Goal: Task Accomplishment & Management: Manage account settings

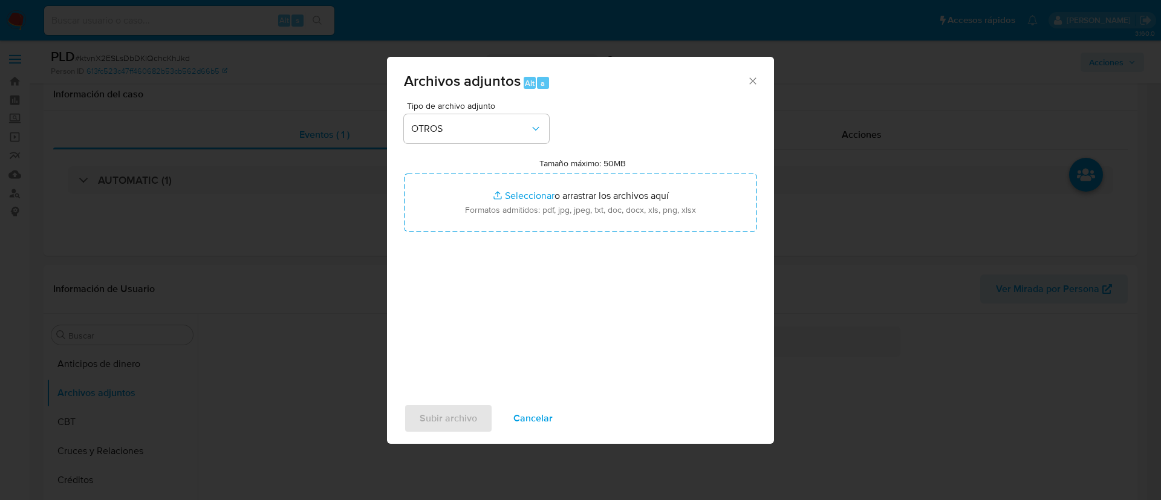
select select "10"
click at [938, 307] on div "Archivos adjuntos Alt a Tipo de archivo adjunto OTROS Tamaño máximo: 50MB Selec…" at bounding box center [580, 250] width 1161 height 500
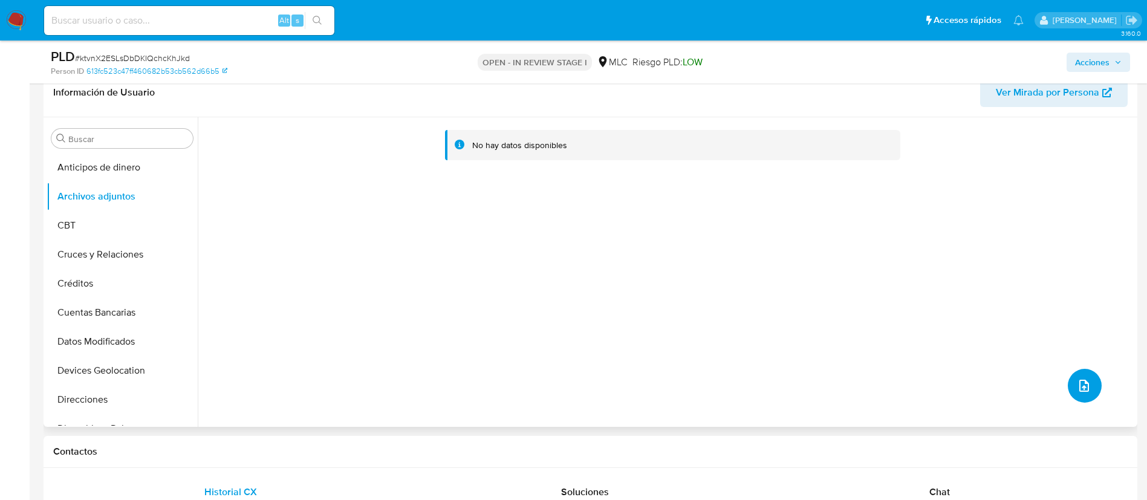
click at [1069, 386] on button "upload-file" at bounding box center [1085, 386] width 34 height 34
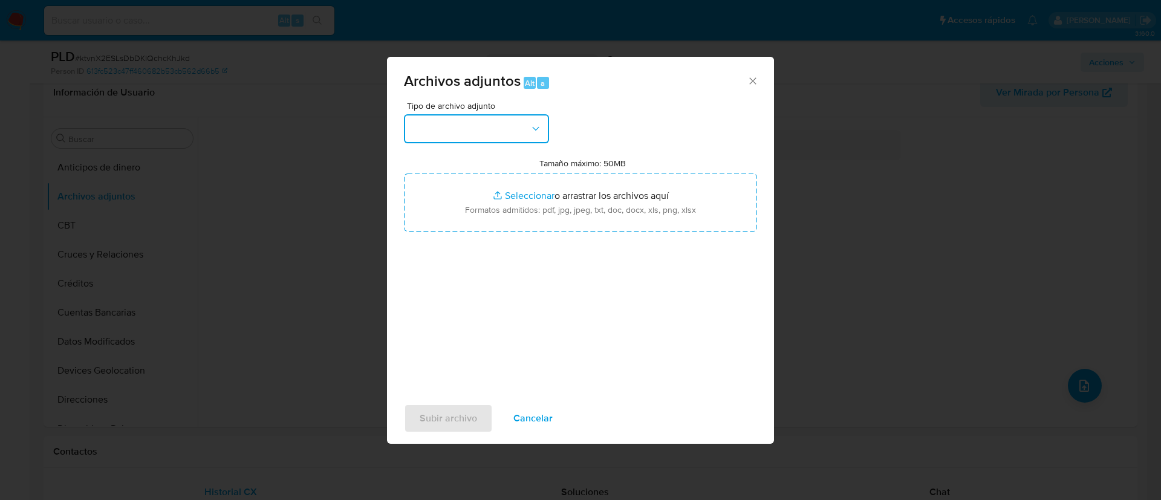
click at [489, 125] on button "button" at bounding box center [476, 128] width 145 height 29
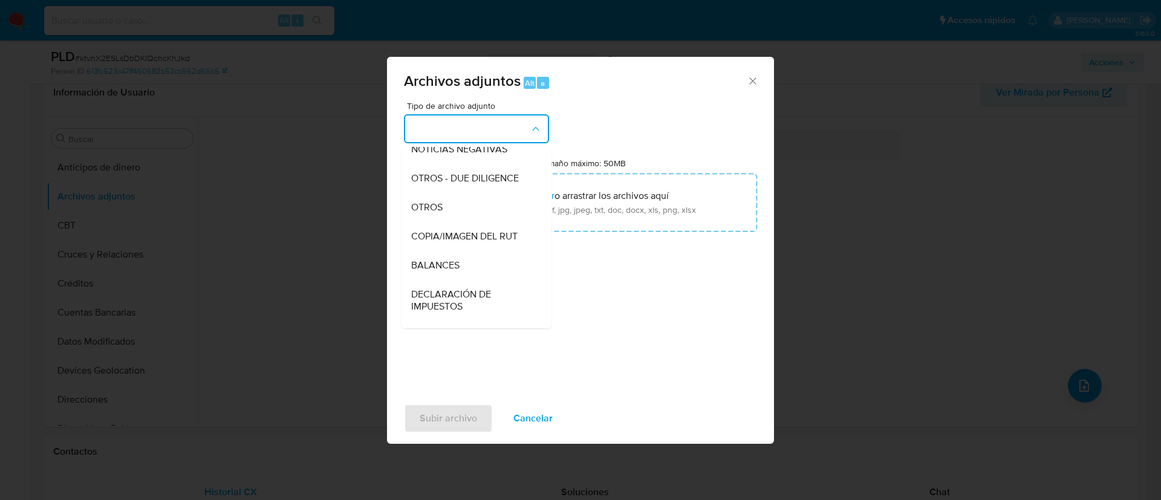
scroll to position [149, 0]
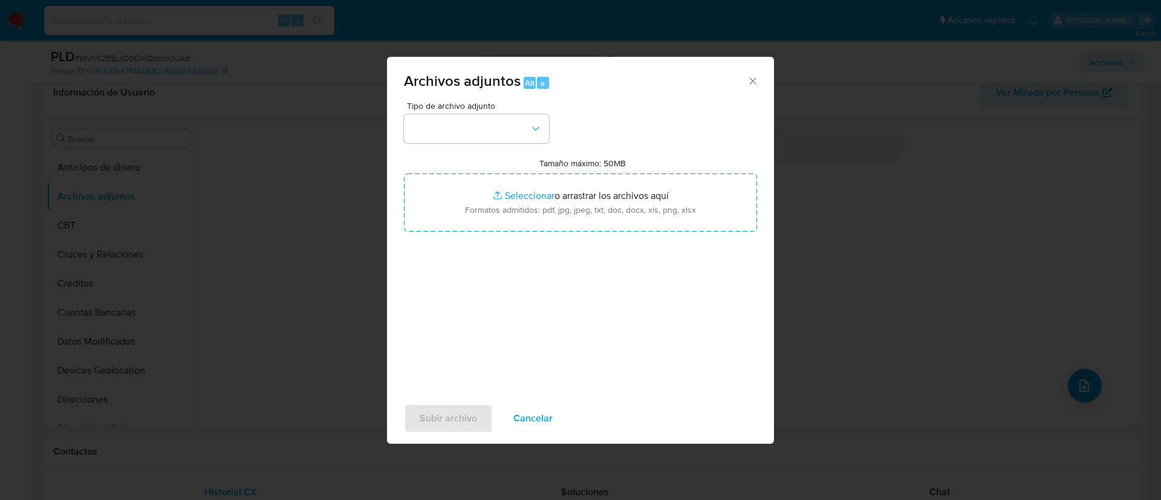
click at [755, 78] on icon "Cerrar" at bounding box center [752, 80] width 7 height 7
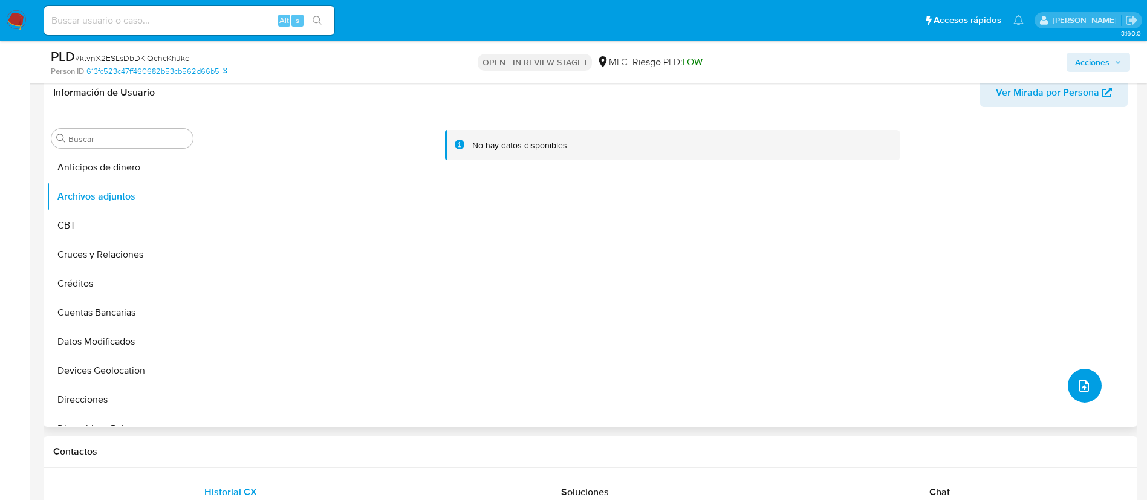
click at [1077, 392] on span "upload-file" at bounding box center [1084, 386] width 15 height 15
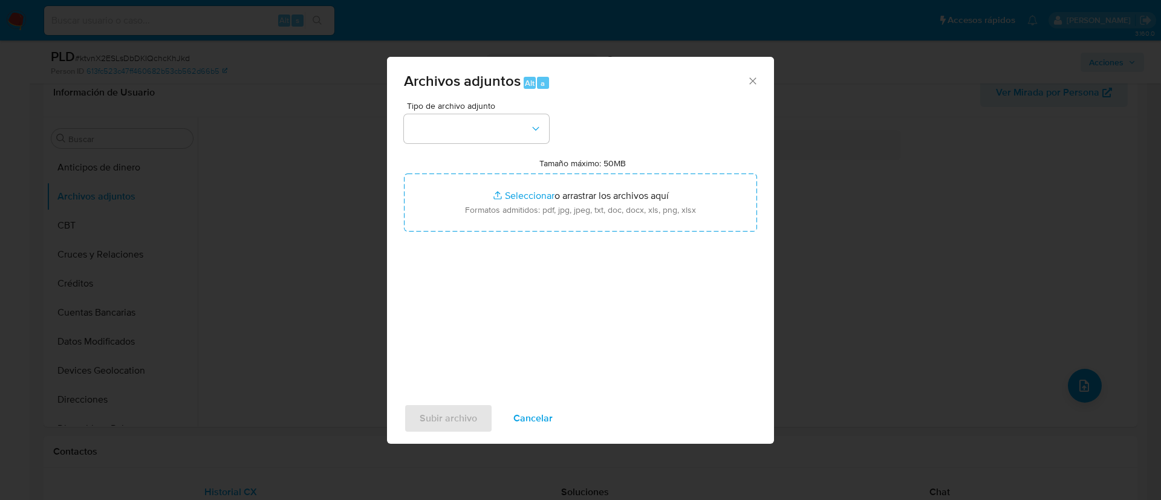
click at [433, 144] on div "Tipo de archivo adjunto Tamaño máximo: 50MB Seleccionar archivos Seleccionar o …" at bounding box center [580, 244] width 353 height 285
click at [433, 141] on button "button" at bounding box center [476, 128] width 145 height 29
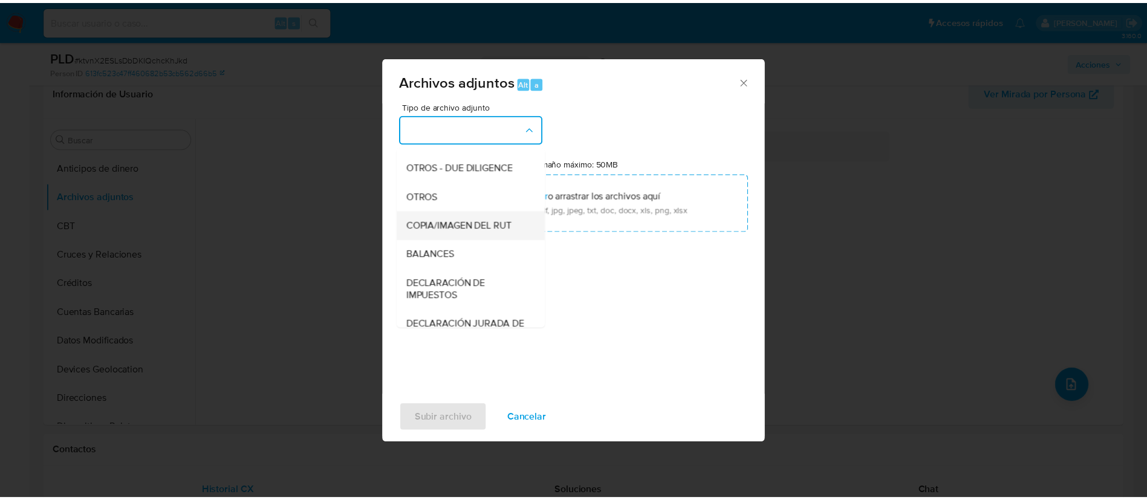
scroll to position [171, 0]
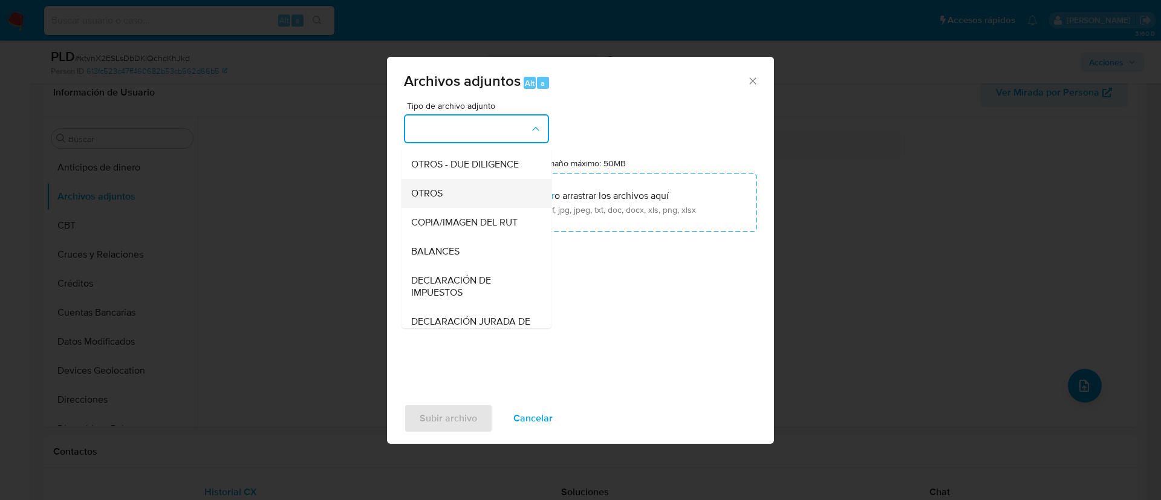
click at [469, 201] on div "OTROS" at bounding box center [472, 193] width 123 height 29
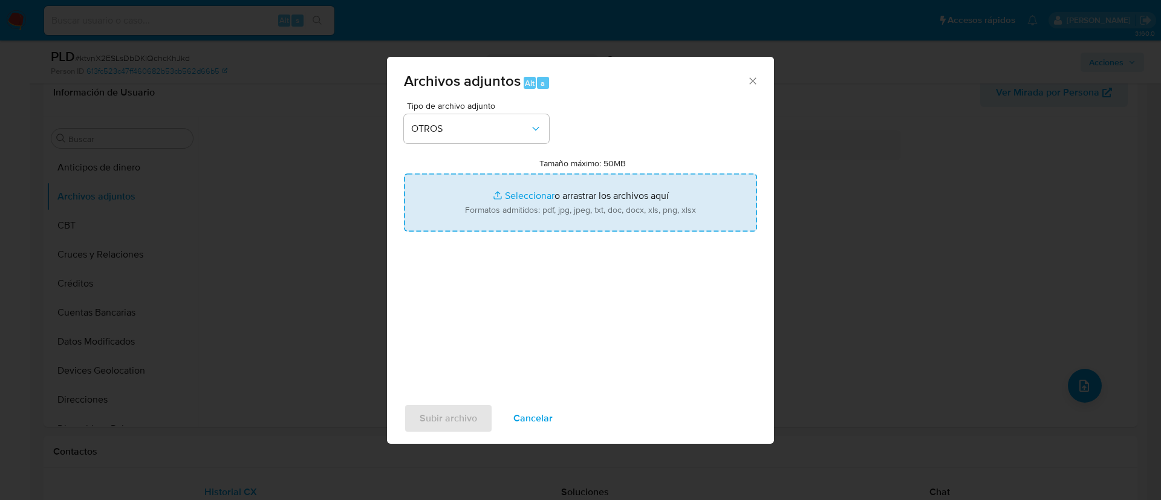
click at [519, 193] on input "Tamaño máximo: 50MB Seleccionar archivos" at bounding box center [580, 203] width 353 height 58
type input "C:\fakepath\312837534 - 12_09_2025.xlsx"
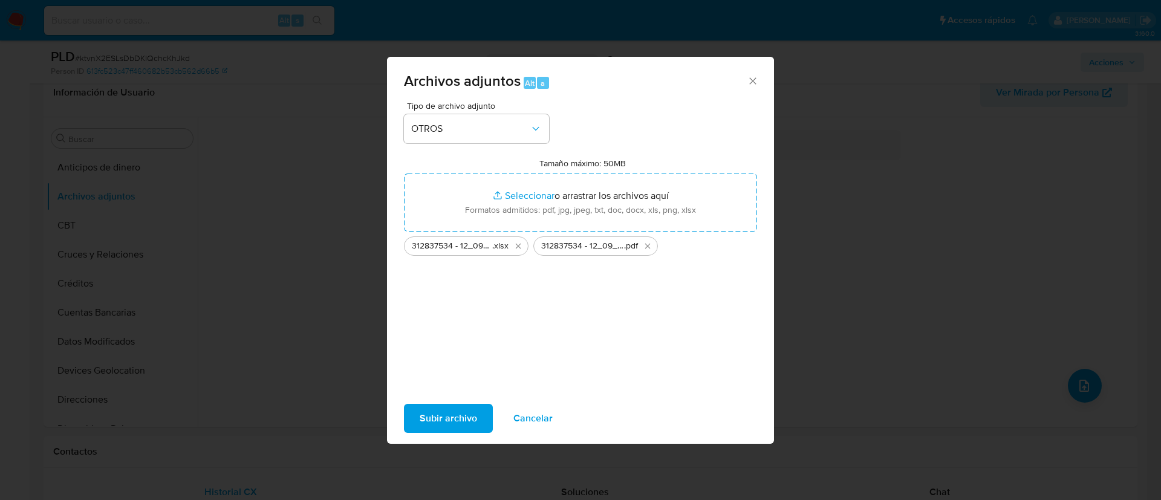
click at [446, 417] on span "Subir archivo" at bounding box center [448, 418] width 57 height 27
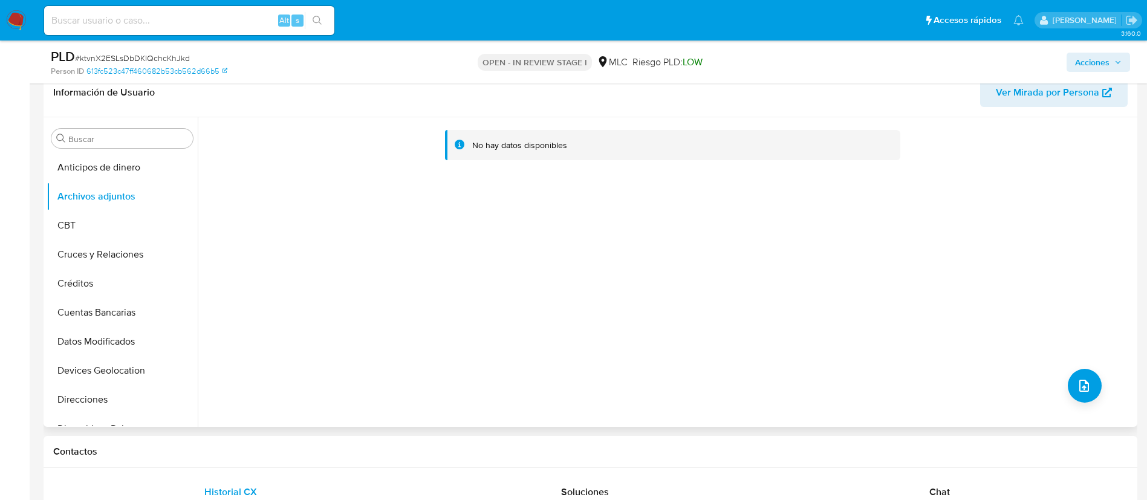
click at [463, 287] on div "No hay datos disponibles" at bounding box center [666, 272] width 937 height 310
click at [114, 166] on button "Anticipos de dinero" at bounding box center [117, 167] width 141 height 29
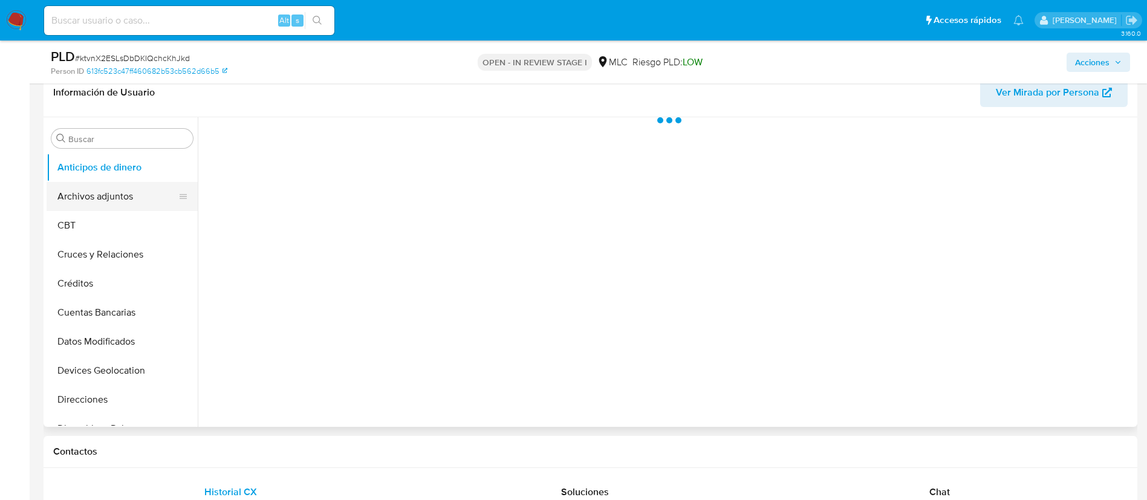
click at [107, 186] on button "Archivos adjuntos" at bounding box center [117, 196] width 141 height 29
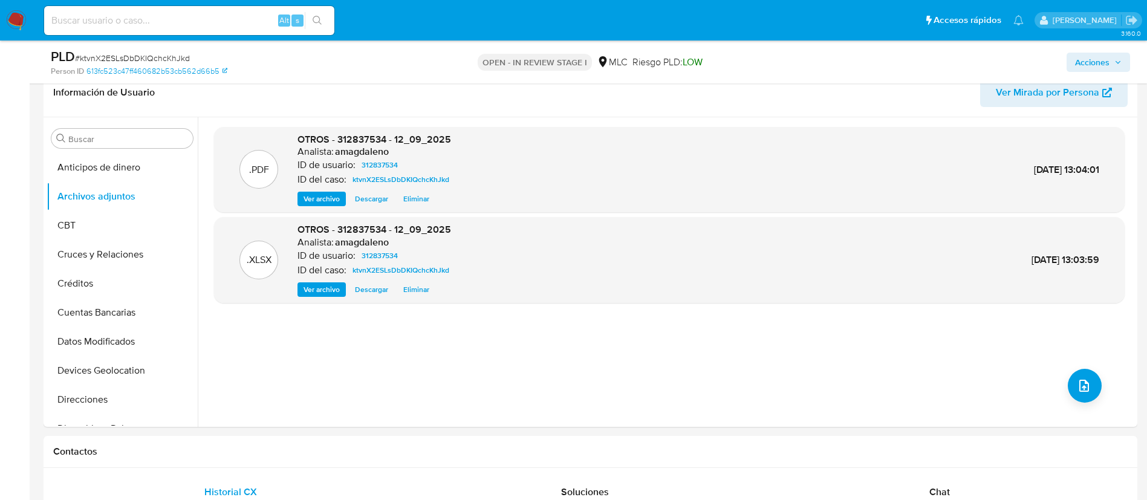
click at [1076, 61] on span "Acciones" at bounding box center [1092, 62] width 34 height 19
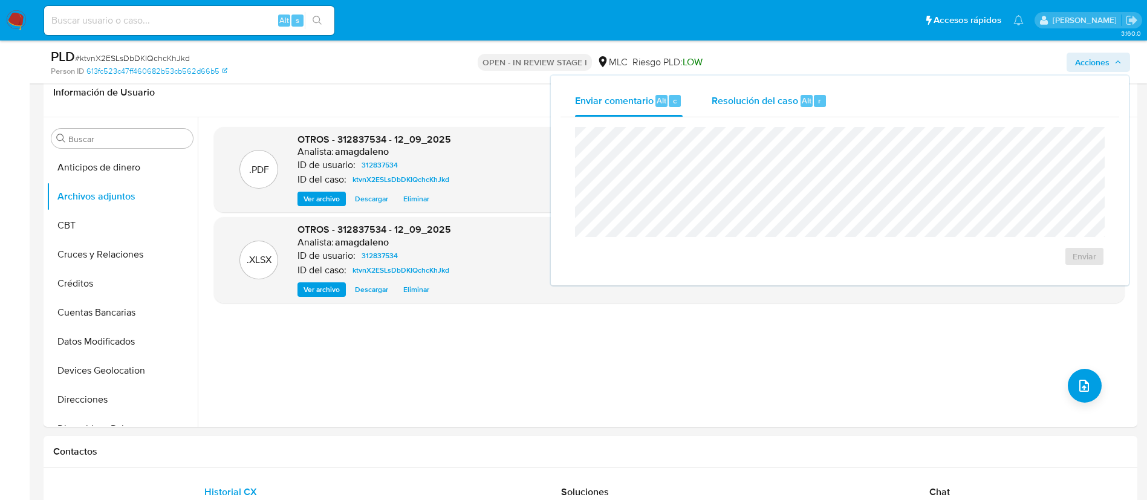
click at [749, 109] on div "Resolución del caso Alt r" at bounding box center [769, 100] width 115 height 31
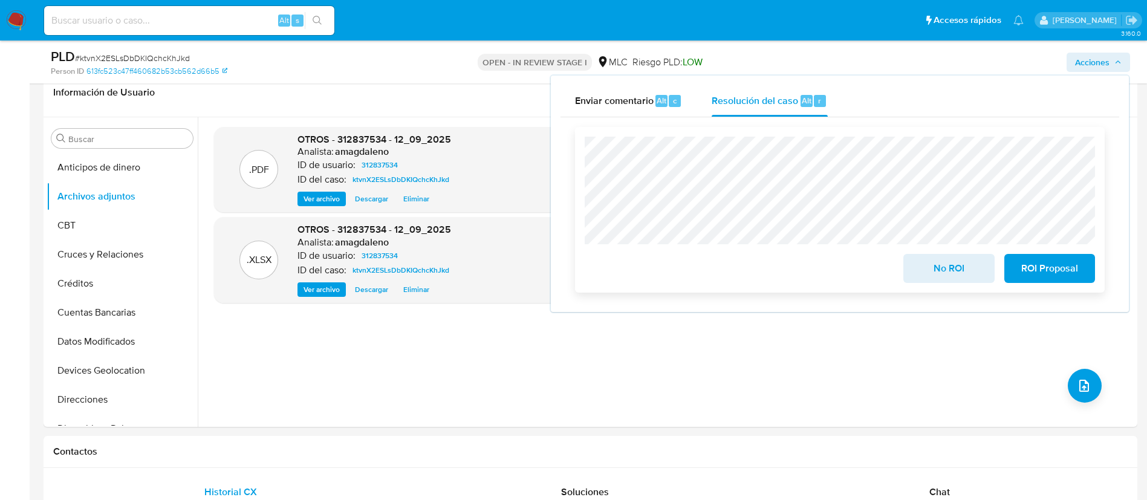
click at [957, 271] on span "No ROI" at bounding box center [948, 268] width 59 height 27
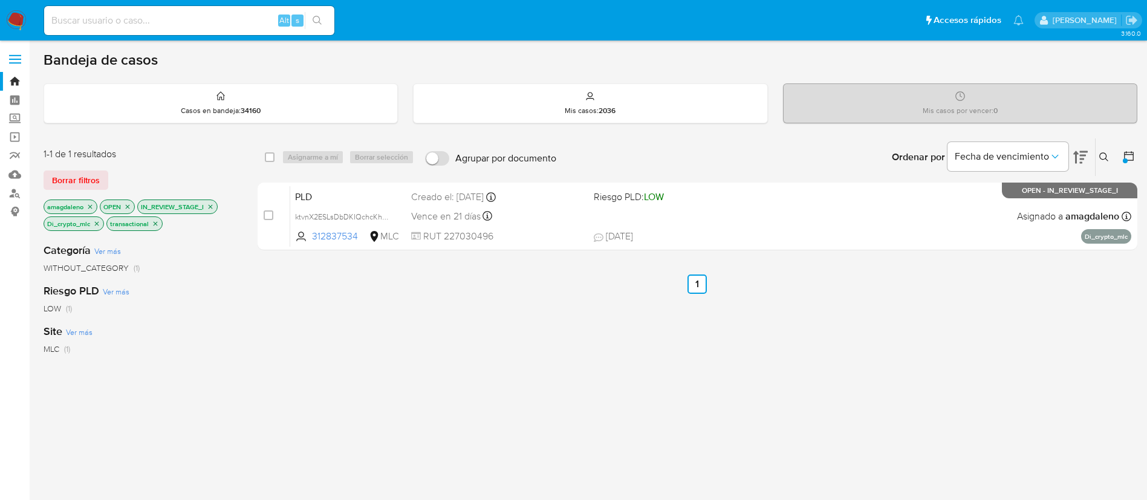
click at [92, 222] on p "Di_crypto_mlc" at bounding box center [73, 223] width 59 height 13
click at [100, 226] on icon "close-filter" at bounding box center [96, 223] width 7 height 7
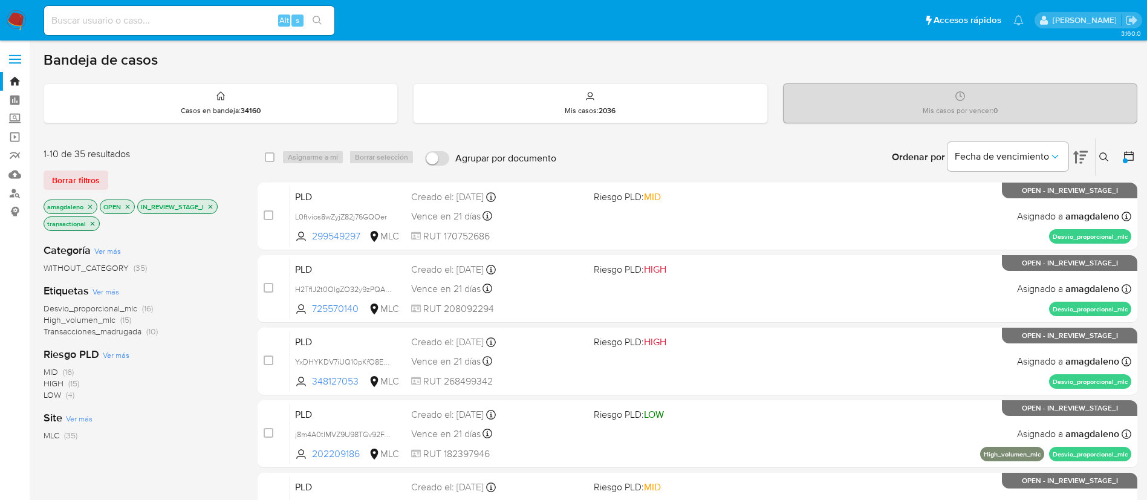
click at [107, 308] on span "Desvio_proporcional_mlc" at bounding box center [91, 308] width 94 height 12
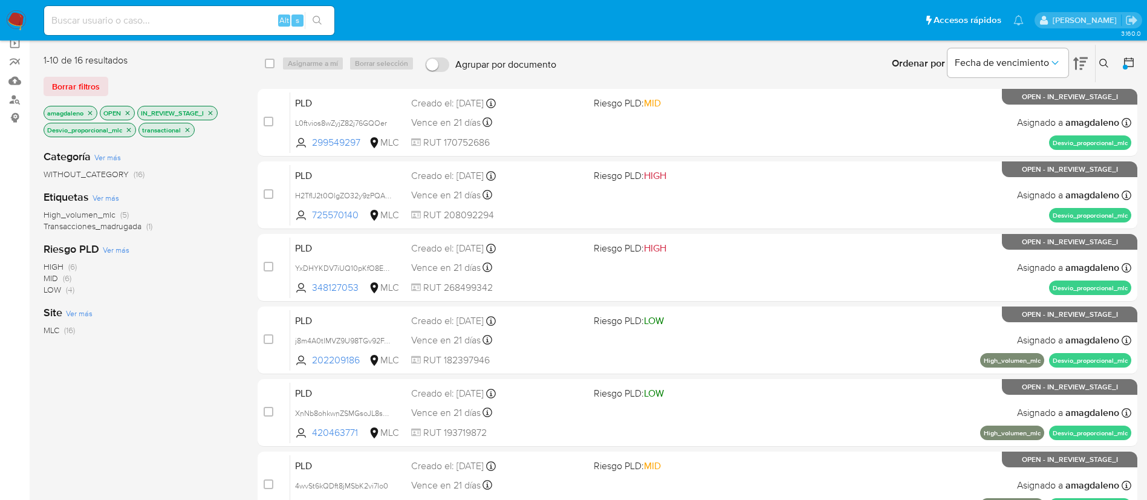
scroll to position [91, 0]
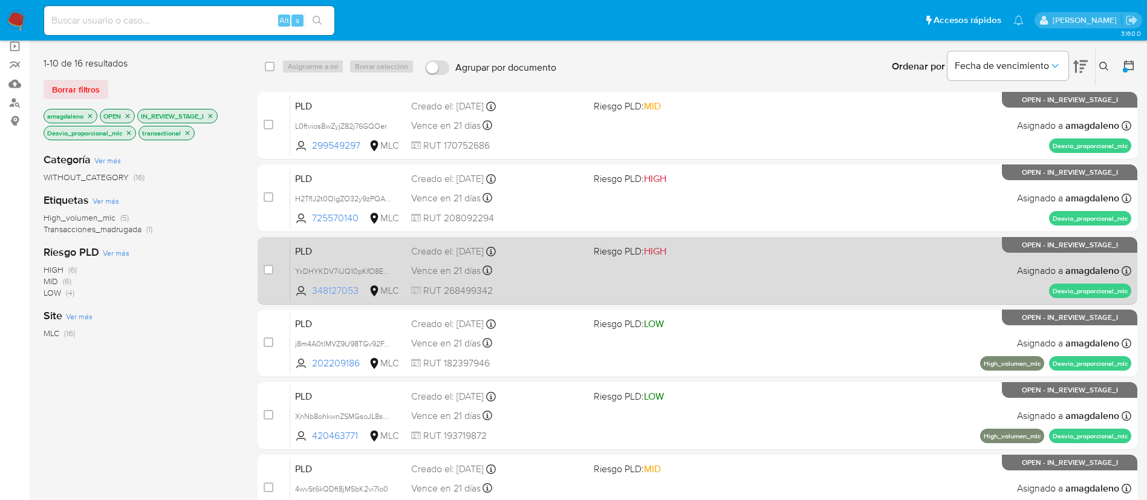
click at [328, 290] on span "348127053" at bounding box center [339, 290] width 54 height 13
click at [553, 275] on div "Vence en 21 días Vence el 10/10/2025 16:05:45" at bounding box center [497, 270] width 173 height 16
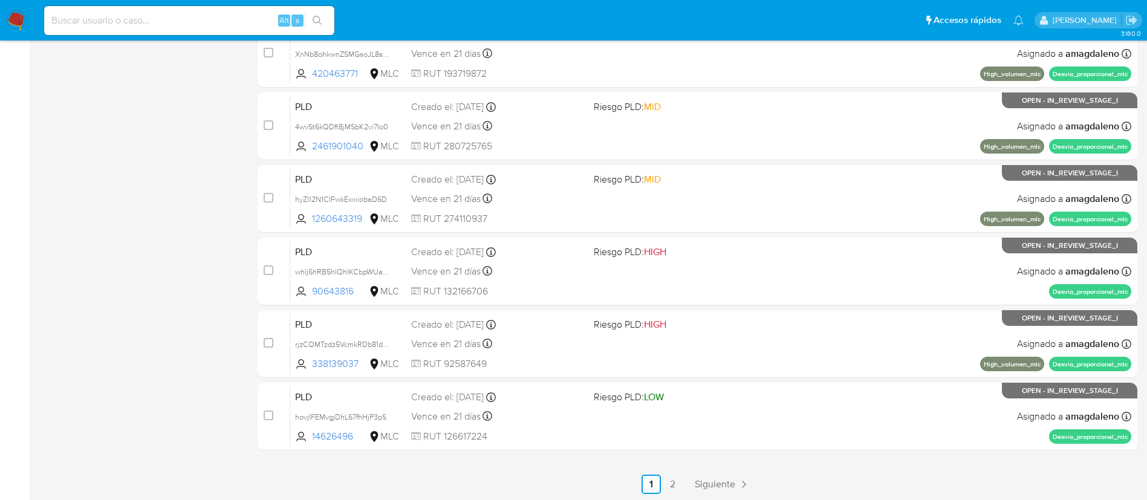
scroll to position [454, 0]
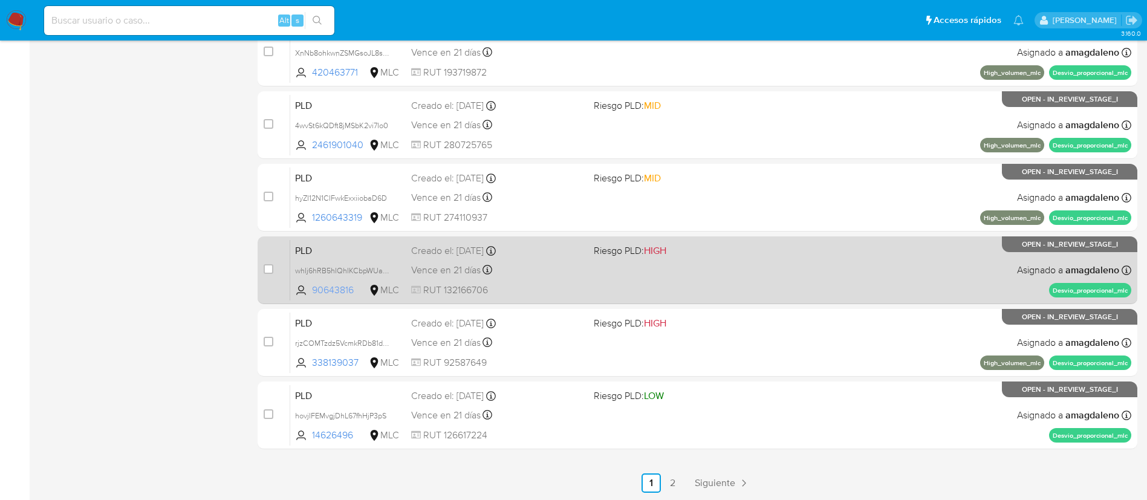
click at [329, 294] on span "90643816" at bounding box center [339, 290] width 54 height 13
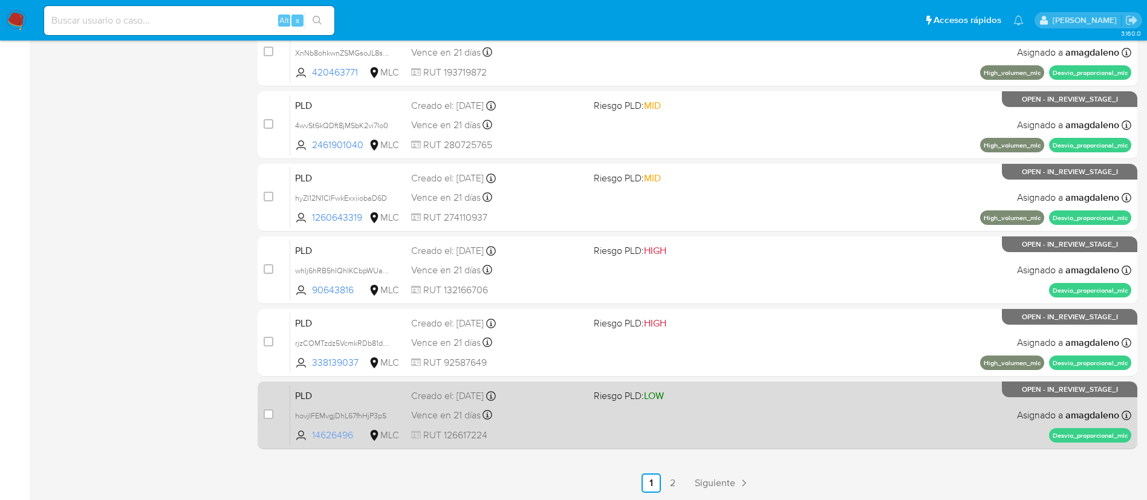
click at [341, 435] on span "14626496" at bounding box center [339, 435] width 54 height 13
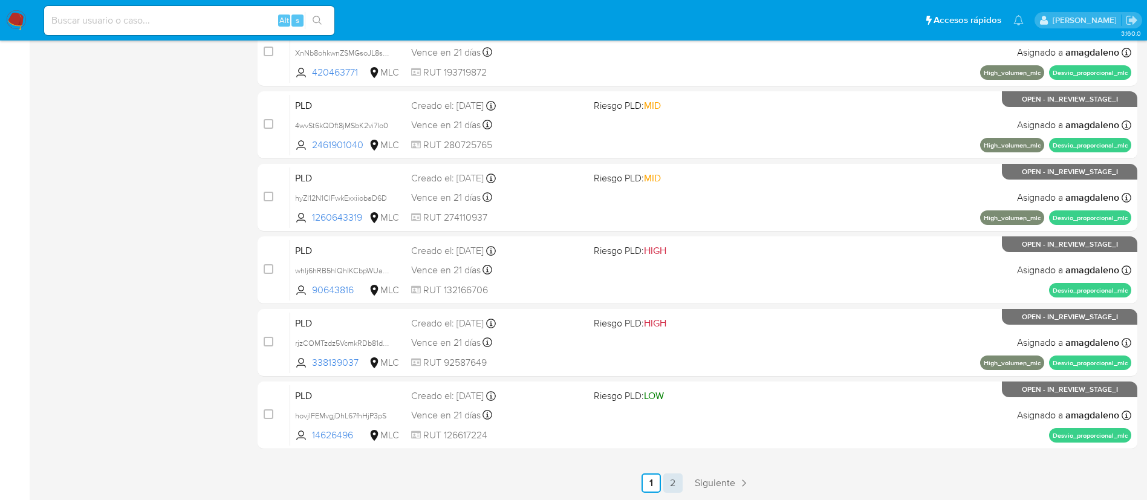
click at [671, 486] on link "2" at bounding box center [672, 482] width 19 height 19
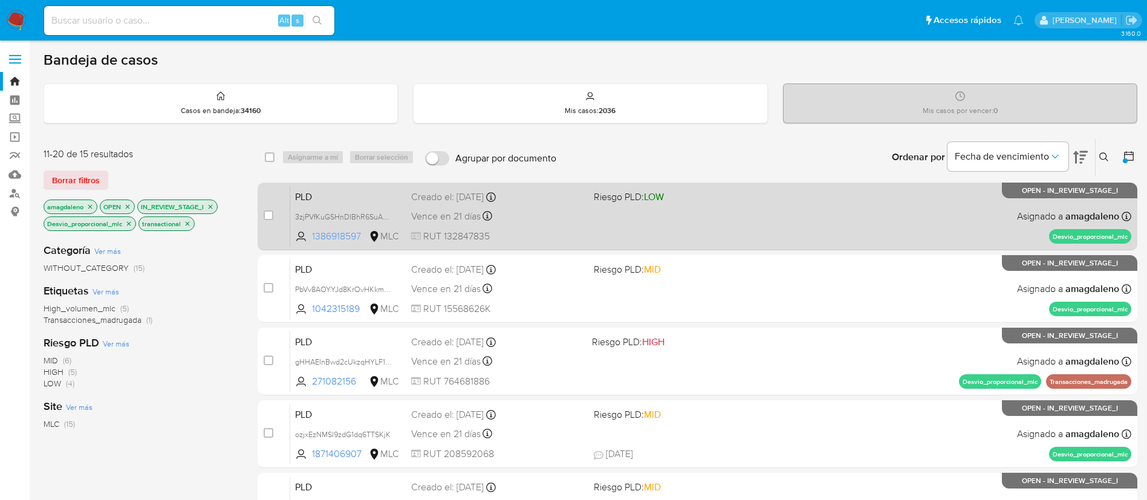
click at [354, 231] on span "1386918597" at bounding box center [339, 236] width 54 height 13
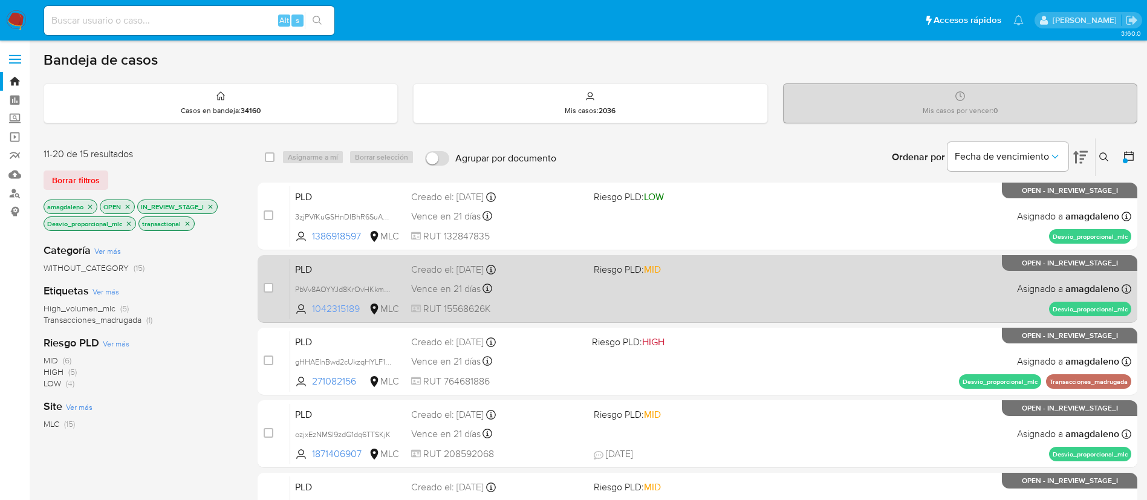
click at [343, 310] on span "1042315189" at bounding box center [339, 308] width 54 height 13
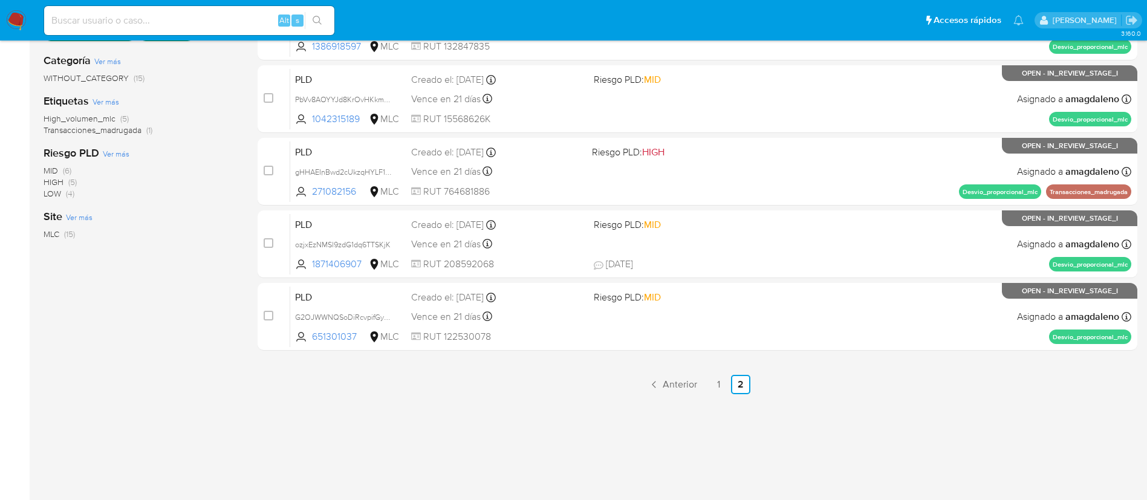
scroll to position [192, 0]
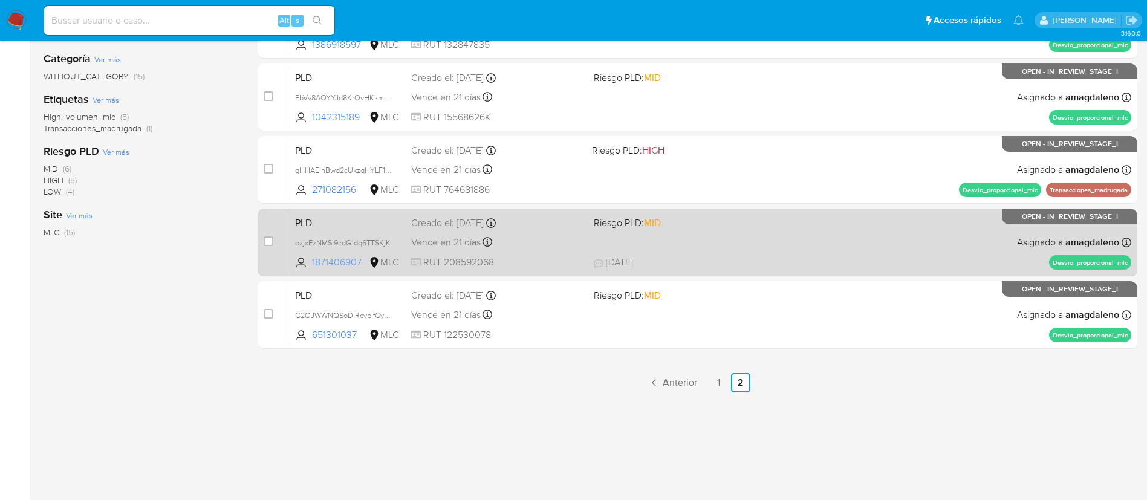
click at [354, 262] on span "1871406907" at bounding box center [339, 262] width 54 height 13
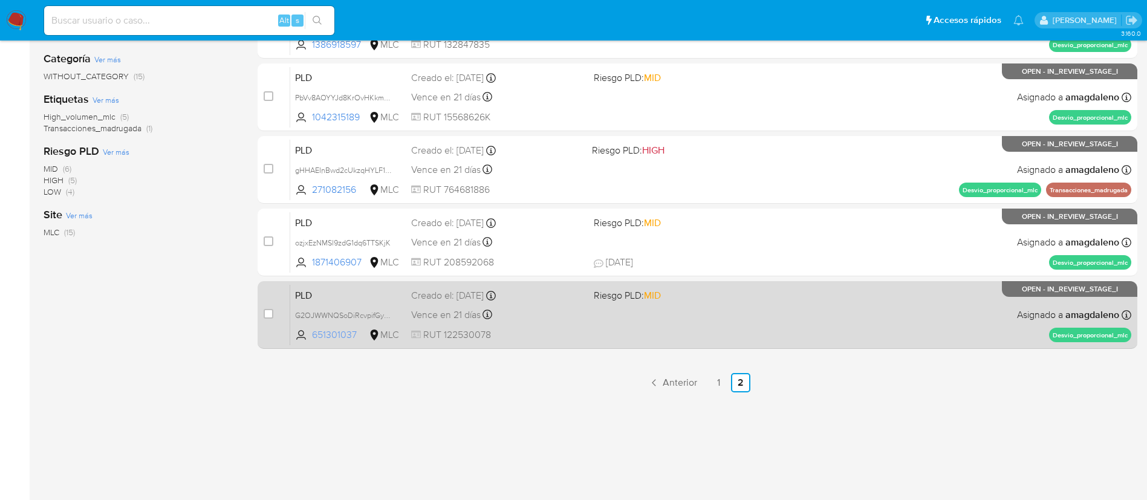
click at [338, 328] on span "651301037" at bounding box center [339, 334] width 54 height 13
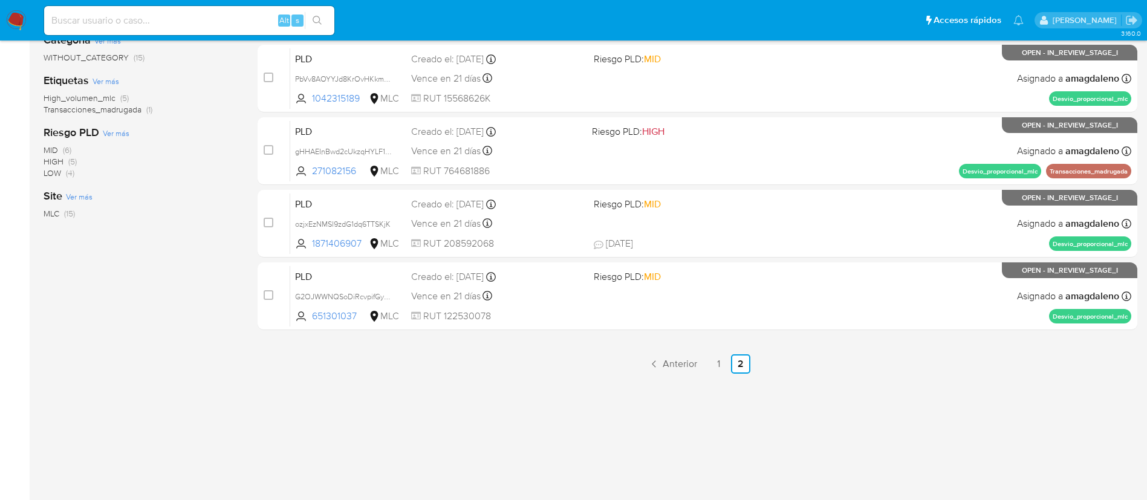
scroll to position [253, 0]
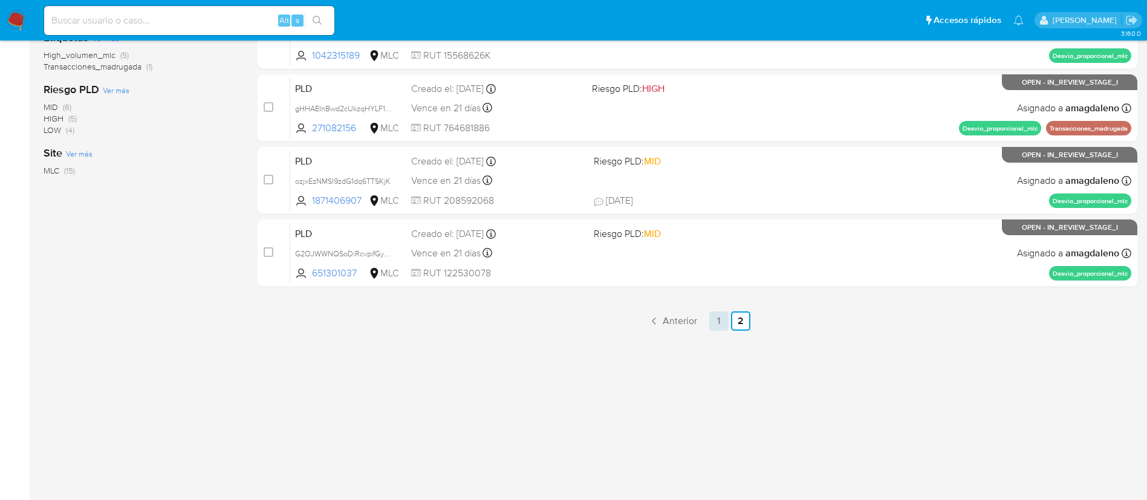
click at [718, 325] on link "1" at bounding box center [718, 320] width 19 height 19
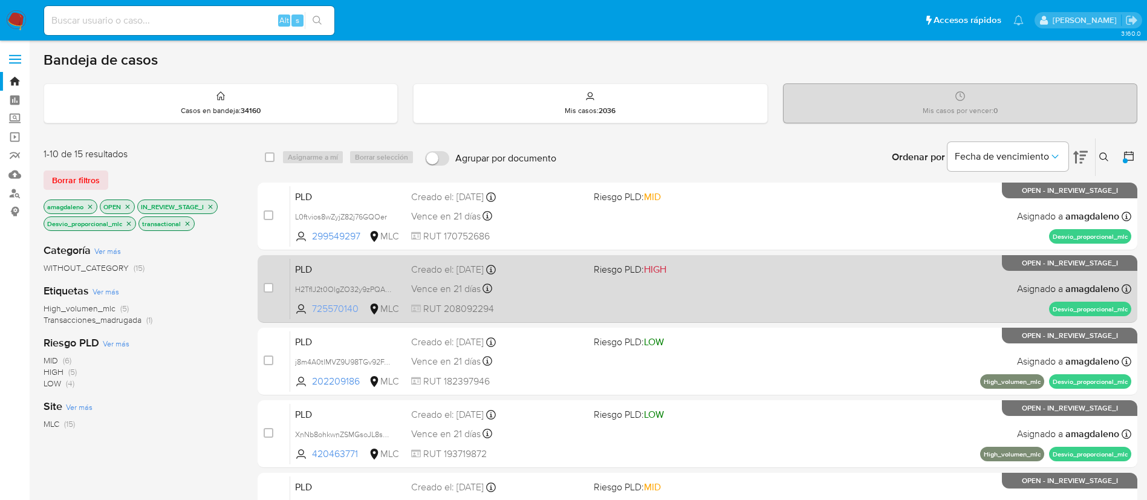
click at [336, 304] on span "725570140" at bounding box center [339, 308] width 54 height 13
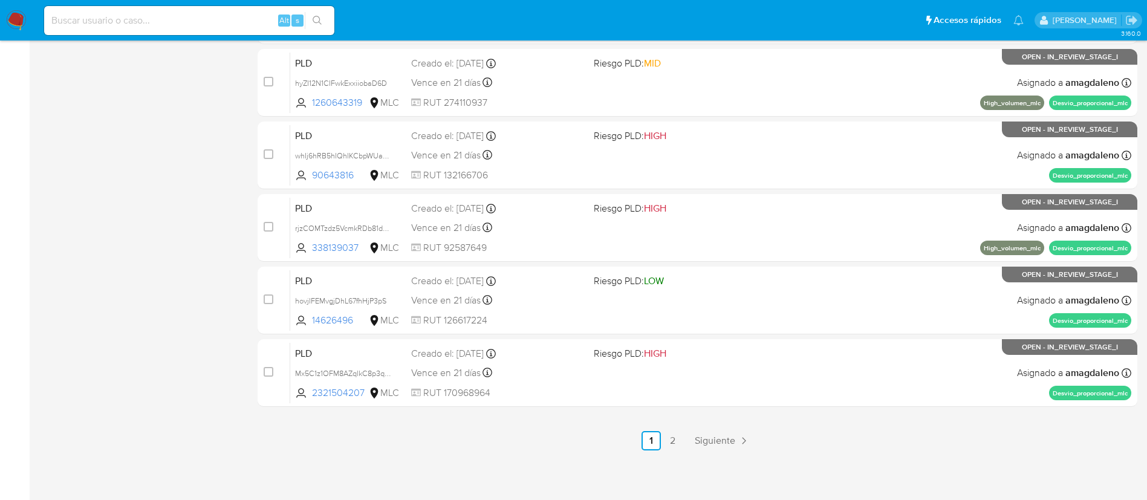
scroll to position [498, 0]
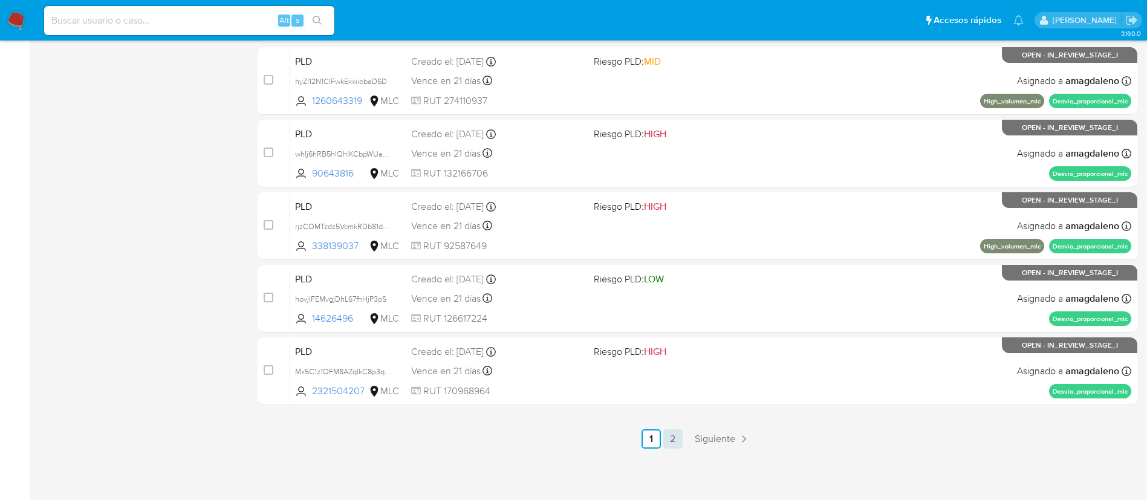
click at [671, 438] on link "2" at bounding box center [672, 438] width 19 height 19
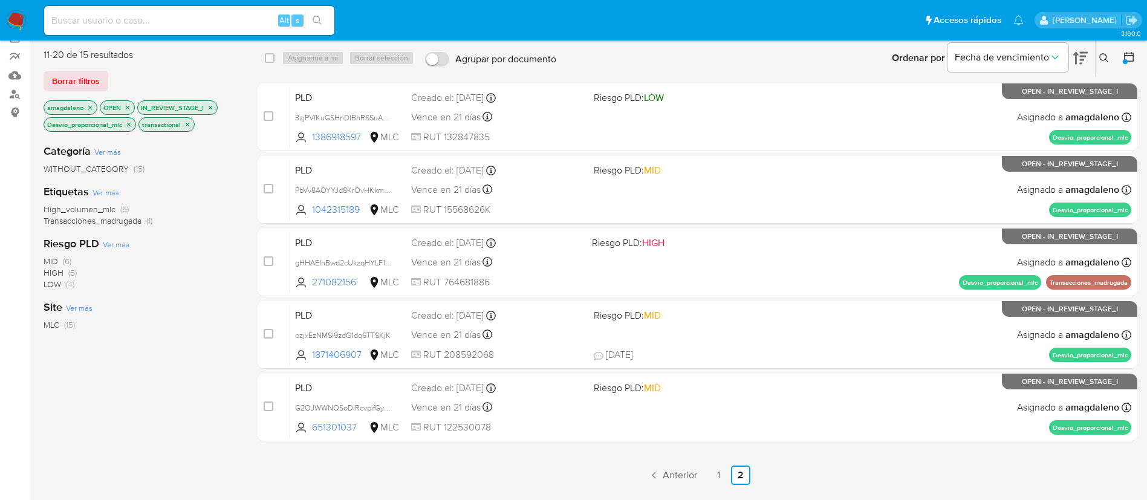
scroll to position [253, 0]
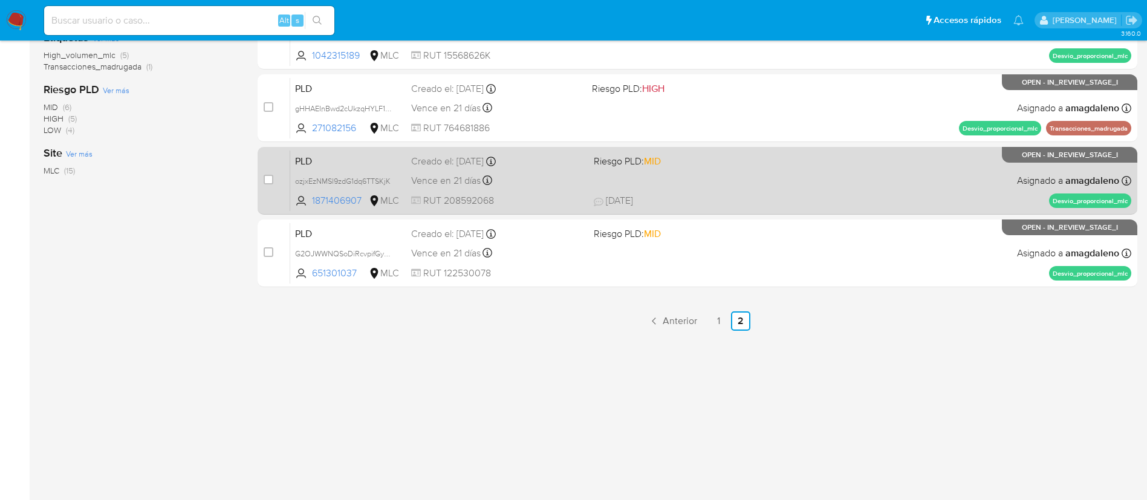
click at [549, 194] on span "RUT 208592068" at bounding box center [497, 200] width 173 height 13
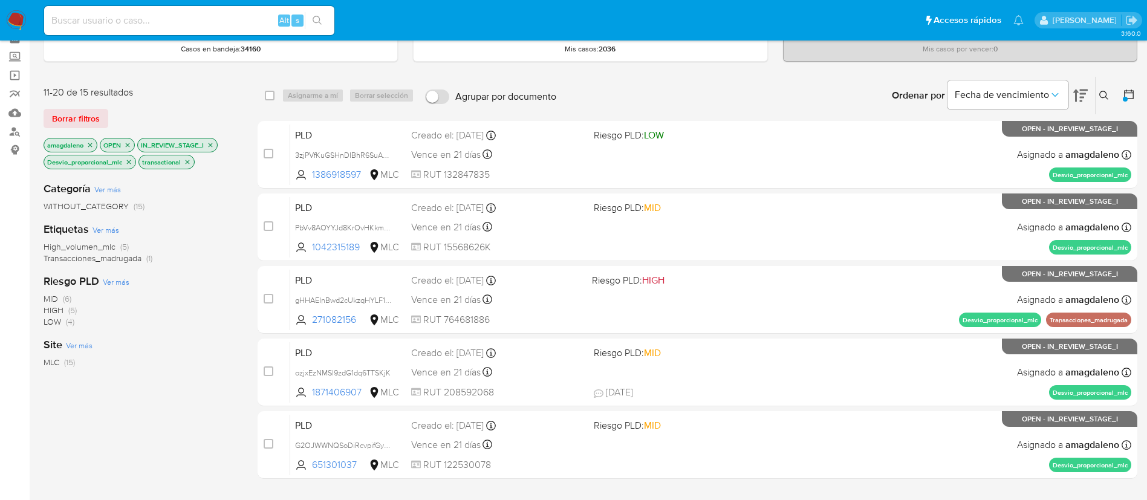
scroll to position [63, 0]
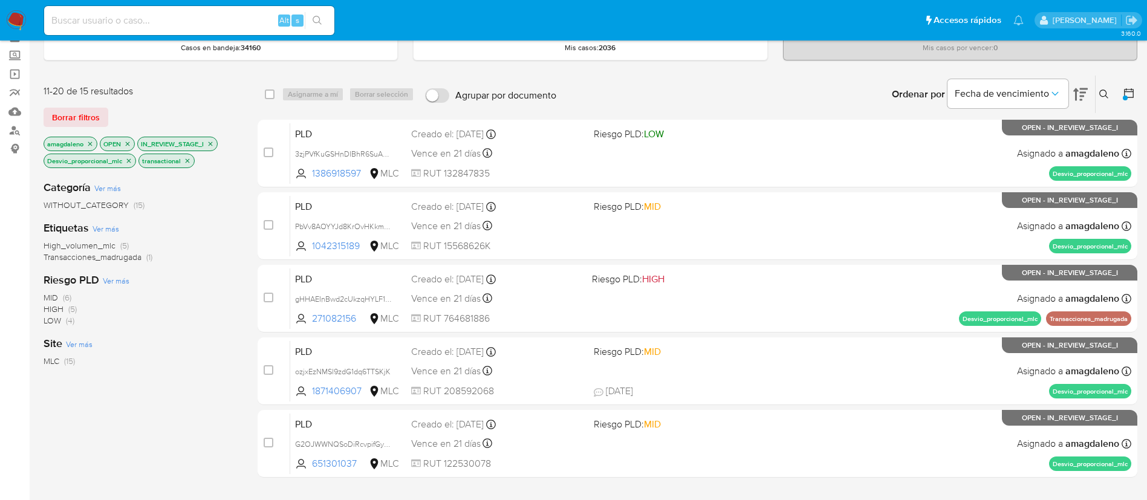
click at [129, 163] on icon "close-filter" at bounding box center [128, 160] width 7 height 7
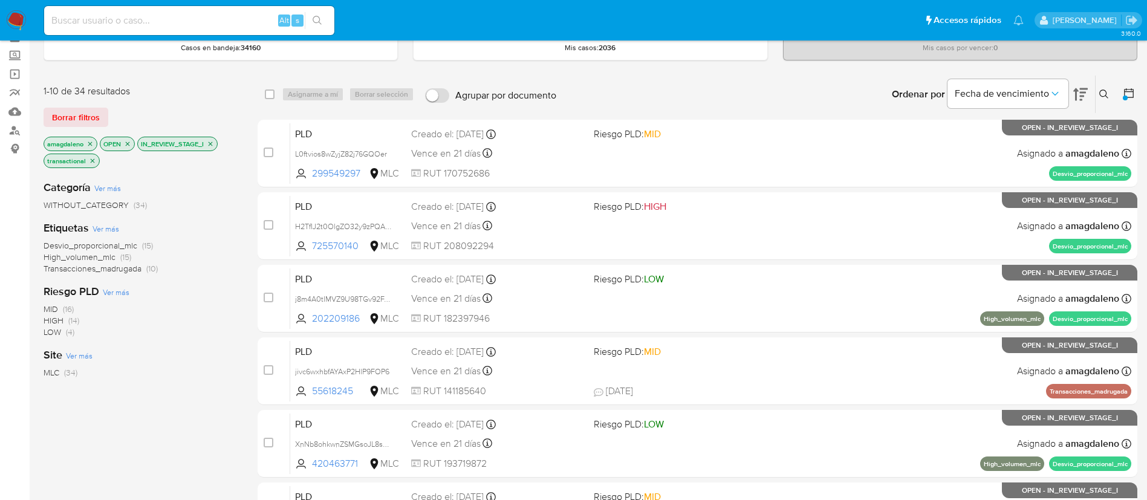
click at [93, 143] on icon "close-filter" at bounding box center [89, 143] width 7 height 7
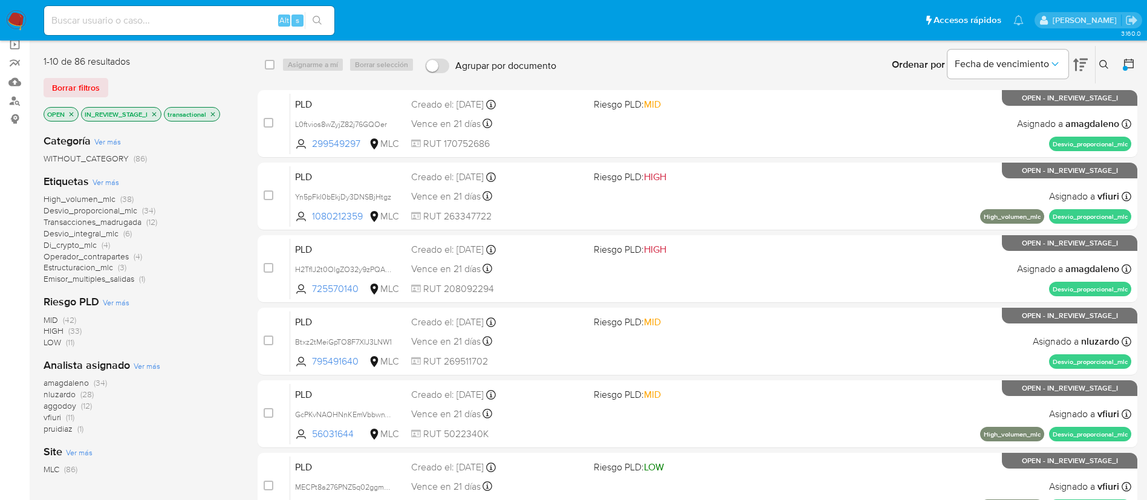
scroll to position [94, 0]
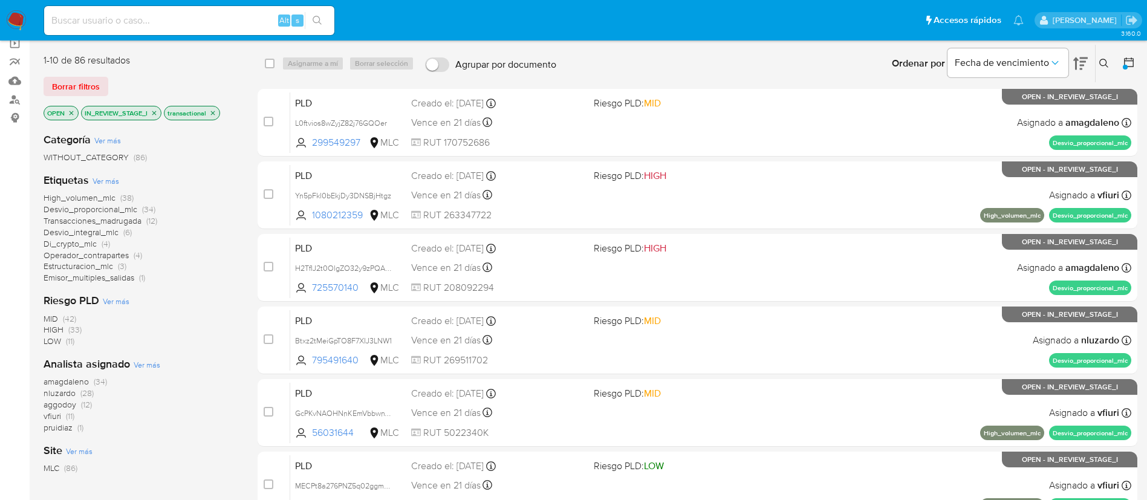
click at [157, 115] on icon "close-filter" at bounding box center [154, 112] width 7 height 7
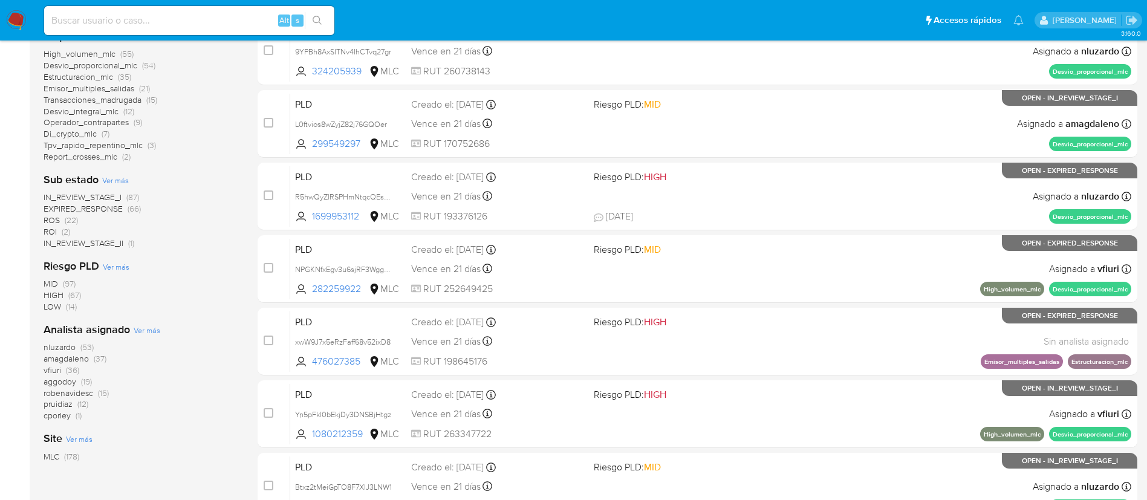
scroll to position [239, 0]
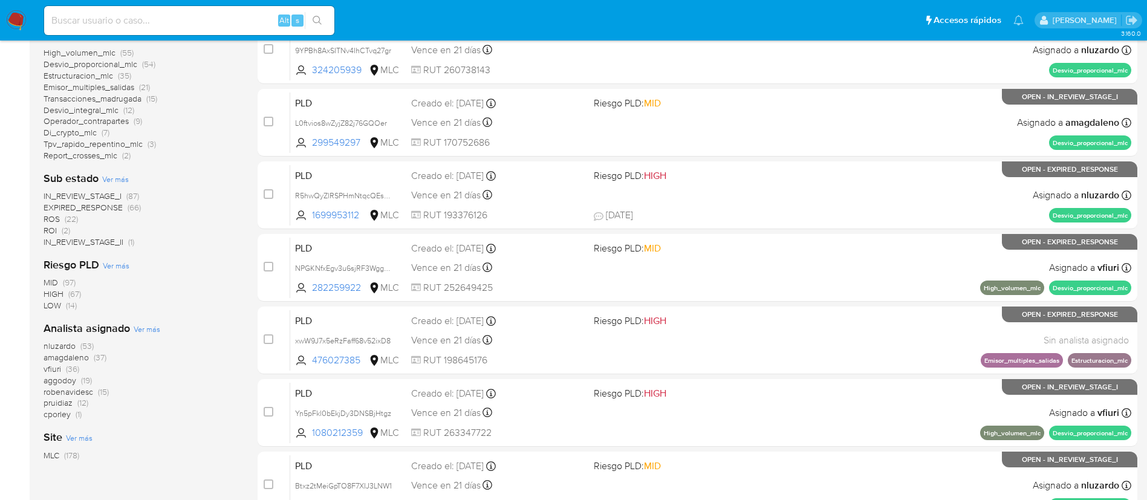
click at [76, 356] on span "amagdaleno" at bounding box center [66, 357] width 45 height 12
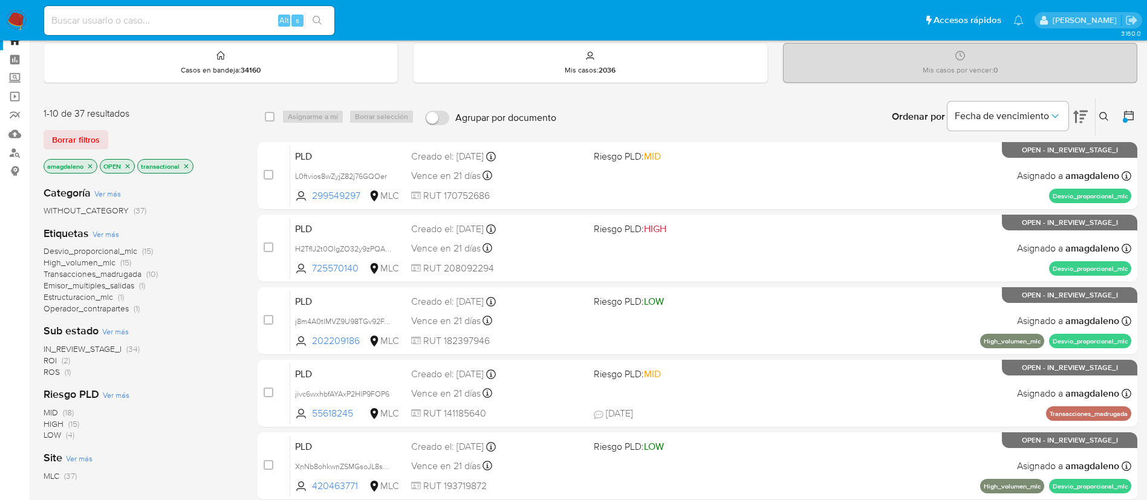
scroll to position [39, 0]
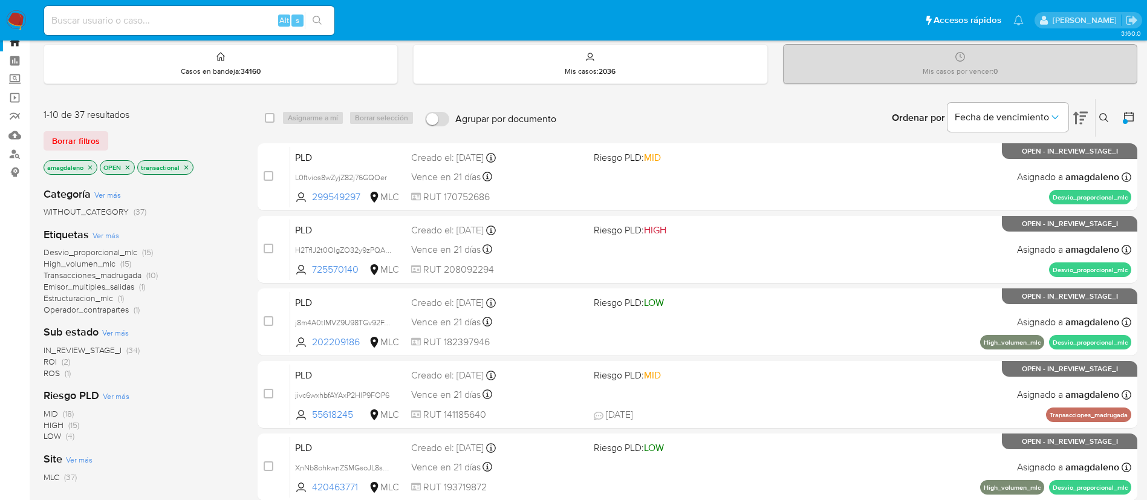
click at [50, 376] on span "ROS" at bounding box center [52, 373] width 16 height 12
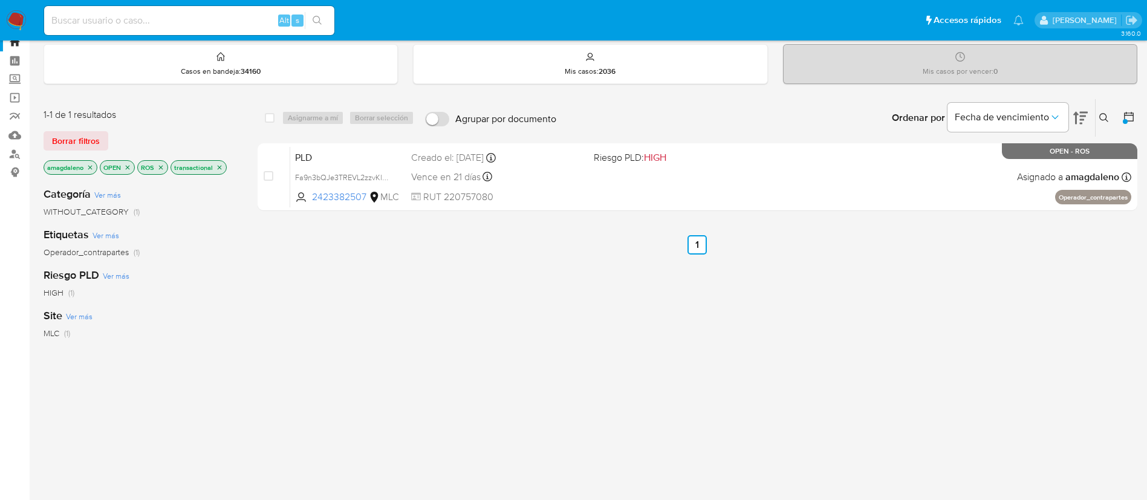
click at [220, 167] on icon "close-filter" at bounding box center [220, 167] width 4 height 4
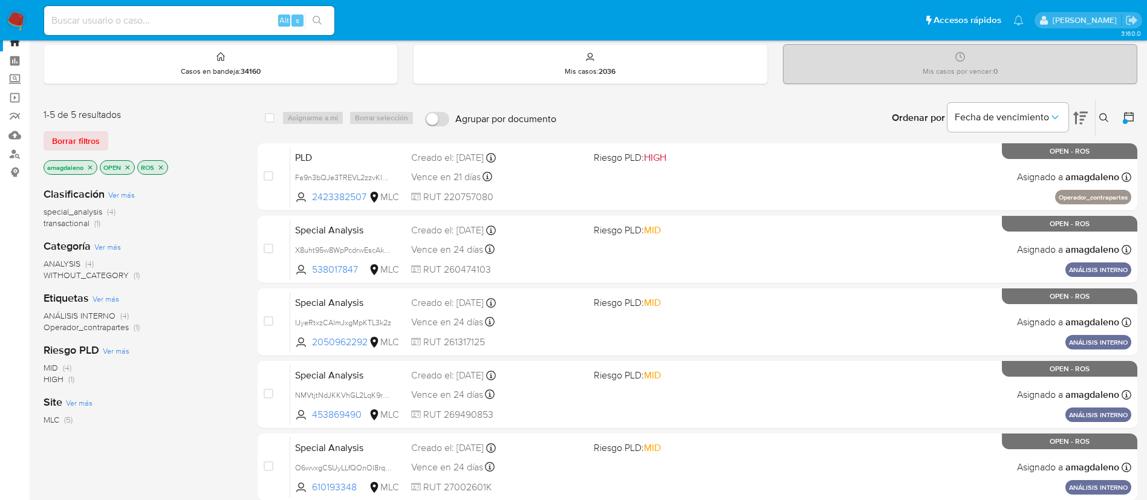
click at [166, 165] on p "ROS" at bounding box center [153, 167] width 30 height 13
click at [162, 169] on icon "close-filter" at bounding box center [160, 167] width 7 height 7
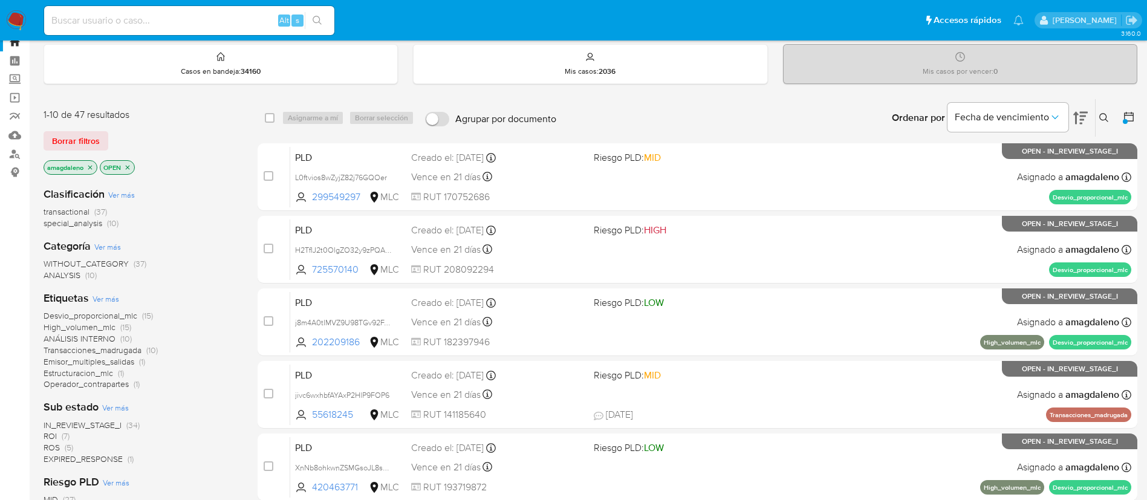
click at [93, 423] on span "IN_REVIEW_STAGE_I" at bounding box center [83, 425] width 78 height 12
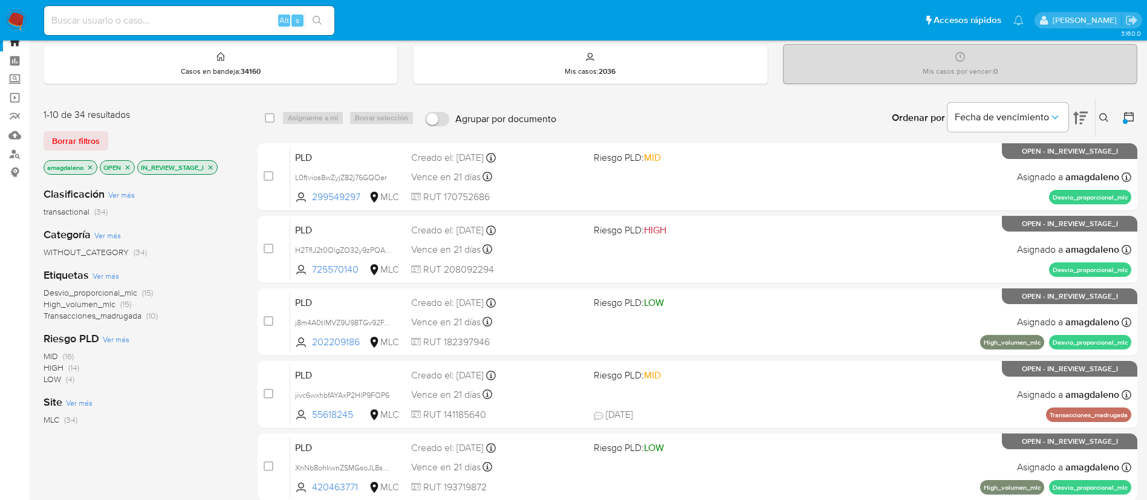
click at [211, 166] on icon "close-filter" at bounding box center [211, 167] width 4 height 4
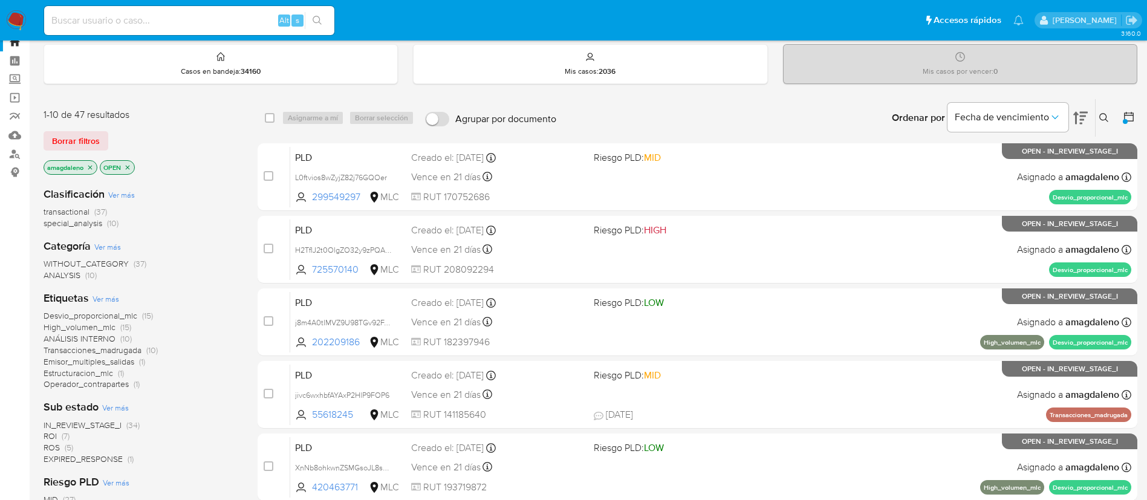
click at [67, 211] on span "transactional" at bounding box center [67, 212] width 46 height 12
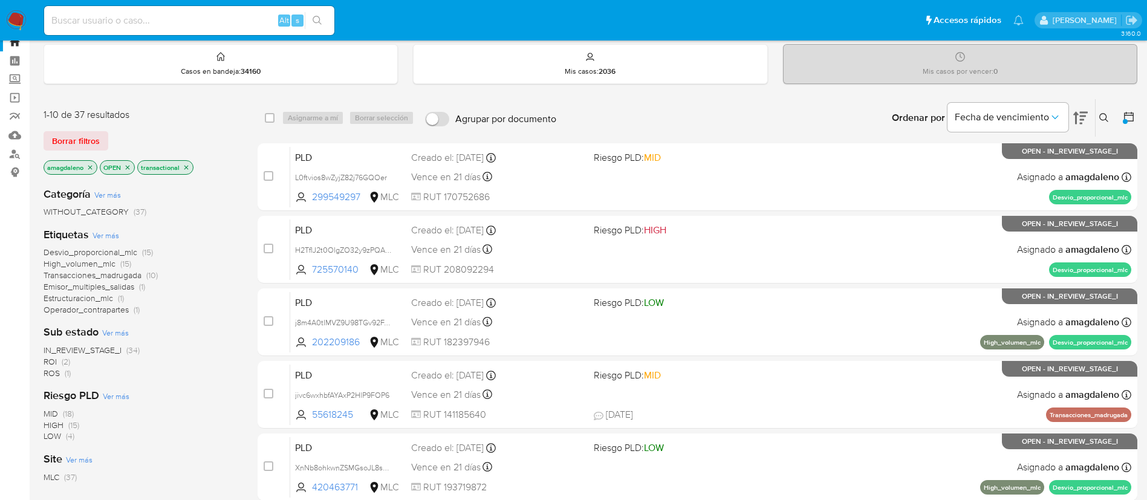
click at [88, 350] on span "IN_REVIEW_STAGE_I" at bounding box center [83, 350] width 78 height 12
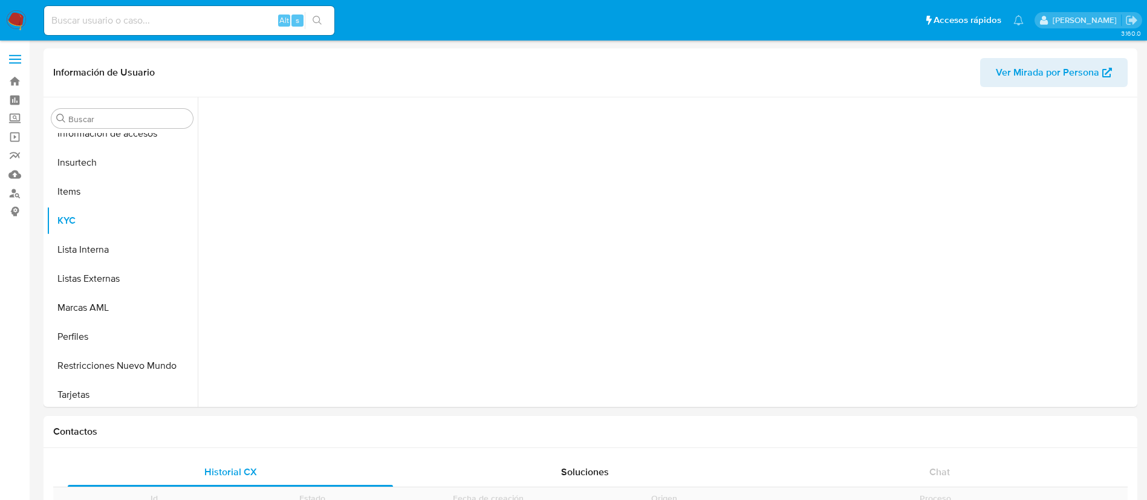
scroll to position [511, 0]
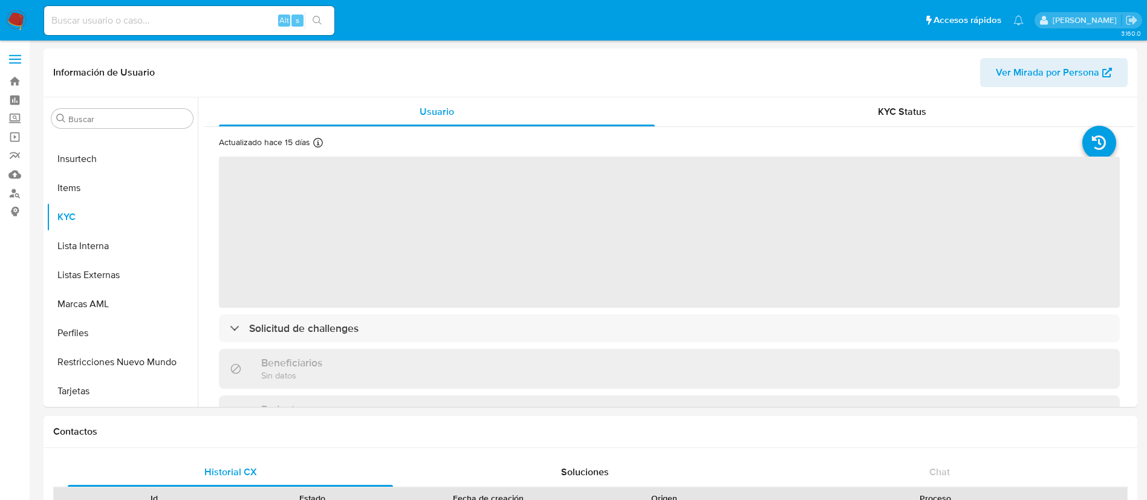
select select "10"
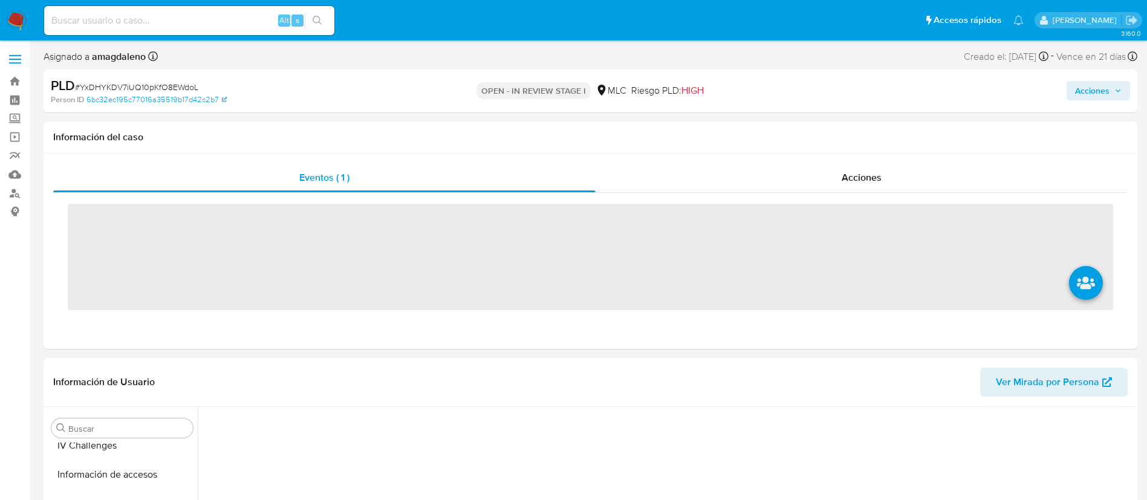
scroll to position [511, 0]
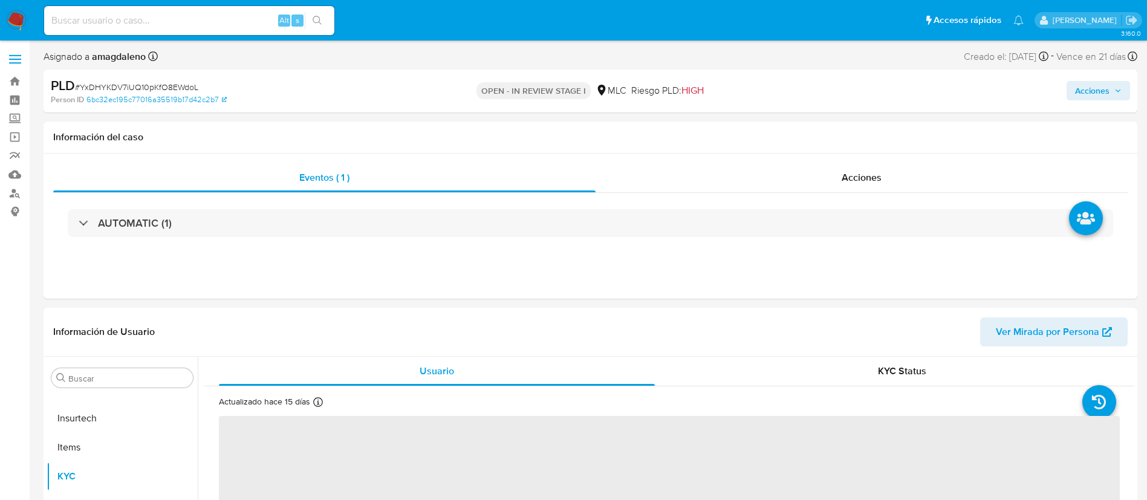
select select "10"
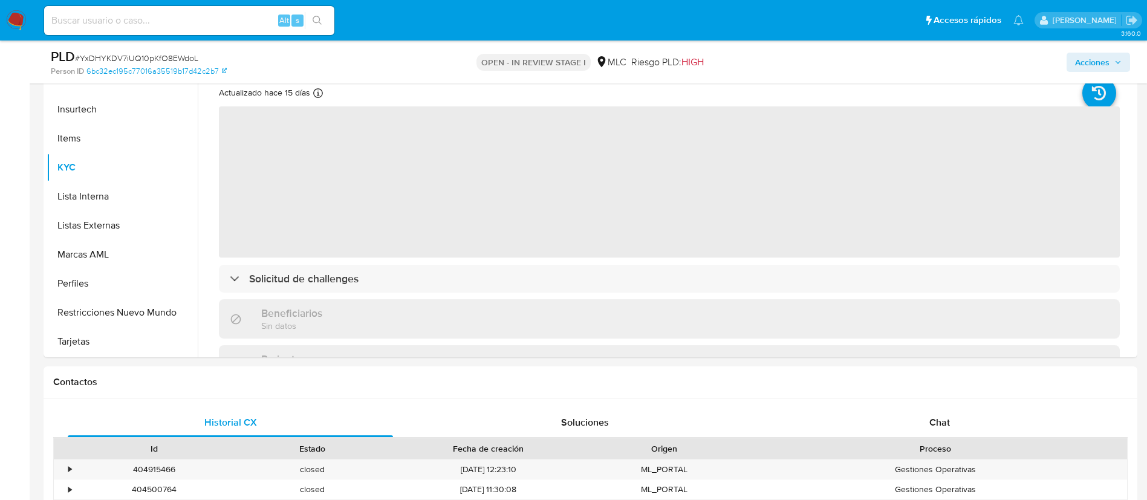
scroll to position [272, 0]
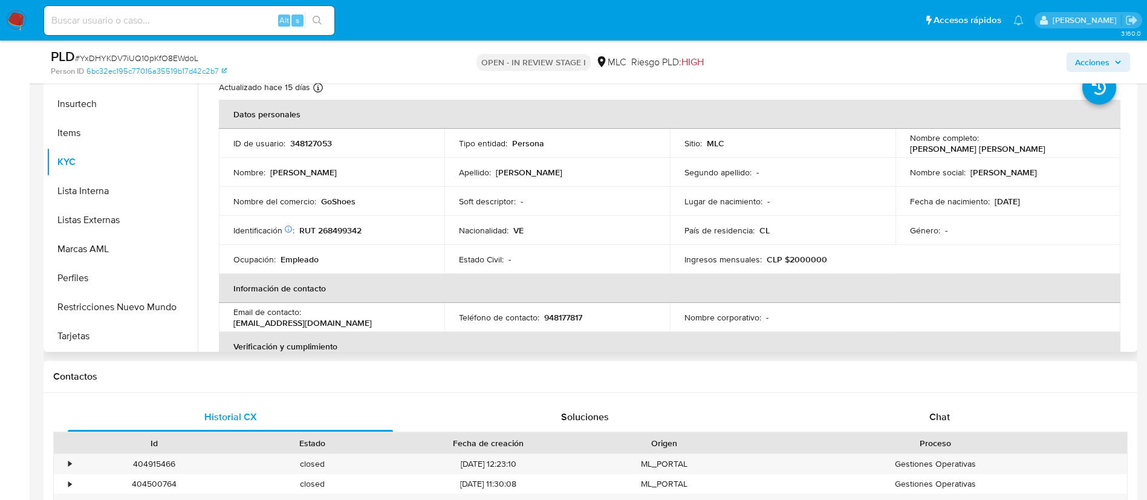
click at [342, 227] on p "RUT 268499342" at bounding box center [330, 230] width 62 height 11
copy p "268499342"
click at [935, 428] on div "Chat" at bounding box center [939, 417] width 325 height 29
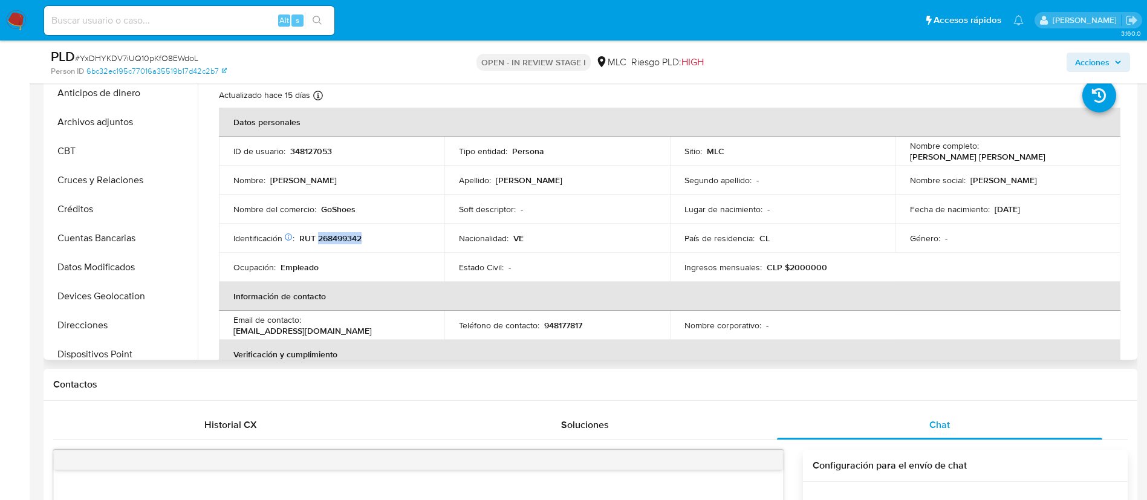
scroll to position [0, 0]
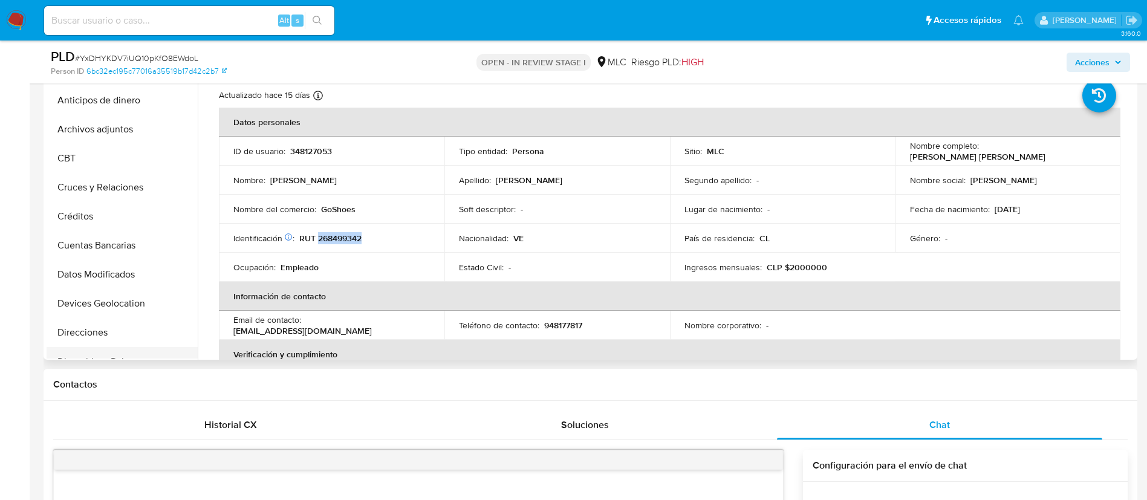
click at [91, 351] on button "Dispositivos Point" at bounding box center [117, 361] width 141 height 29
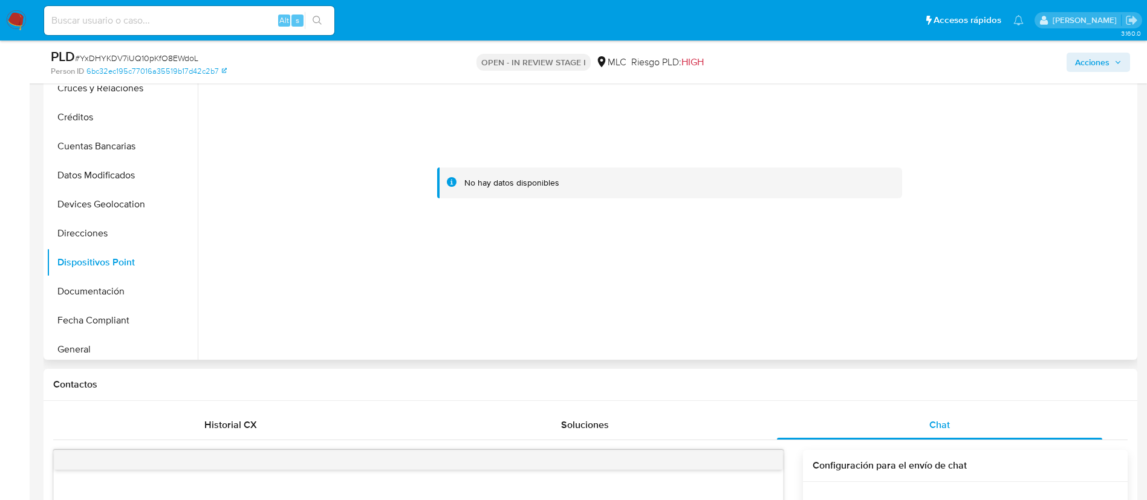
scroll to position [101, 0]
click at [140, 281] on button "Documentación" at bounding box center [117, 289] width 141 height 29
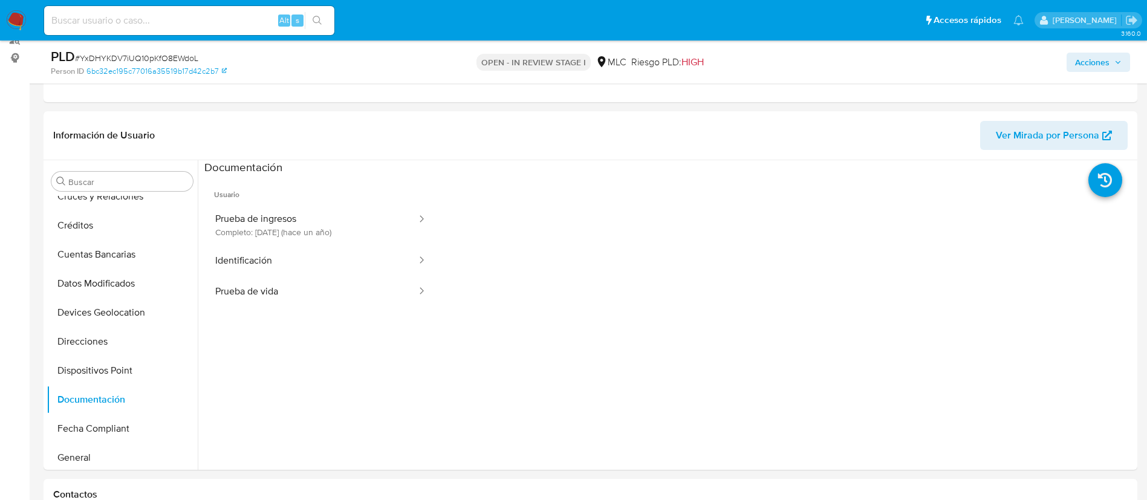
scroll to position [147, 0]
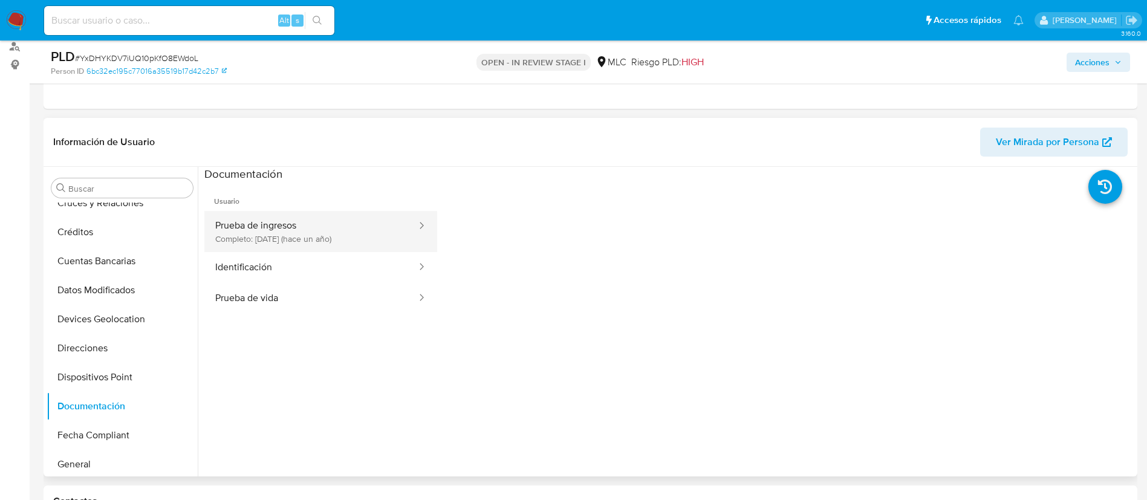
click at [318, 229] on button "Prueba de ingresos Completo: 11/05/2024 (hace un año)" at bounding box center [310, 231] width 213 height 41
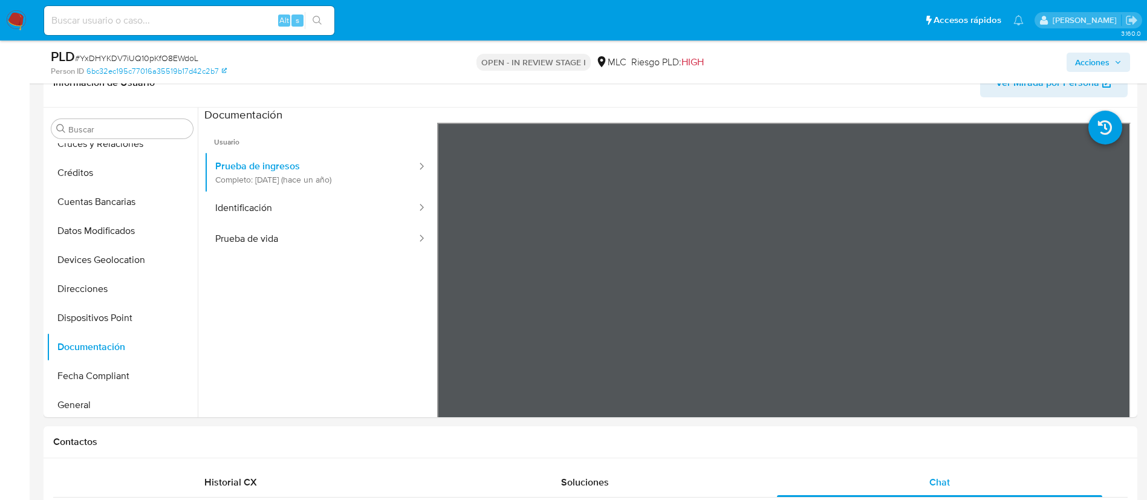
scroll to position [0, 0]
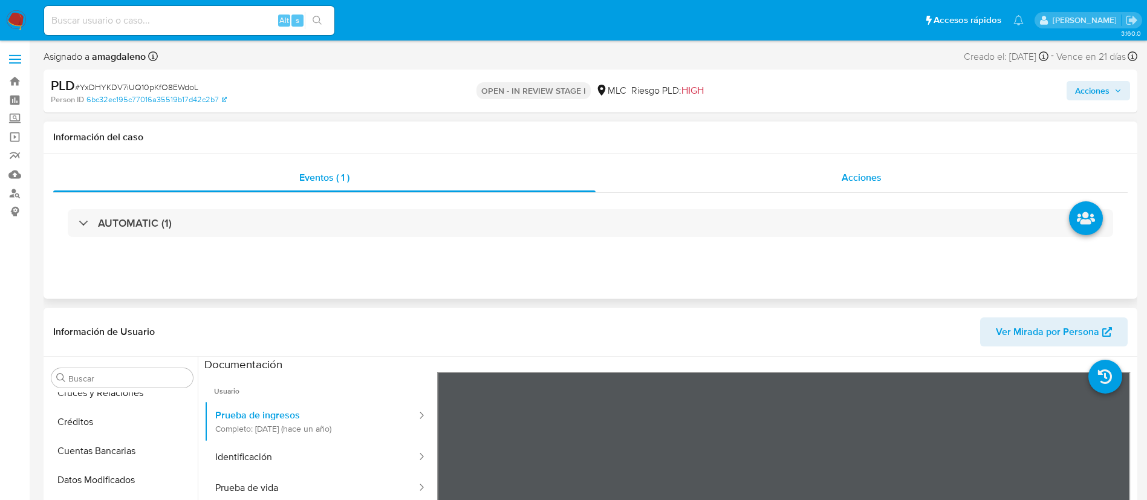
click at [818, 175] on div "Acciones" at bounding box center [862, 177] width 532 height 29
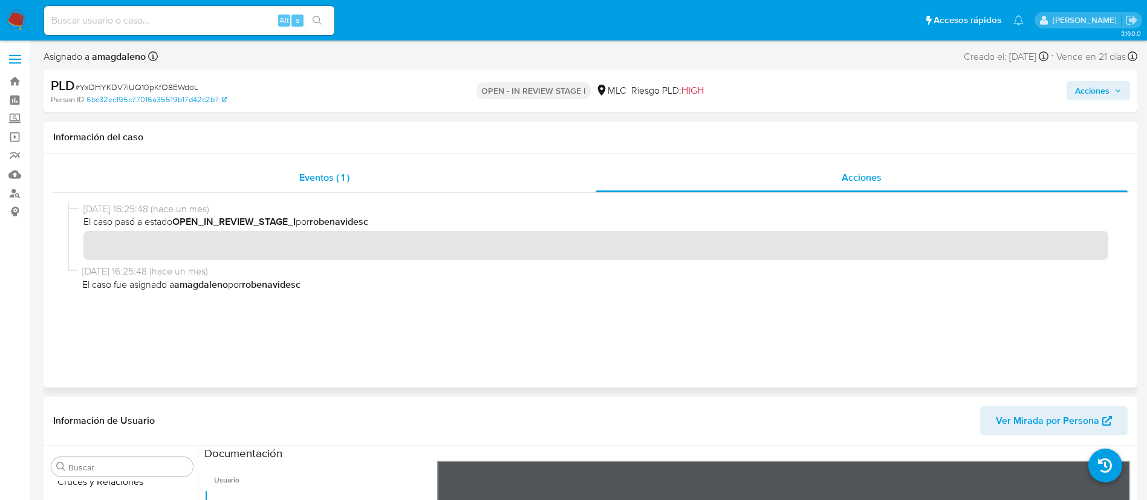
click at [432, 181] on div "Eventos ( 1 )" at bounding box center [324, 177] width 542 height 29
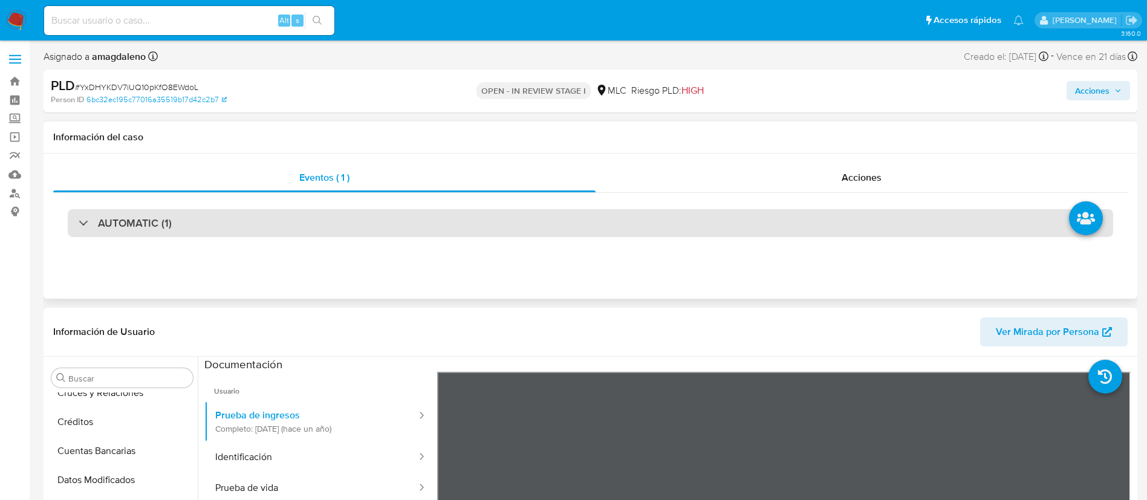
click at [415, 229] on div "AUTOMATIC (1)" at bounding box center [591, 223] width 1046 height 28
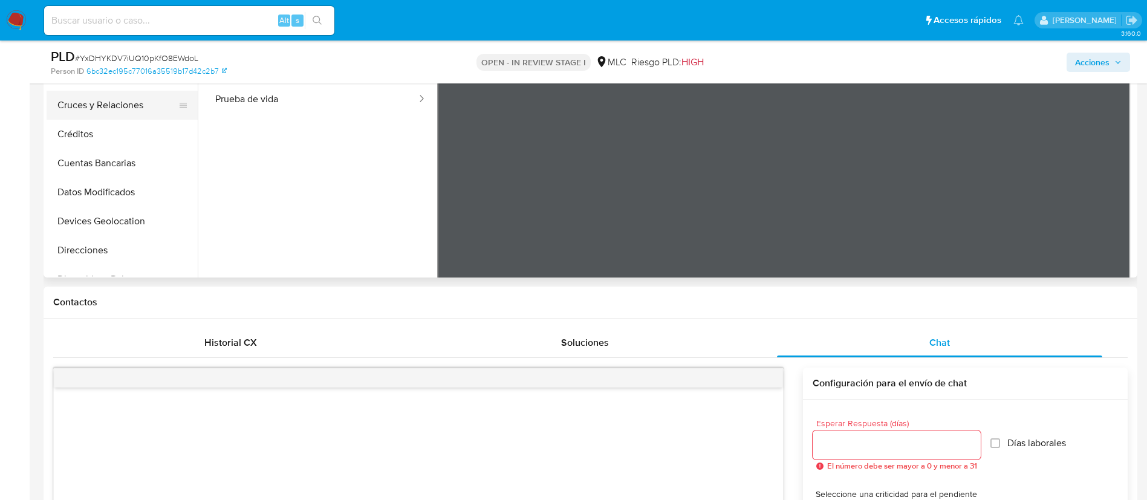
click at [145, 104] on button "Cruces y Relaciones" at bounding box center [117, 105] width 141 height 29
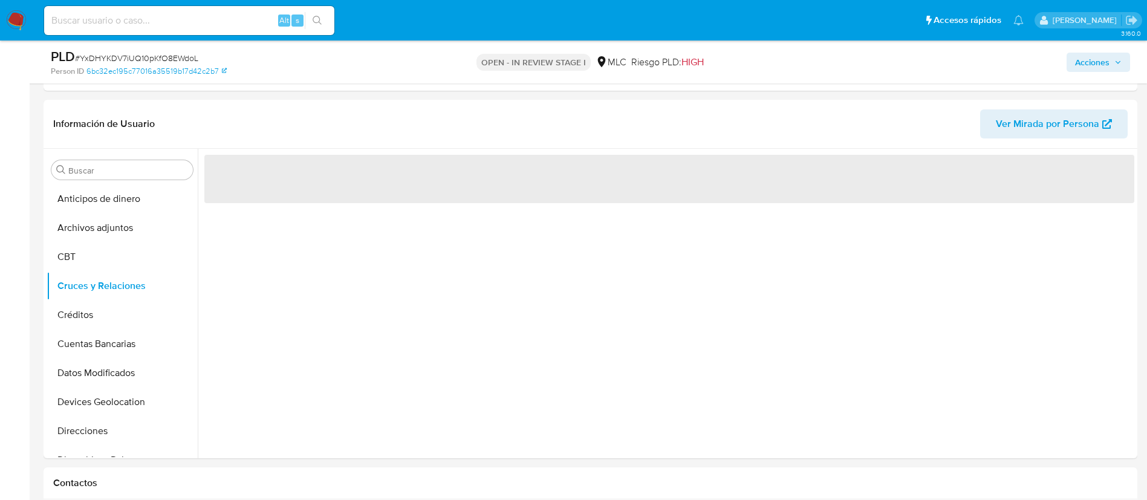
scroll to position [447, 0]
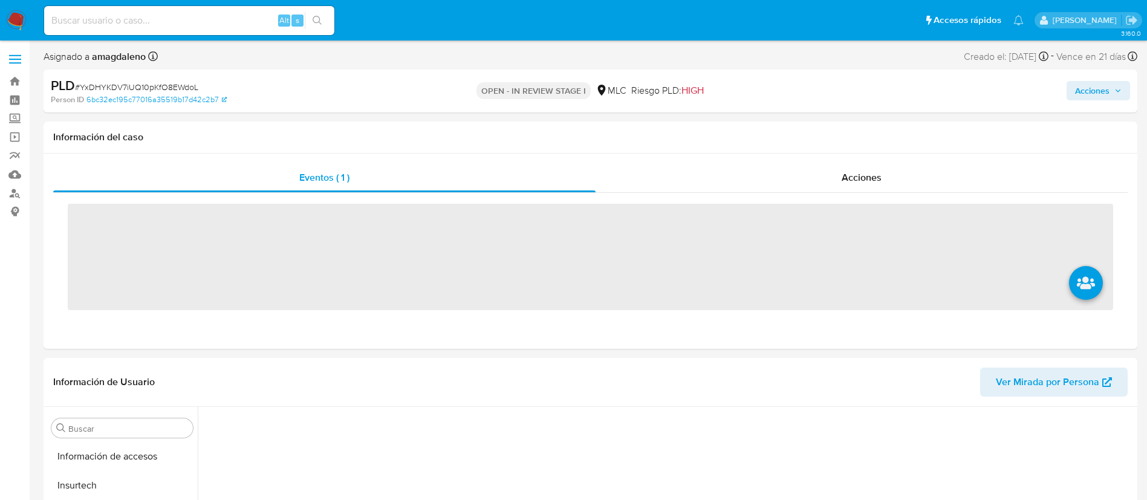
scroll to position [511, 0]
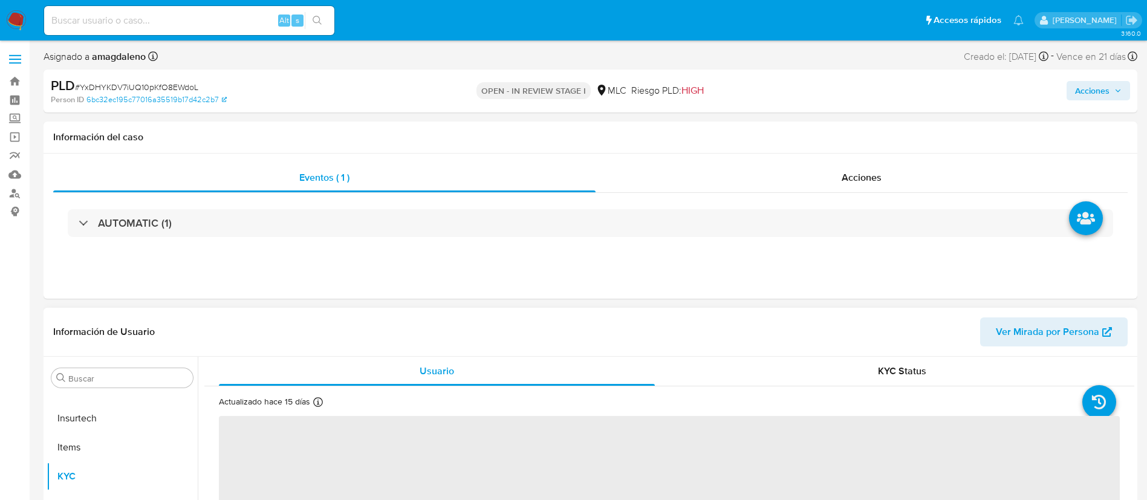
select select "10"
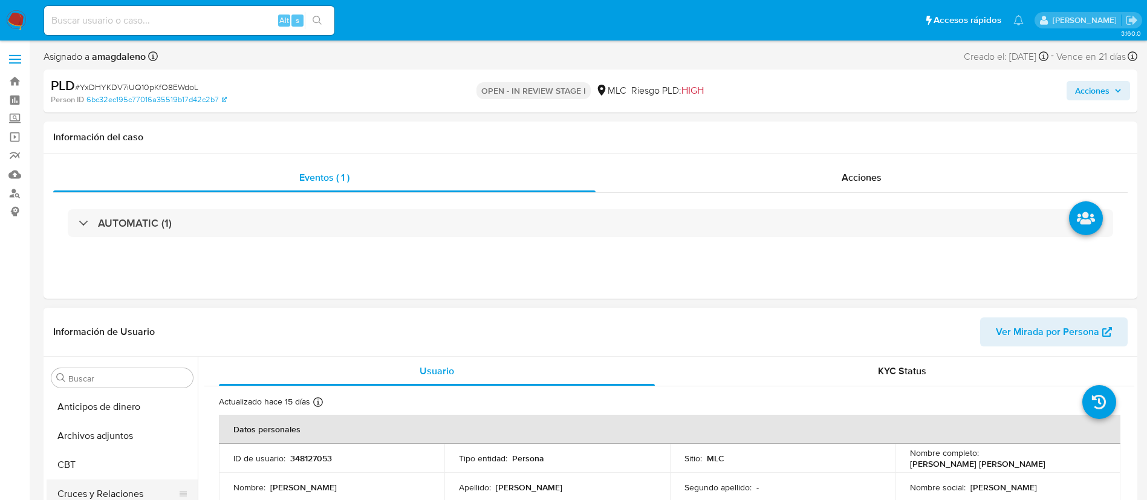
click at [99, 492] on button "Cruces y Relaciones" at bounding box center [117, 494] width 141 height 29
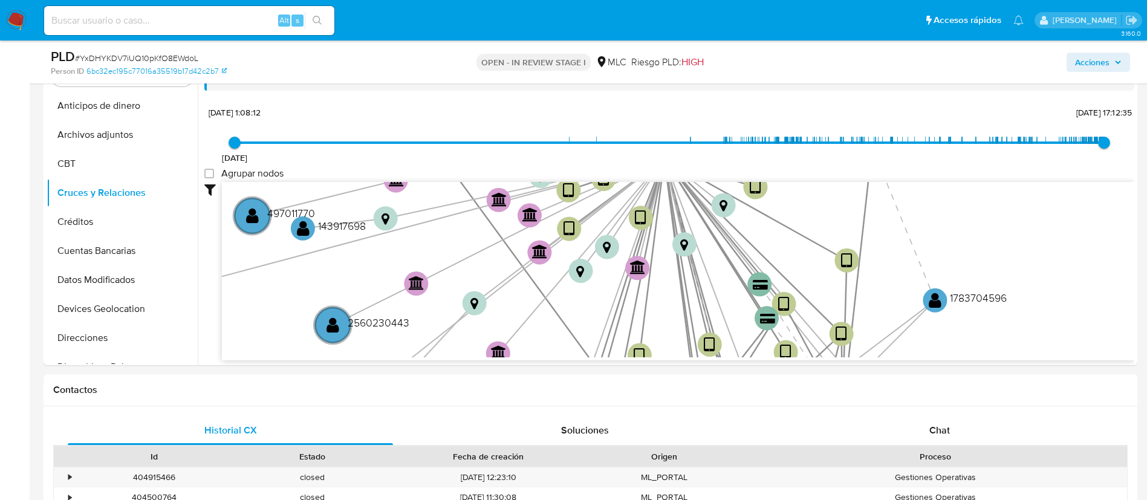
scroll to position [261, 0]
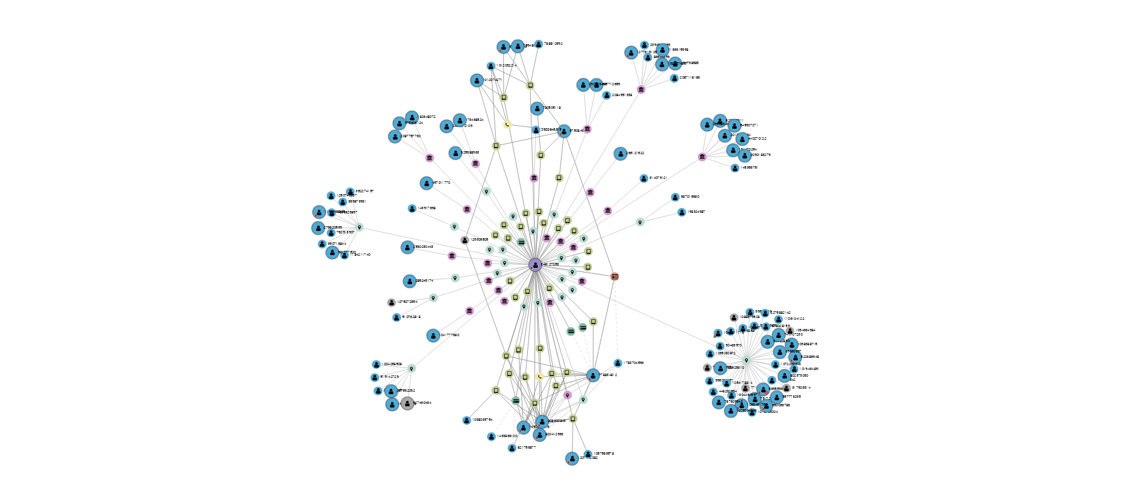
drag, startPoint x: 533, startPoint y: 298, endPoint x: 620, endPoint y: 314, distance: 88.6
click at [620, 314] on icon "device-6685b11bf7b7472dd9212d4d  user-348127053  348127053 D user-1490958916 …" at bounding box center [678, 266] width 912 height 175
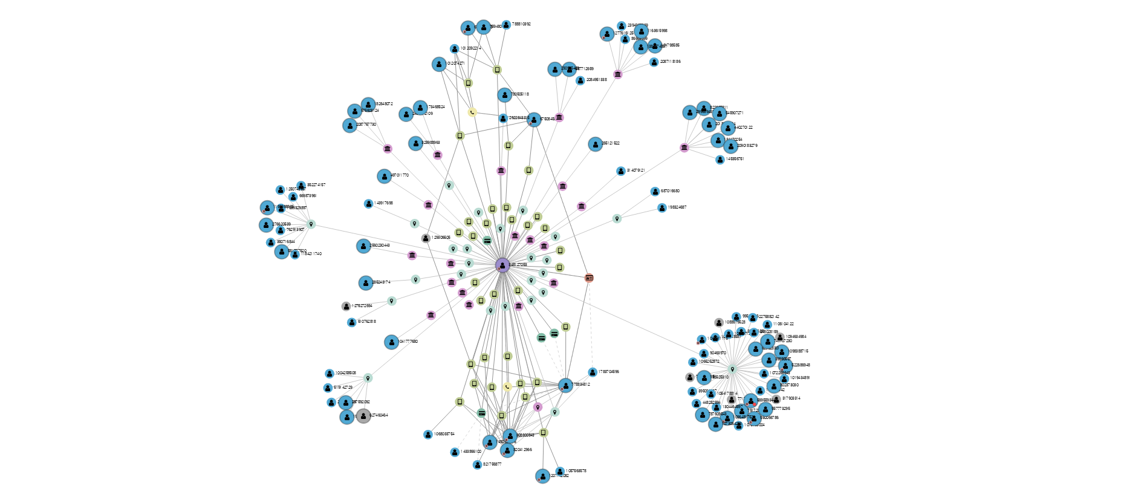
click at [619, 318] on icon "device-6685b11bf7b7472dd9212d4d  user-348127053  348127053 D user-1490958916 …" at bounding box center [678, 266] width 912 height 175
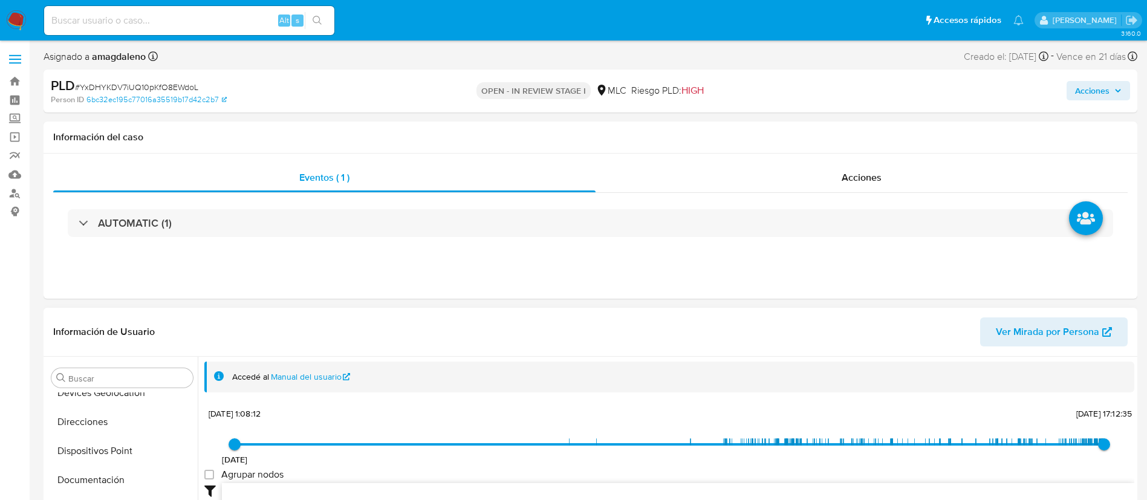
scroll to position [226, 0]
click at [129, 472] on button "Documentación" at bounding box center [117, 471] width 141 height 29
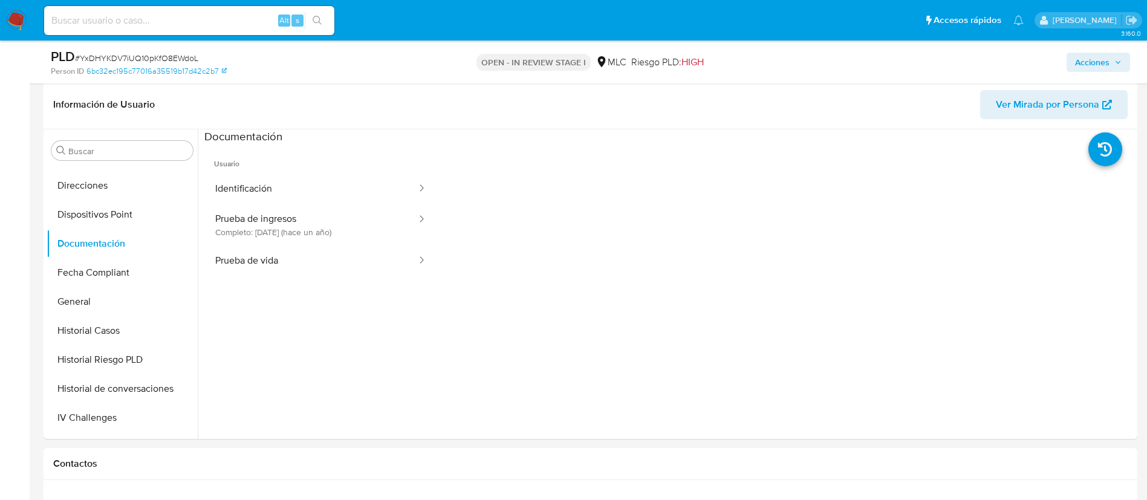
scroll to position [181, 0]
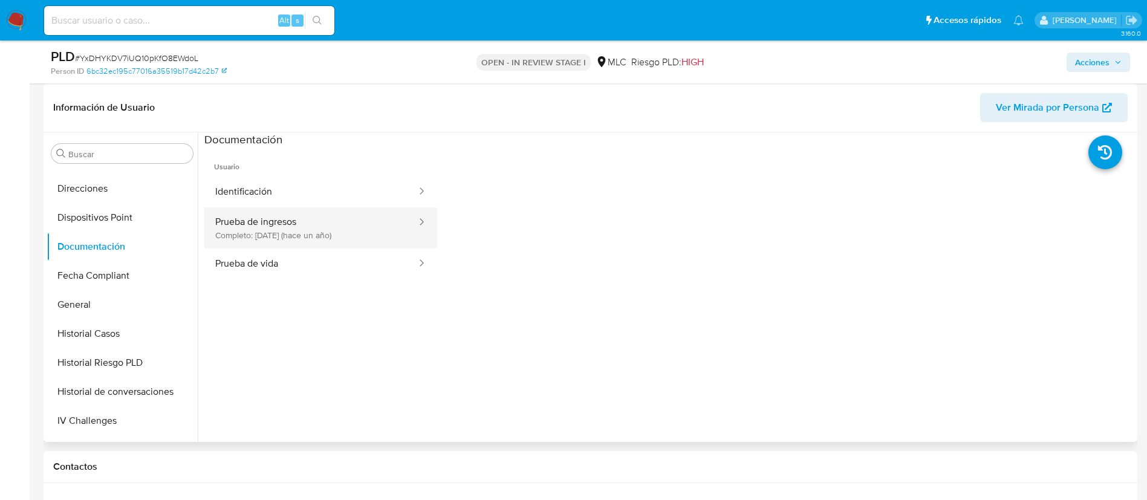
click at [342, 226] on button "Prueba de ingresos Completo: 11/05/2024 (hace un año)" at bounding box center [310, 227] width 213 height 41
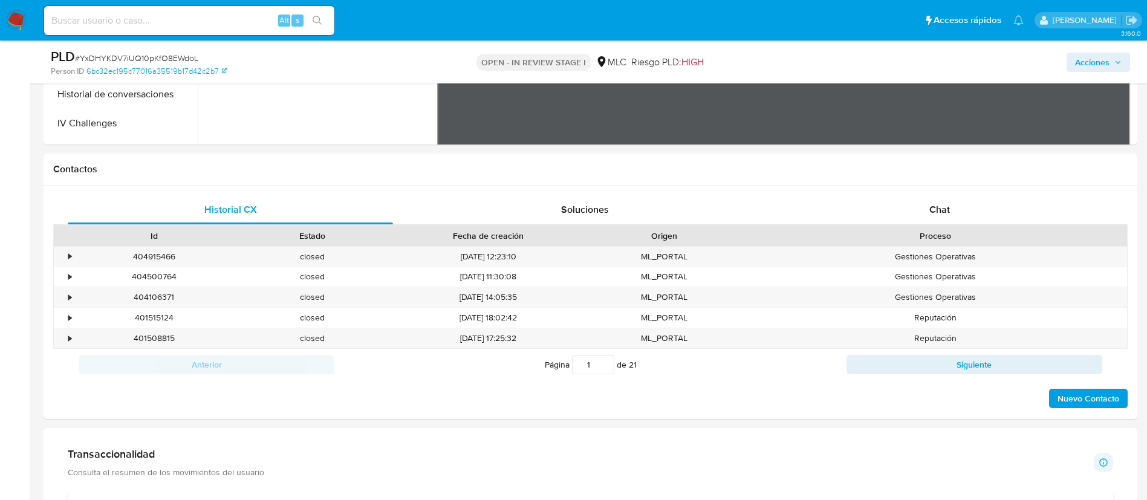
scroll to position [482, 0]
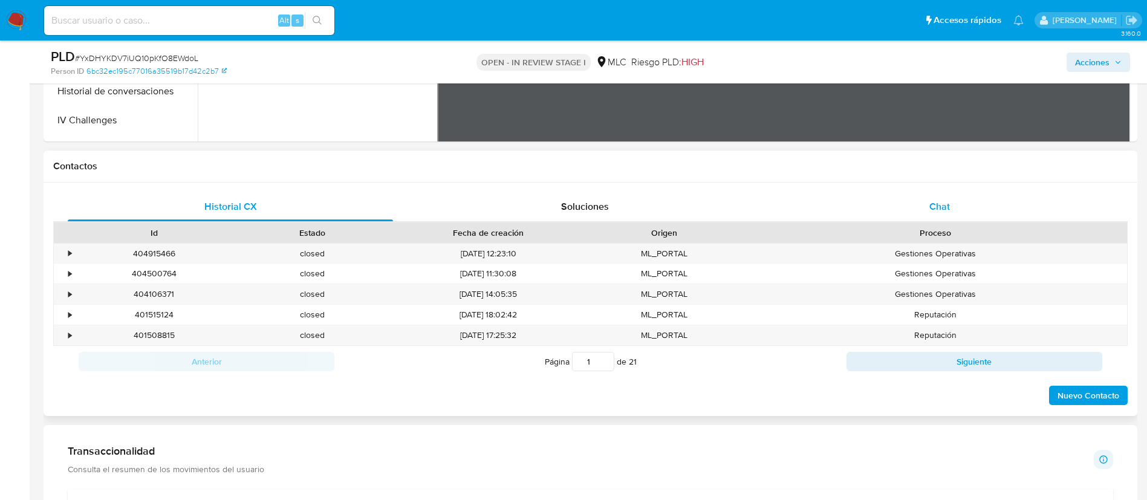
click at [919, 208] on div "Chat" at bounding box center [939, 206] width 325 height 29
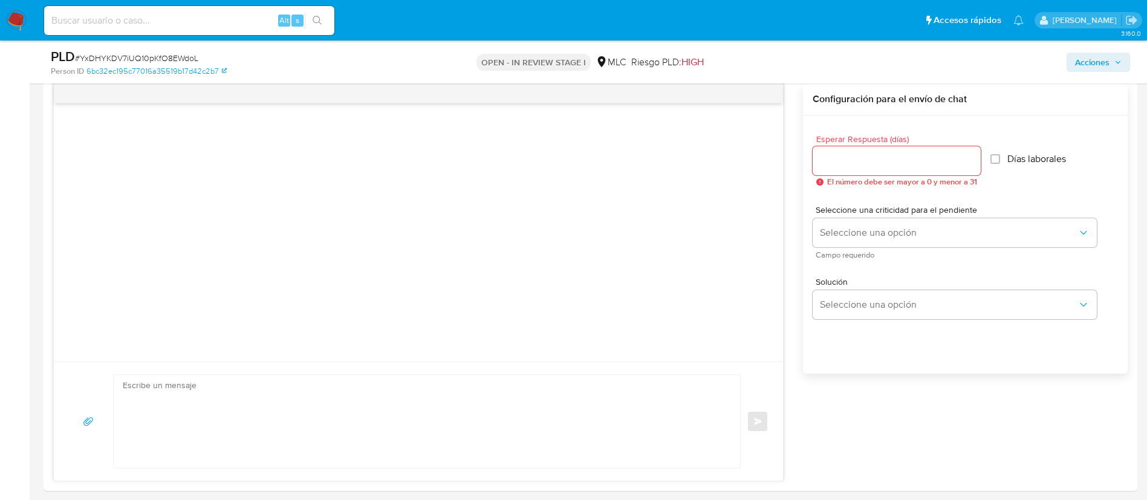
scroll to position [633, 0]
click at [854, 165] on input "Esperar Respuesta (días)" at bounding box center [897, 158] width 168 height 16
click at [824, 160] on input "Esperar Respuesta (días)" at bounding box center [897, 158] width 168 height 16
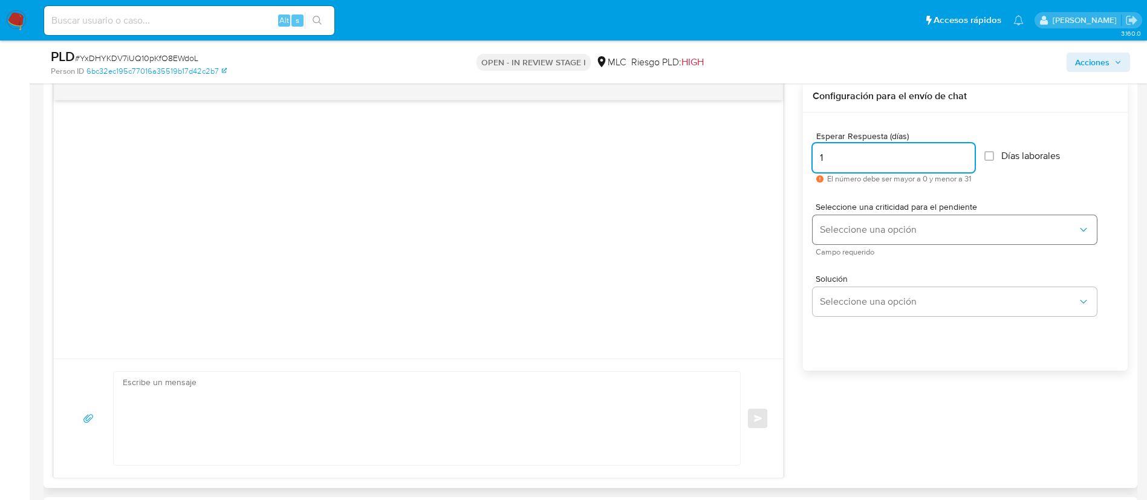
type input "1"
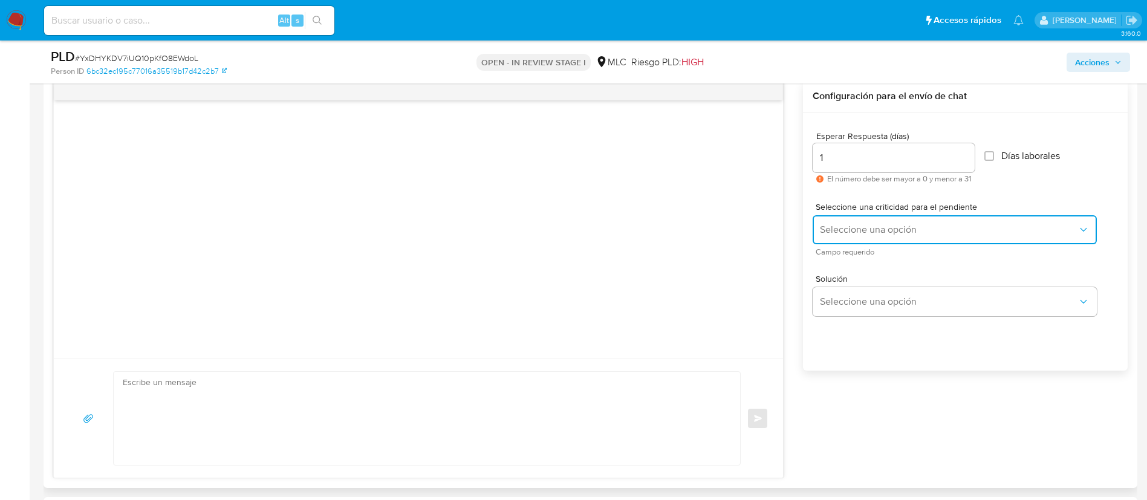
click at [837, 222] on button "Seleccione una opción" at bounding box center [955, 229] width 284 height 29
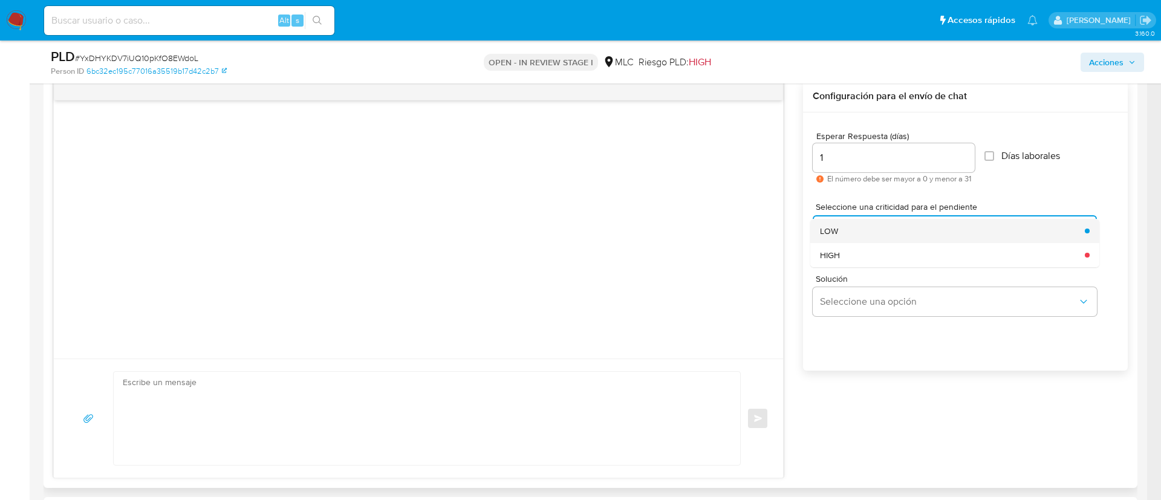
click at [842, 235] on div "LOW" at bounding box center [949, 231] width 258 height 24
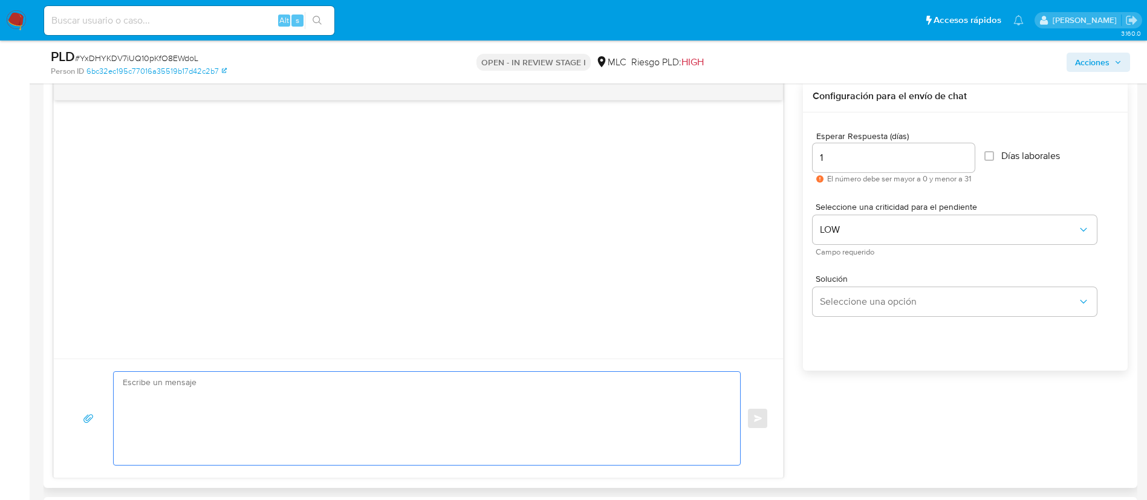
click at [630, 421] on textarea at bounding box center [424, 418] width 602 height 93
paste textarea "Hola XXX, Te contactamos desde el Equipo de Mercado Pago para verificar tus dat…"
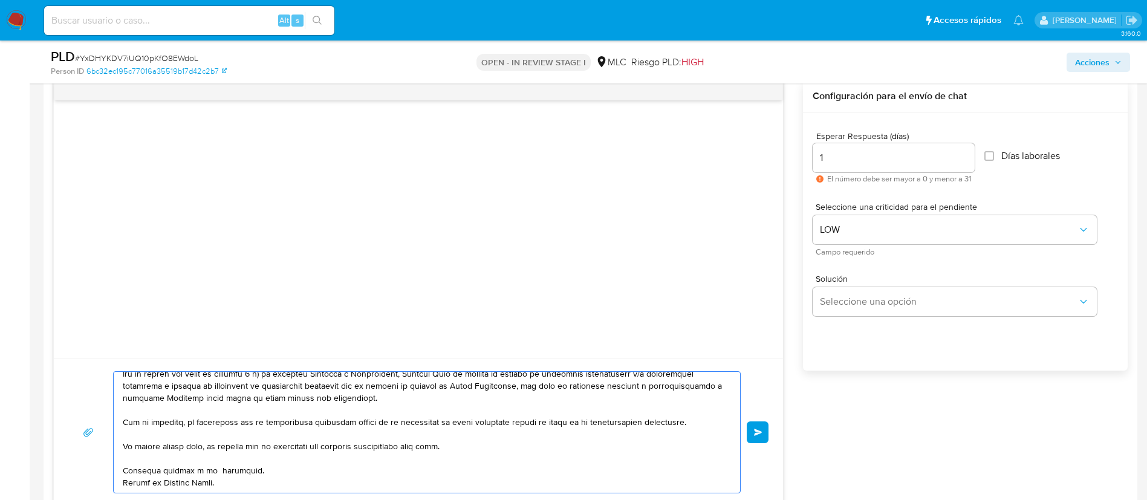
scroll to position [0, 0]
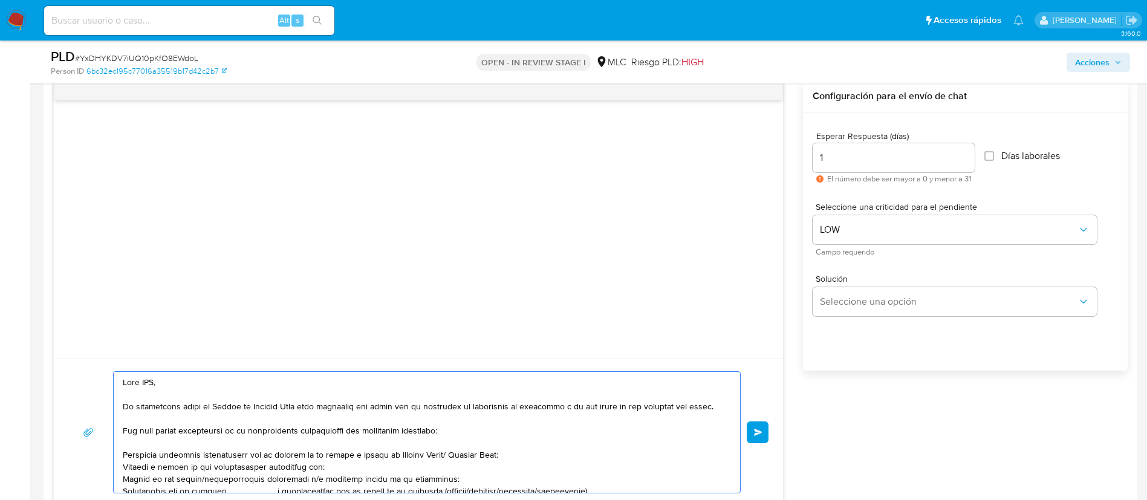
click at [152, 389] on textarea at bounding box center [424, 432] width 602 height 121
click at [150, 382] on textarea at bounding box center [424, 432] width 602 height 121
click at [273, 463] on textarea at bounding box center [424, 432] width 602 height 121
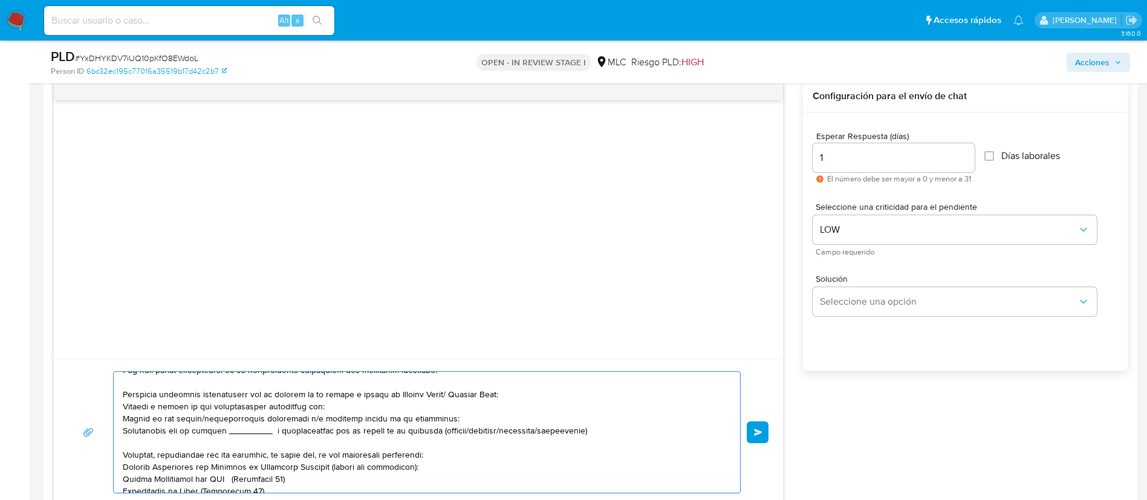
scroll to position [63, 0]
click at [177, 402] on textarea at bounding box center [424, 432] width 602 height 121
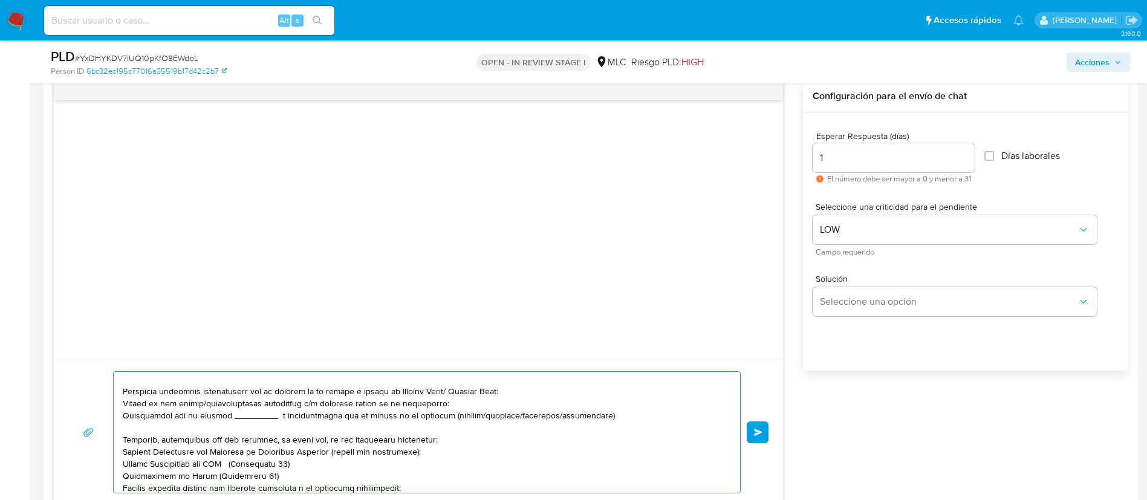
click at [181, 418] on textarea at bounding box center [424, 432] width 602 height 121
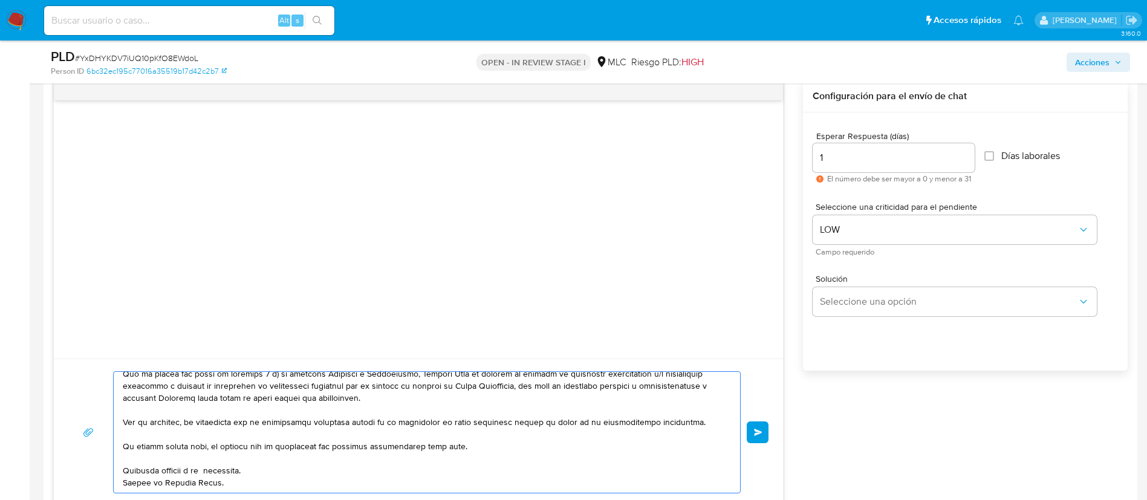
scroll to position [238, 0]
type textarea "Hola, Omar. Te contactamos desde el Equipo de Mercado Pago para verificar tus d…"
click at [765, 439] on button "Enviar" at bounding box center [758, 432] width 22 height 22
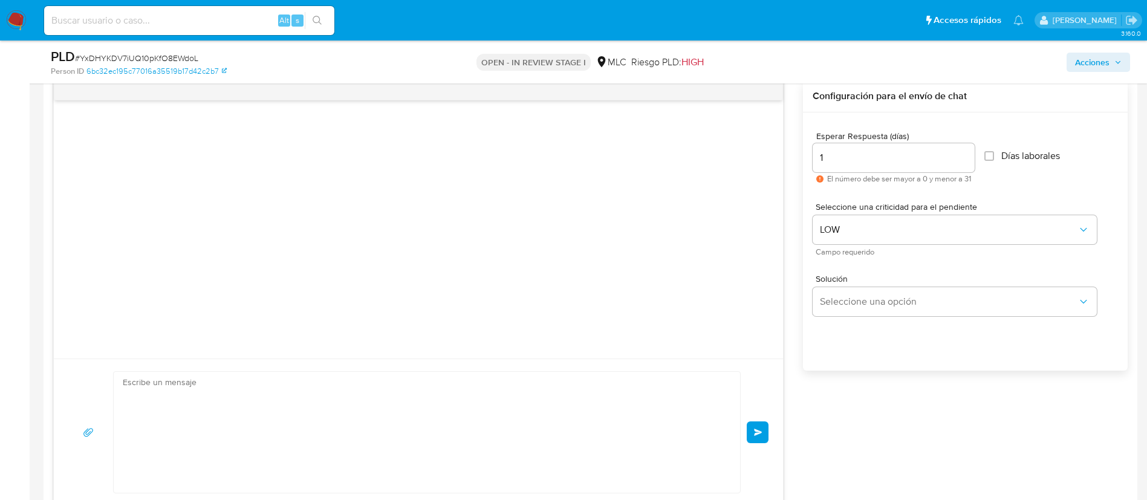
scroll to position [273, 0]
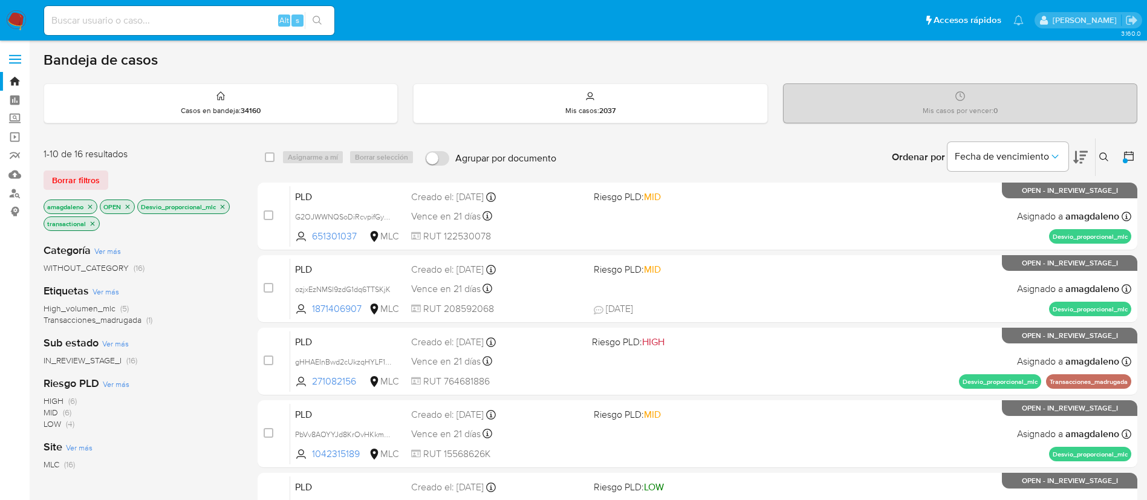
scroll to position [36, 0]
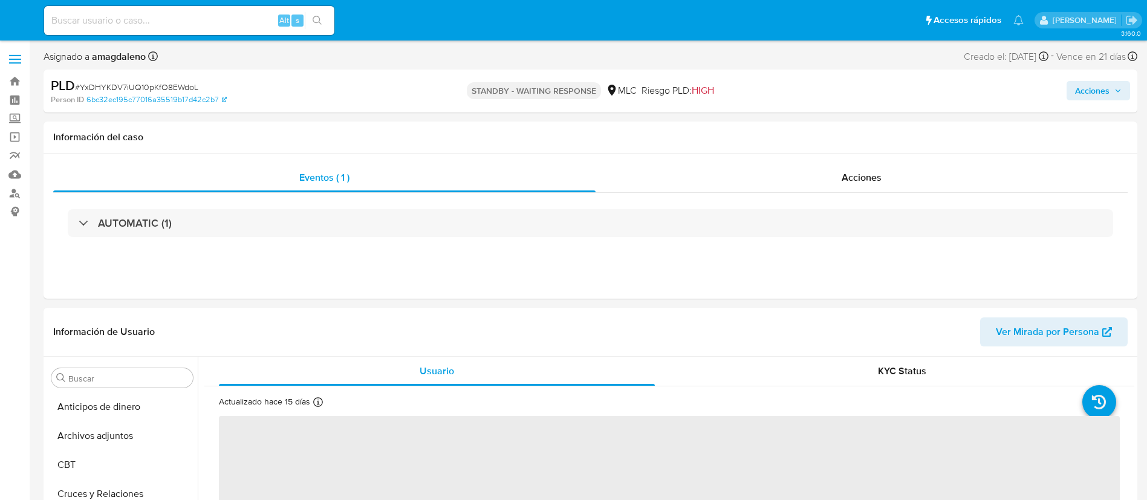
select select "10"
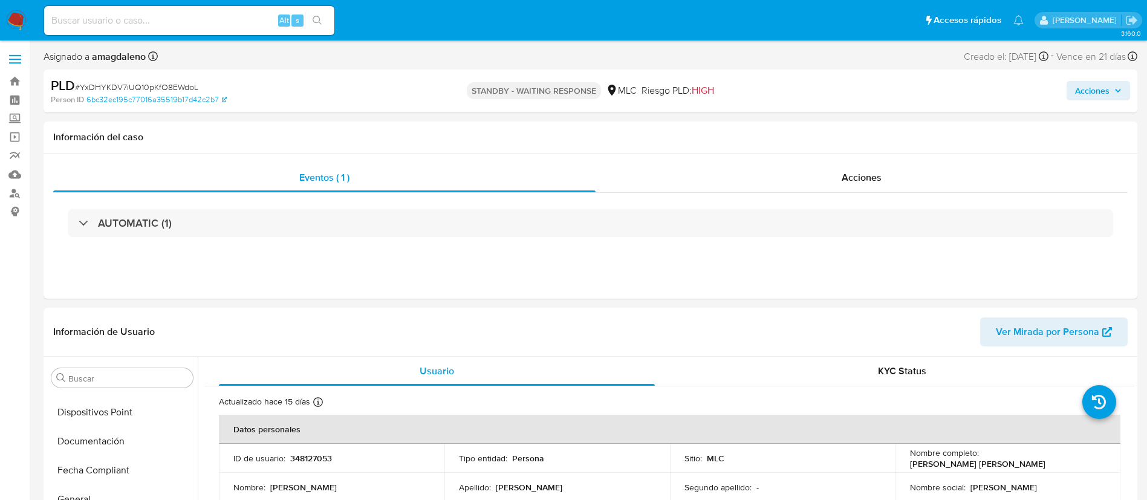
scroll to position [510, 0]
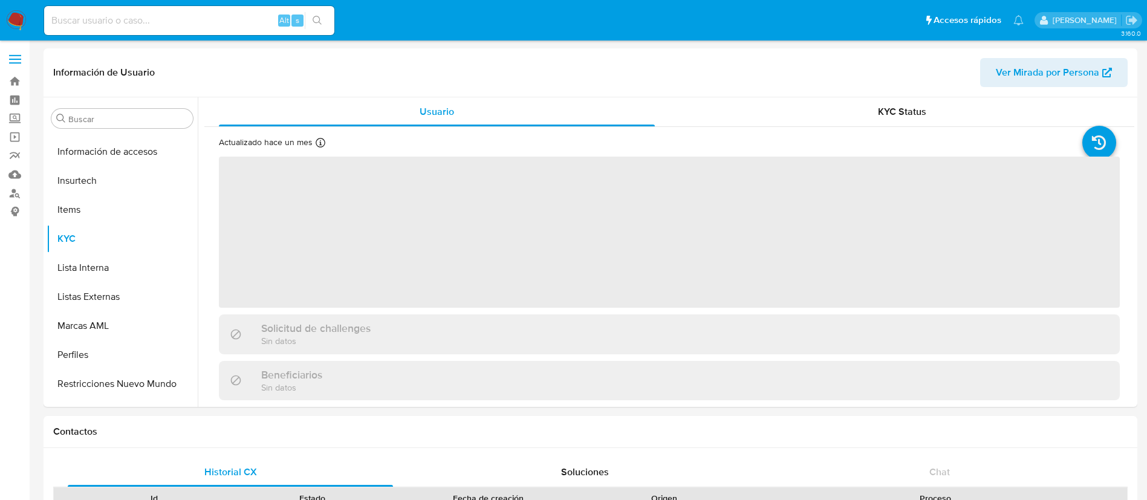
scroll to position [511, 0]
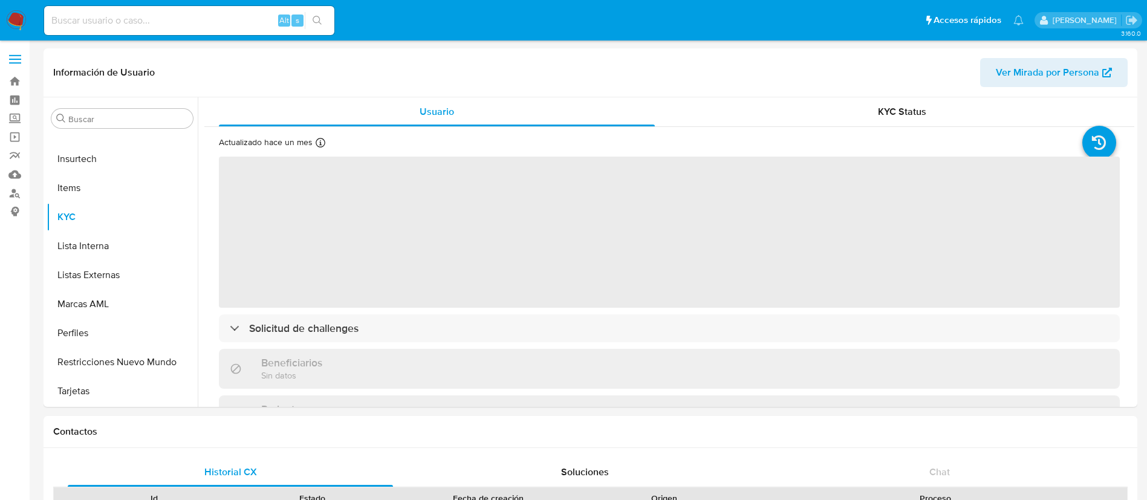
select select "10"
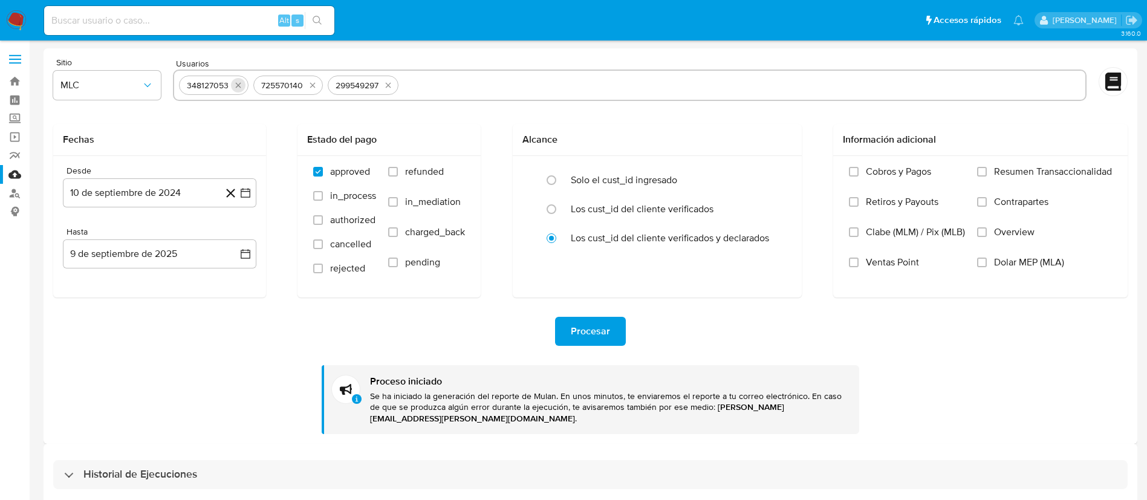
click at [239, 89] on icon "quitar 348127053" at bounding box center [238, 85] width 10 height 10
click at [239, 89] on icon "quitar 725570140" at bounding box center [238, 85] width 10 height 10
click at [239, 89] on icon "quitar 299549297" at bounding box center [240, 85] width 10 height 10
click at [239, 89] on input "text" at bounding box center [629, 85] width 901 height 19
paste input "90643816"
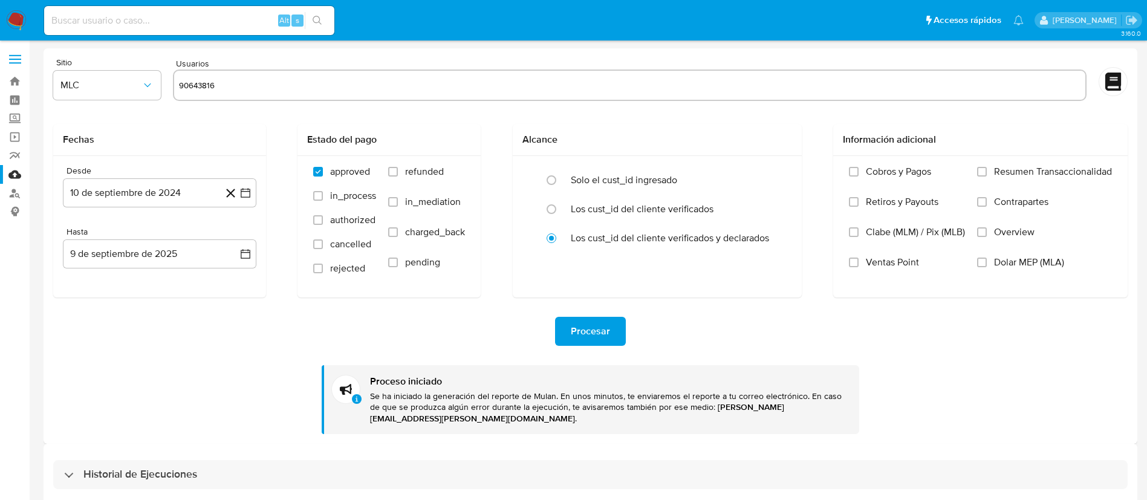
type input "90643816"
paste input "14626496"
type input "14626496"
paste input "1386918597"
type input "1386918597"
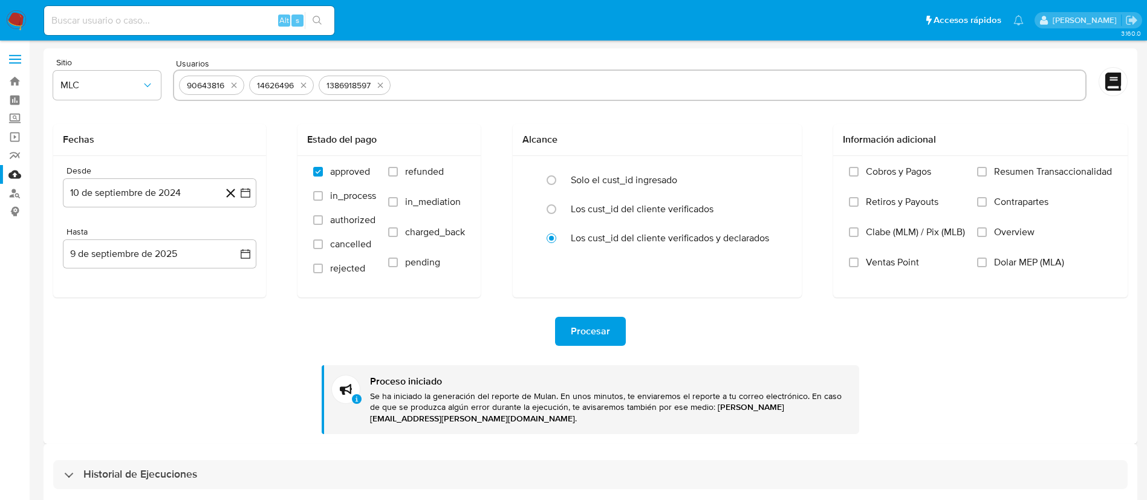
paste input "1042315189"
type input "1042315189"
paste input "1871406907"
type input "1871406907"
paste input "651301037"
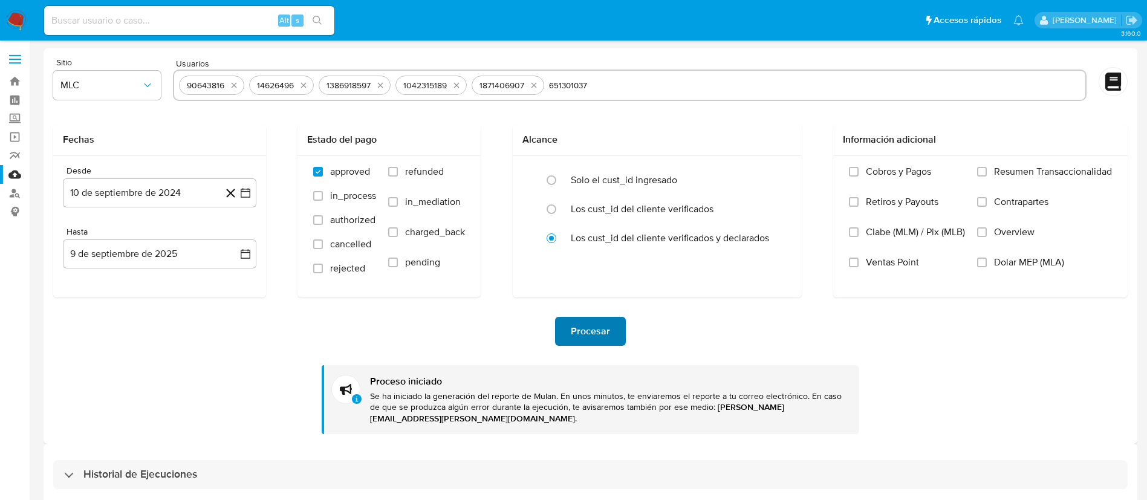
type input "651301037"
click at [593, 336] on span "Procesar" at bounding box center [590, 331] width 39 height 27
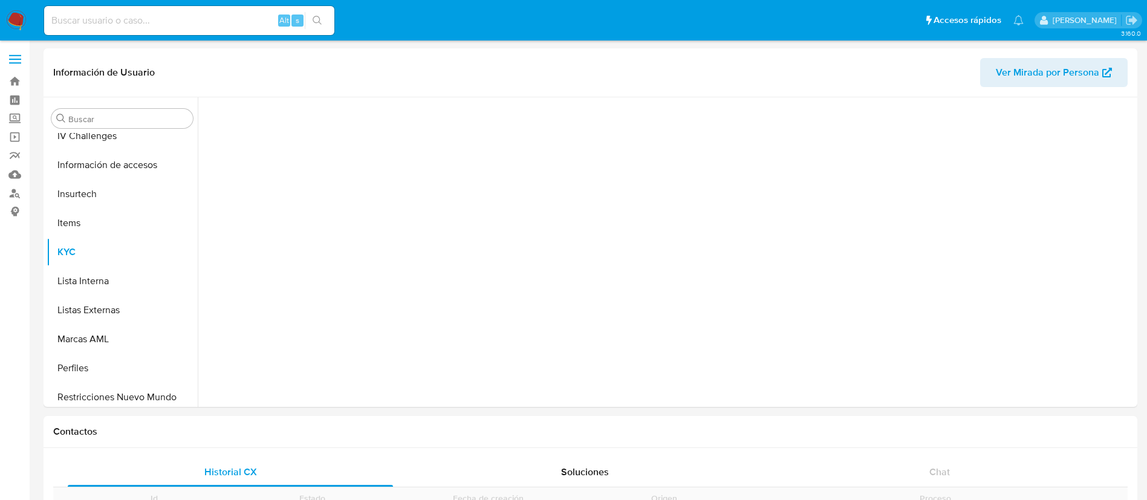
scroll to position [511, 0]
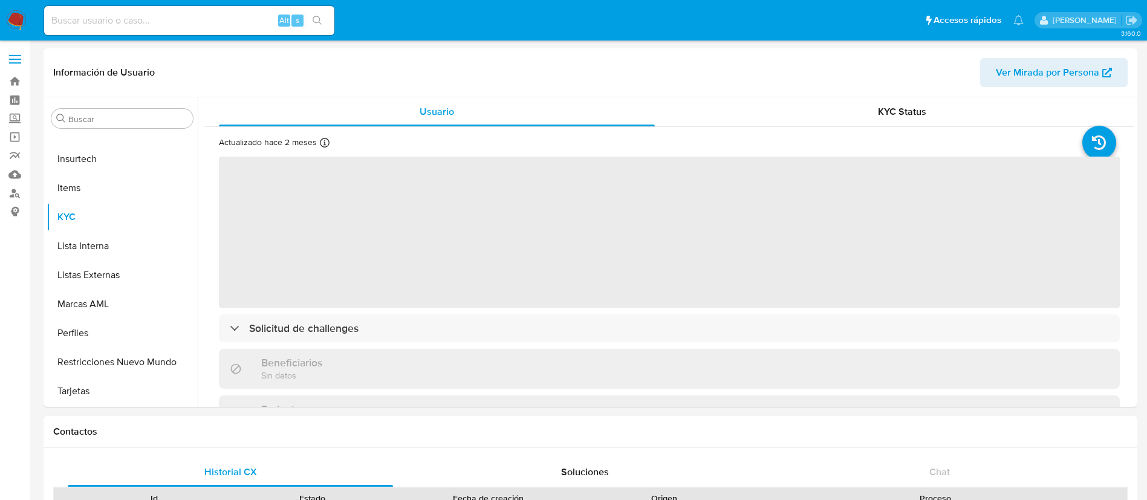
select select "10"
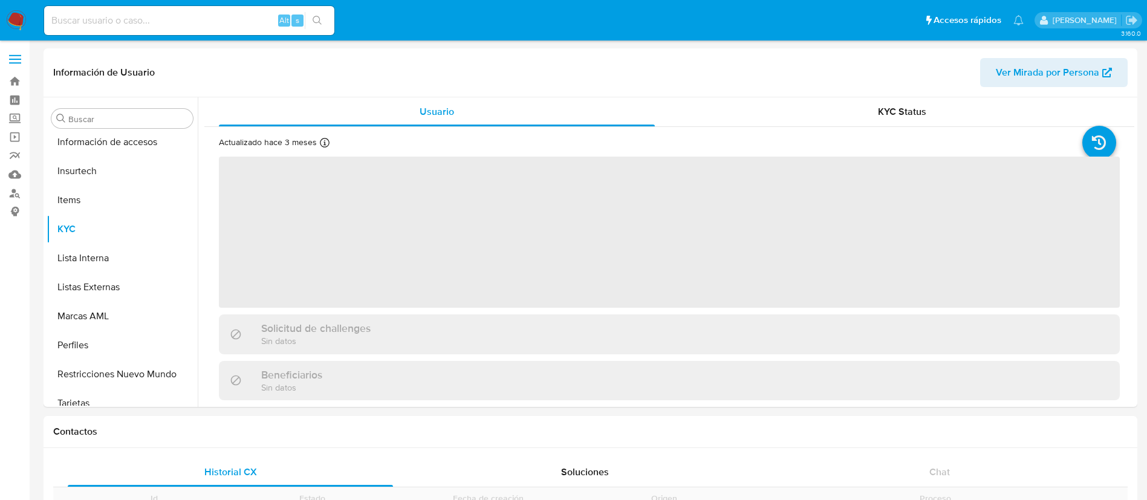
scroll to position [511, 0]
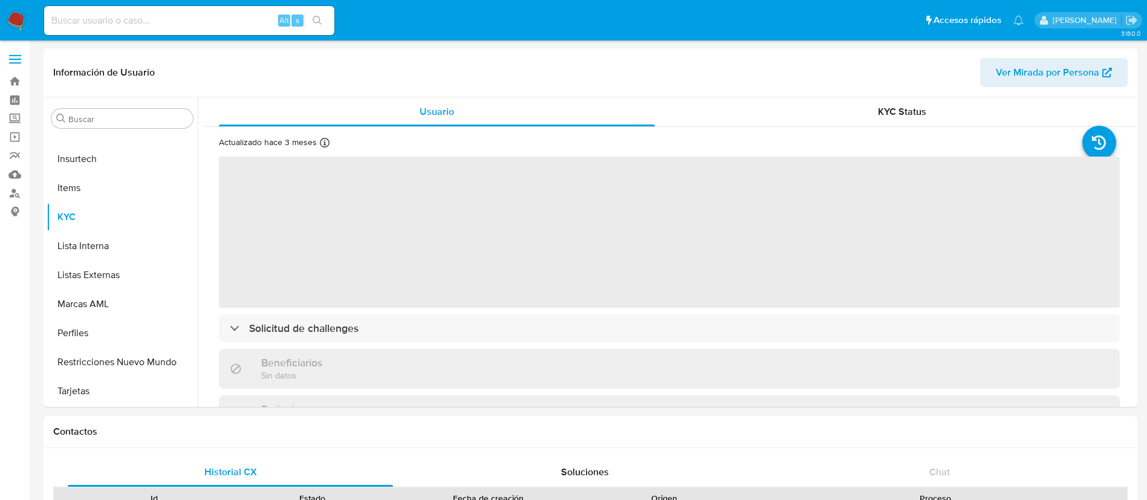
select select "10"
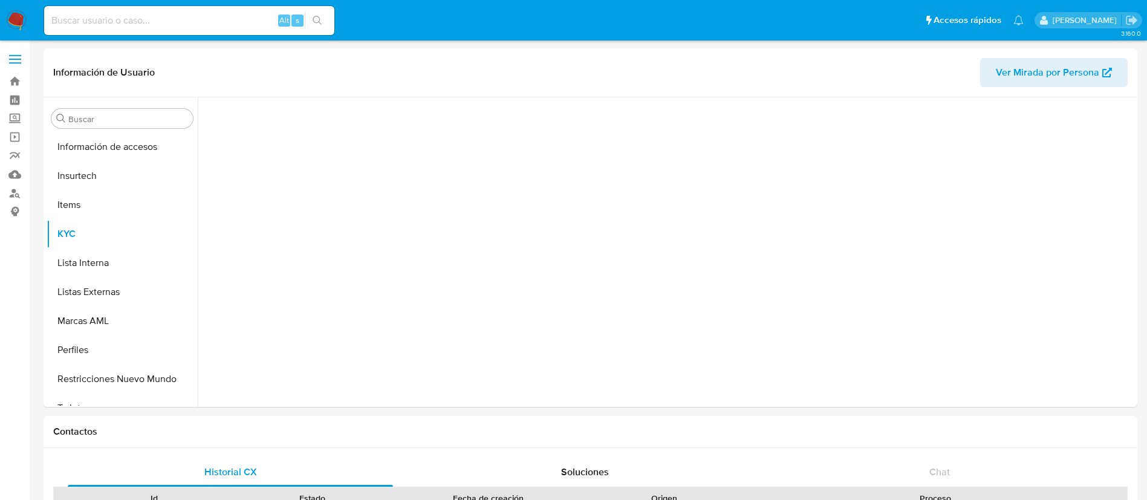
scroll to position [511, 0]
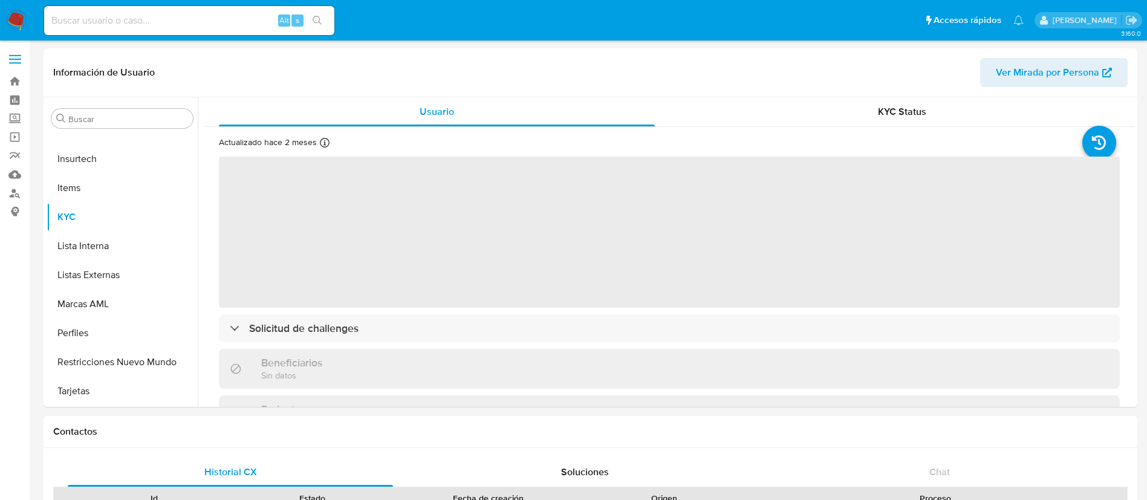
select select "10"
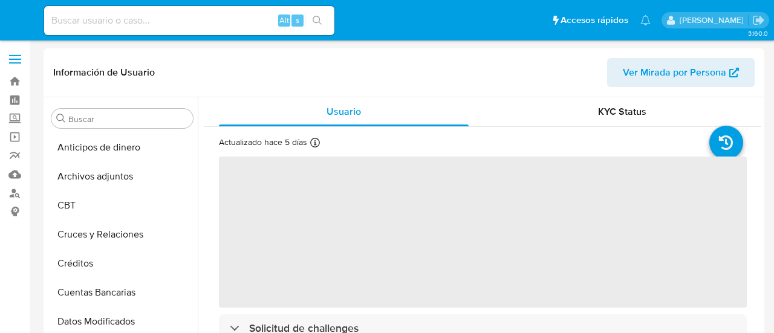
select select "10"
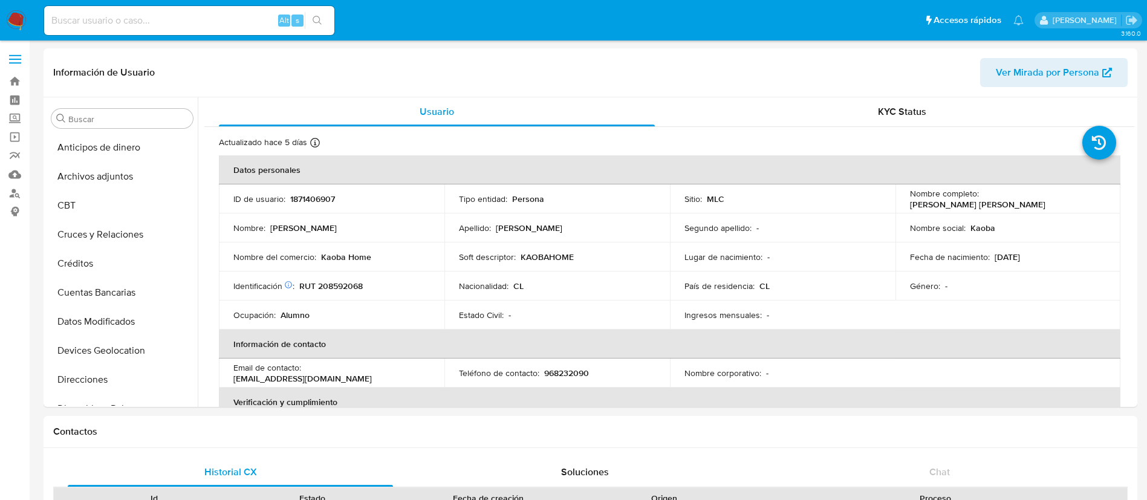
scroll to position [511, 0]
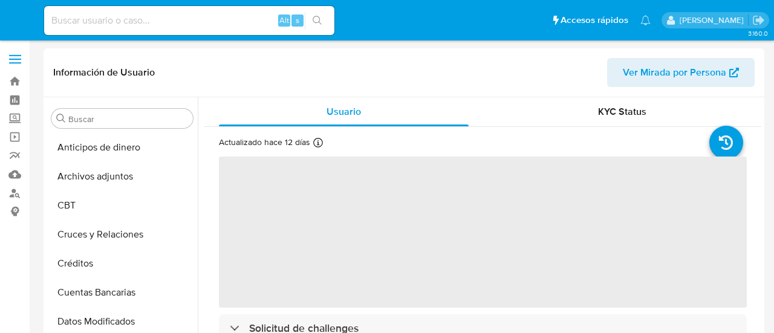
select select "10"
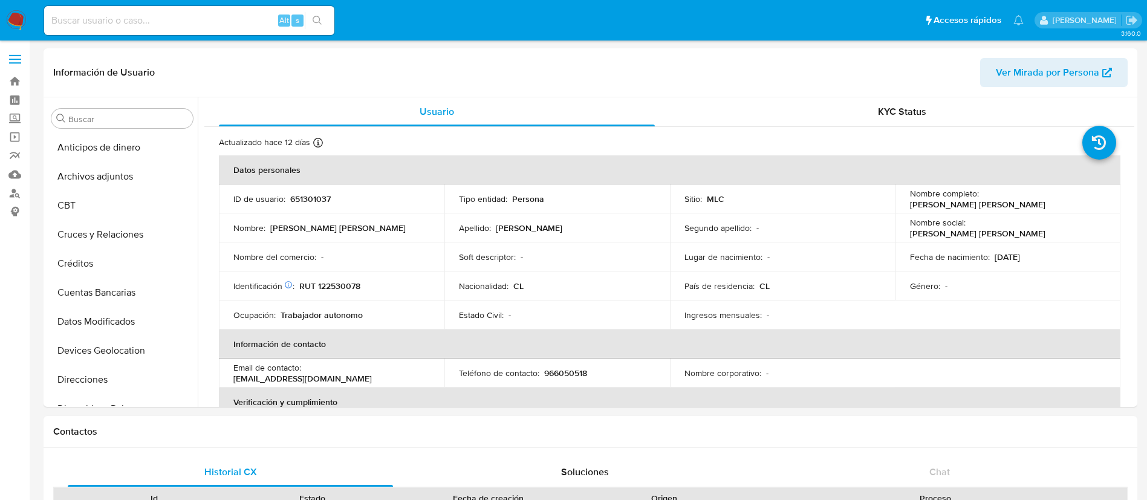
scroll to position [511, 0]
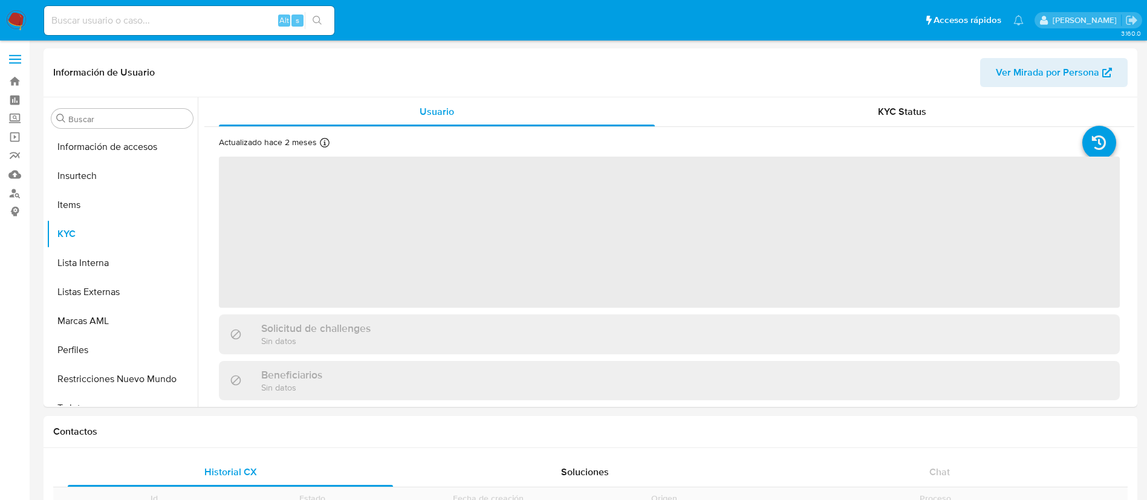
scroll to position [511, 0]
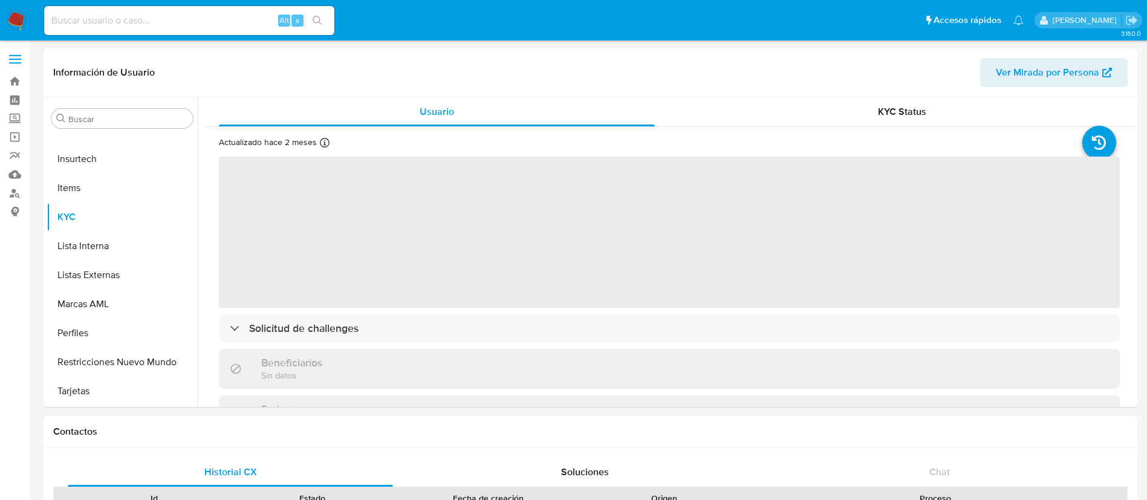
select select "10"
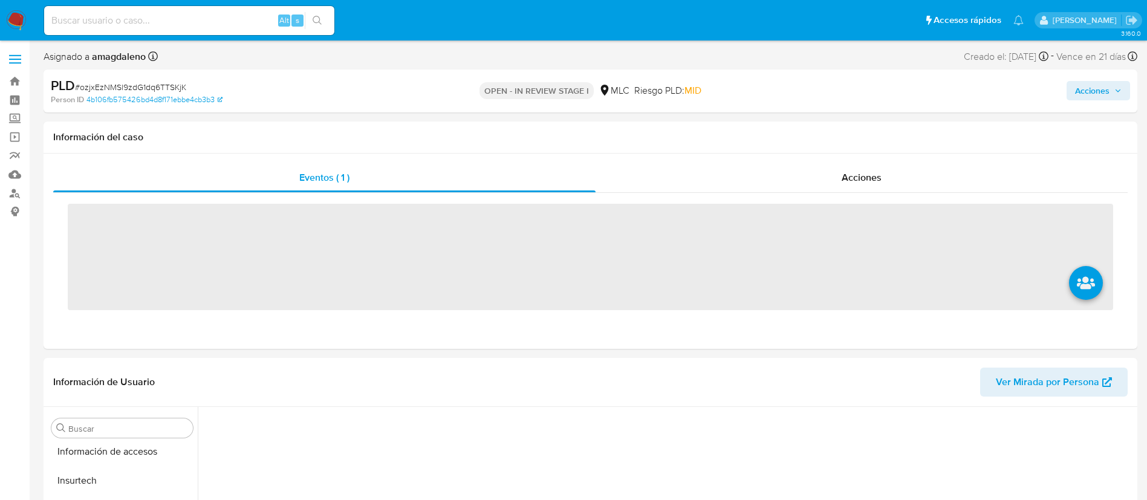
scroll to position [511, 0]
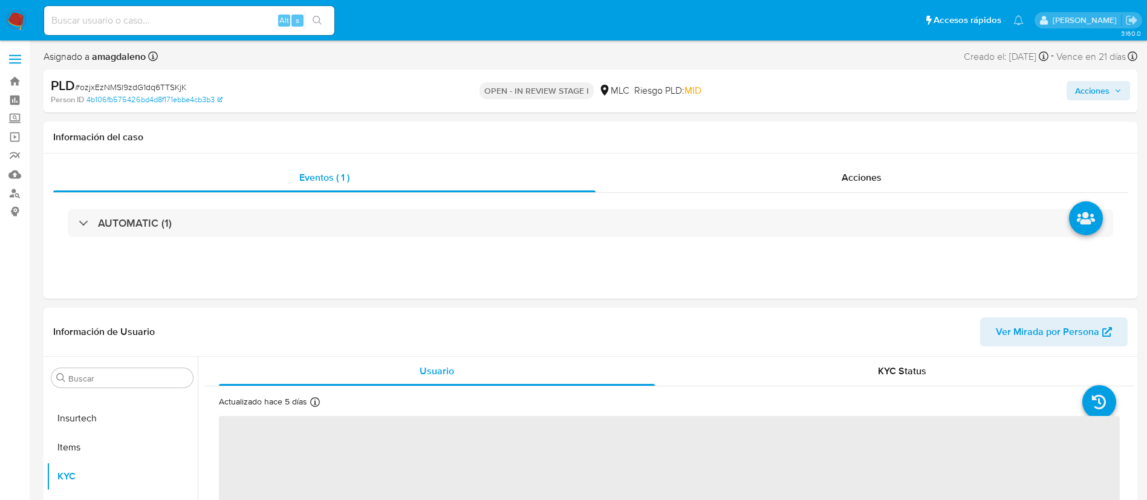
select select "10"
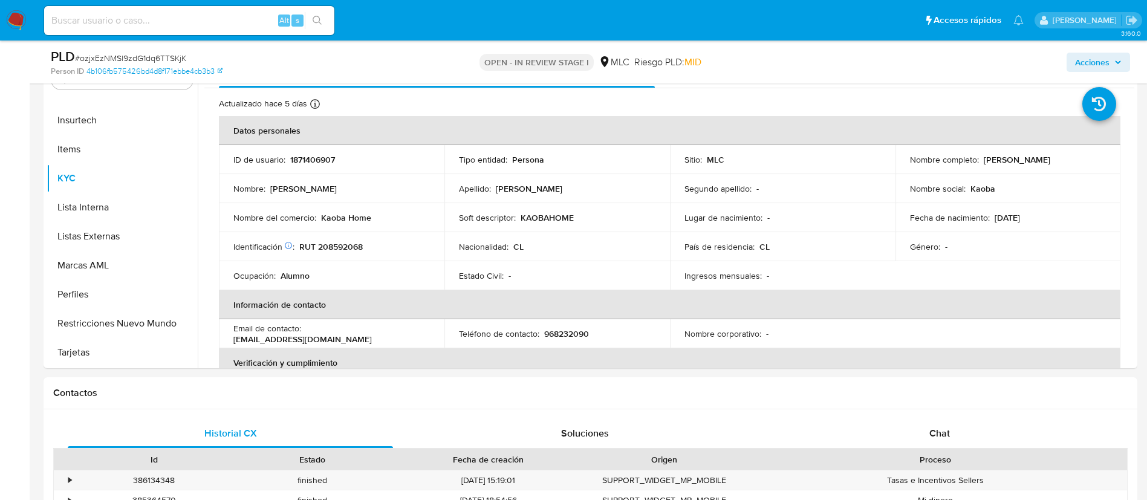
scroll to position [272, 0]
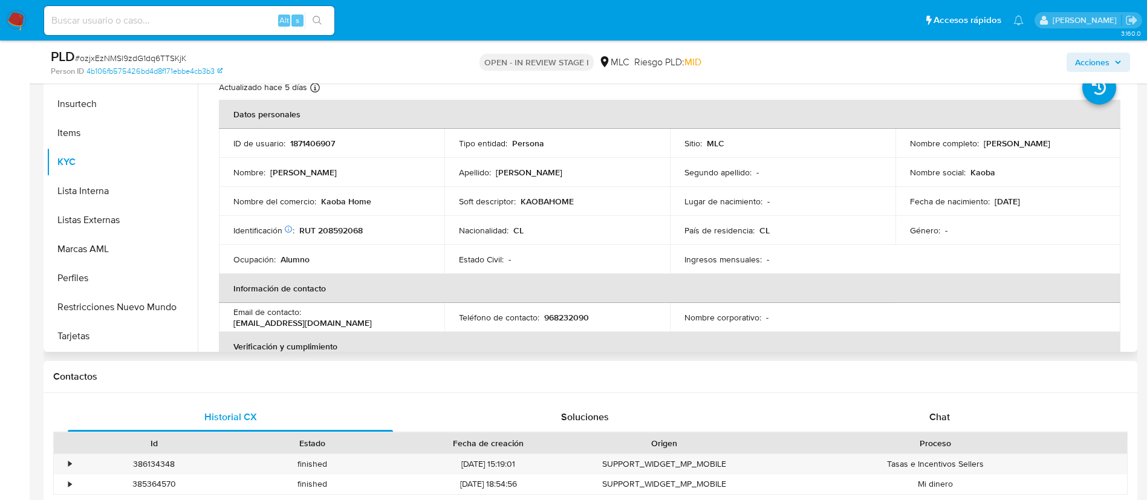
click at [342, 232] on p "RUT 208592068" at bounding box center [330, 230] width 63 height 11
copy p "208592068"
click at [948, 422] on span "Chat" at bounding box center [939, 417] width 21 height 14
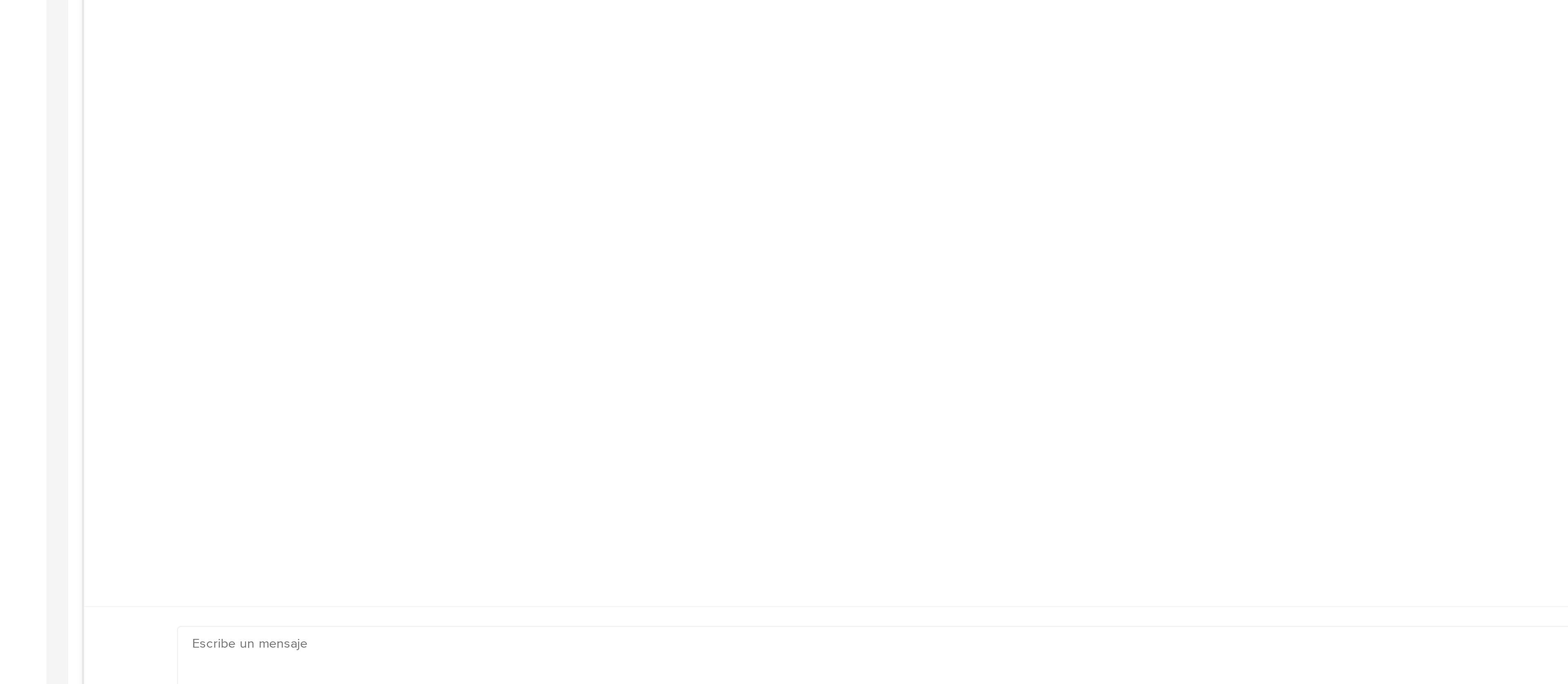
scroll to position [380, 0]
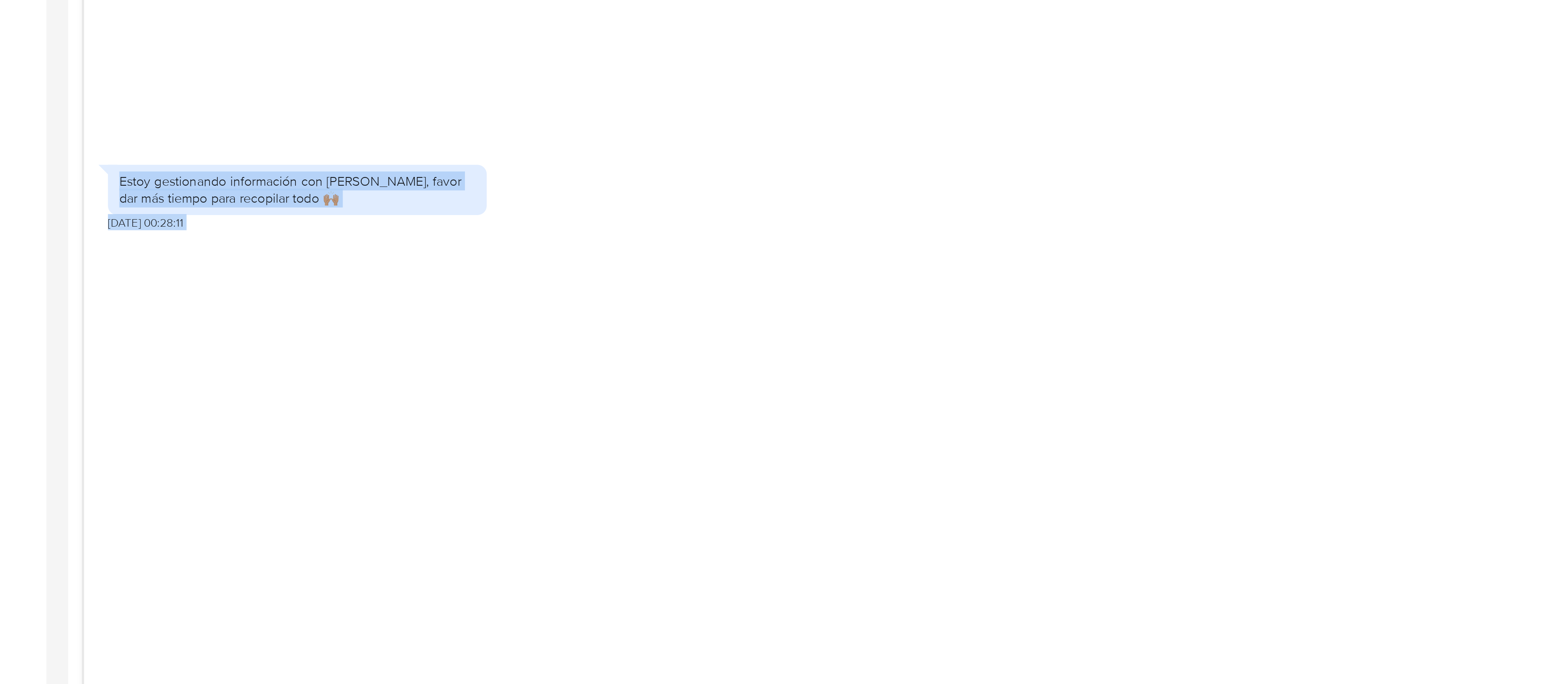
drag, startPoint x: 490, startPoint y: 250, endPoint x: 508, endPoint y: 437, distance: 187.9
click at [508, 341] on div "18/08/2025 13:57:04 Estoy gestionando información con contador, favor dar más t…" at bounding box center [558, 381] width 1042 height 518
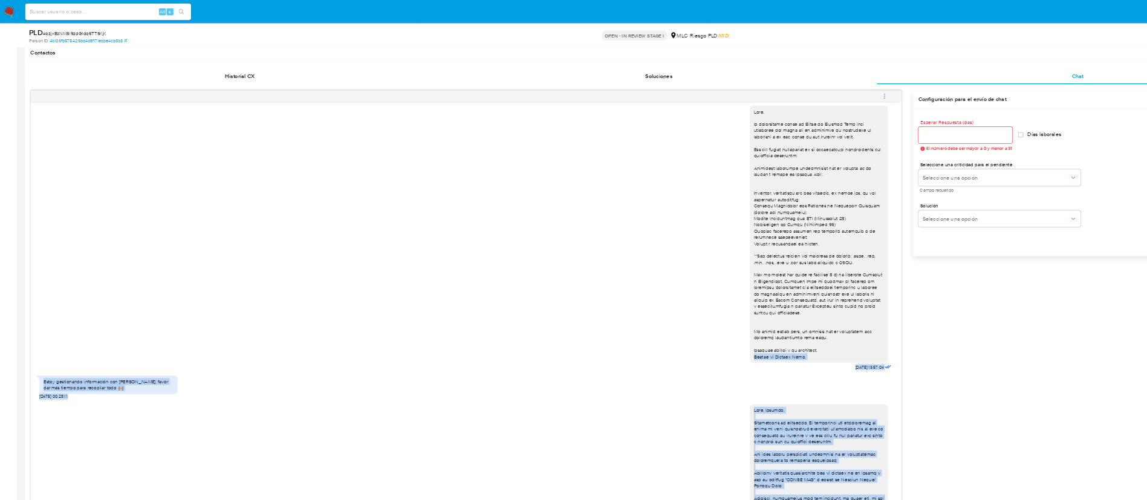
scroll to position [0, 0]
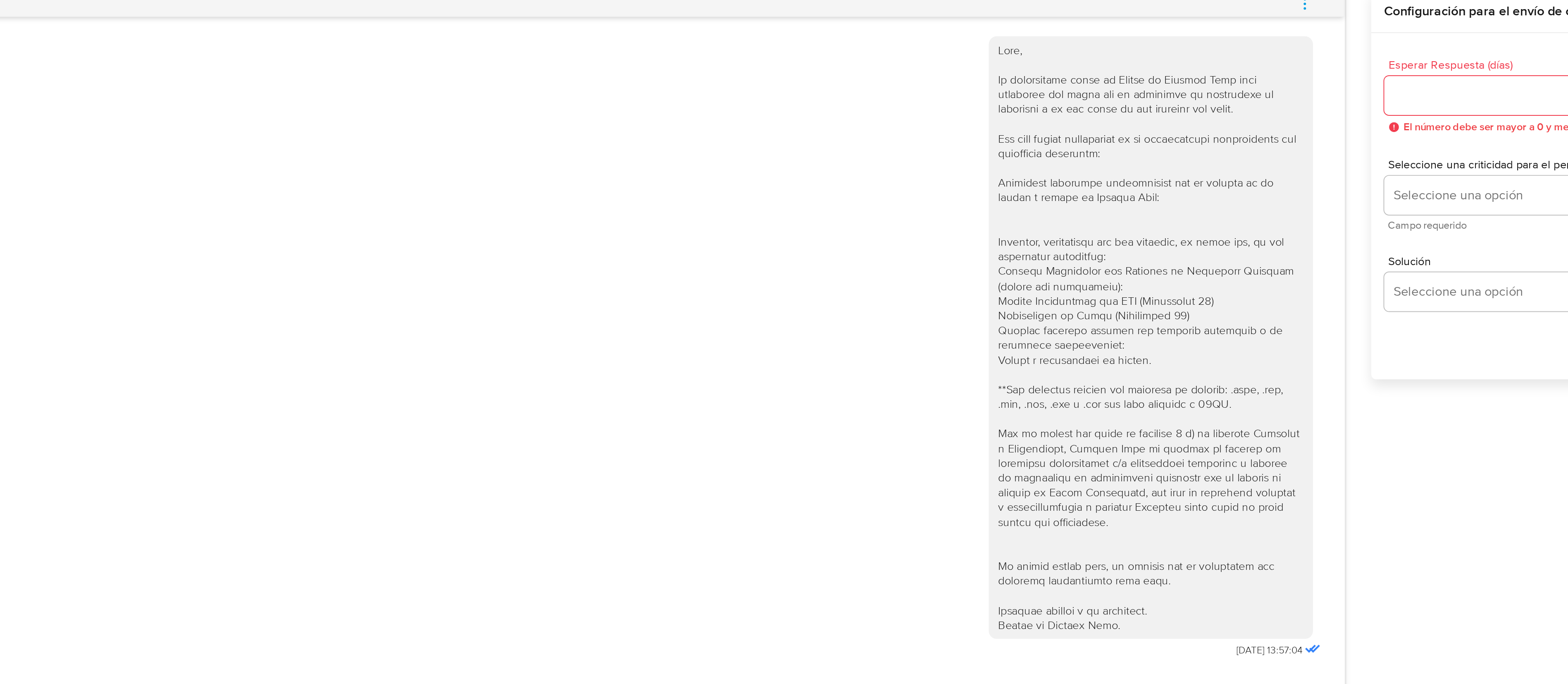
click at [793, 272] on div at bounding box center [979, 286] width 155 height 301
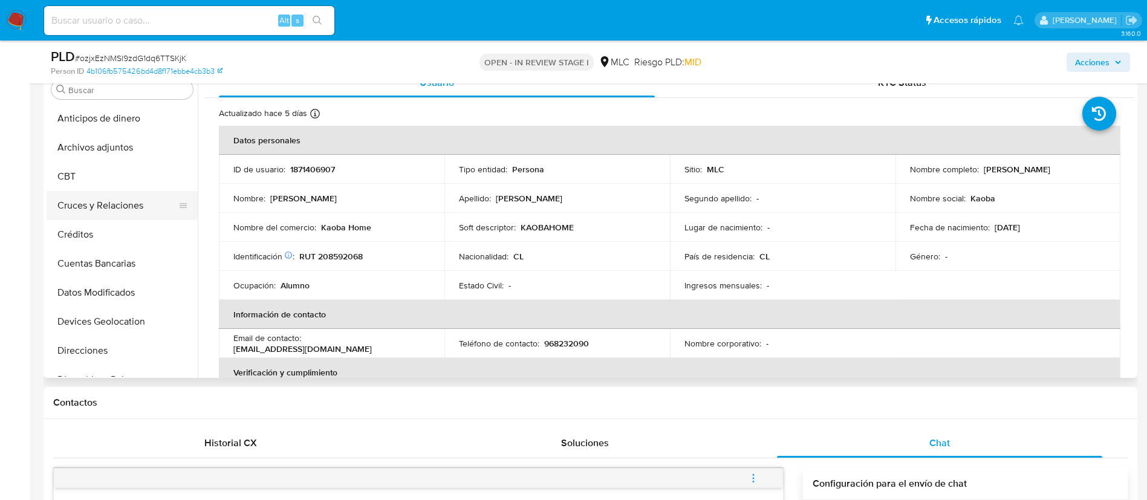
click at [128, 203] on button "Cruces y Relaciones" at bounding box center [117, 205] width 141 height 29
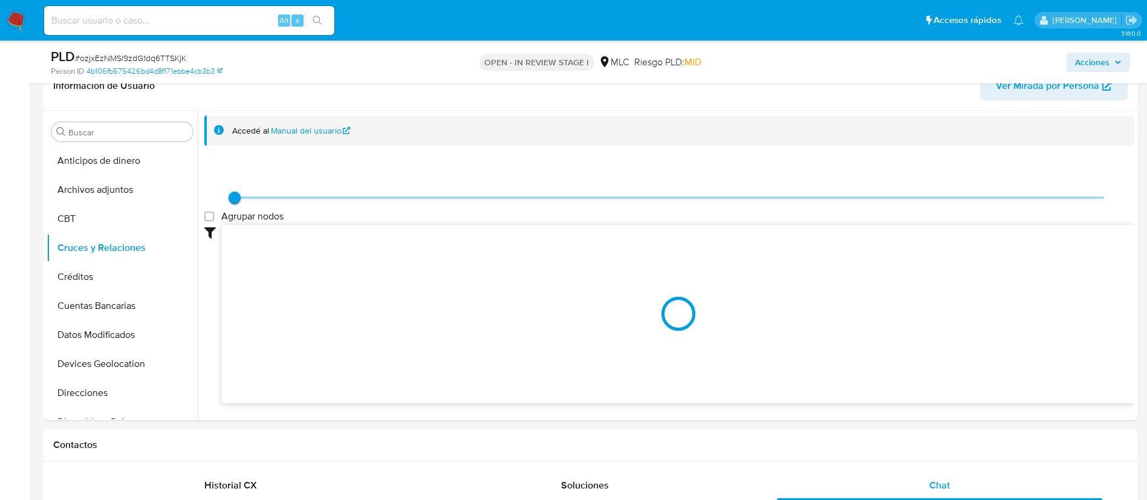
scroll to position [206, 0]
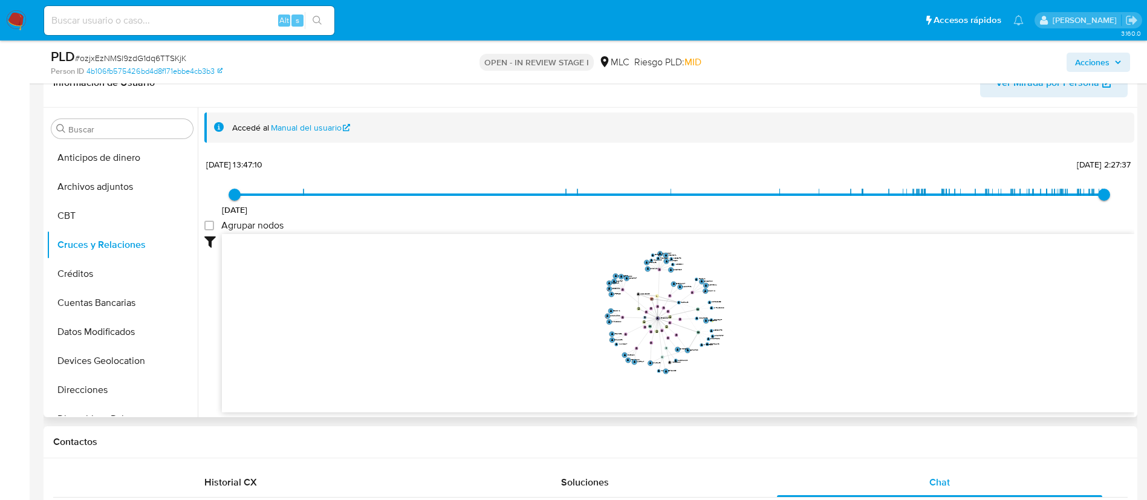
drag, startPoint x: 787, startPoint y: 322, endPoint x: 752, endPoint y: 339, distance: 39.2
click at [752, 339] on icon "device-68ae139429e881bbe58ecd7b  user-1871406907  1871406907 user-1650180039 …" at bounding box center [678, 321] width 912 height 175
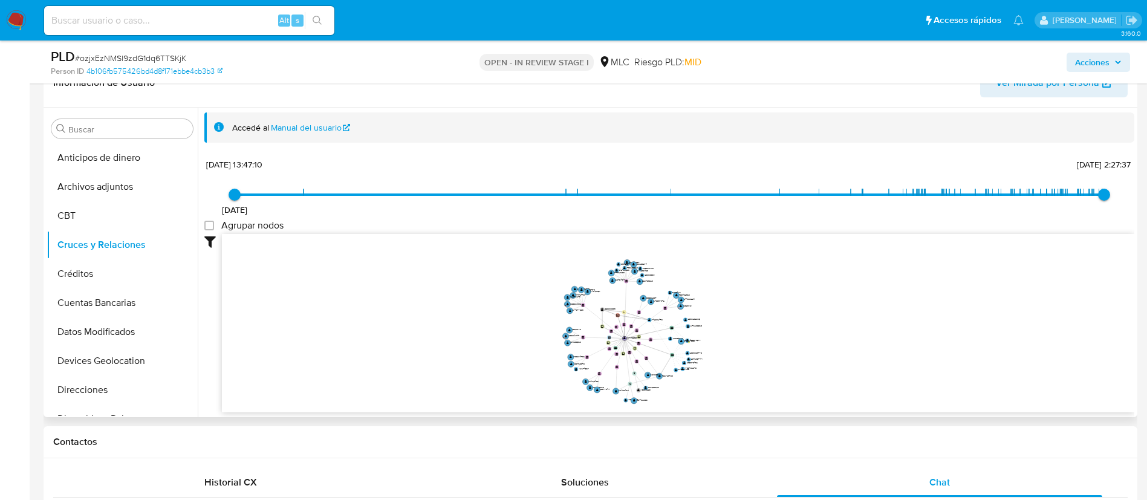
drag, startPoint x: 752, startPoint y: 339, endPoint x: 733, endPoint y: 358, distance: 26.5
click at [733, 358] on icon "device-68ae139429e881bbe58ecd7b  user-1871406907  1871406907 user-1650180039 …" at bounding box center [678, 321] width 912 height 175
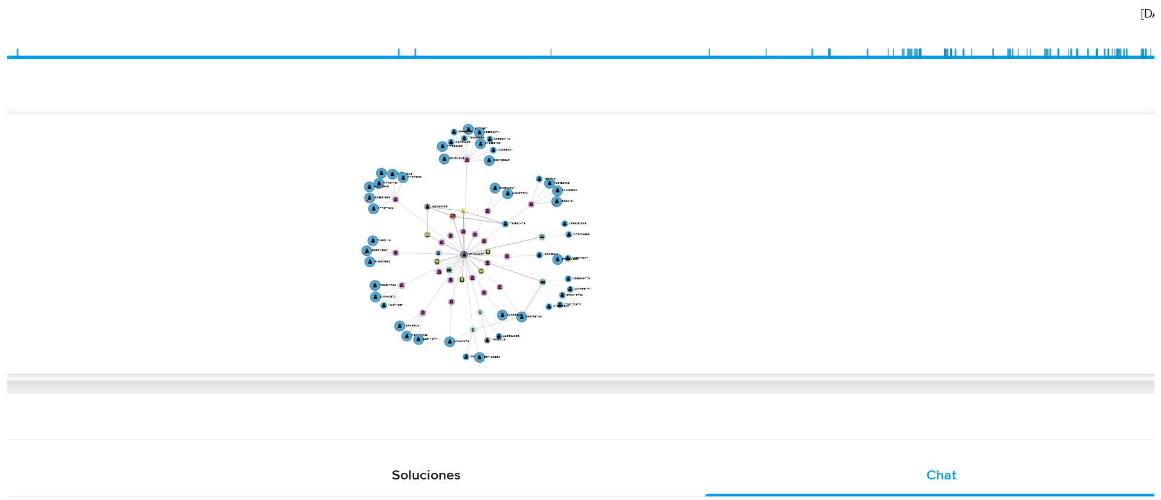
scroll to position [204, 0]
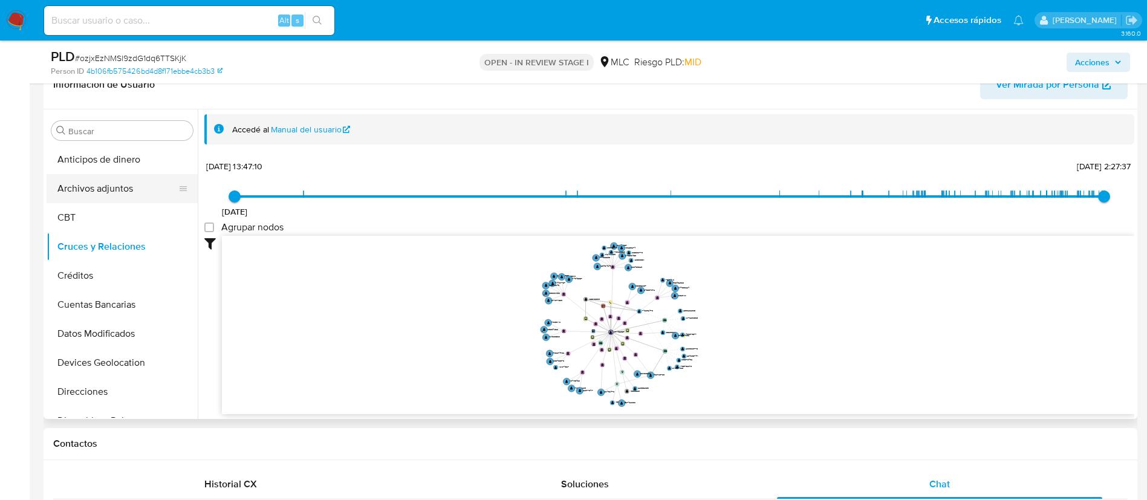
click at [129, 184] on button "Archivos adjuntos" at bounding box center [117, 188] width 141 height 29
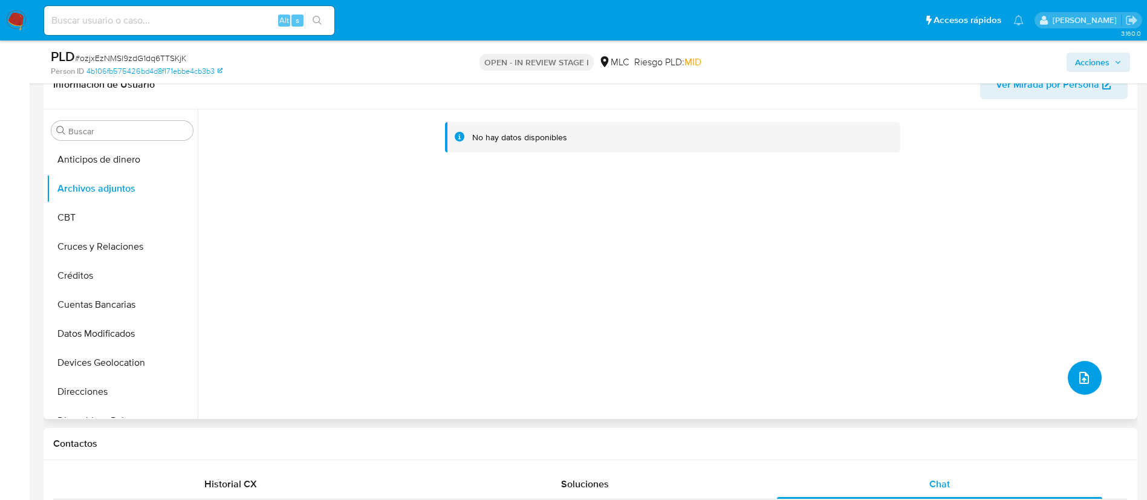
click at [1087, 379] on icon "upload-file" at bounding box center [1084, 378] width 15 height 15
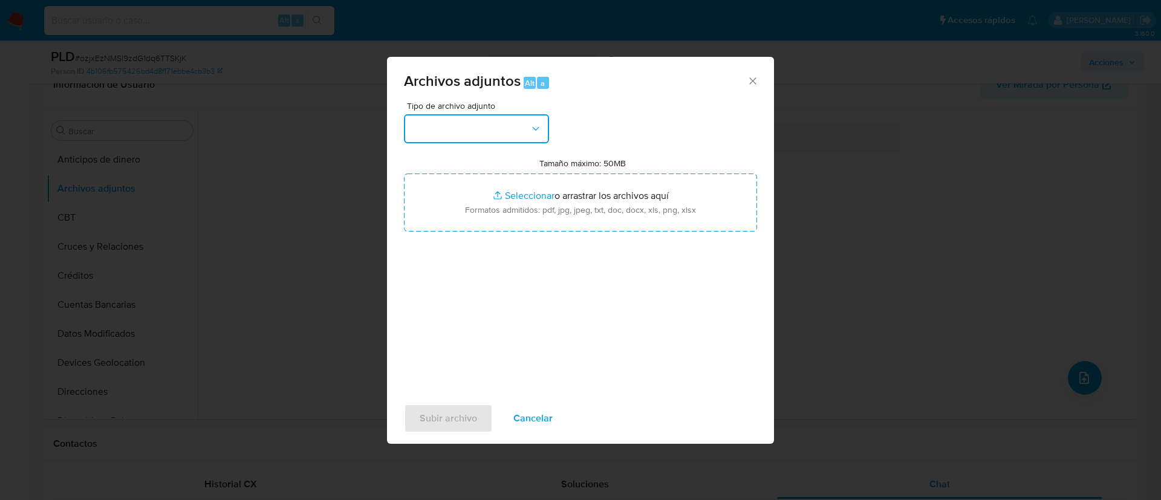
click at [495, 128] on button "button" at bounding box center [476, 128] width 145 height 29
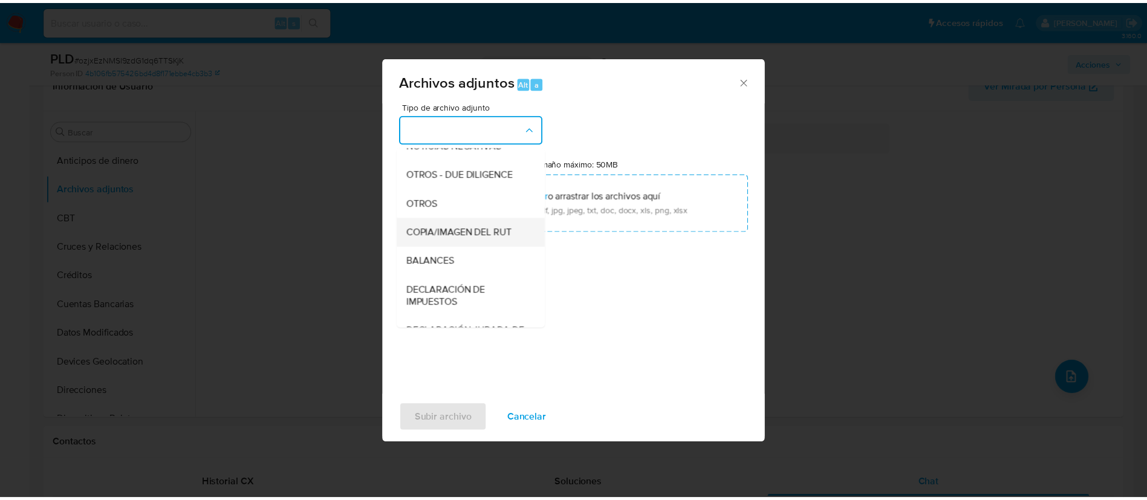
scroll to position [167, 0]
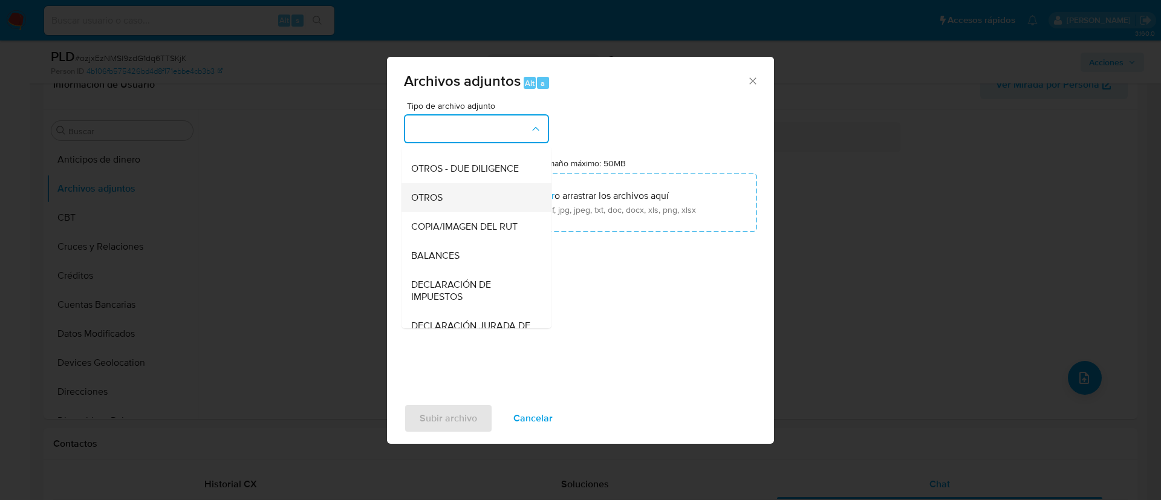
click at [507, 210] on div "OTROS" at bounding box center [472, 197] width 123 height 29
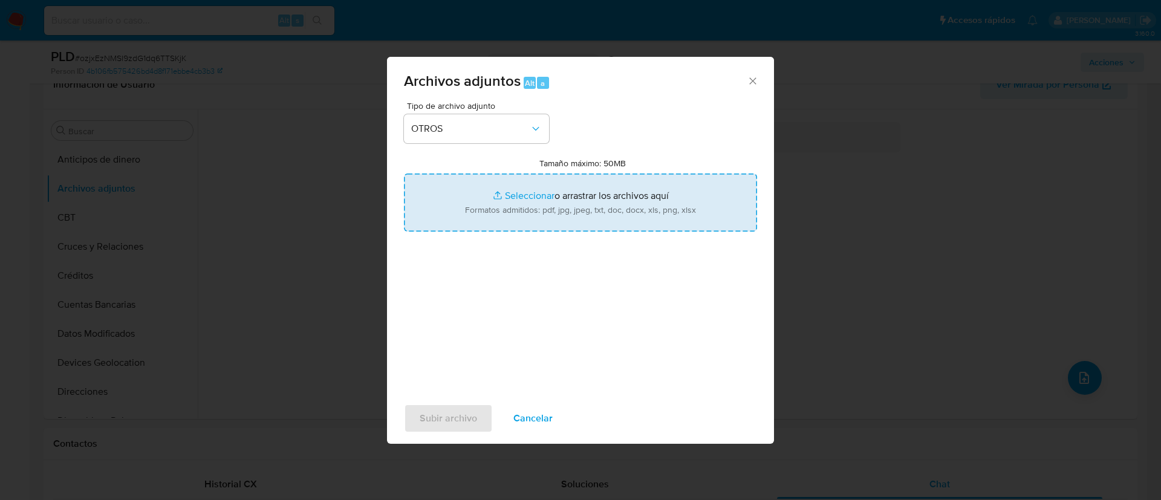
click at [537, 187] on input "Tamaño máximo: 50MB Seleccionar archivos" at bounding box center [580, 203] width 353 height 58
type input "C:\fakepath\1871406907 - 19_09_2025.xlsx"
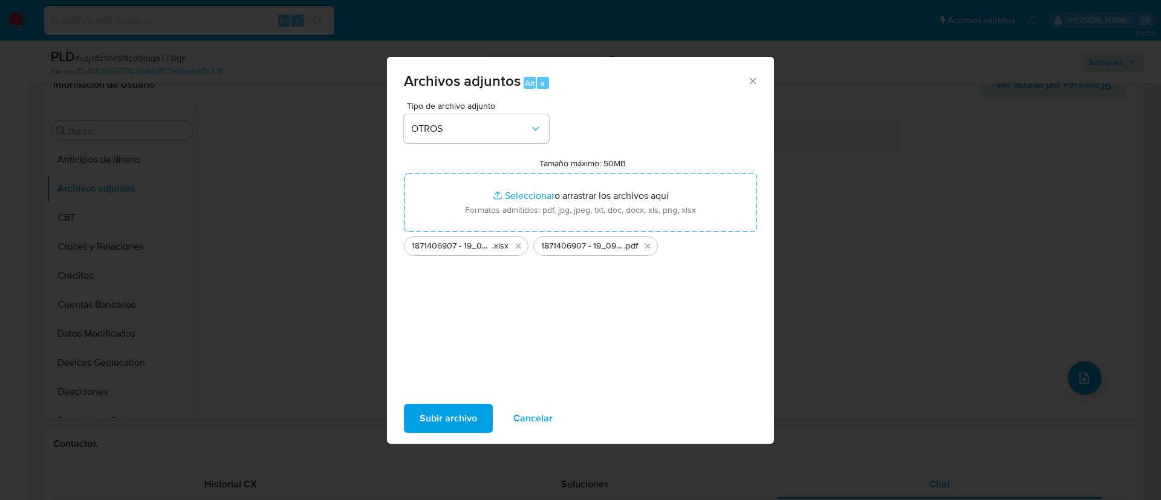
click at [452, 422] on span "Subir archivo" at bounding box center [448, 418] width 57 height 27
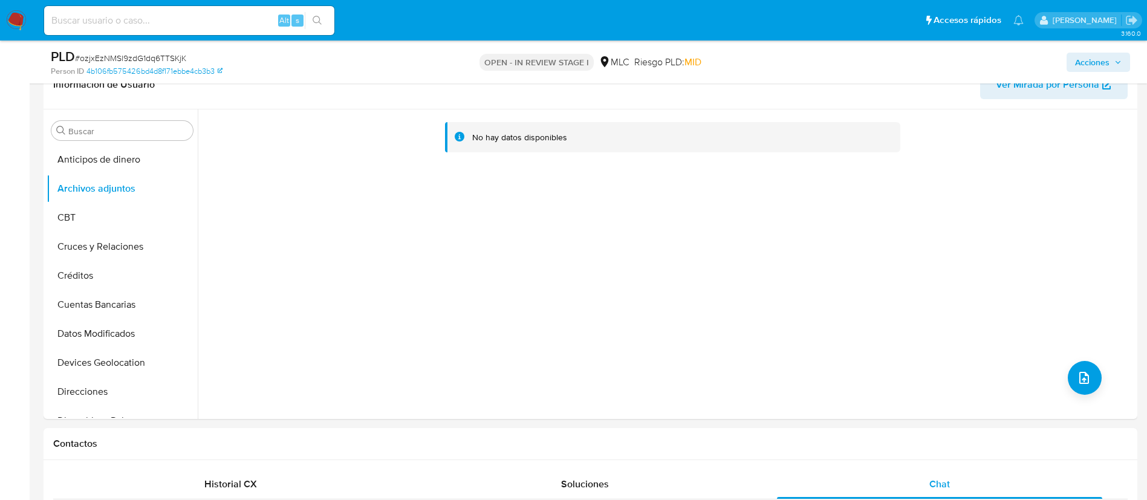
click at [1084, 67] on span "Acciones" at bounding box center [1092, 62] width 34 height 19
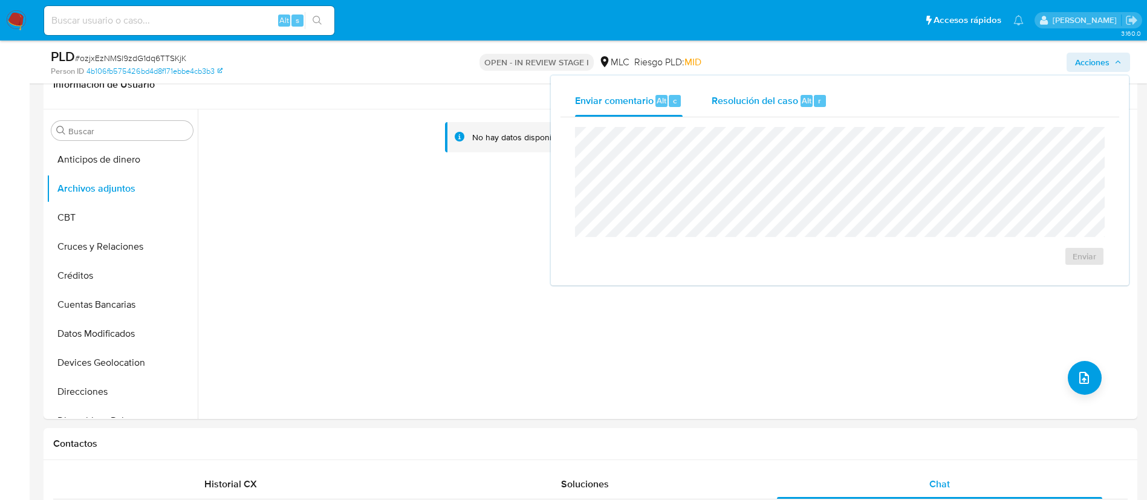
click at [753, 106] on span "Resolución del caso" at bounding box center [755, 100] width 86 height 14
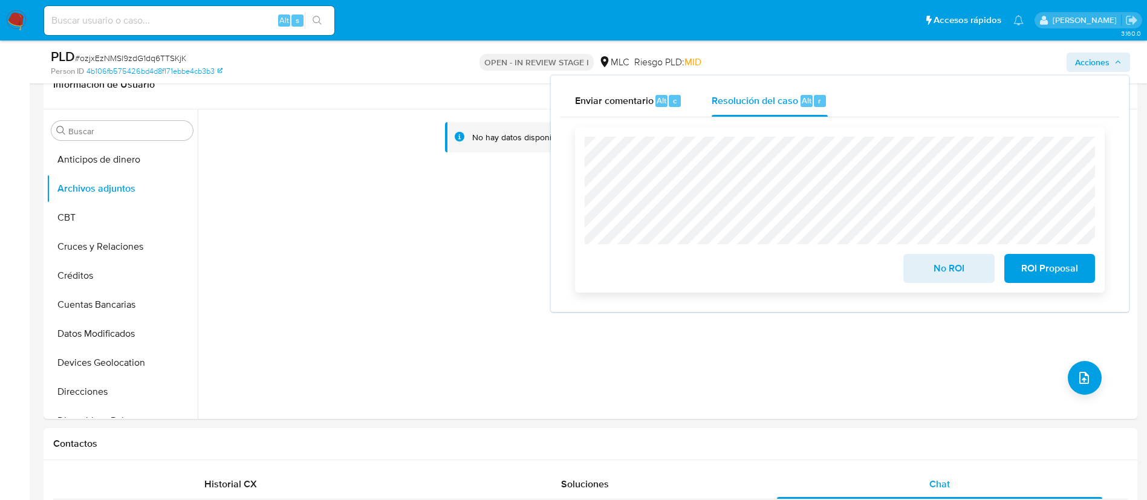
click at [1053, 277] on span "ROI Proposal" at bounding box center [1049, 268] width 59 height 27
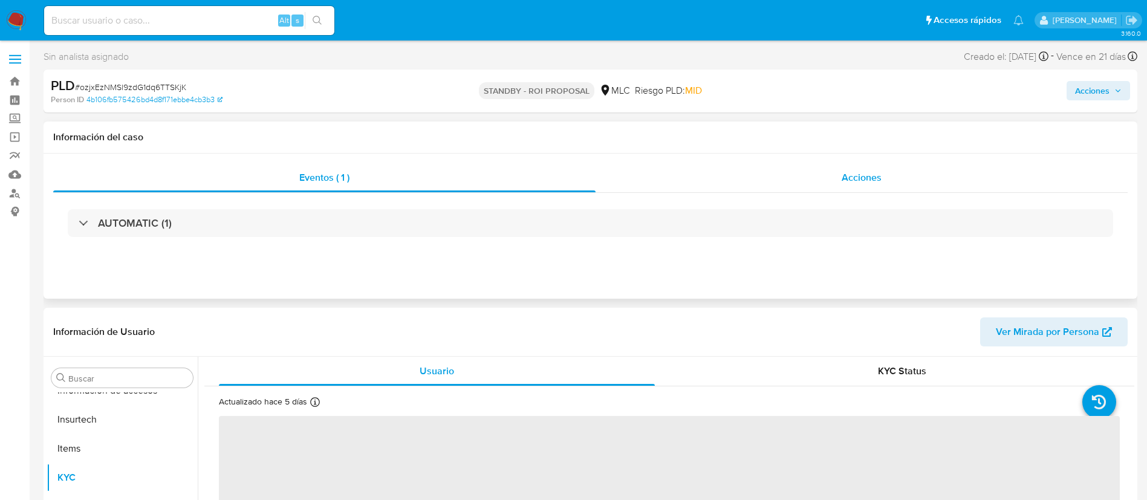
scroll to position [511, 0]
click at [706, 187] on div "Acciones" at bounding box center [862, 177] width 532 height 29
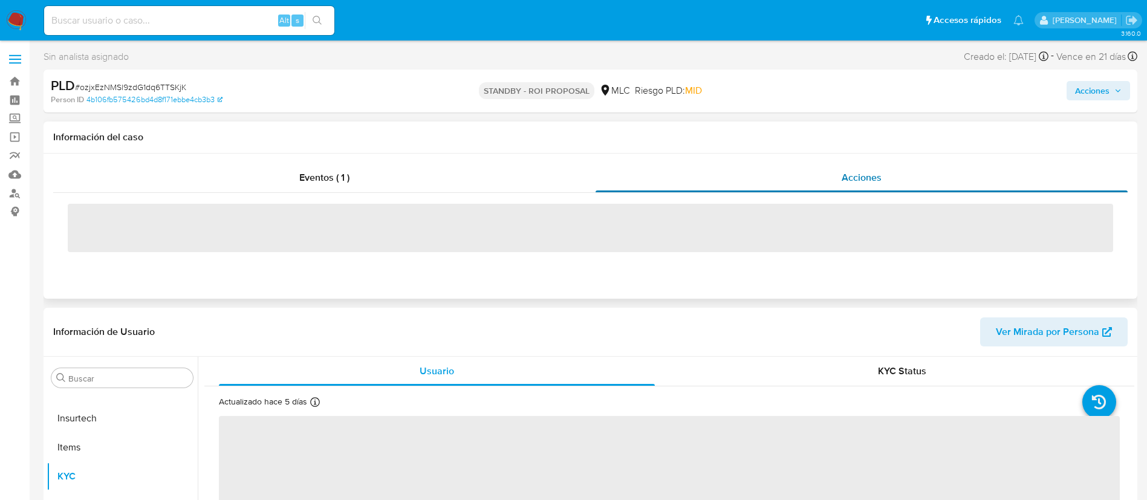
select select "10"
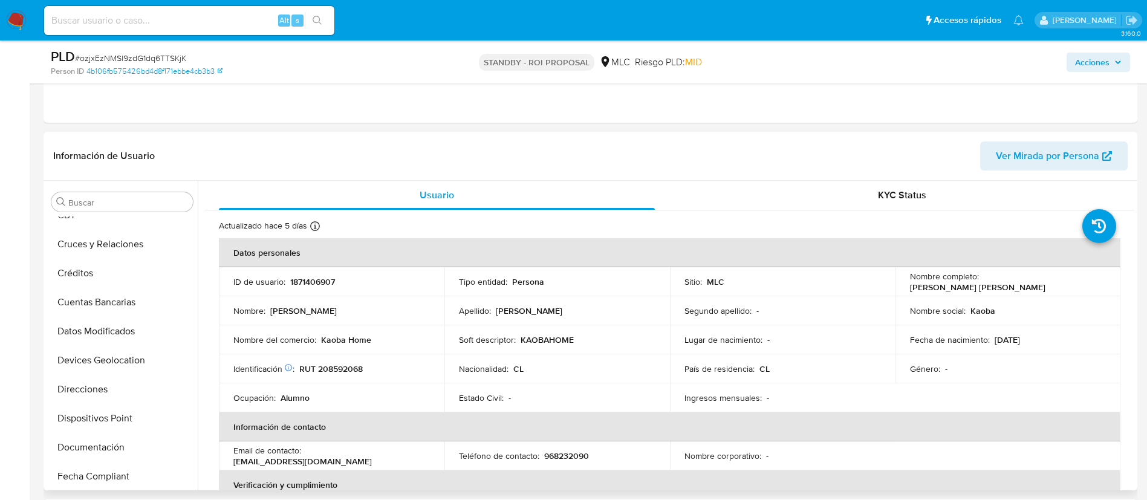
scroll to position [0, 0]
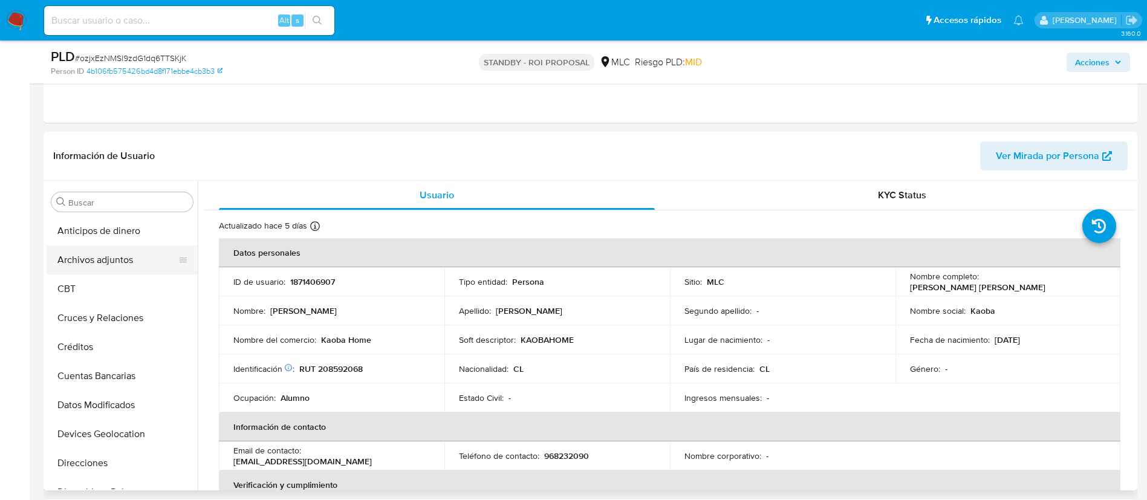
click at [111, 258] on button "Archivos adjuntos" at bounding box center [117, 260] width 141 height 29
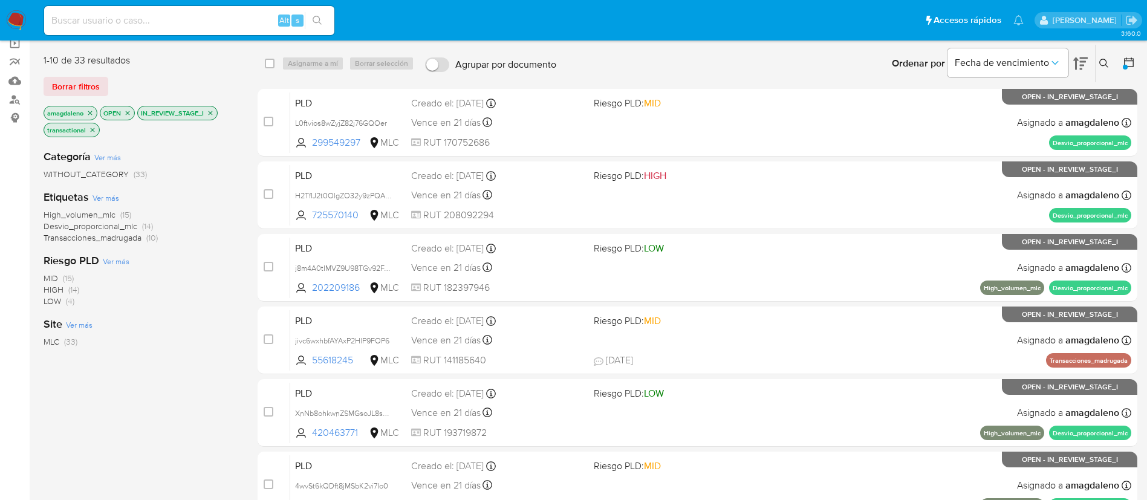
scroll to position [45, 0]
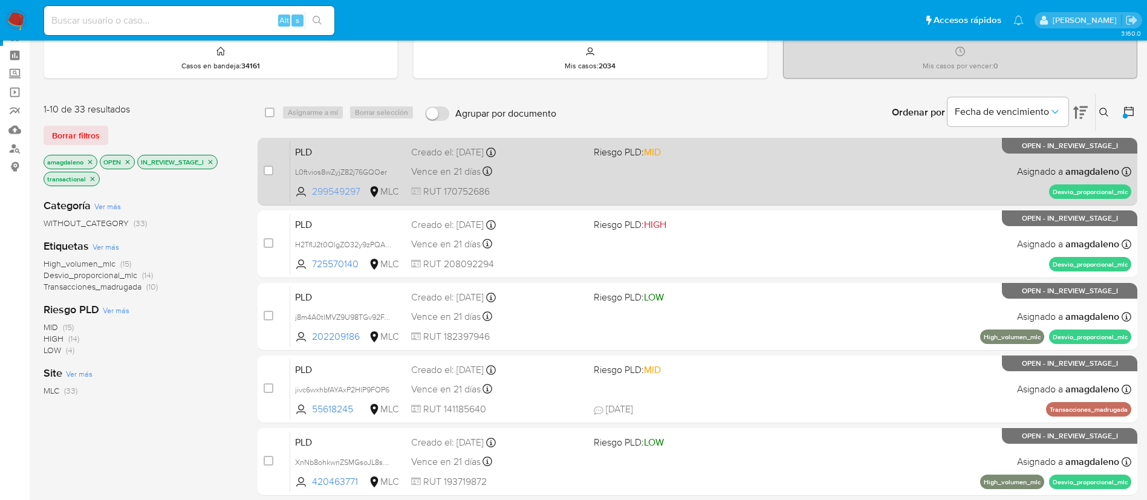
click at [326, 189] on span "299549297" at bounding box center [339, 191] width 54 height 13
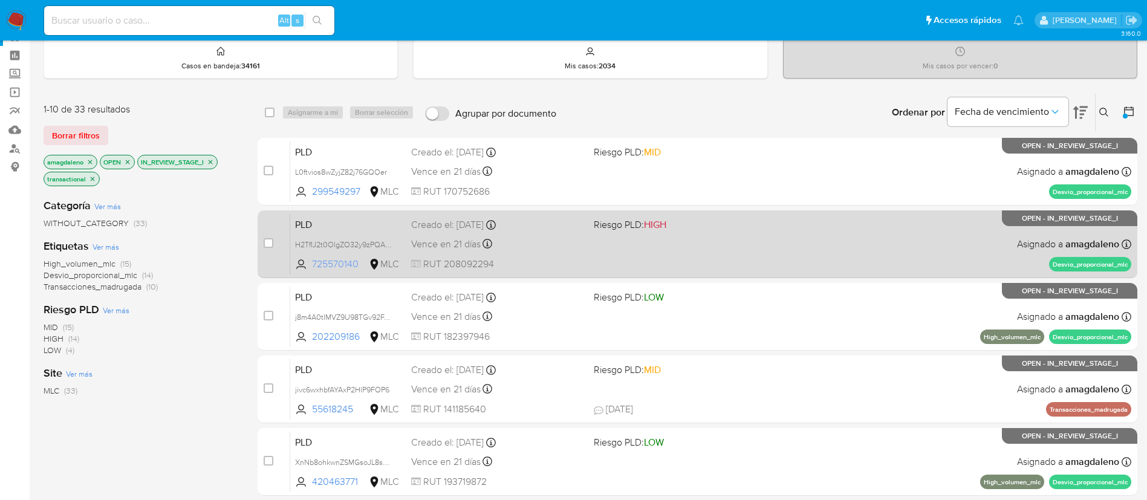
click at [342, 262] on span "725570140" at bounding box center [339, 264] width 54 height 13
click at [579, 255] on div "PLD H2TfIJ2t0OlgZO32y9zPQAeN 725570140 MLC Riesgo PLD: HIGH Creado el: [DATE] C…" at bounding box center [710, 243] width 841 height 61
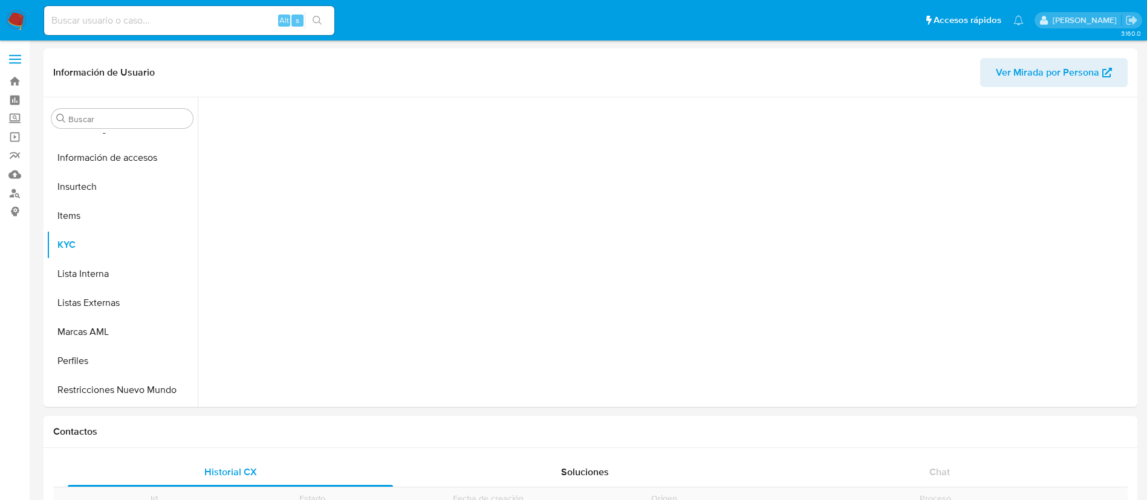
scroll to position [511, 0]
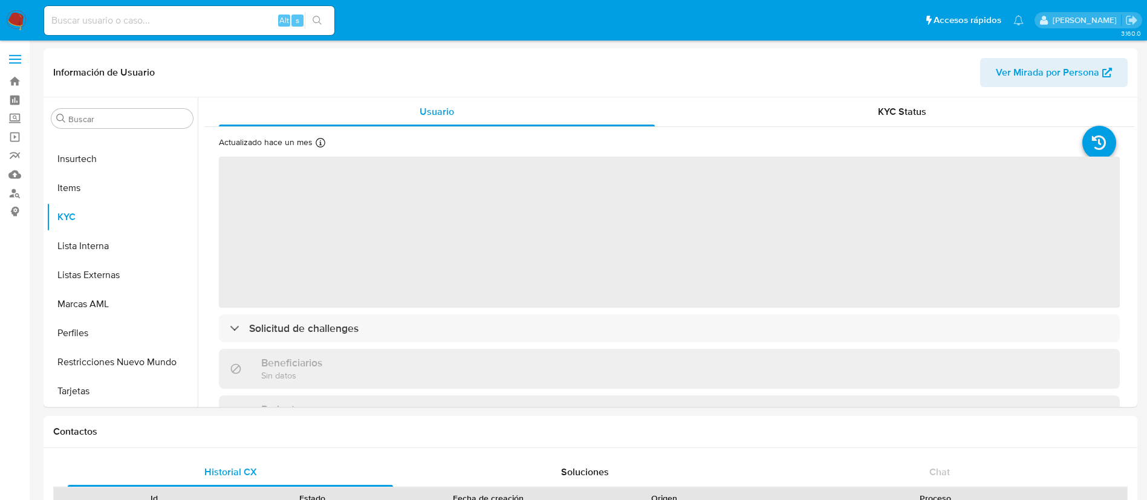
select select "10"
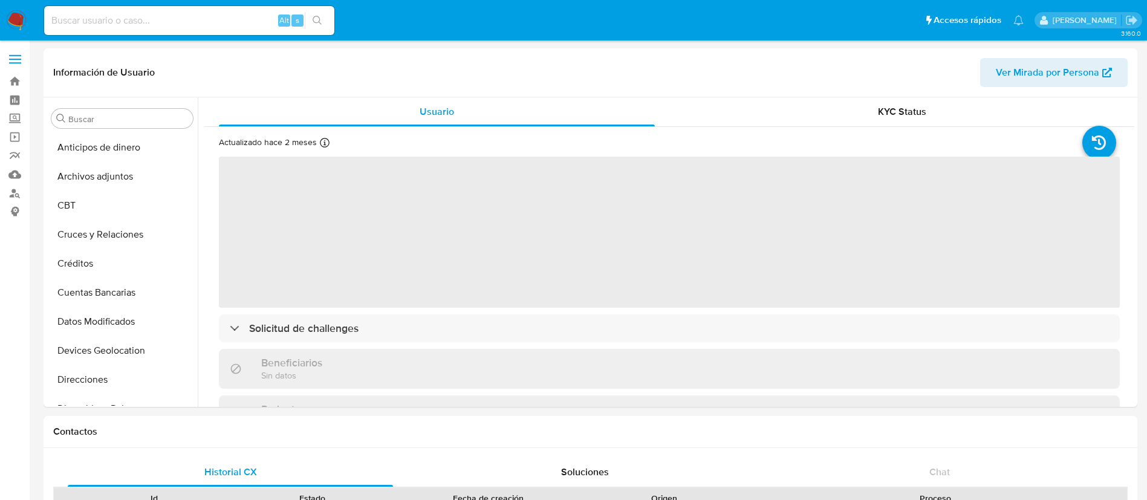
select select "10"
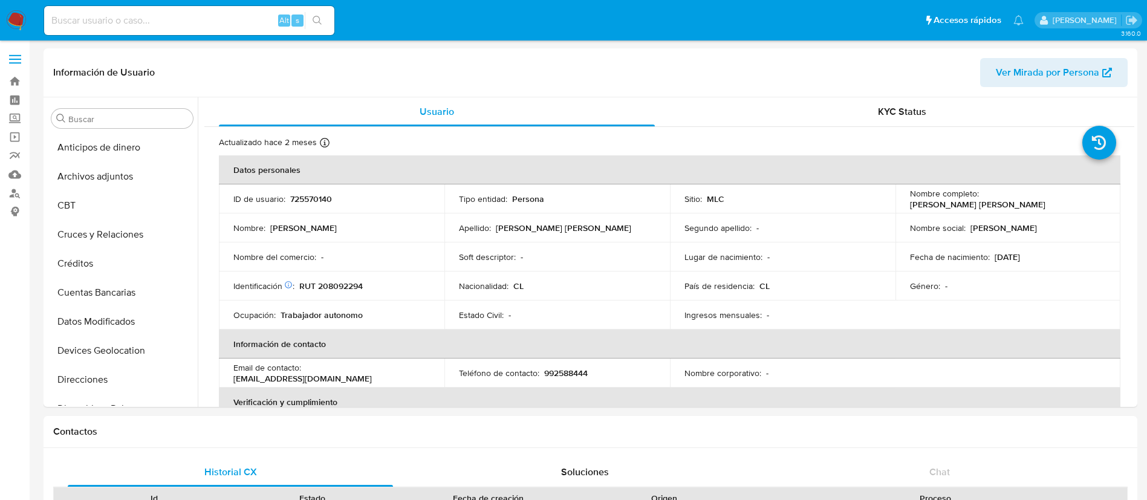
scroll to position [511, 0]
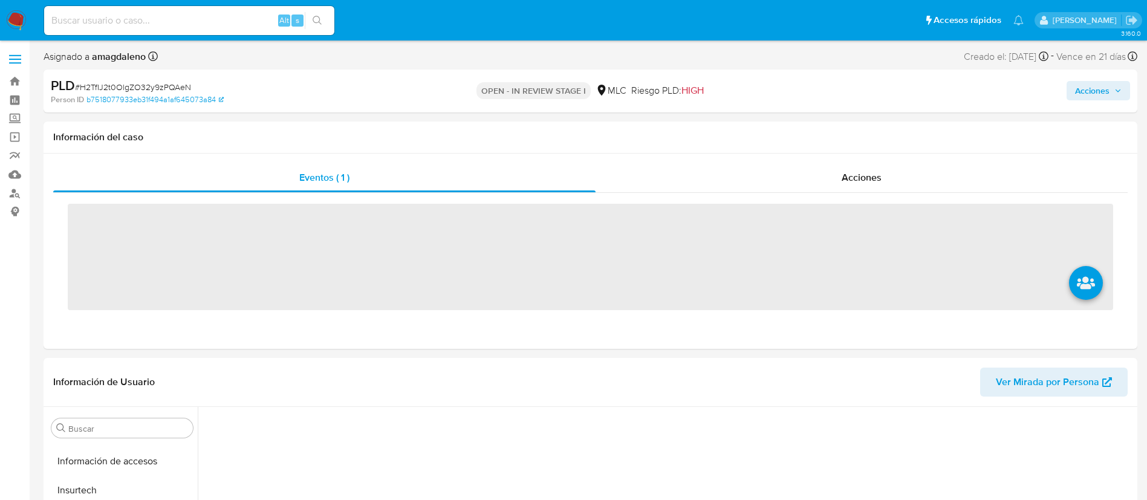
scroll to position [511, 0]
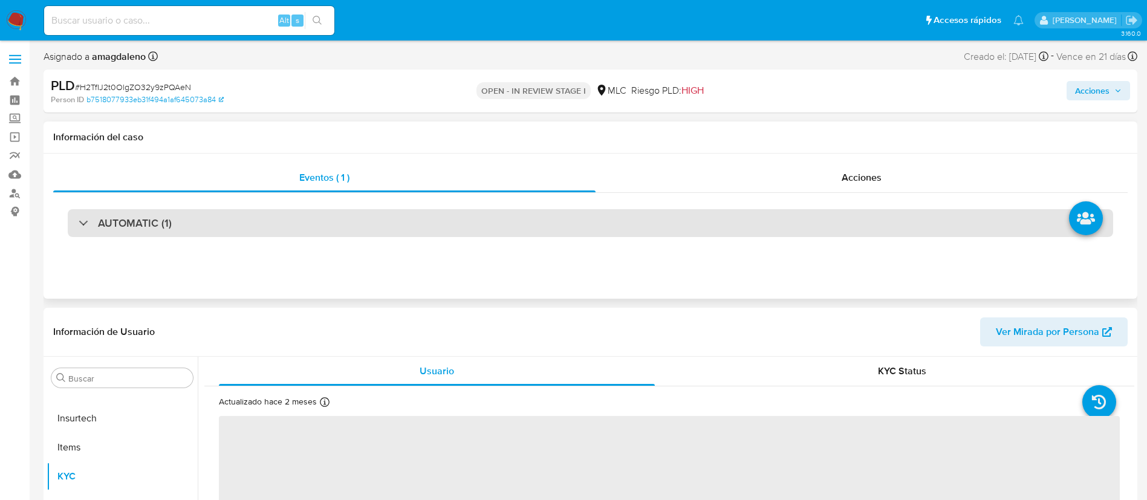
click at [602, 215] on div "AUTOMATIC (1)" at bounding box center [591, 223] width 1046 height 28
select select "10"
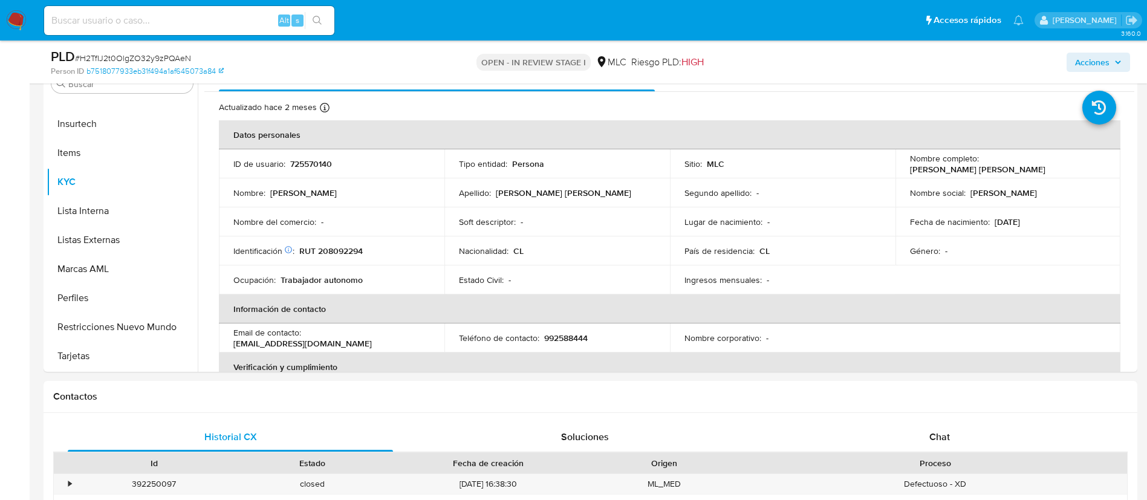
scroll to position [498, 0]
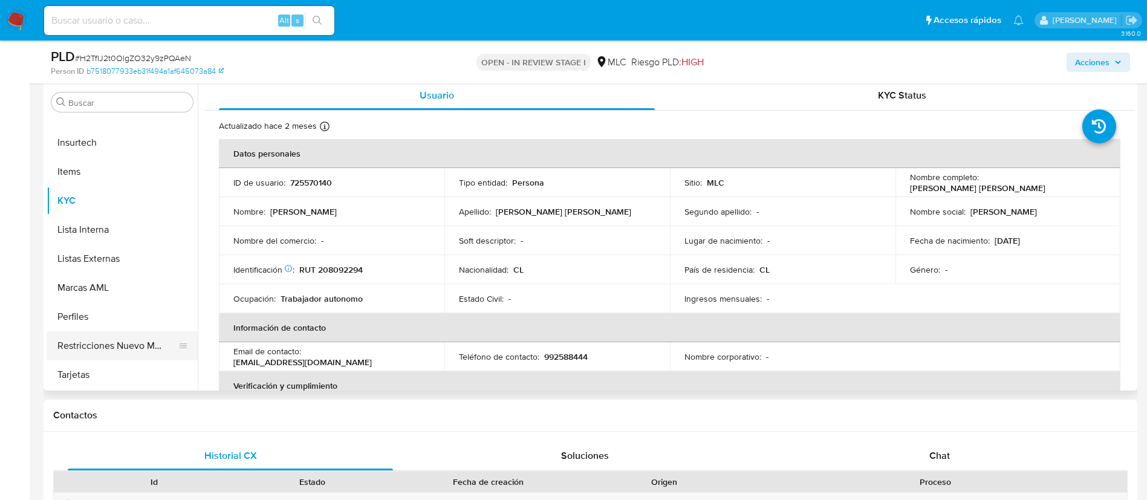
click at [73, 352] on button "Restricciones Nuevo Mundo" at bounding box center [117, 345] width 141 height 29
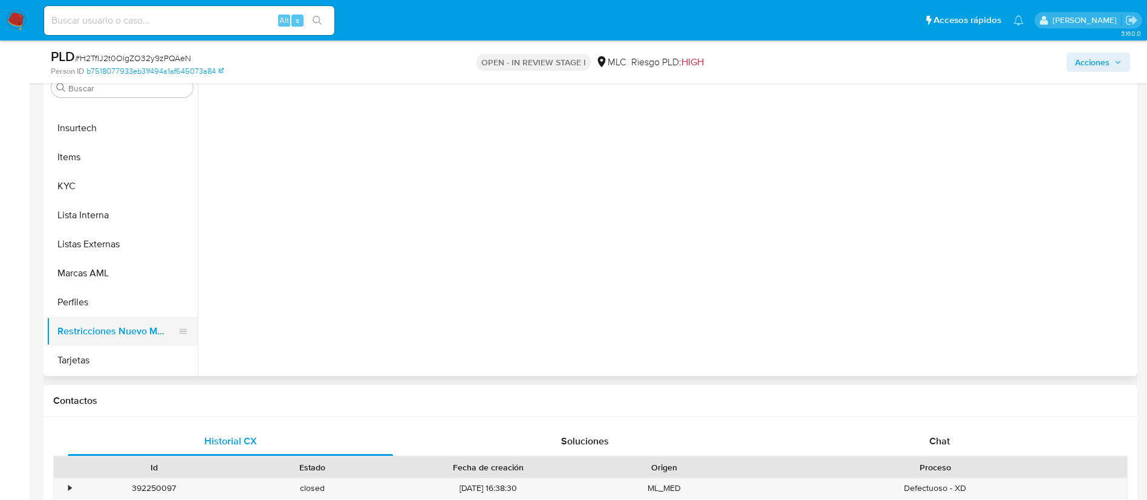
click at [83, 337] on button "Restricciones Nuevo Mundo" at bounding box center [117, 331] width 141 height 29
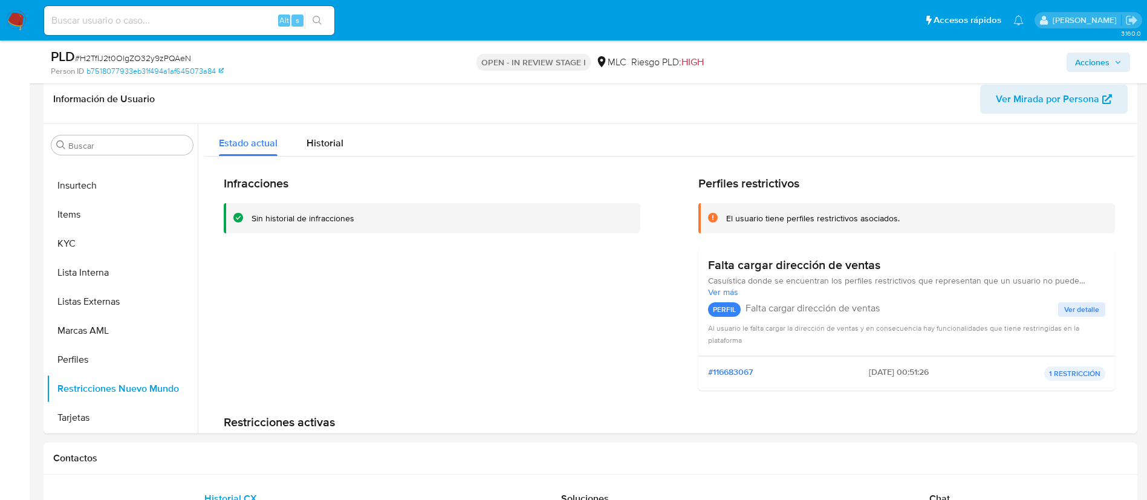
scroll to position [466, 0]
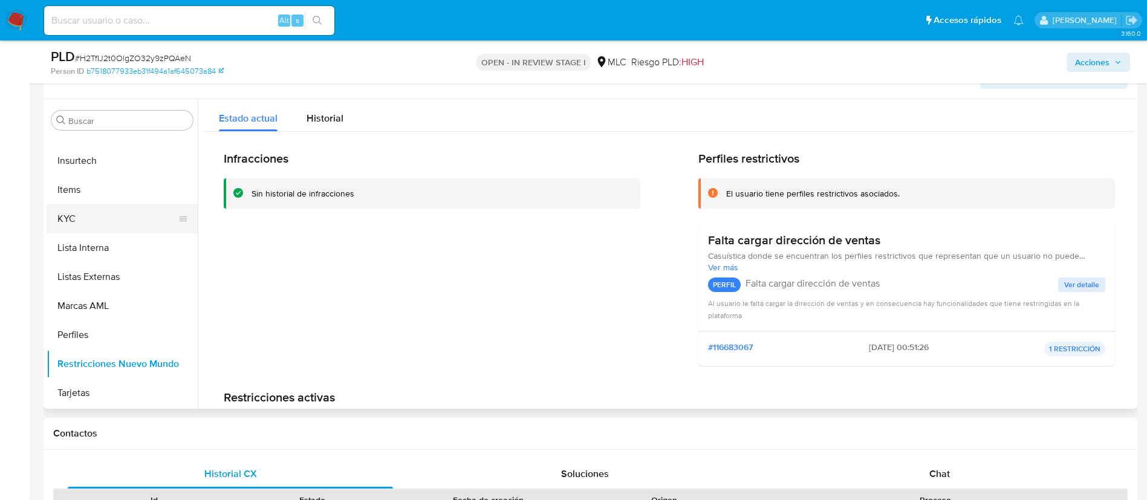
click at [110, 223] on button "KYC" at bounding box center [117, 218] width 141 height 29
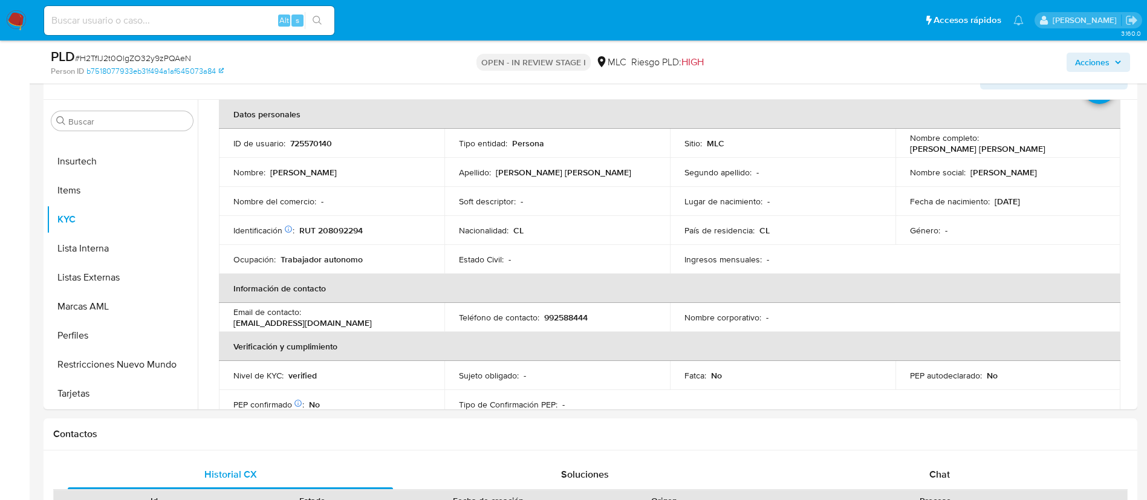
scroll to position [483, 0]
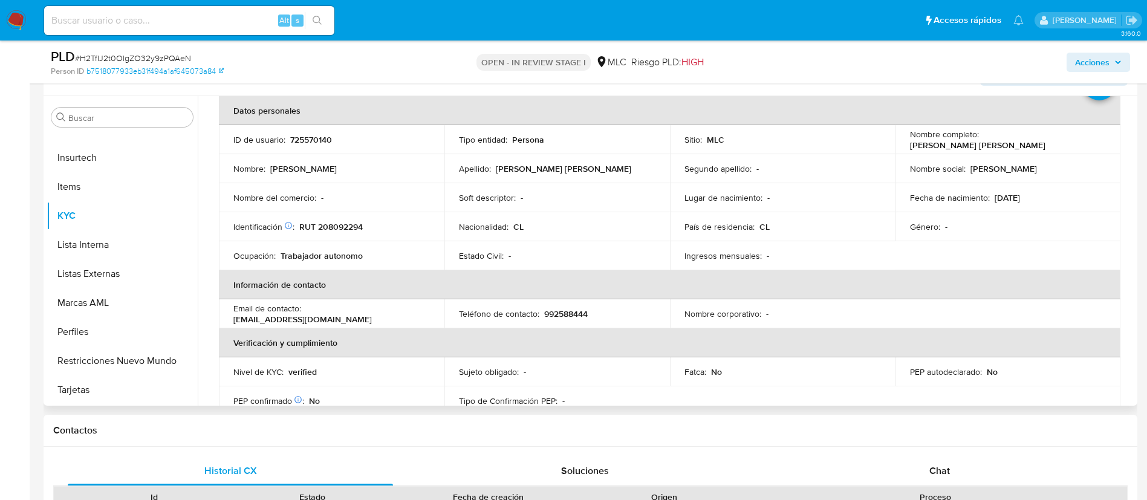
click at [355, 229] on p "RUT 208092294" at bounding box center [330, 226] width 63 height 11
copy p "208092294"
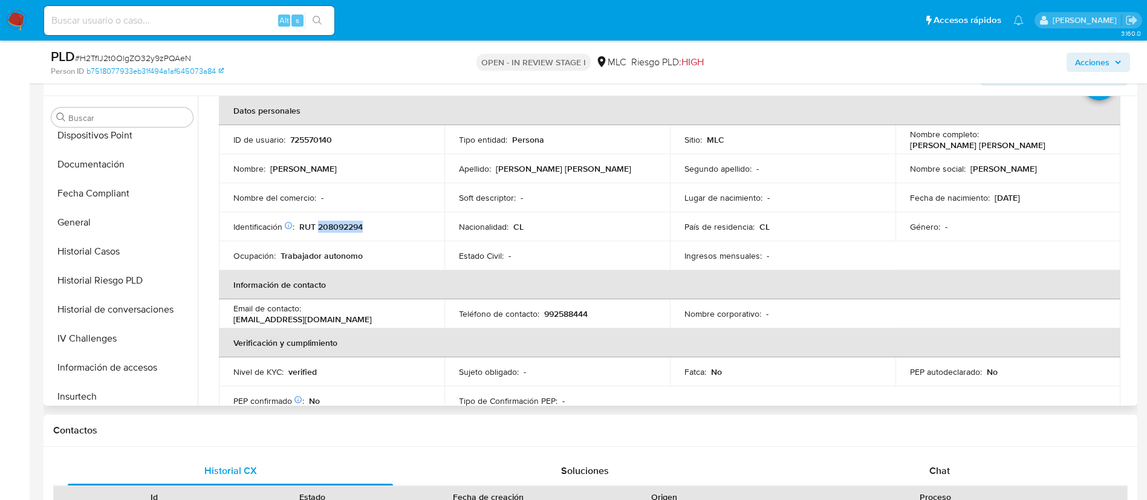
scroll to position [0, 0]
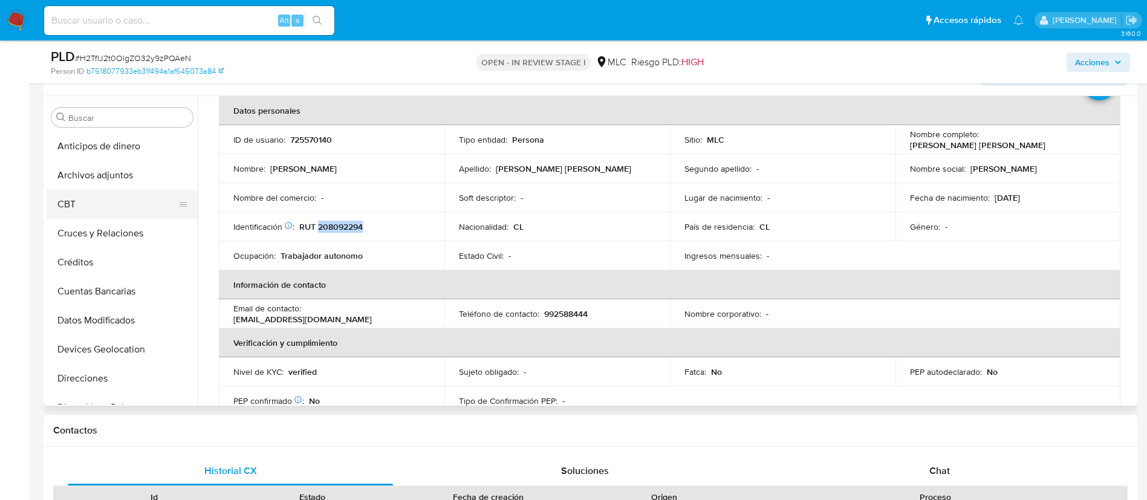
click at [122, 215] on button "CBT" at bounding box center [117, 204] width 141 height 29
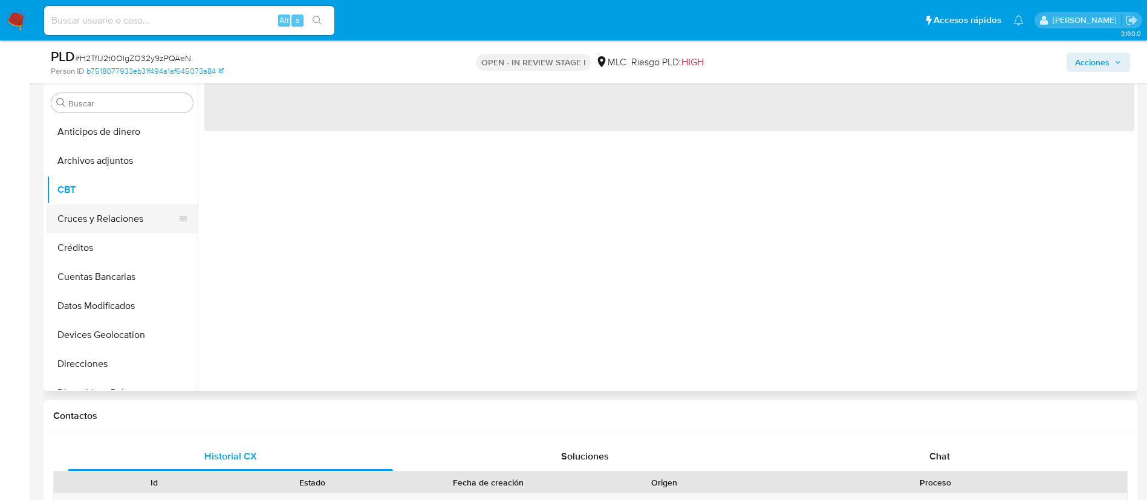
click at [122, 221] on button "Cruces y Relaciones" at bounding box center [117, 218] width 141 height 29
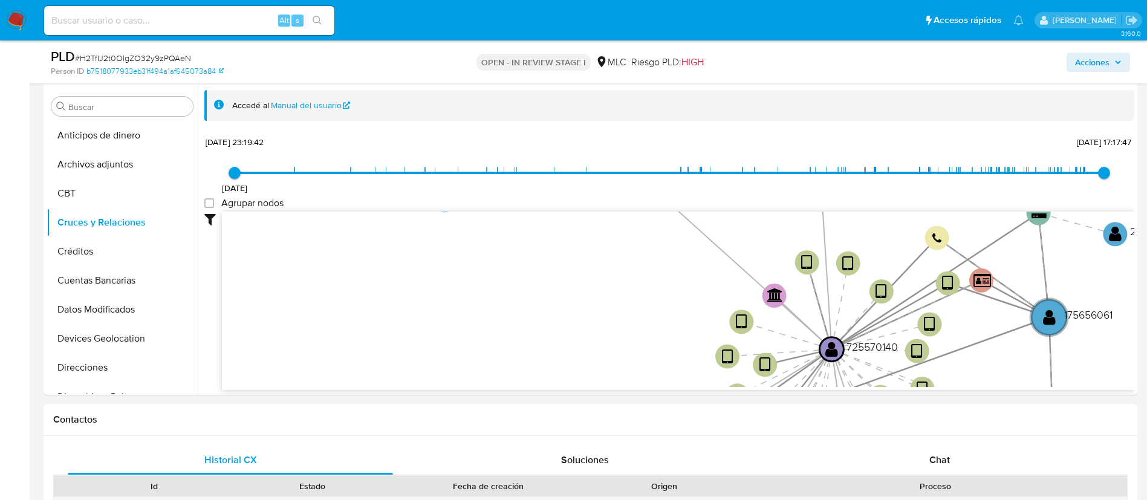
scroll to position [491, 0]
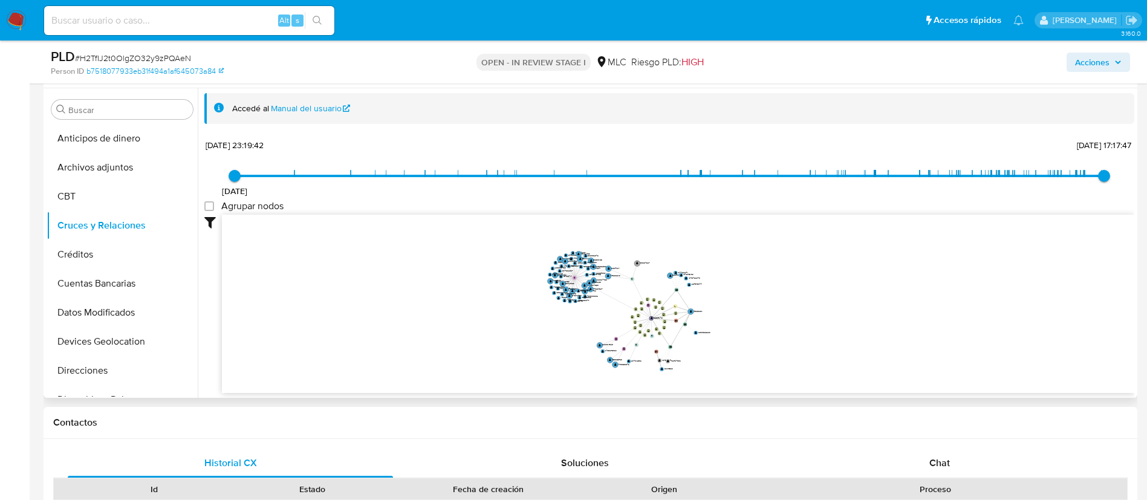
drag, startPoint x: 691, startPoint y: 327, endPoint x: 585, endPoint y: 298, distance: 109.1
click at [585, 298] on icon "device-629c1e7d08813b0019309962  user-725570140  725570140 device-66847b4af37…" at bounding box center [678, 302] width 912 height 175
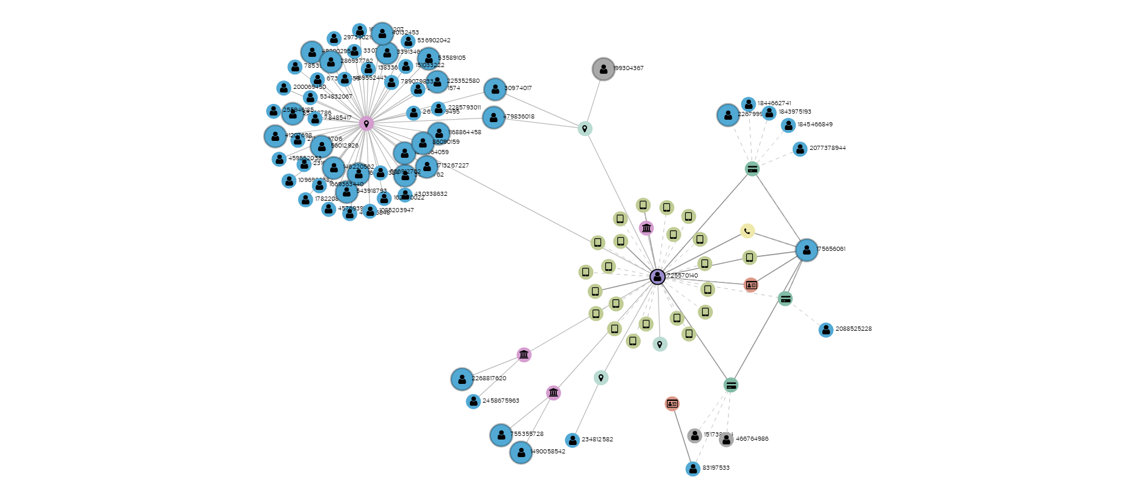
drag, startPoint x: 728, startPoint y: 322, endPoint x: 698, endPoint y: 331, distance: 31.4
click at [698, 331] on icon "device-629c1e7d08813b0019309962  user-725570140  725570140 device-66847b4af37…" at bounding box center [678, 302] width 912 height 175
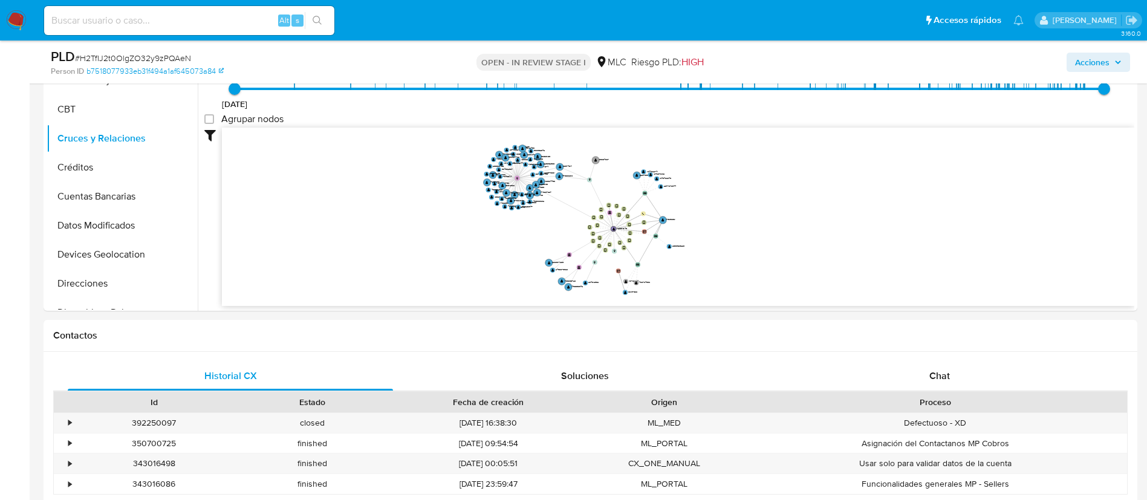
scroll to position [649, 0]
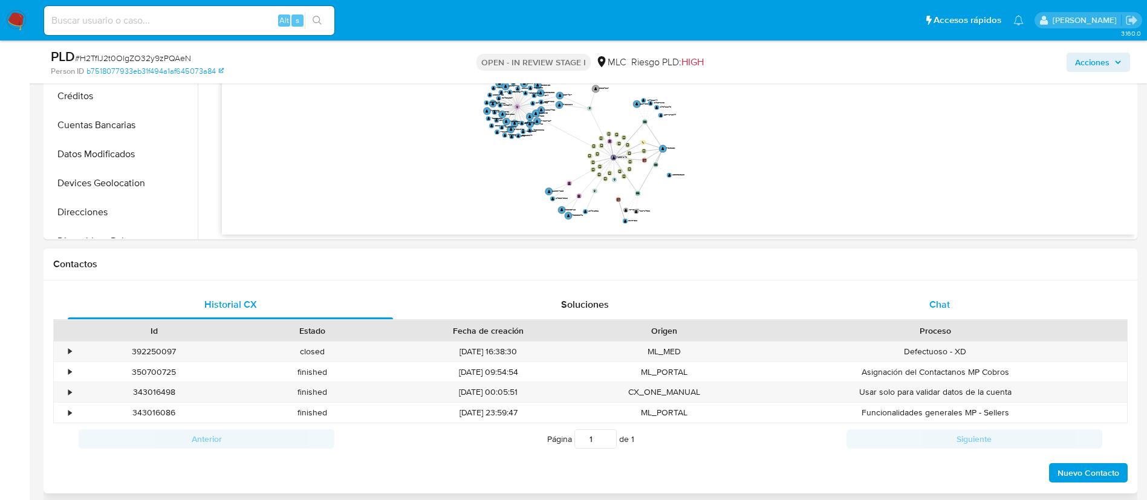
click at [940, 300] on span "Chat" at bounding box center [939, 305] width 21 height 14
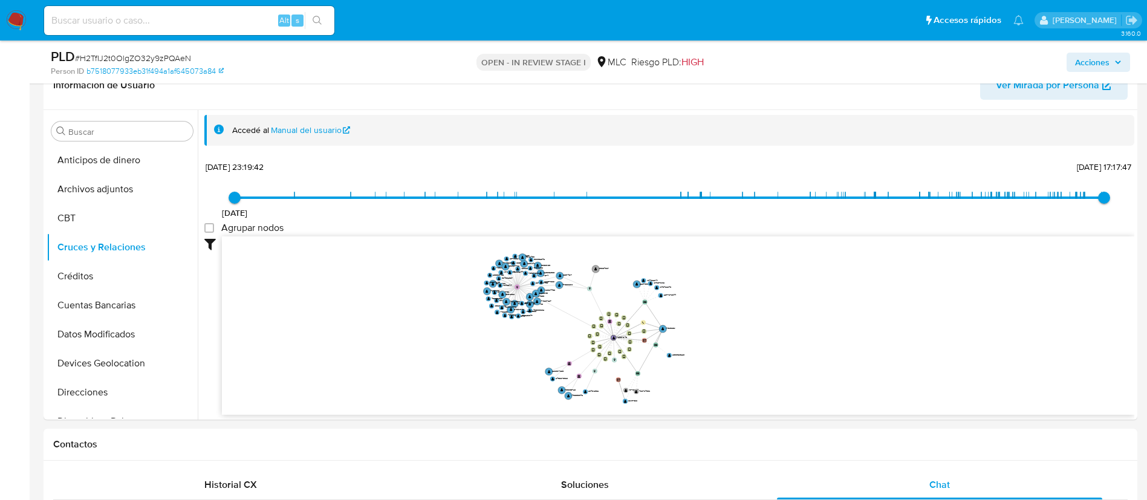
scroll to position [452, 0]
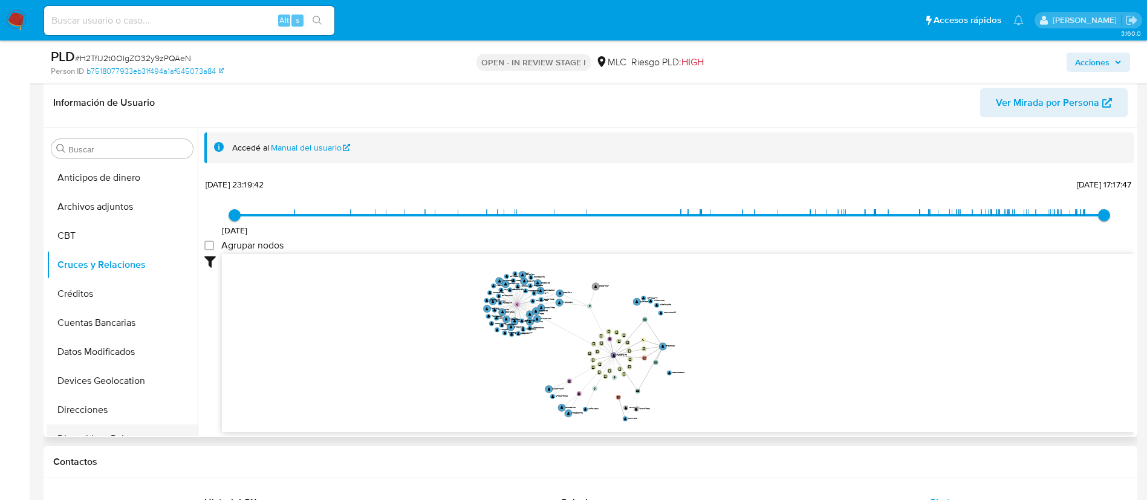
click at [126, 426] on button "Dispositivos Point" at bounding box center [117, 438] width 141 height 29
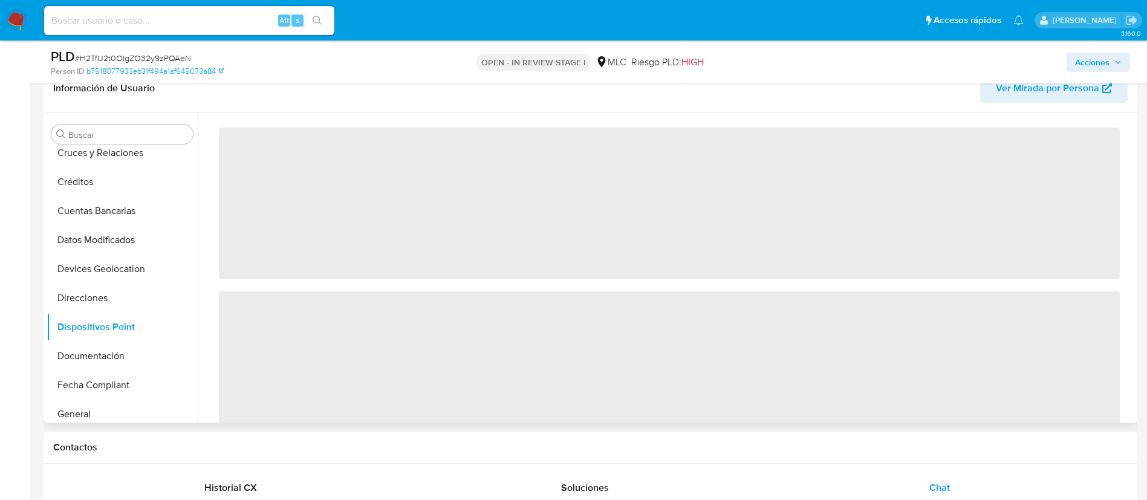
scroll to position [106, 0]
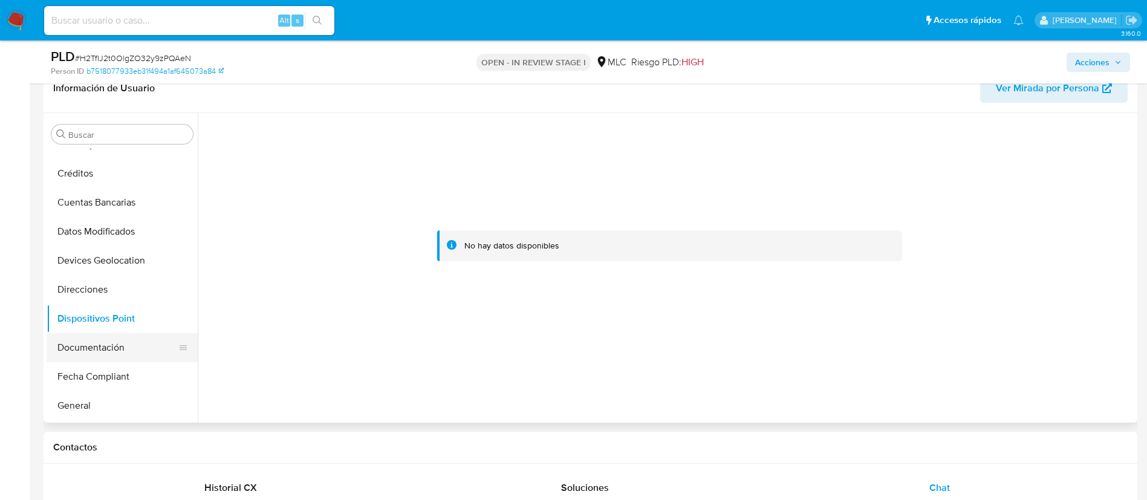
click at [146, 349] on button "Documentación" at bounding box center [117, 347] width 141 height 29
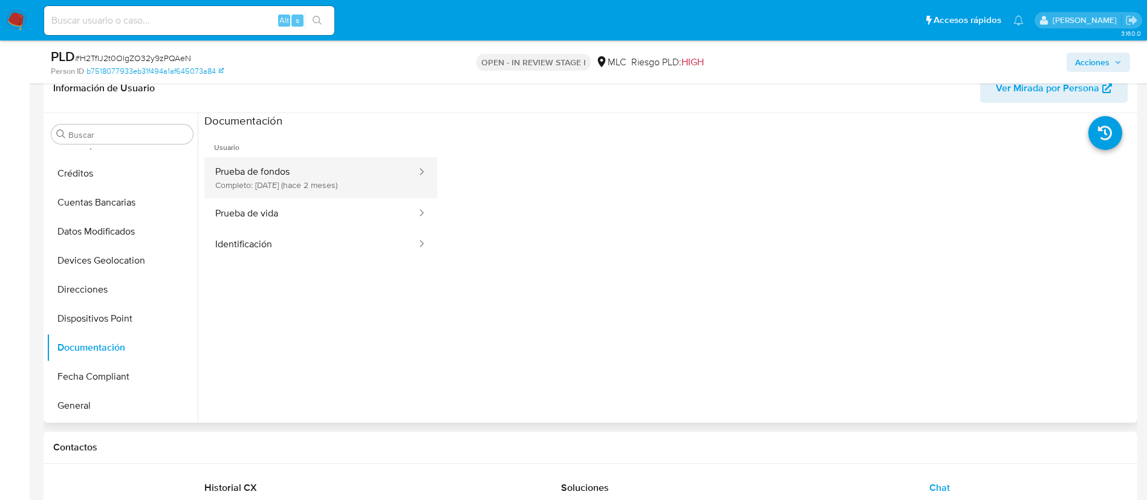
click at [316, 171] on button "Prueba de fondos Completo: 08/07/2025 (hace 2 meses)" at bounding box center [310, 177] width 213 height 41
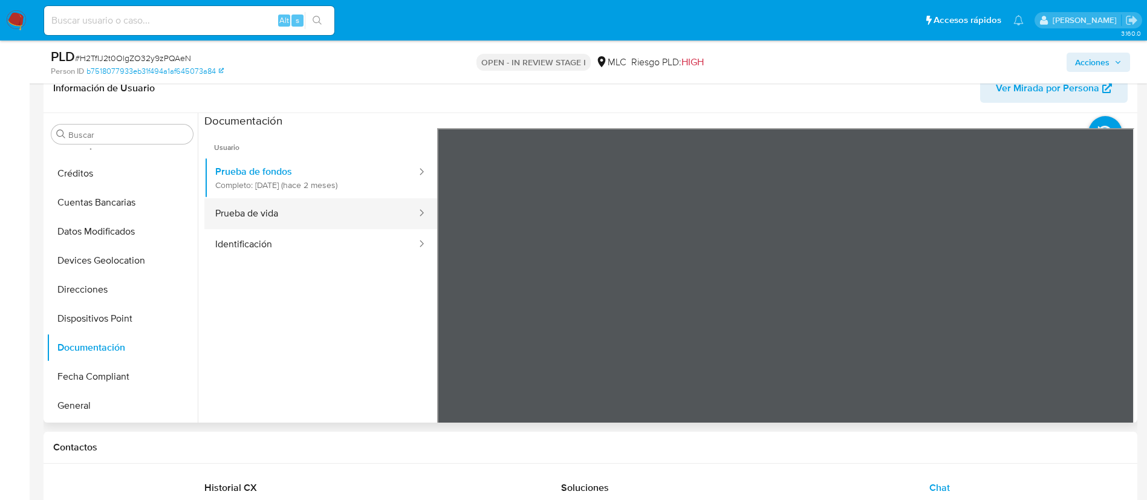
click at [331, 216] on button "Prueba de vida" at bounding box center [310, 213] width 213 height 31
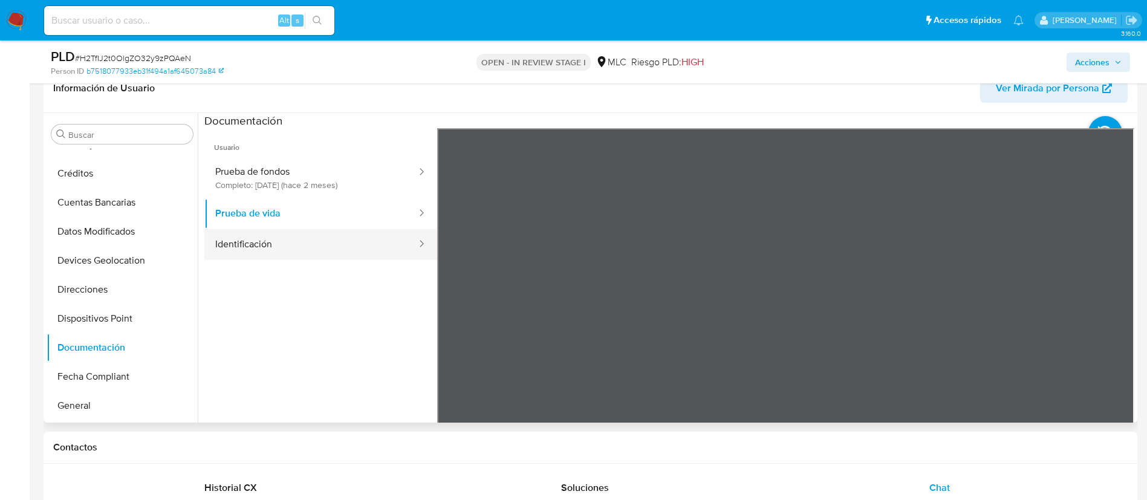
click at [361, 231] on button "Identificación" at bounding box center [310, 244] width 213 height 31
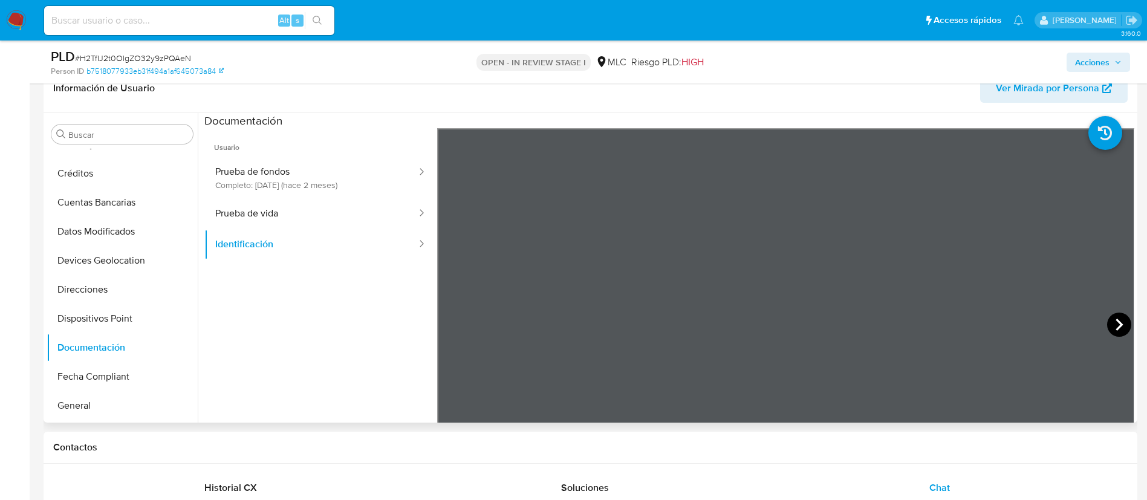
click at [1110, 325] on icon at bounding box center [1119, 325] width 24 height 24
click at [282, 167] on button "Prueba de fondos Completo: 08/07/2025 (hace 2 meses)" at bounding box center [310, 177] width 213 height 41
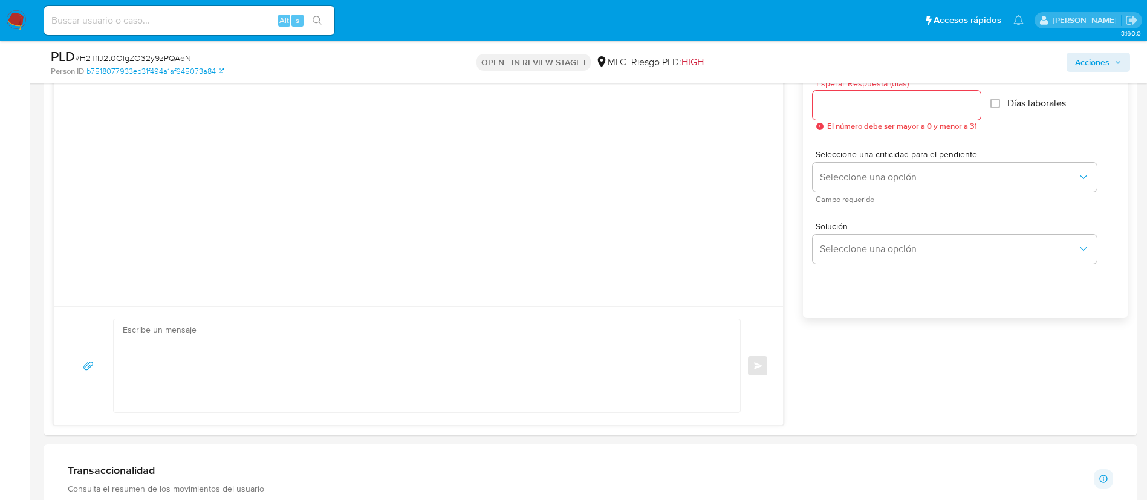
scroll to position [920, 0]
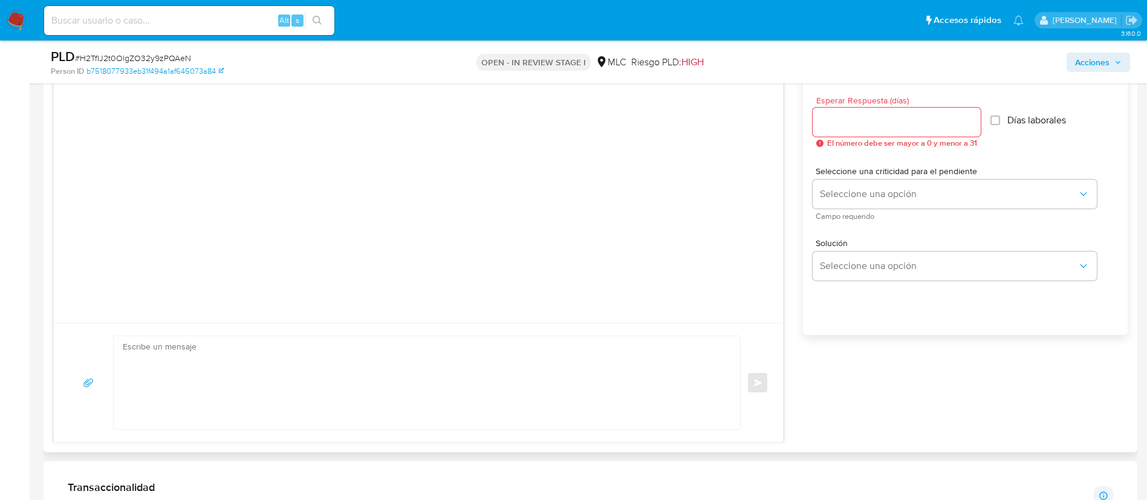
click at [475, 415] on textarea at bounding box center [424, 382] width 602 height 93
paste textarea "Hola XXX, Te contactamos desde el Equipo de Mercado Pago para verificar tus dat…"
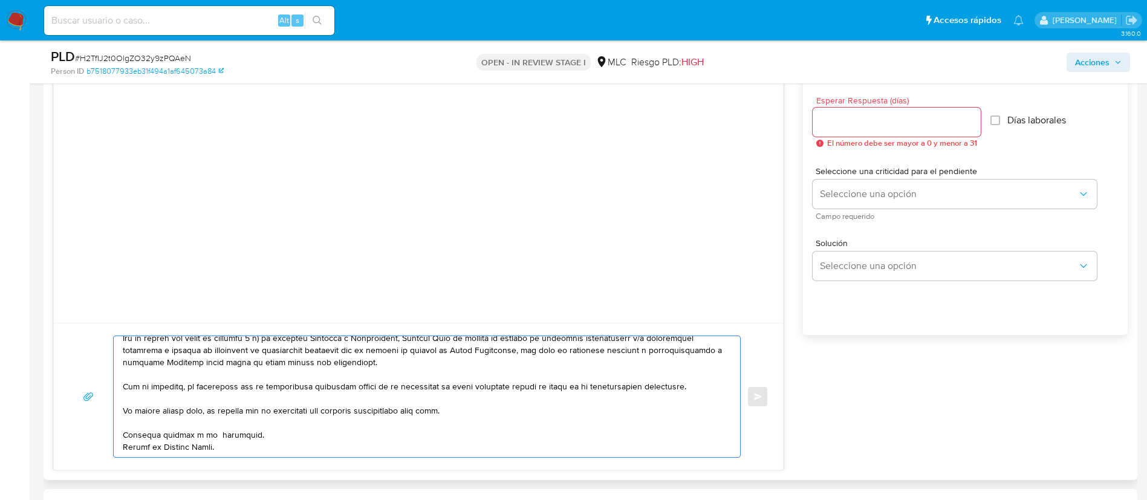
scroll to position [0, 0]
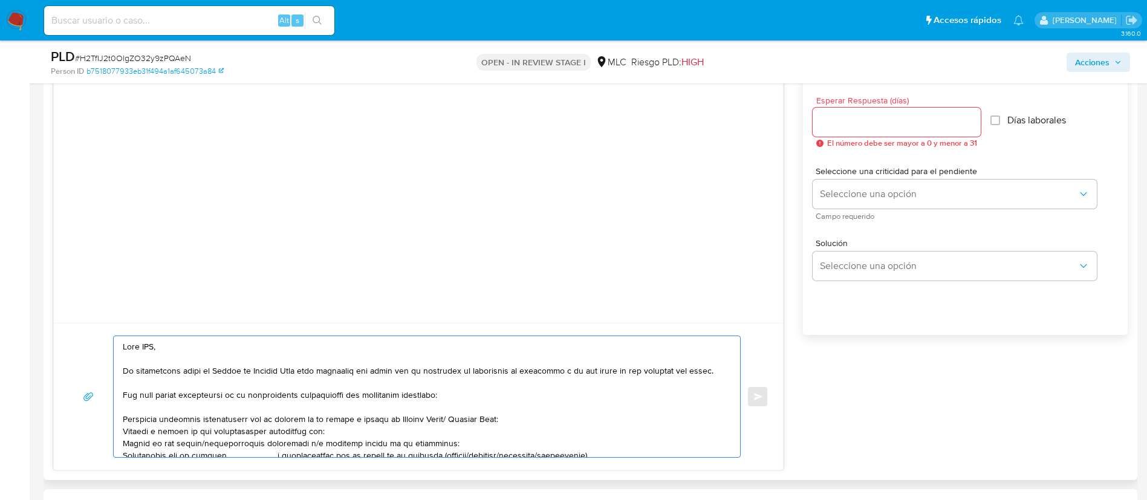
click at [152, 351] on textarea at bounding box center [424, 396] width 602 height 121
click at [270, 427] on textarea at bounding box center [424, 396] width 602 height 121
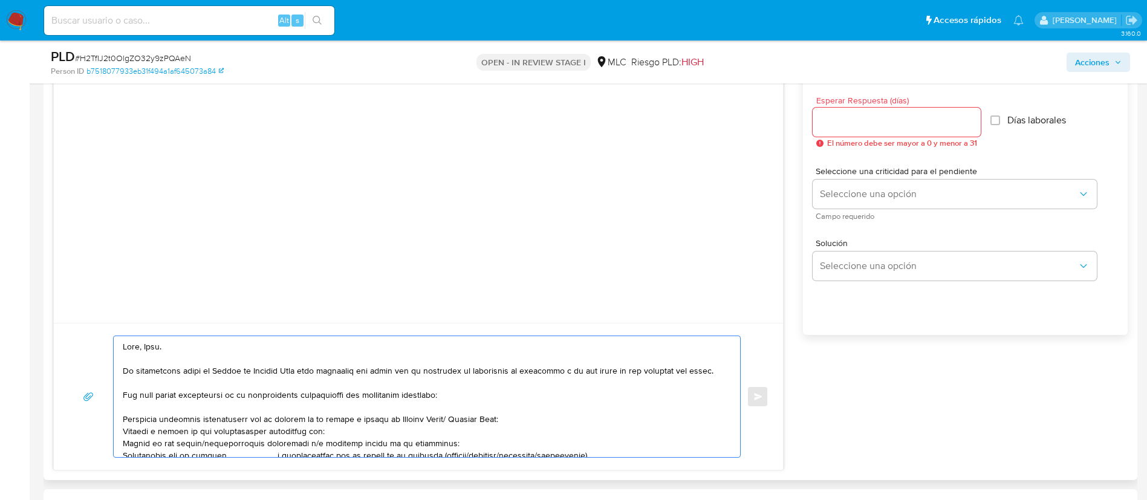
click at [344, 429] on textarea at bounding box center [424, 396] width 602 height 121
paste textarea "Inversiones Mana Spa y Oasis Digital Solutions Spa, y transferencias P2P de Tel…"
click at [412, 432] on textarea at bounding box center [424, 396] width 602 height 121
drag, startPoint x: 518, startPoint y: 433, endPoint x: 600, endPoint y: 432, distance: 81.6
click at [600, 432] on textarea at bounding box center [424, 396] width 602 height 121
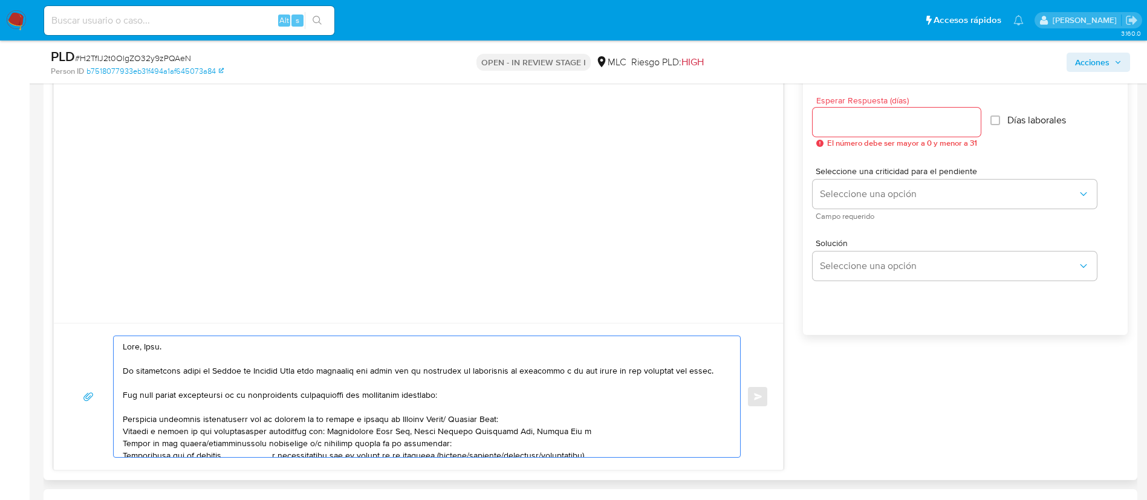
paste textarea "Exportadora E Importadora Turken"
click at [354, 454] on textarea at bounding box center [424, 396] width 602 height 121
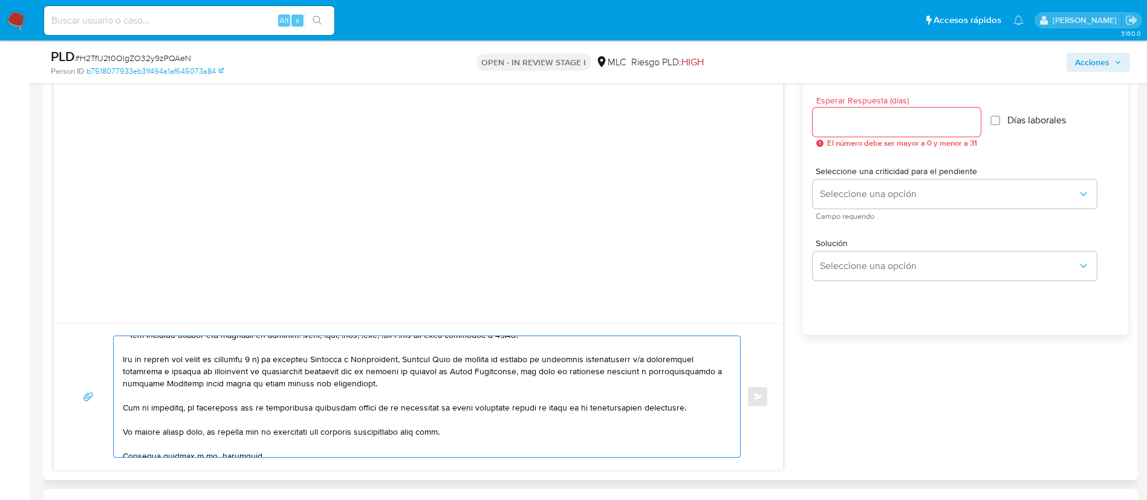
scroll to position [250, 0]
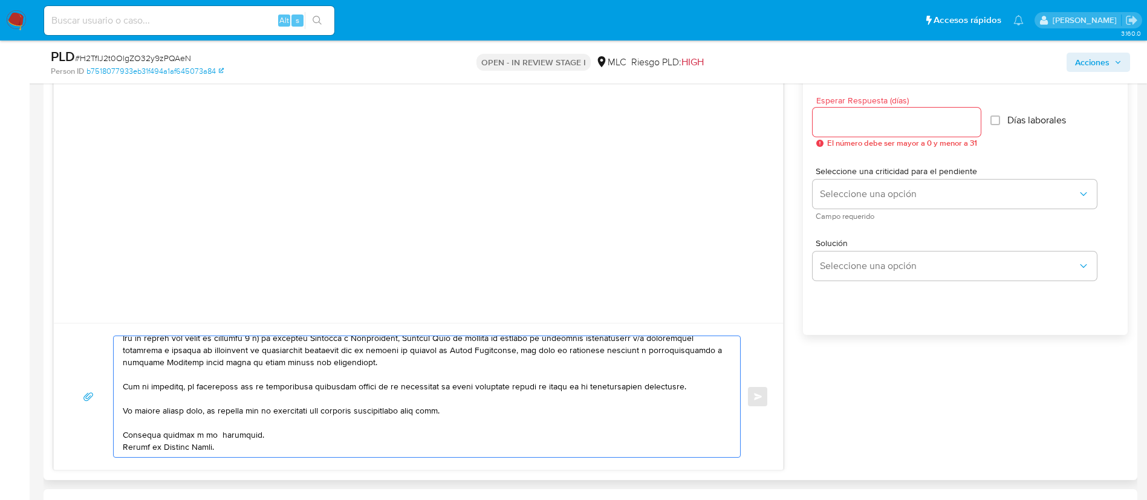
type textarea "Hola, Jose. Te contactamos desde el Equipo de Mercado Pago para verificar tus d…"
click at [919, 128] on input "Esperar Respuesta (días)" at bounding box center [897, 122] width 168 height 16
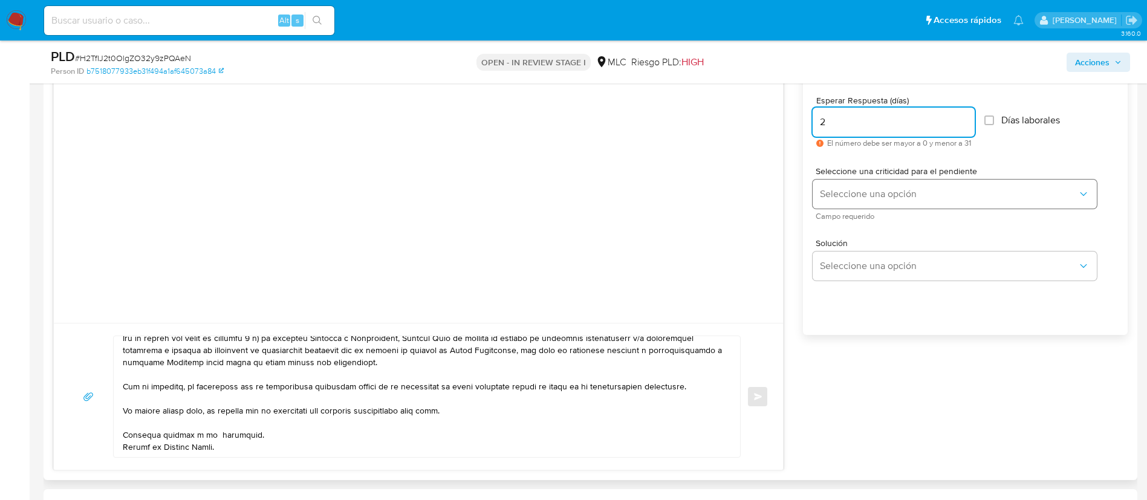
type input "2"
click at [900, 195] on span "Seleccione una opción" at bounding box center [949, 194] width 258 height 12
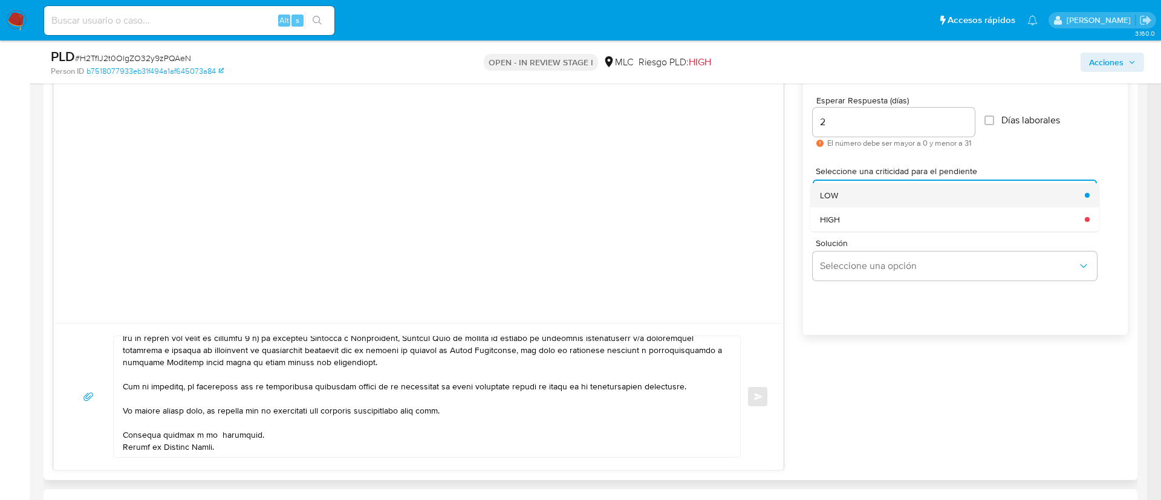
click at [893, 198] on div "LOW" at bounding box center [949, 195] width 258 height 24
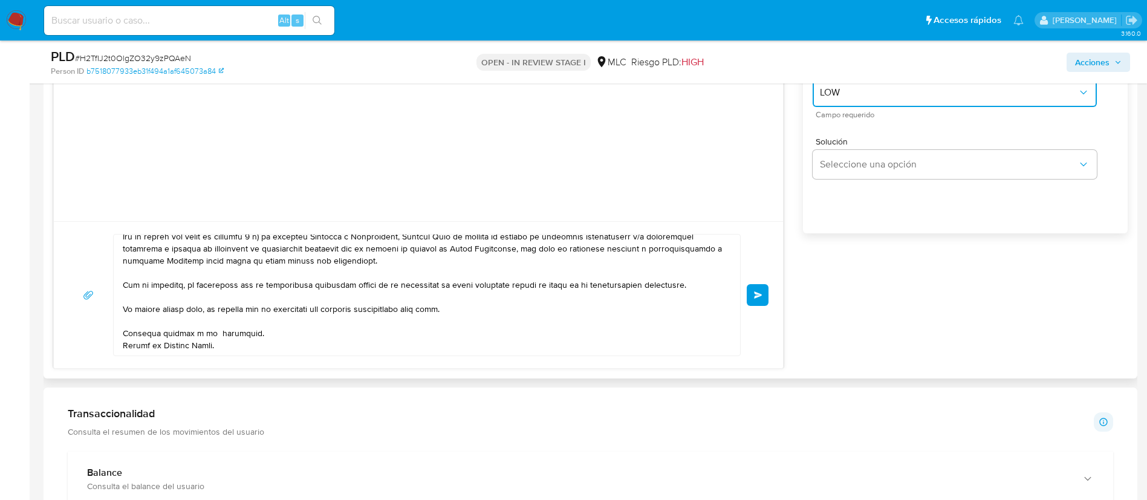
scroll to position [1025, 0]
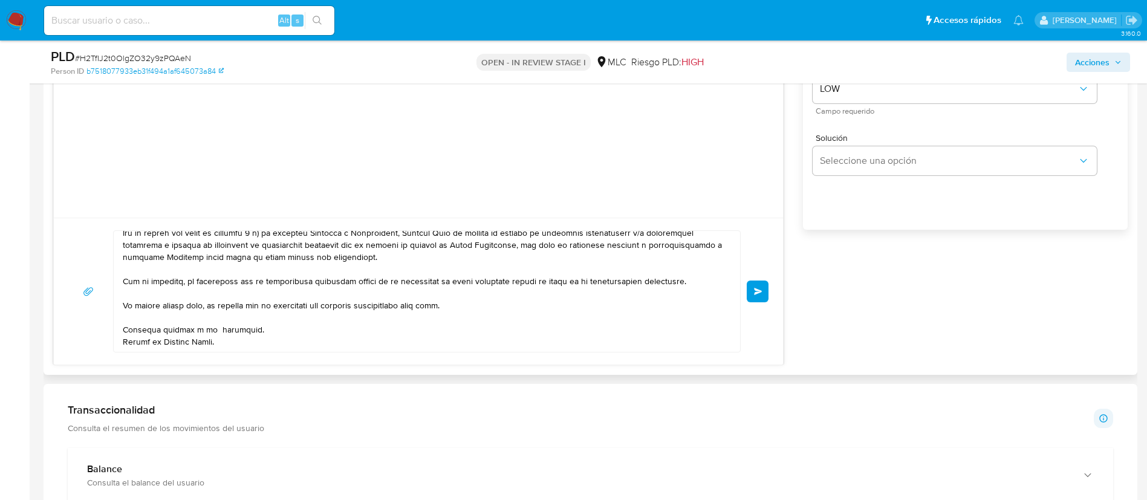
click at [758, 303] on div "Enviar" at bounding box center [418, 291] width 700 height 122
click at [758, 299] on button "Enviar" at bounding box center [758, 292] width 22 height 22
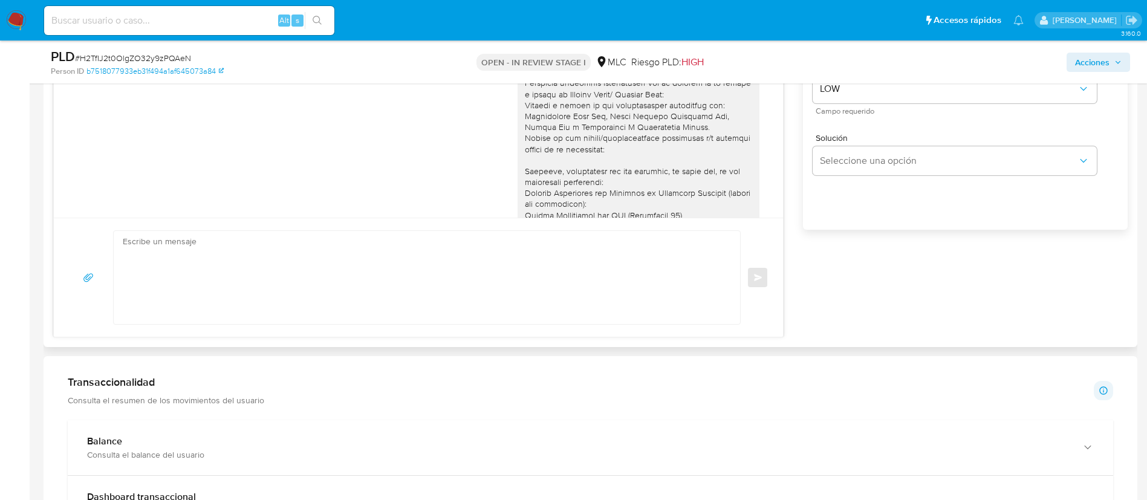
scroll to position [306, 0]
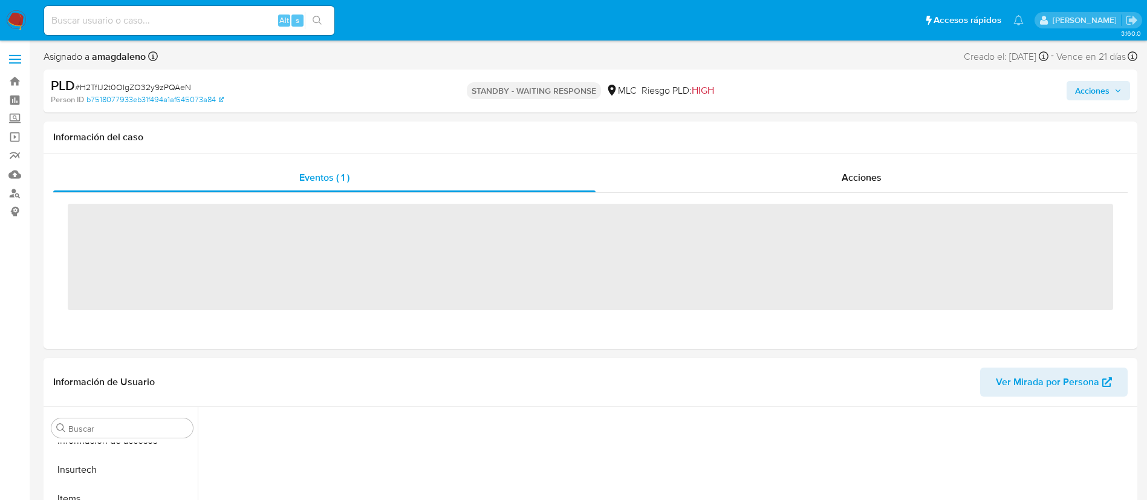
scroll to position [511, 0]
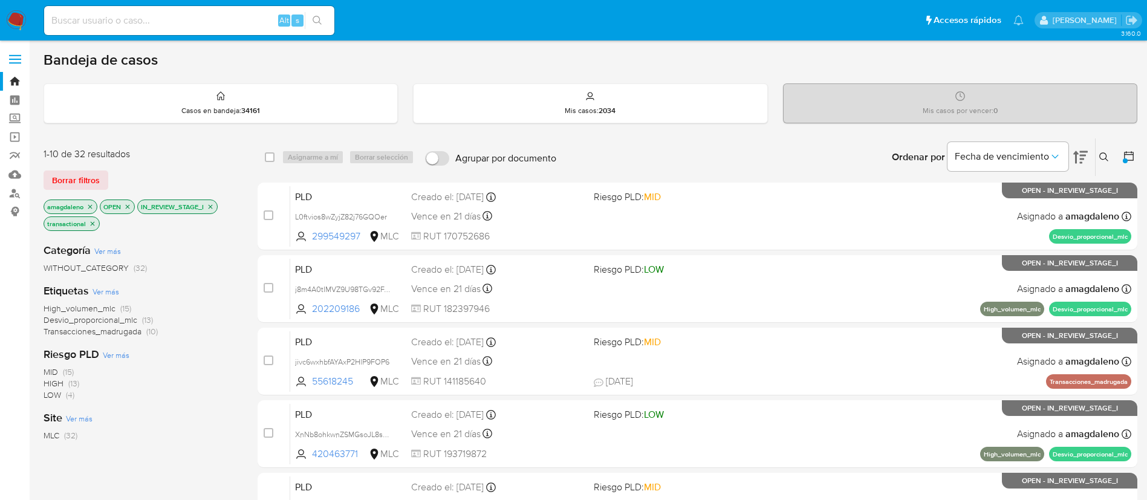
click at [84, 321] on span "Desvio_proporcional_mlc" at bounding box center [91, 320] width 94 height 12
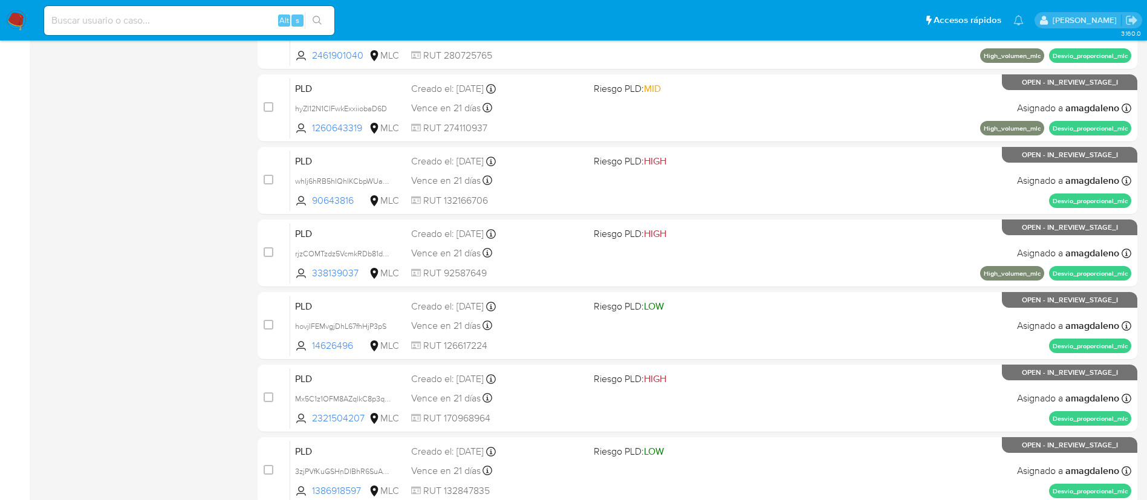
scroll to position [401, 0]
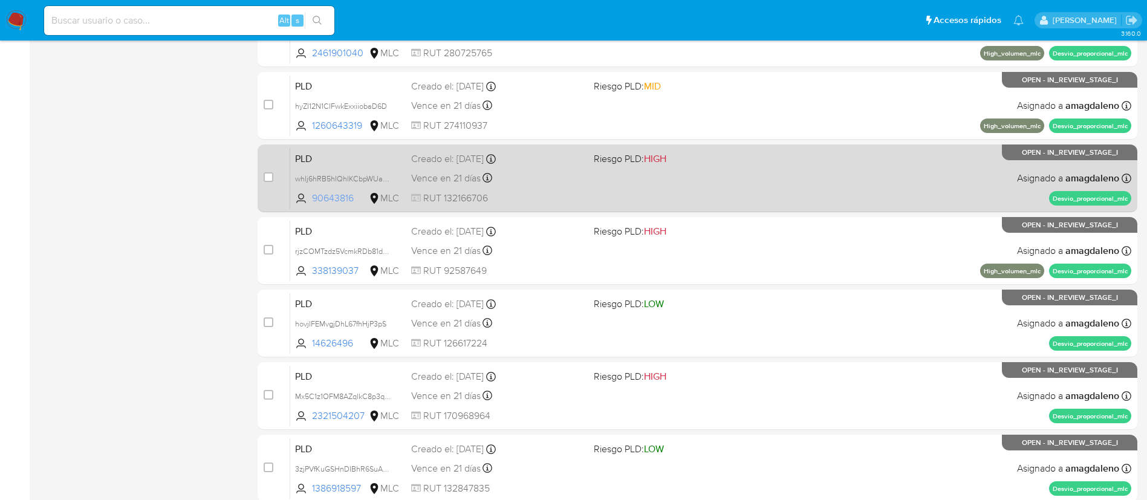
click at [337, 194] on span "90643816" at bounding box center [339, 198] width 54 height 13
click at [536, 175] on div "Vence en 21 días Vence el [DATE] 16:06:27" at bounding box center [497, 178] width 173 height 16
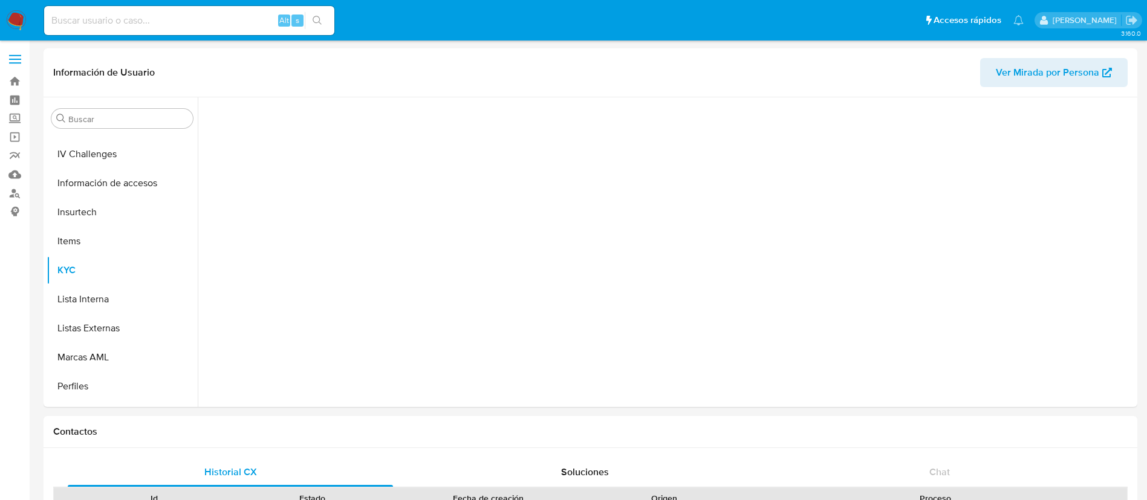
scroll to position [502, 0]
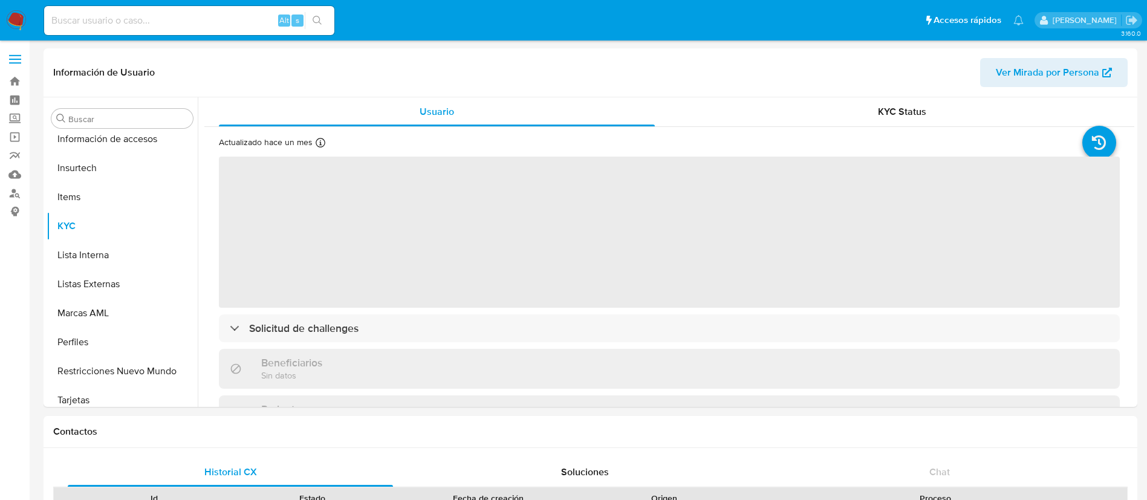
select select "10"
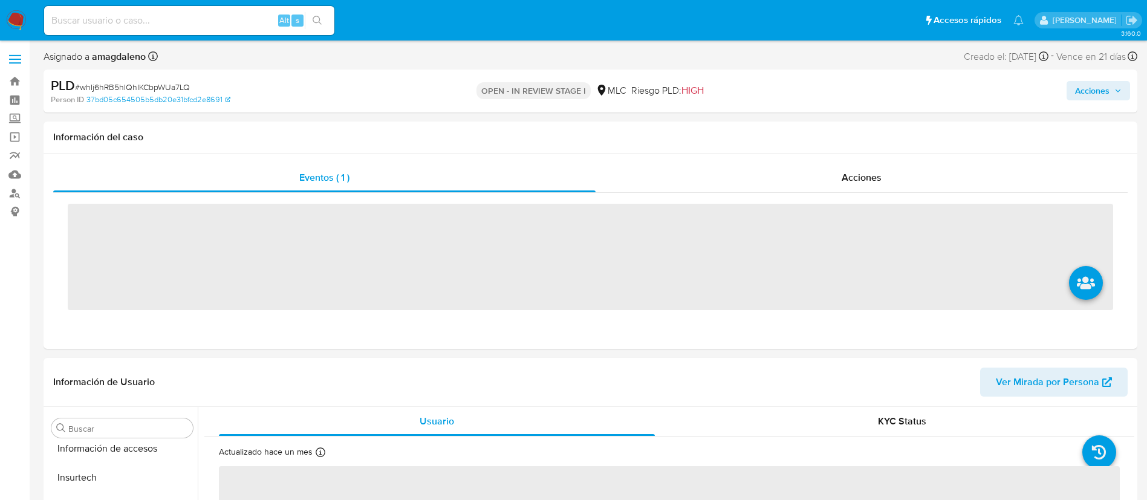
scroll to position [511, 0]
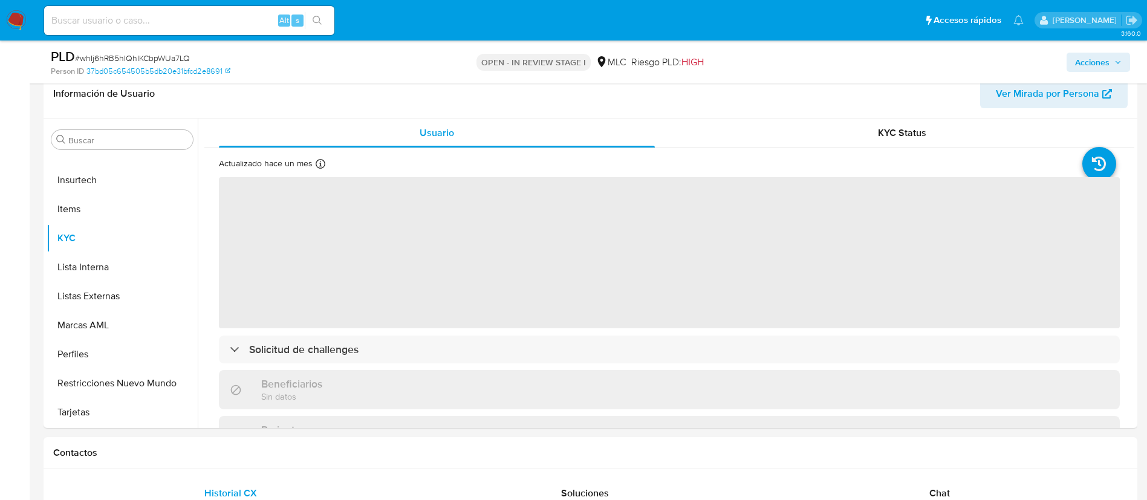
select select "10"
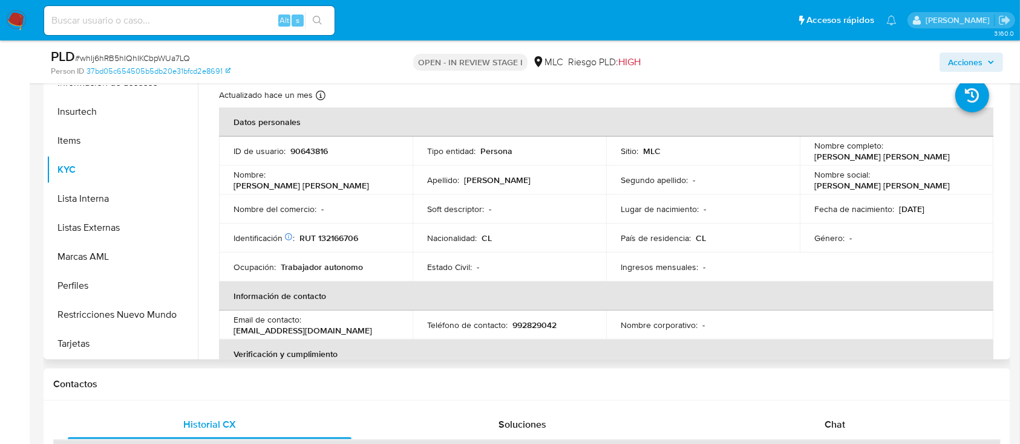
click at [335, 240] on p "RUT 132166706" at bounding box center [328, 238] width 59 height 11
copy p "132166706"
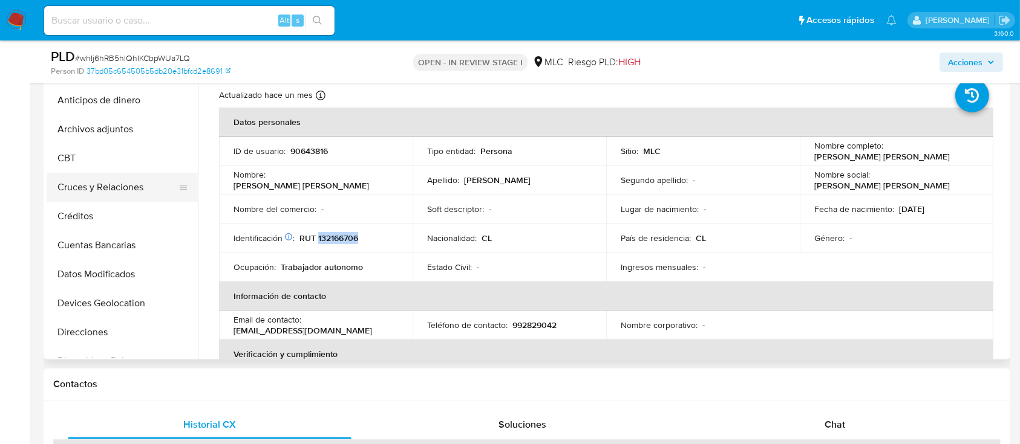
click at [137, 190] on button "Cruces y Relaciones" at bounding box center [117, 187] width 141 height 29
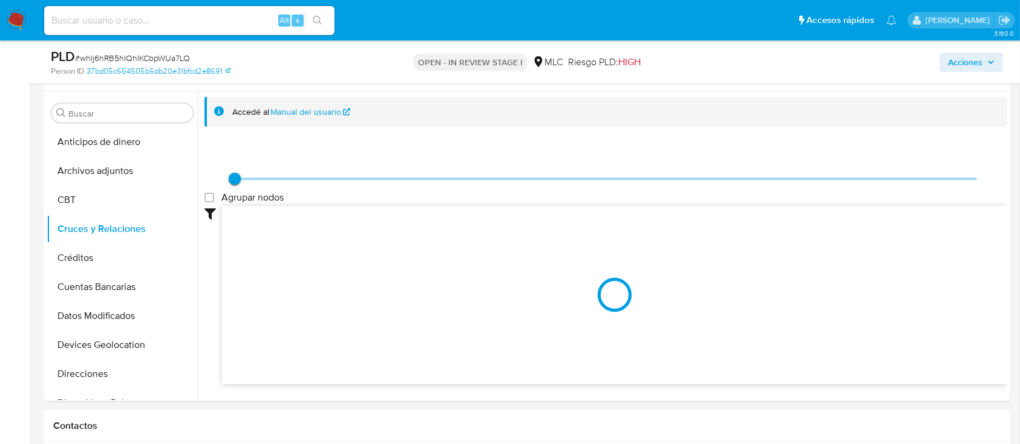
scroll to position [210, 0]
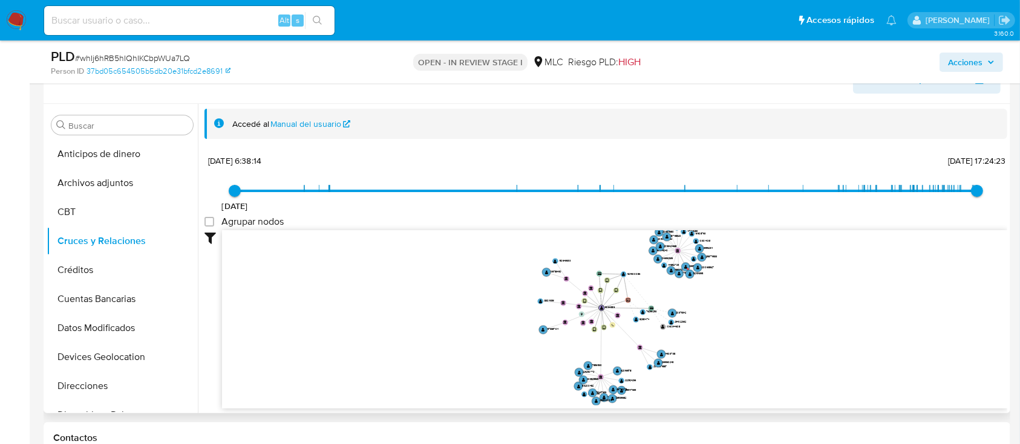
drag, startPoint x: 705, startPoint y: 317, endPoint x: 677, endPoint y: 331, distance: 31.1
click at [677, 331] on icon "device-655fda640c9888a034554f50  user-90643816  90643816 user-524900086  524…" at bounding box center [614, 317] width 785 height 175
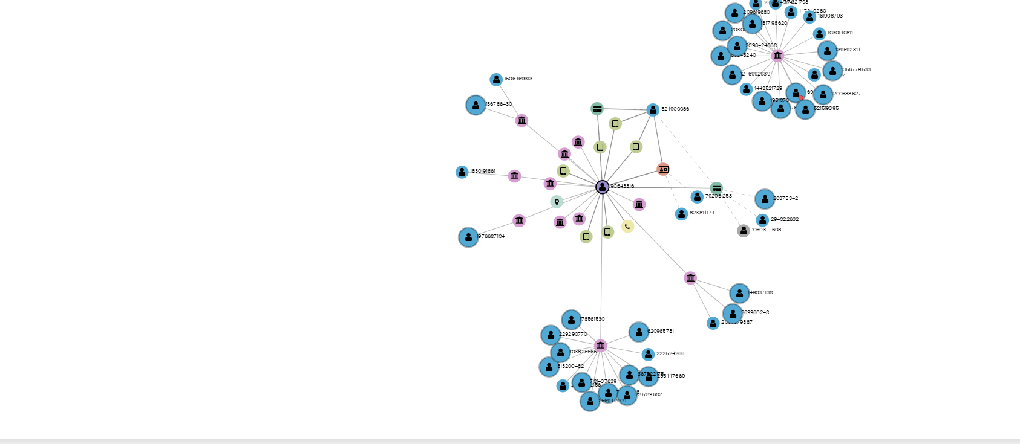
scroll to position [205, 0]
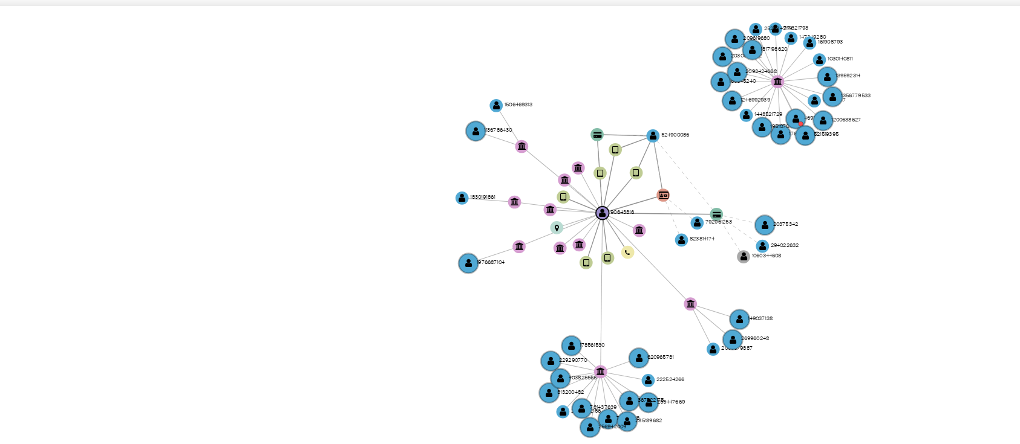
click at [768, 290] on icon "device-655fda640c9888a034554f50  user-90643816  90643816 user-524900086  524…" at bounding box center [614, 322] width 785 height 175
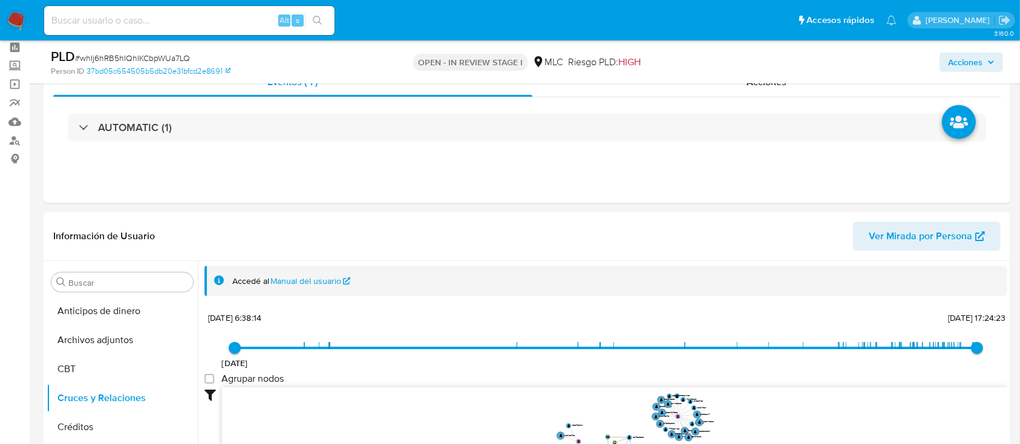
scroll to position [0, 0]
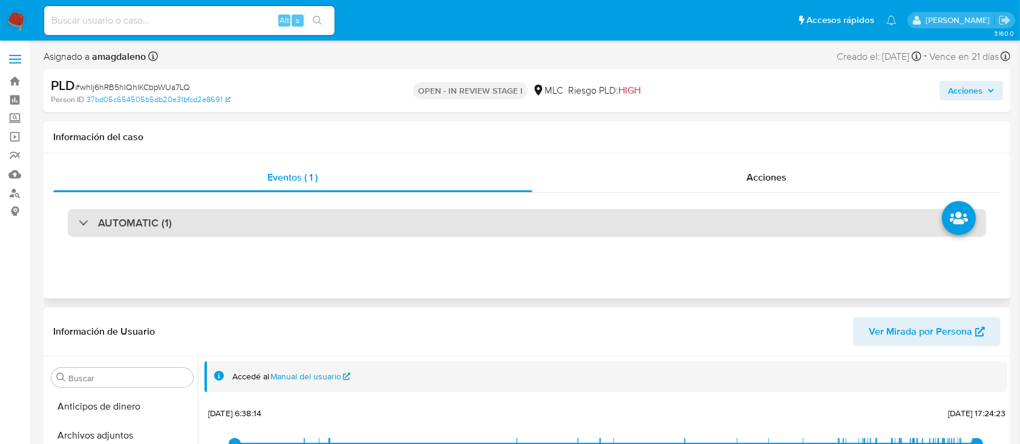
click at [799, 223] on div "AUTOMATIC (1)" at bounding box center [527, 223] width 918 height 28
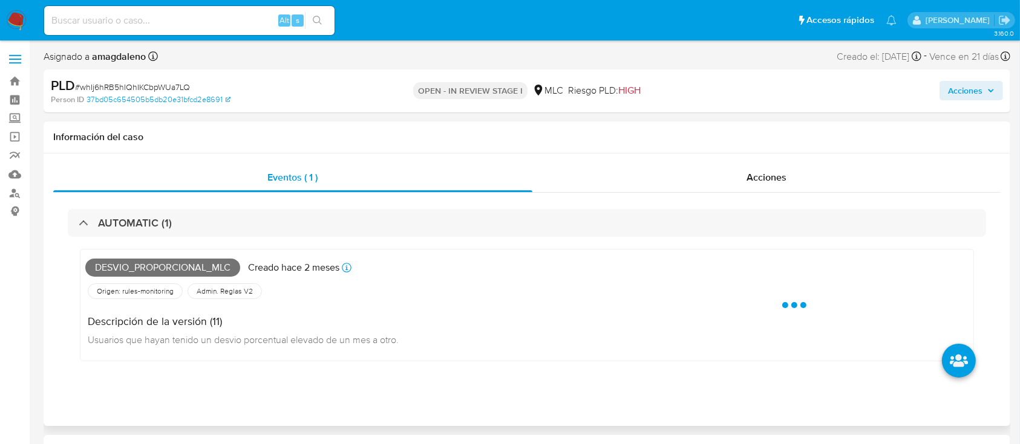
click at [842, 198] on div "AUTOMATIC (1) Desvio_proporcional_mlc Creado hace 2 meses Creado: 12/07/2025 16…" at bounding box center [526, 295] width 947 height 204
click at [841, 167] on div "Acciones" at bounding box center [766, 177] width 469 height 29
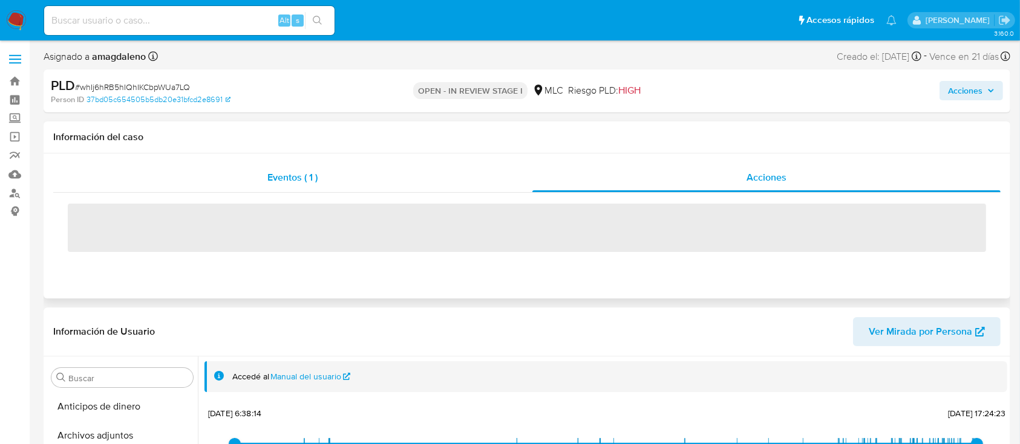
click at [374, 187] on div "Eventos ( 1 )" at bounding box center [292, 177] width 479 height 29
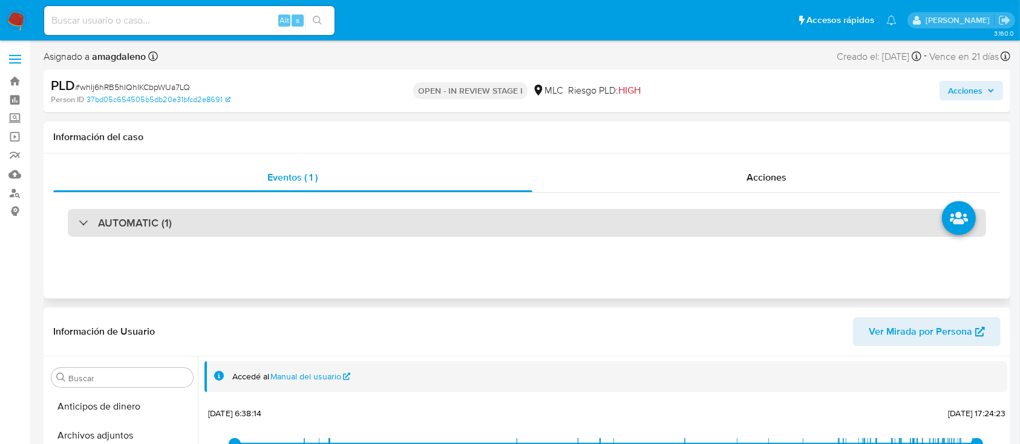
click at [386, 224] on div "AUTOMATIC (1)" at bounding box center [527, 223] width 918 height 28
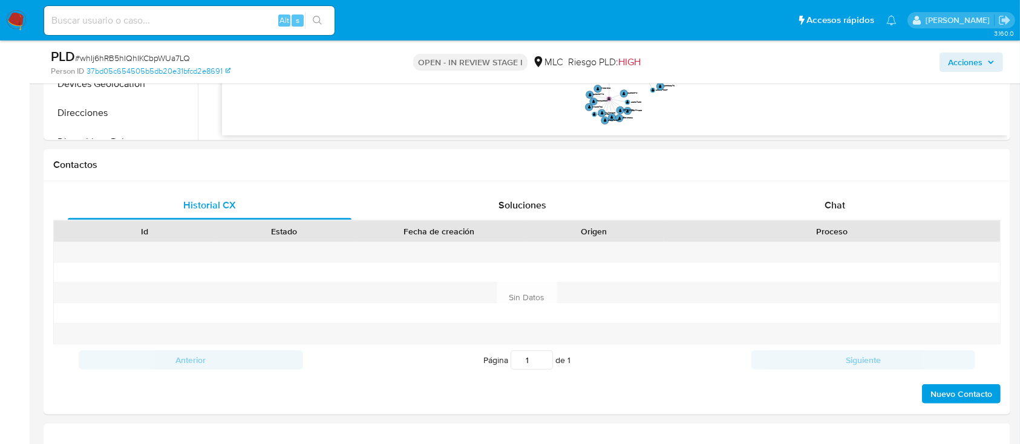
scroll to position [803, 0]
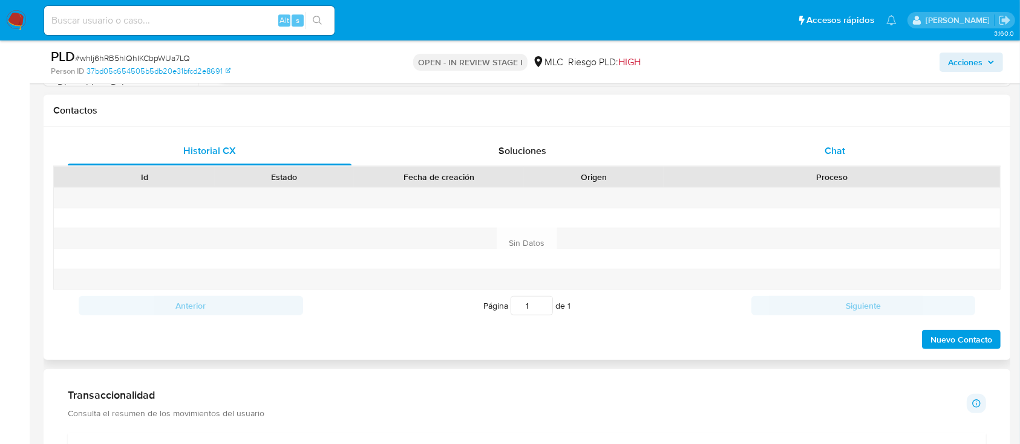
click at [803, 147] on div "Chat" at bounding box center [835, 151] width 284 height 29
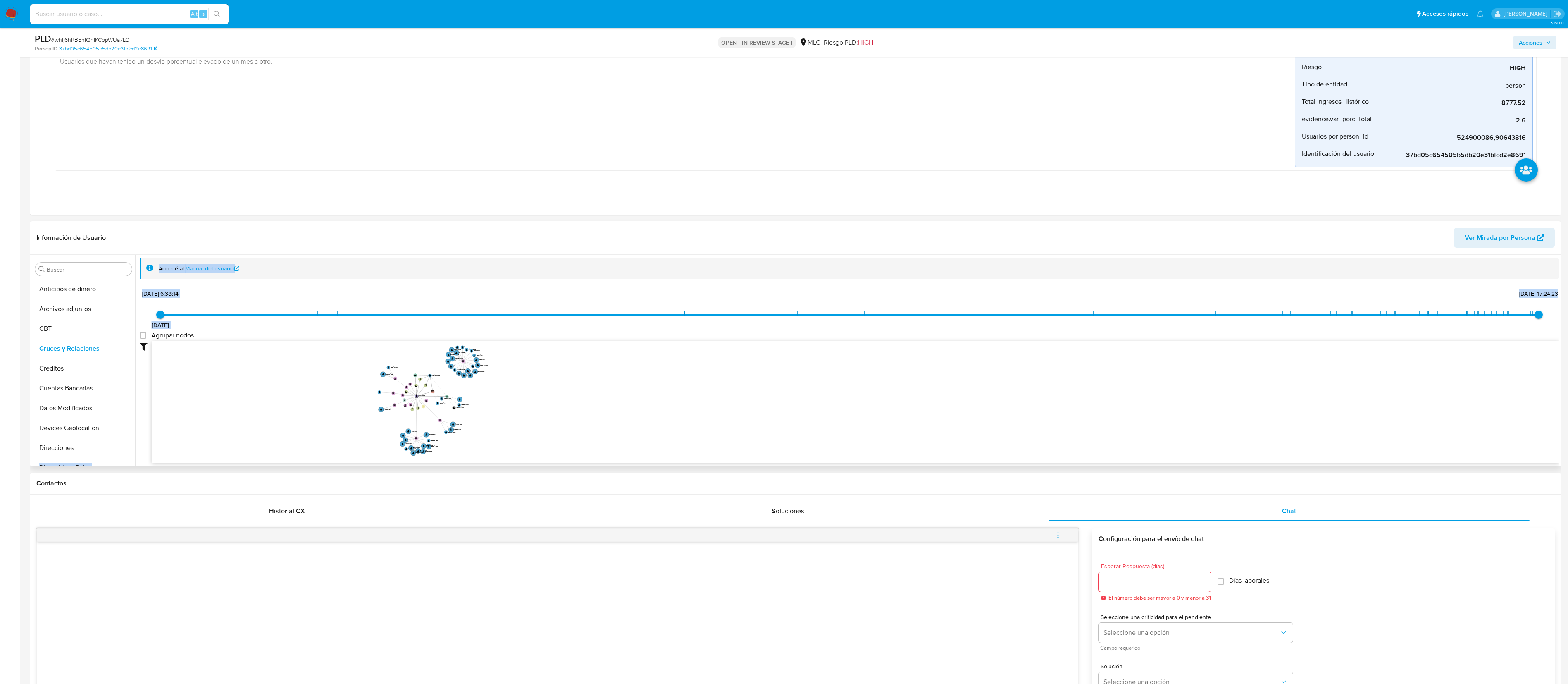
scroll to position [13, 0]
drag, startPoint x: 135, startPoint y: 338, endPoint x: 133, endPoint y: 451, distance: 113.0
click at [133, 341] on div "Buscar Anticipos de dinero Archivos adjuntos CBT Cruces y Relaciones Créditos C…" at bounding box center [796, 360] width 1528 height 212
click at [92, 341] on button "KYC" at bounding box center [80, 404] width 96 height 20
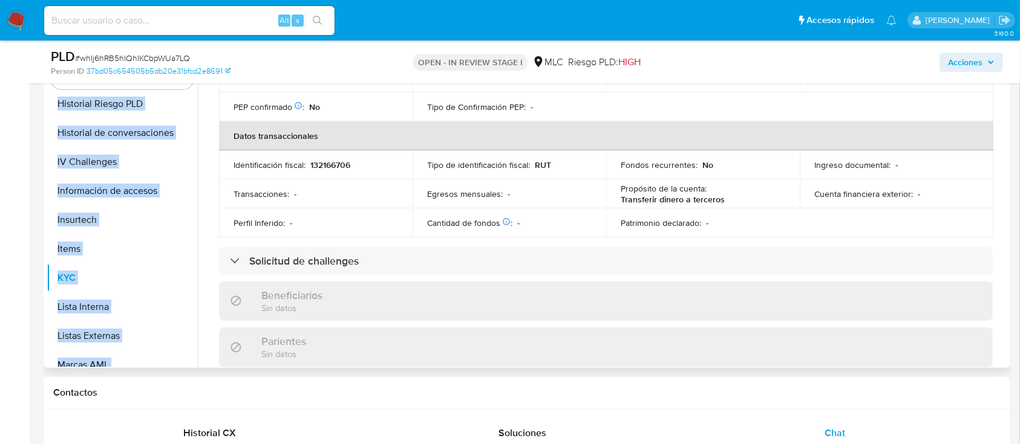
scroll to position [0, 0]
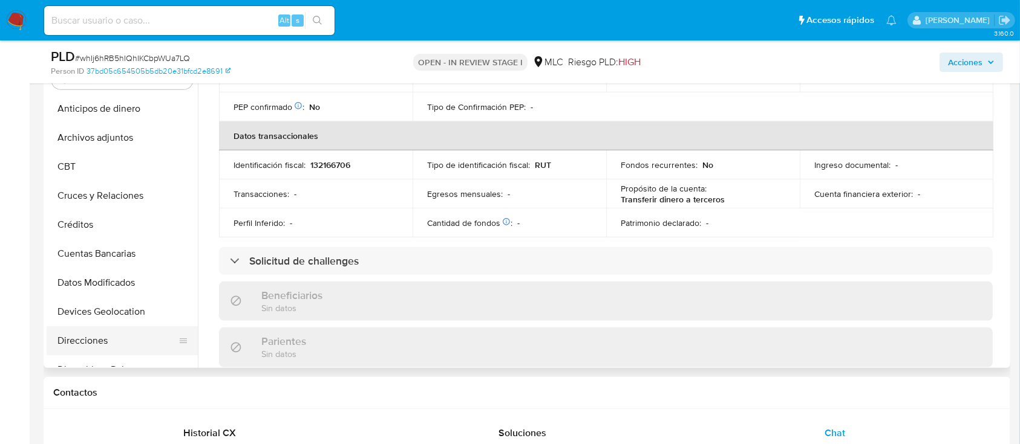
click at [120, 342] on button "Direcciones" at bounding box center [117, 341] width 141 height 29
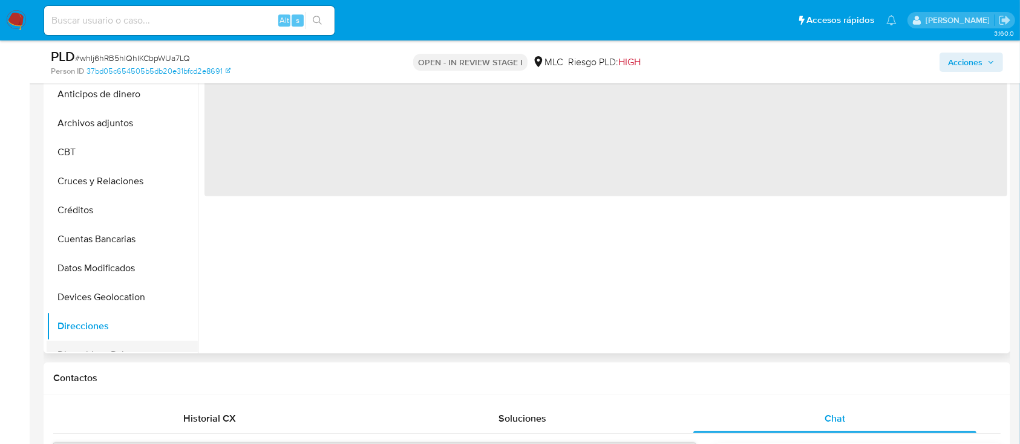
click at [119, 345] on button "Dispositivos Point" at bounding box center [117, 355] width 141 height 29
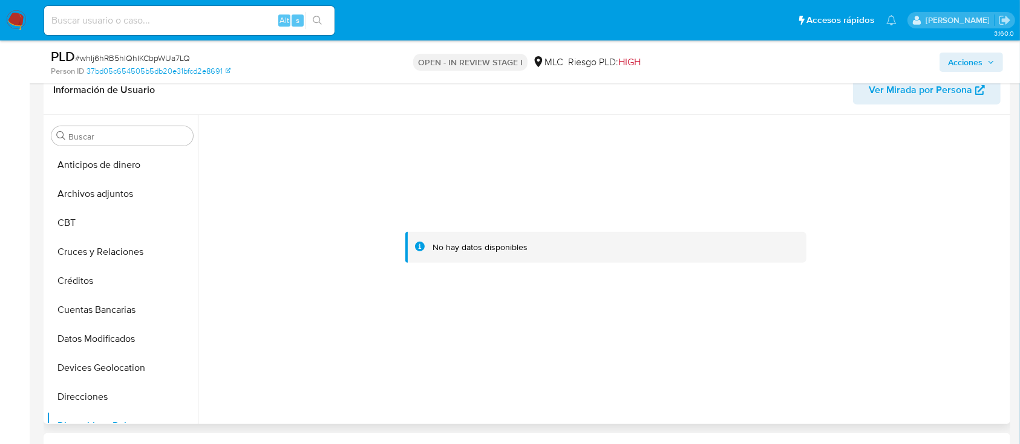
scroll to position [111, 0]
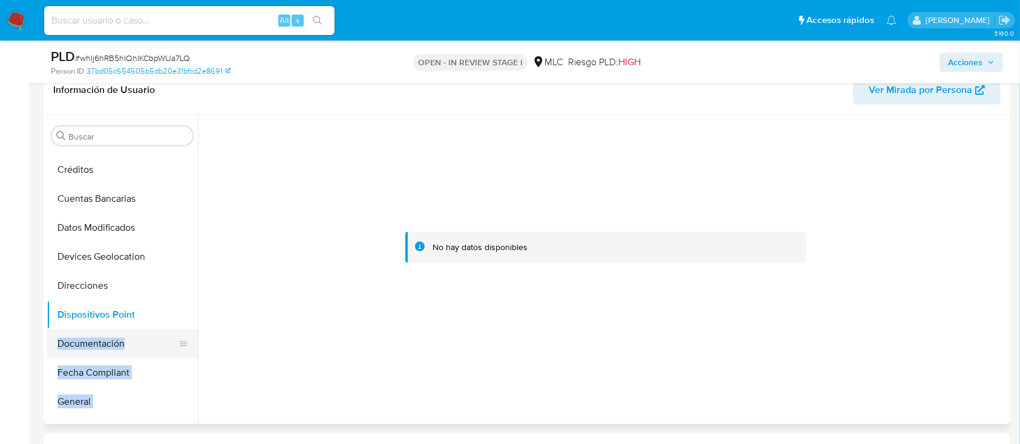
click at [137, 341] on button "Documentación" at bounding box center [117, 344] width 141 height 29
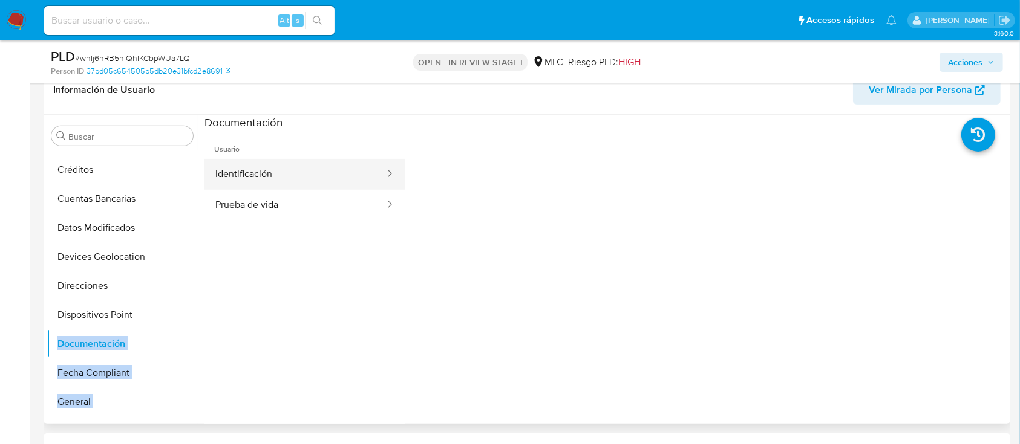
click at [280, 177] on button "Identificación" at bounding box center [294, 174] width 181 height 31
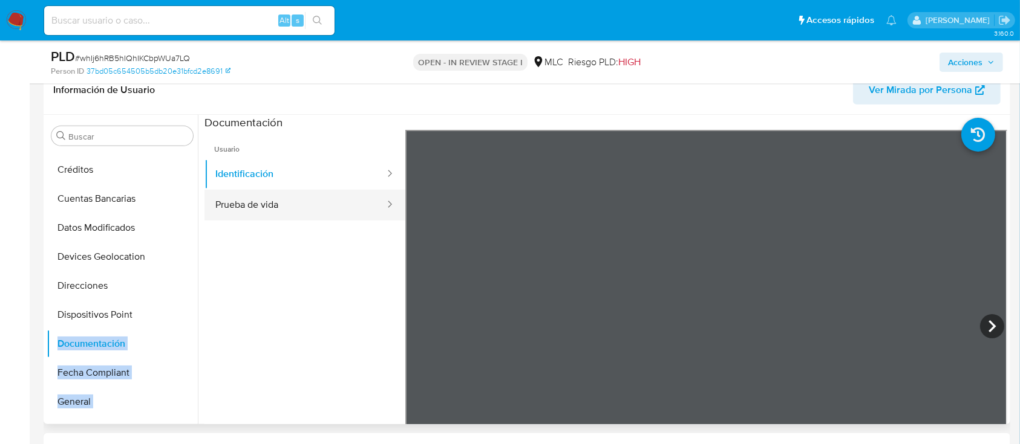
click at [261, 192] on button "Prueba de vida" at bounding box center [294, 205] width 181 height 31
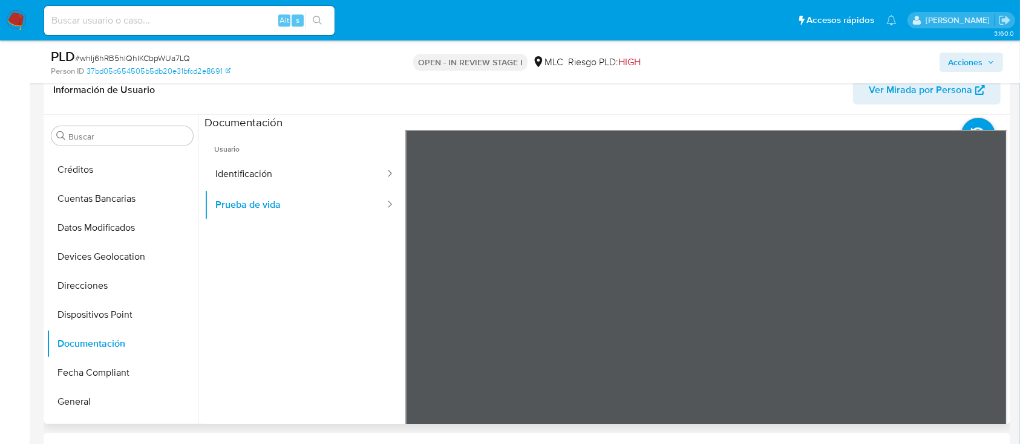
click at [628, 300] on div at bounding box center [706, 328] width 602 height 397
click at [281, 171] on button "Identificación" at bounding box center [294, 174] width 181 height 31
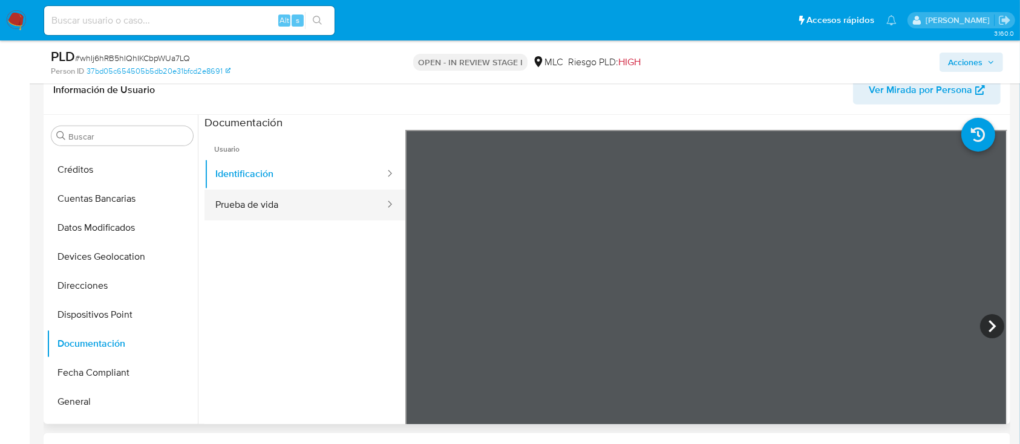
click at [282, 195] on button "Prueba de vida" at bounding box center [294, 205] width 181 height 31
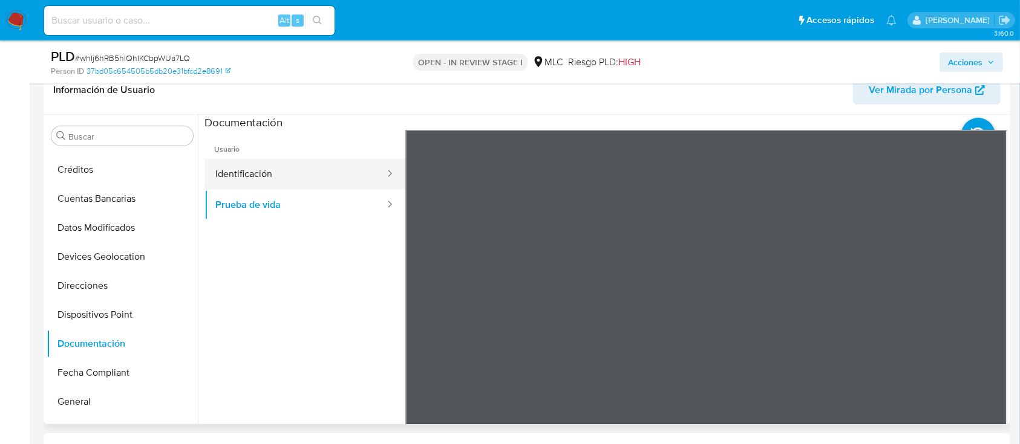
click at [310, 177] on button "Identificación" at bounding box center [294, 174] width 181 height 31
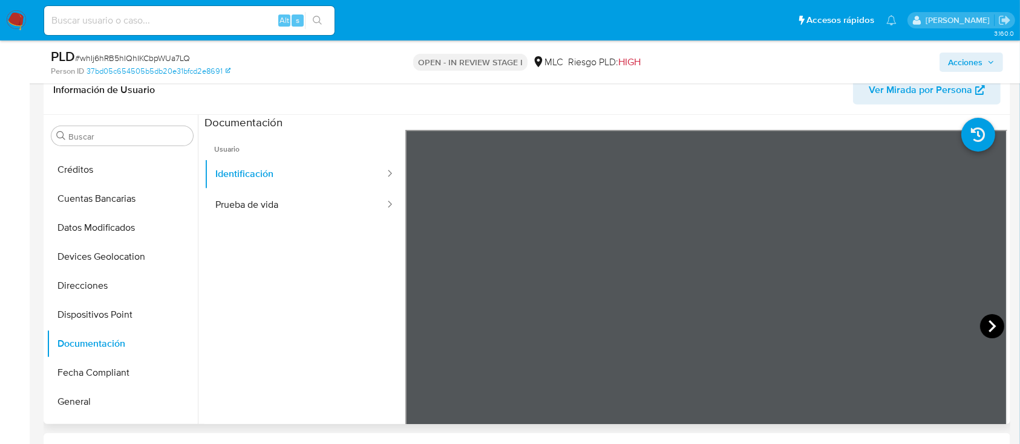
click at [992, 325] on icon at bounding box center [992, 326] width 24 height 24
click at [302, 159] on button "Identificación" at bounding box center [294, 174] width 181 height 31
click at [310, 196] on button "Prueba de vida" at bounding box center [294, 205] width 181 height 31
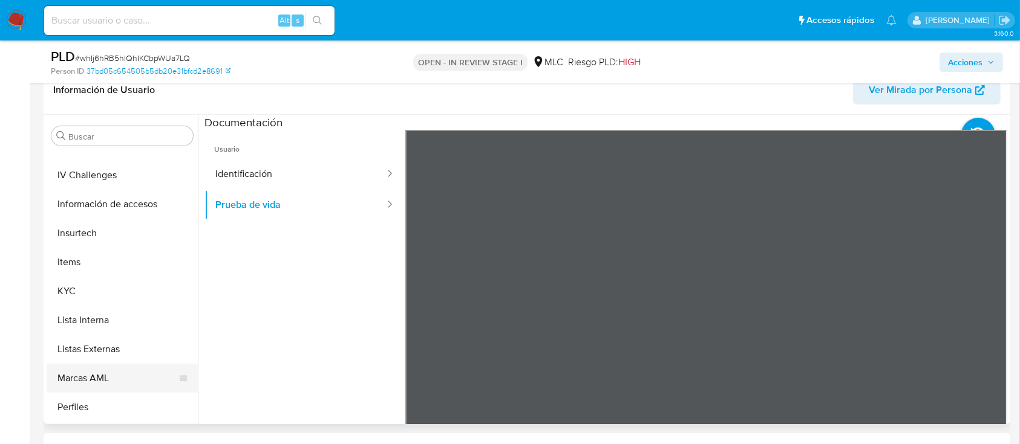
scroll to position [447, 0]
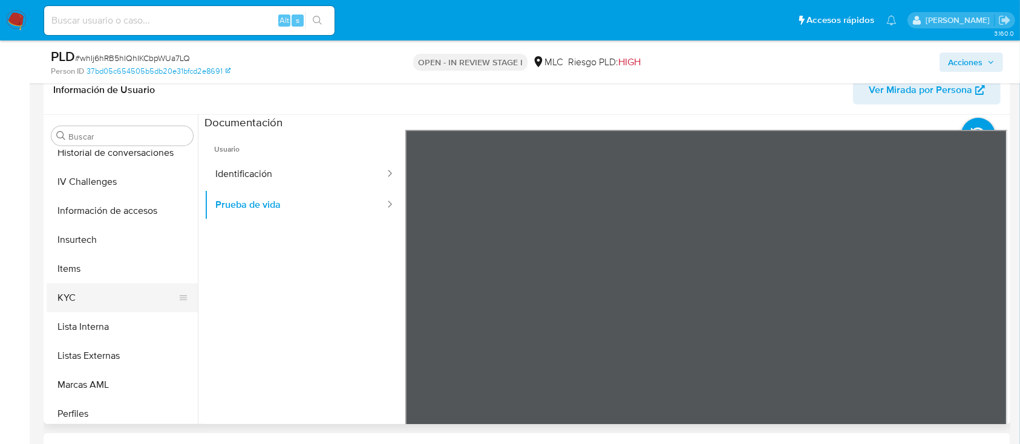
click at [144, 302] on button "KYC" at bounding box center [117, 298] width 141 height 29
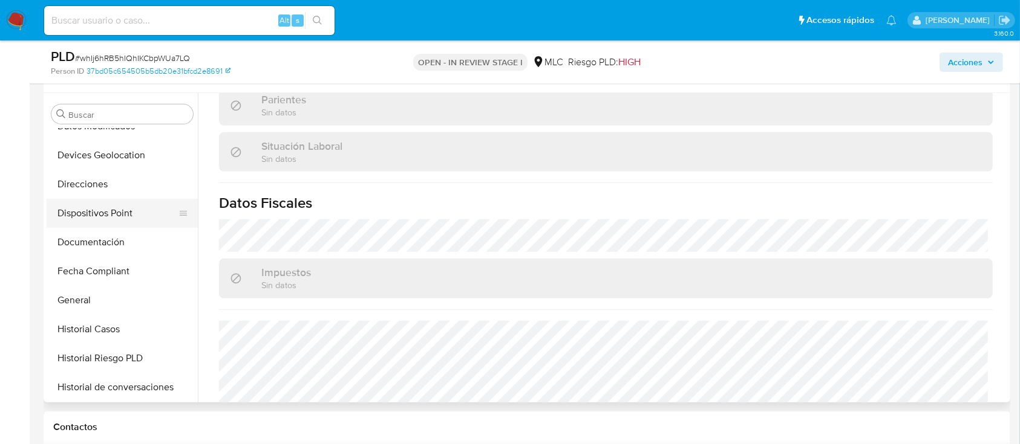
scroll to position [180, 0]
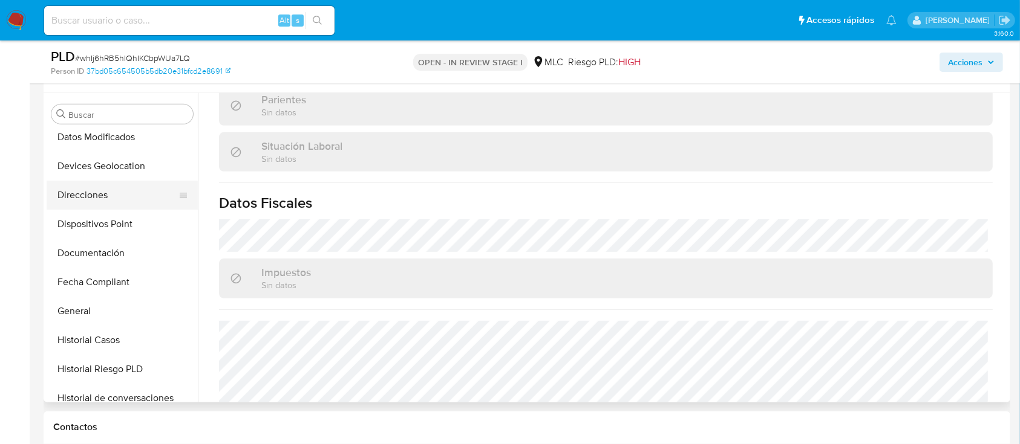
click at [132, 199] on button "Direcciones" at bounding box center [117, 195] width 141 height 29
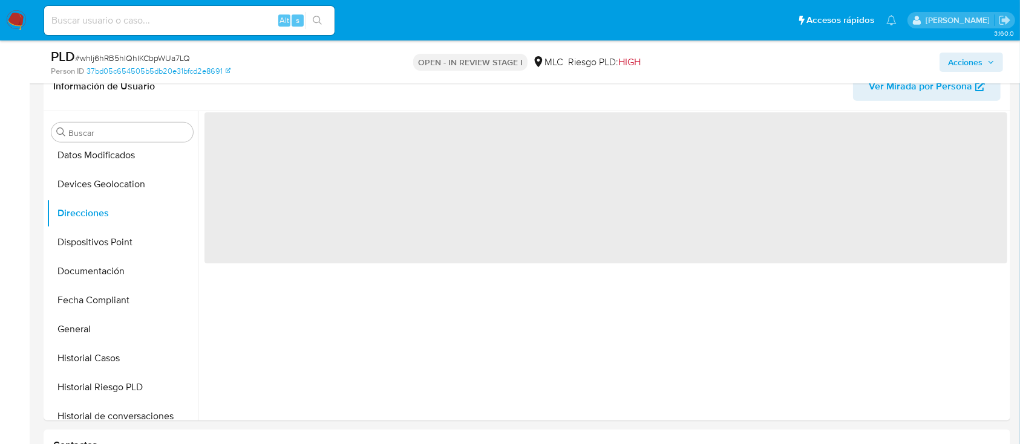
scroll to position [443, 0]
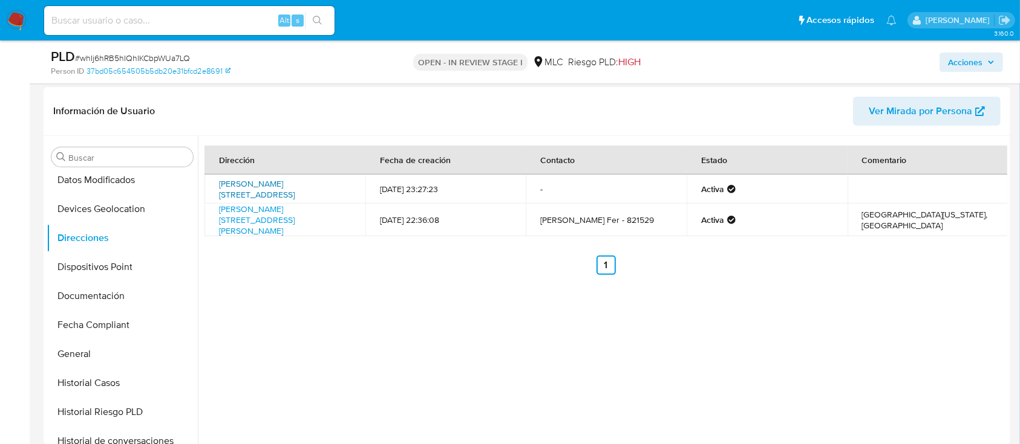
click at [263, 182] on link "Vladimir Saavedra 680, Antofagasta, Antofagasta, , Chile 680" at bounding box center [257, 189] width 76 height 23
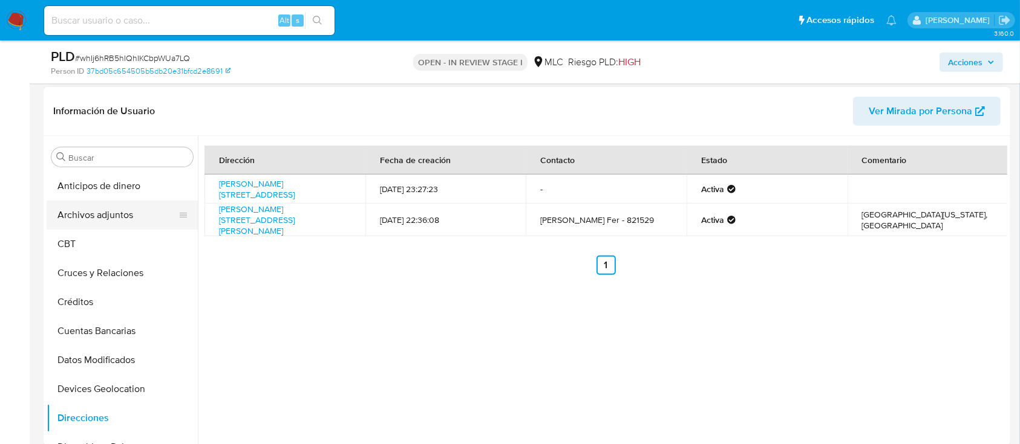
click at [143, 215] on button "Archivos adjuntos" at bounding box center [117, 215] width 141 height 29
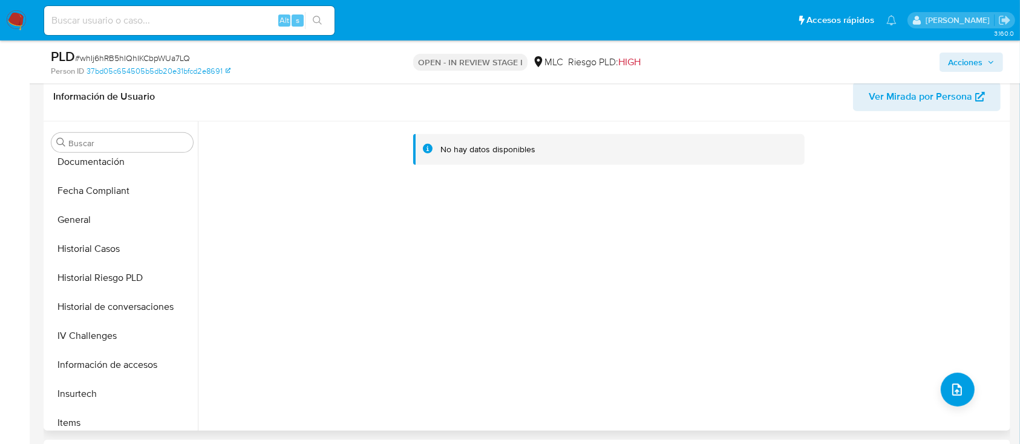
scroll to position [291, 0]
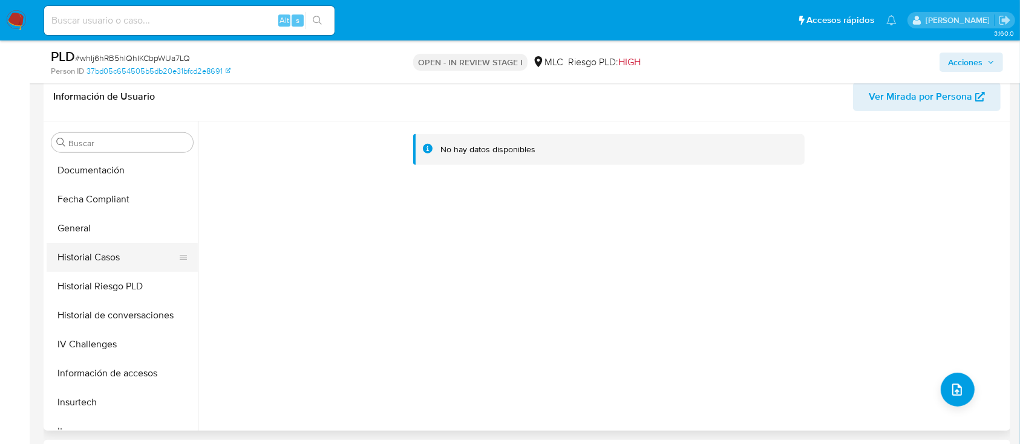
click at [133, 252] on button "Historial Casos" at bounding box center [117, 257] width 141 height 29
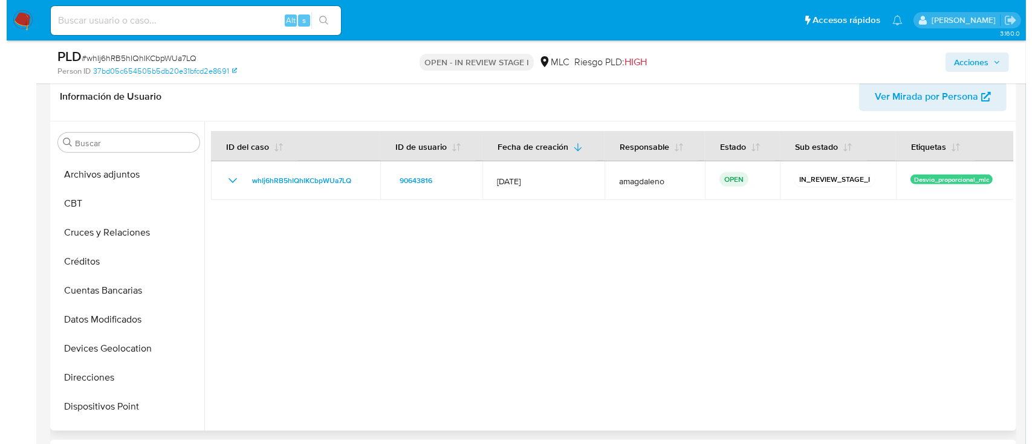
scroll to position [0, 0]
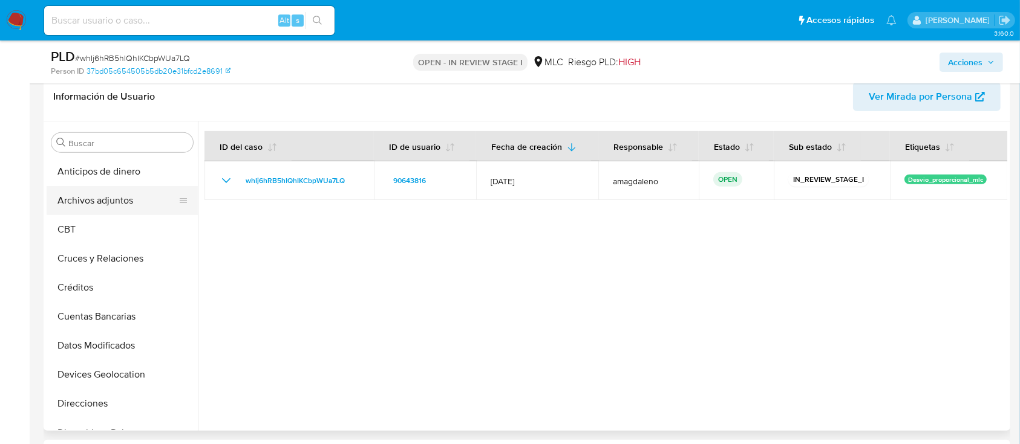
click at [145, 203] on button "Archivos adjuntos" at bounding box center [117, 200] width 141 height 29
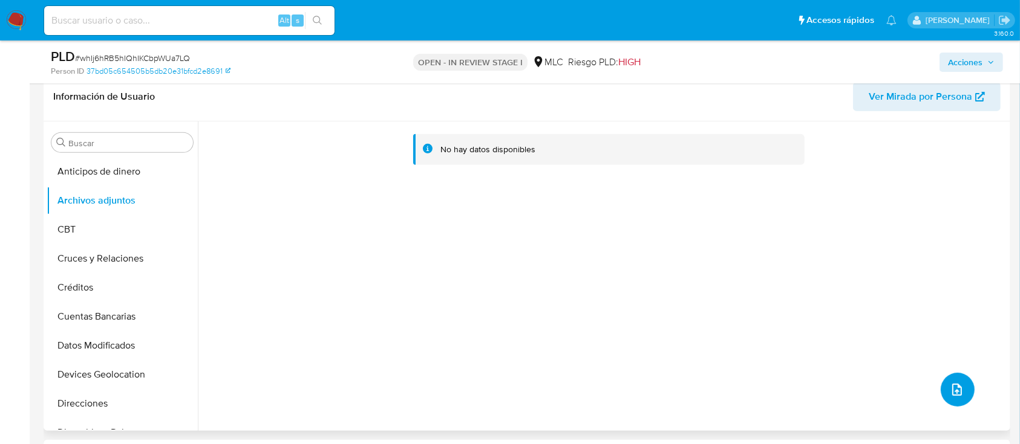
click at [952, 391] on icon "upload-file" at bounding box center [957, 390] width 10 height 12
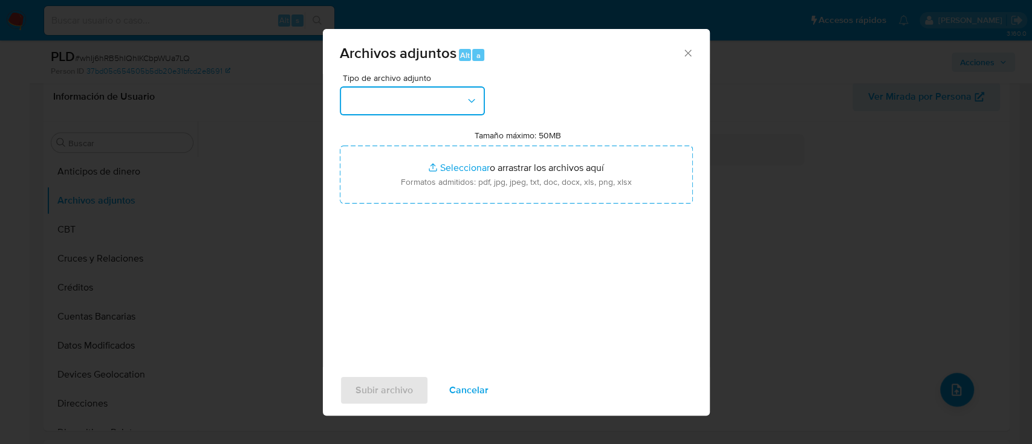
click at [395, 94] on button "button" at bounding box center [412, 100] width 145 height 29
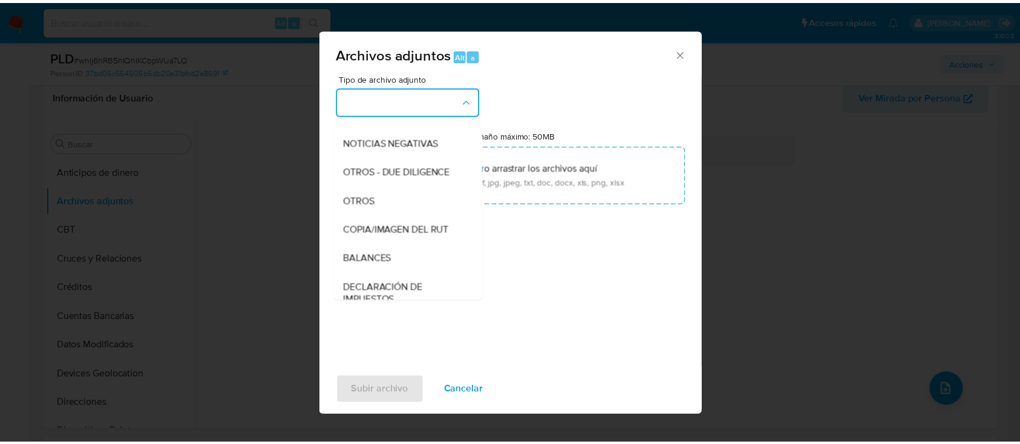
scroll to position [134, 0]
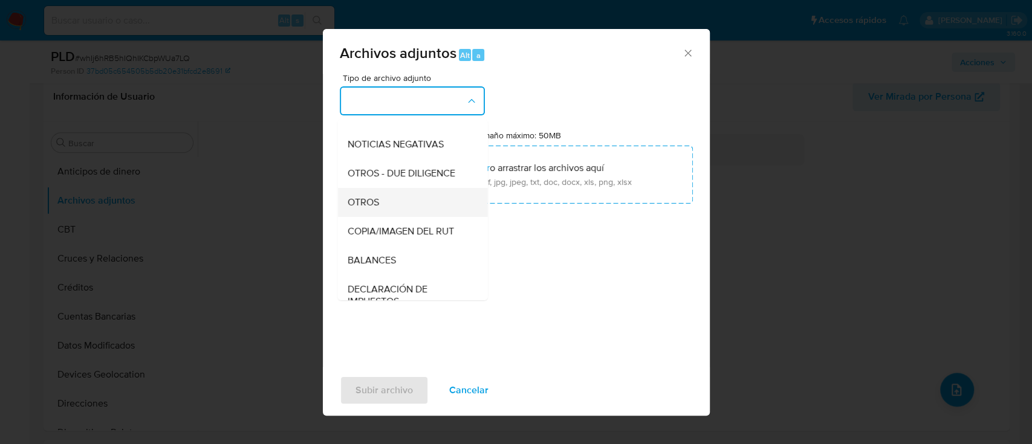
click at [444, 201] on div "OTROS" at bounding box center [408, 202] width 123 height 29
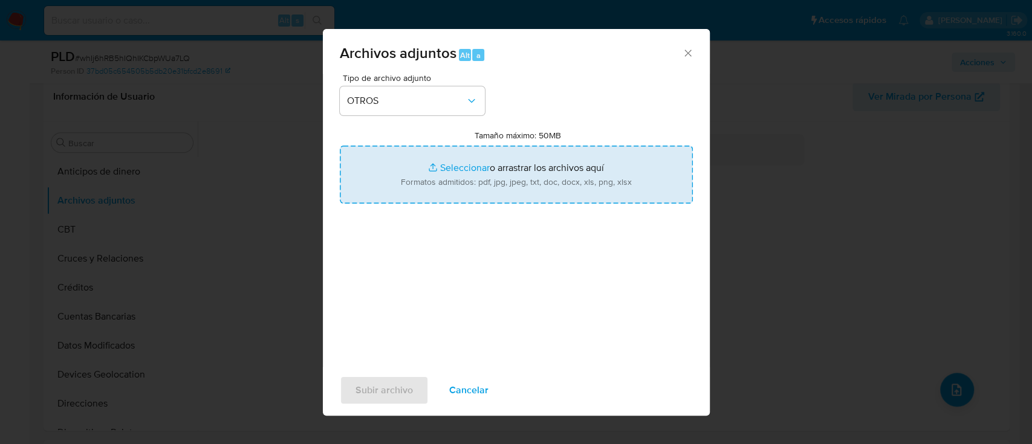
click at [476, 161] on input "Tamaño máximo: 50MB Seleccionar archivos" at bounding box center [516, 175] width 353 height 58
type input "C:\fakepath\90643816 - 19_09_2025 (1).pdf"
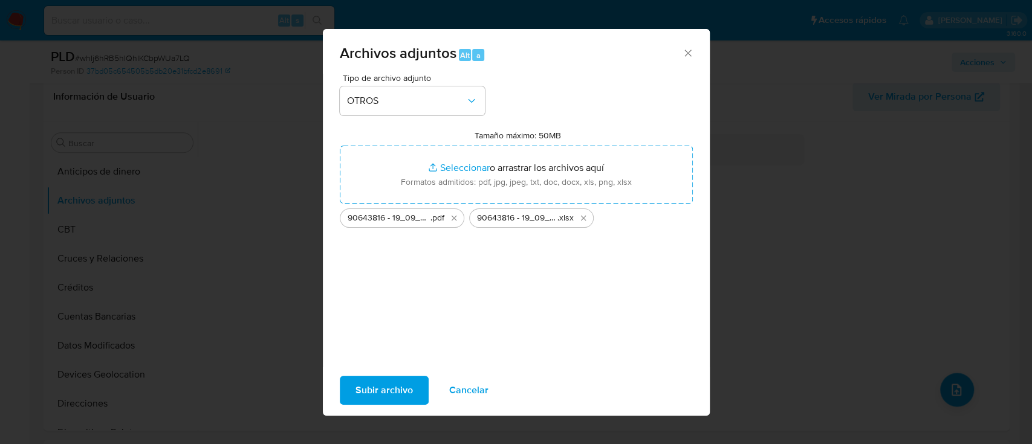
click at [385, 392] on span "Subir archivo" at bounding box center [384, 390] width 57 height 27
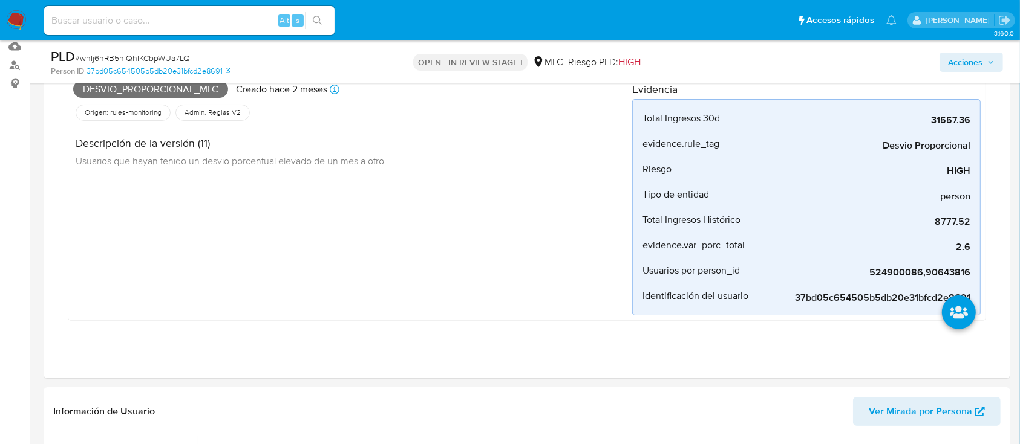
scroll to position [0, 0]
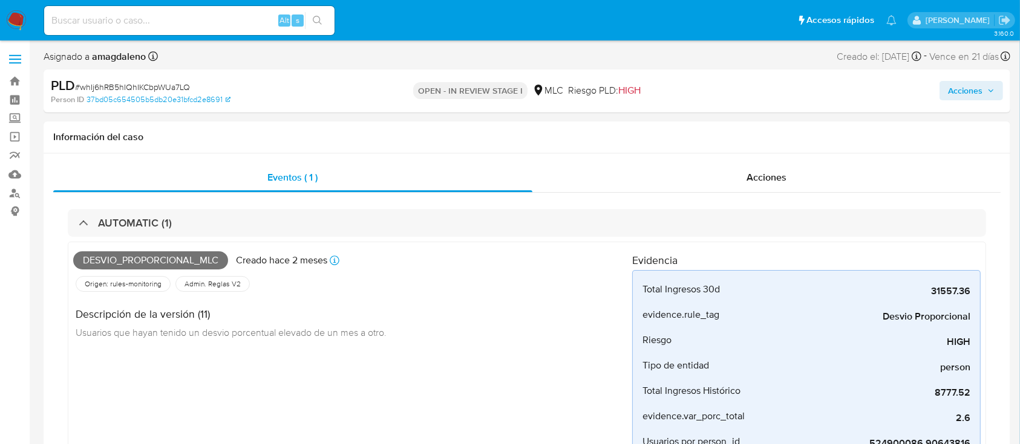
click at [960, 91] on span "Acciones" at bounding box center [965, 90] width 34 height 19
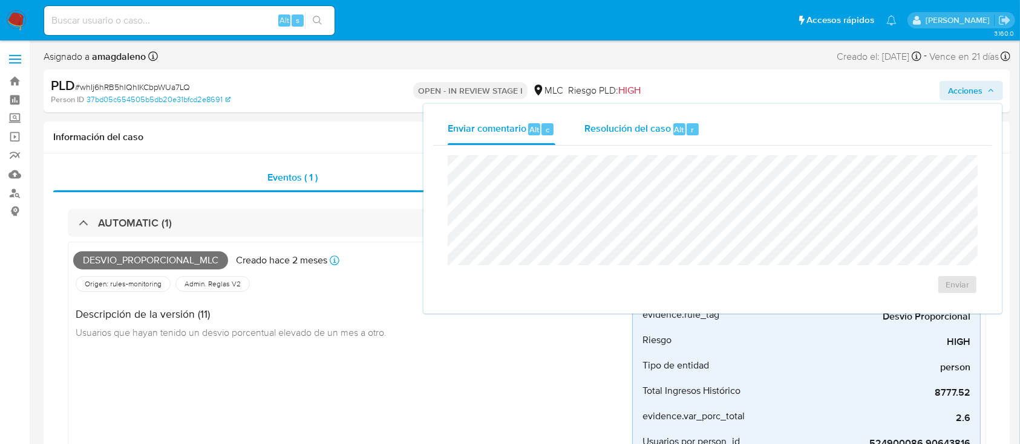
click at [628, 128] on span "Resolución del caso" at bounding box center [627, 129] width 86 height 14
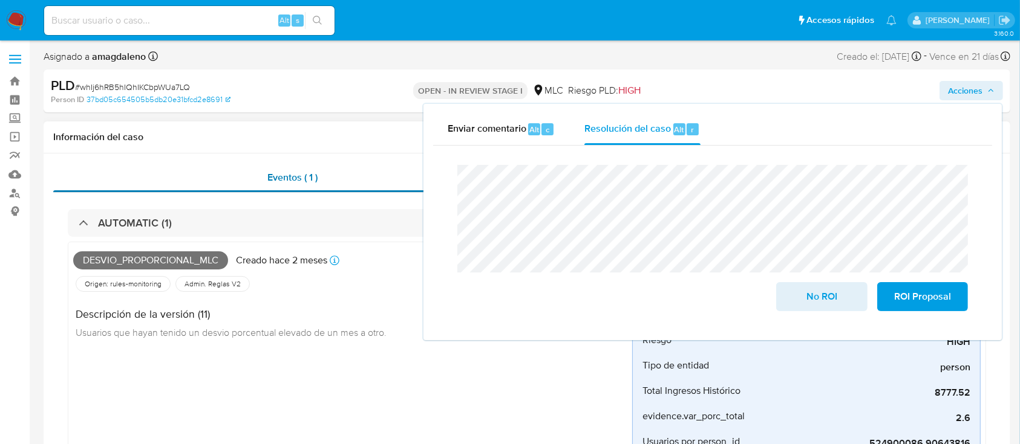
click at [377, 174] on div "Eventos ( 1 )" at bounding box center [292, 177] width 479 height 29
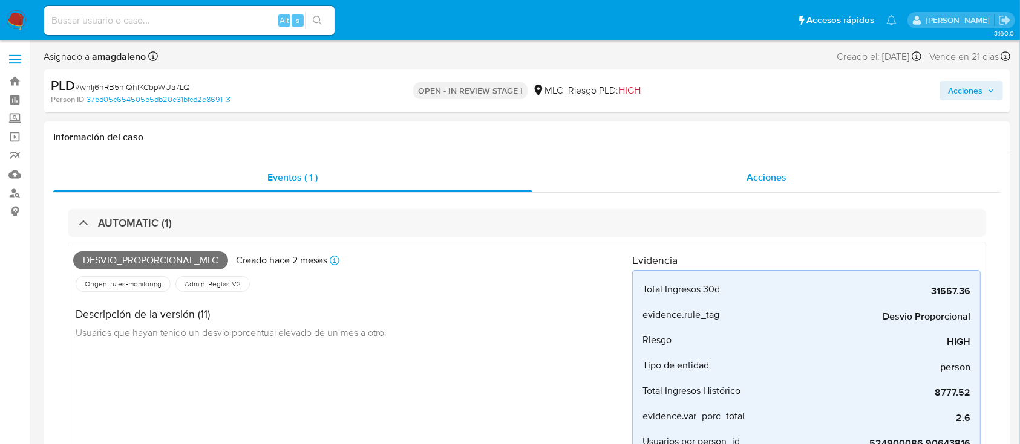
click at [587, 180] on div "Acciones" at bounding box center [766, 177] width 469 height 29
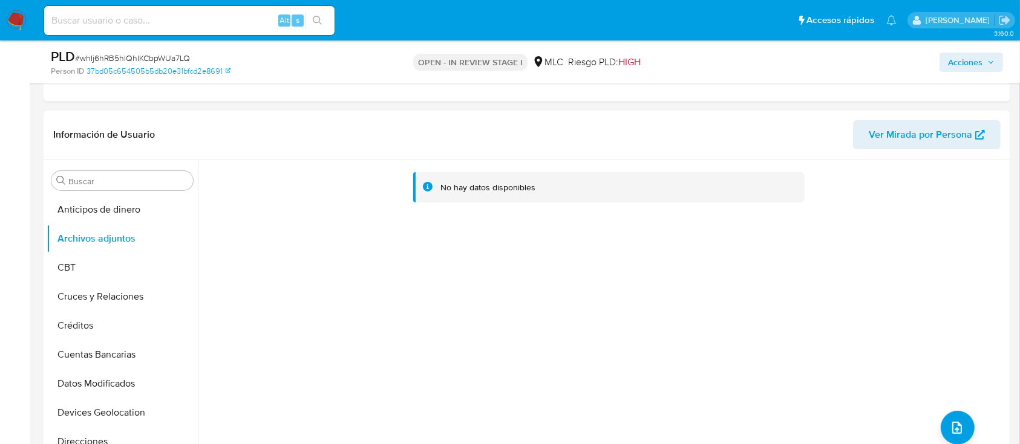
scroll to position [250, 0]
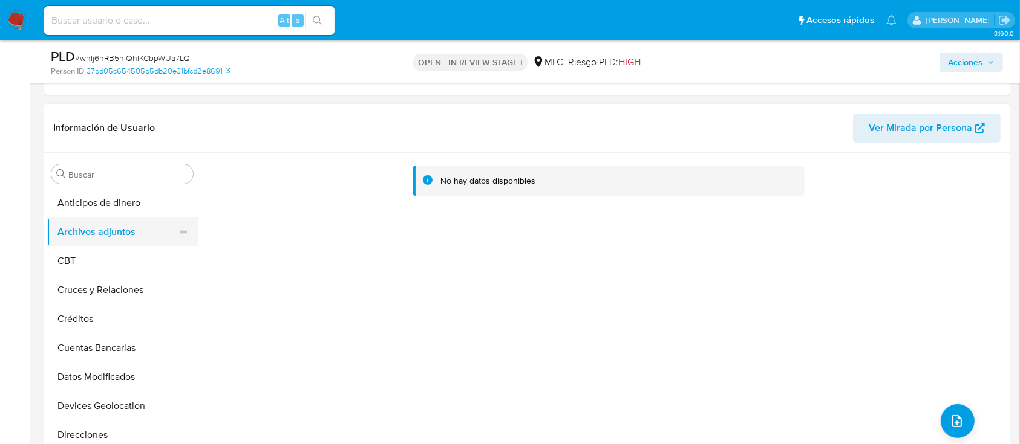
click at [129, 218] on button "Archivos adjuntos" at bounding box center [117, 232] width 141 height 29
click at [126, 209] on button "Anticipos de dinero" at bounding box center [117, 203] width 141 height 29
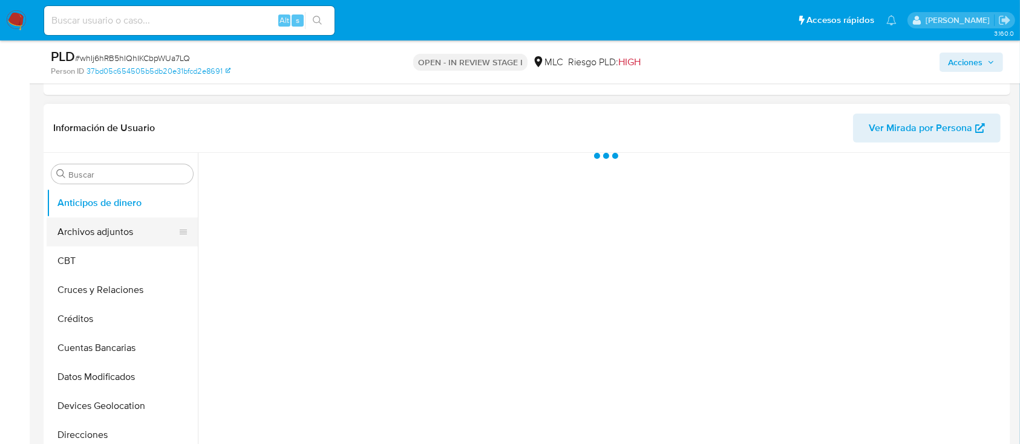
click at [124, 229] on button "Archivos adjuntos" at bounding box center [117, 232] width 141 height 29
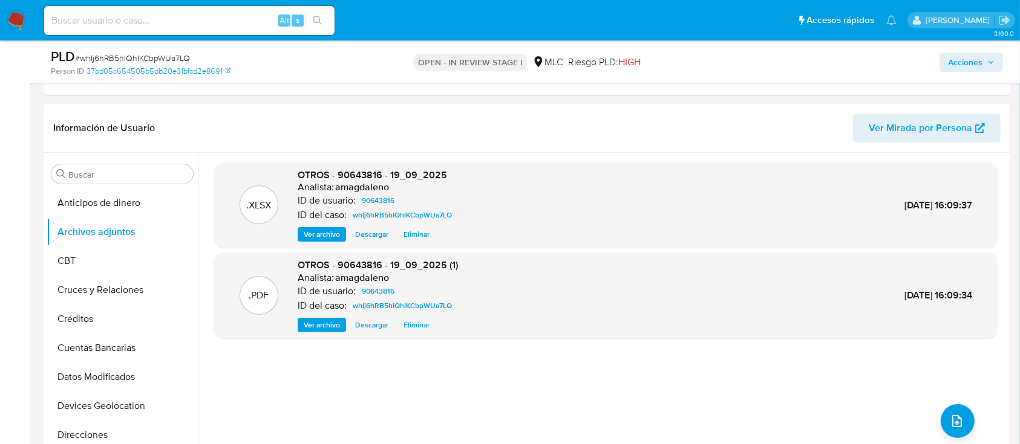
click at [981, 60] on span "Acciones" at bounding box center [965, 62] width 34 height 19
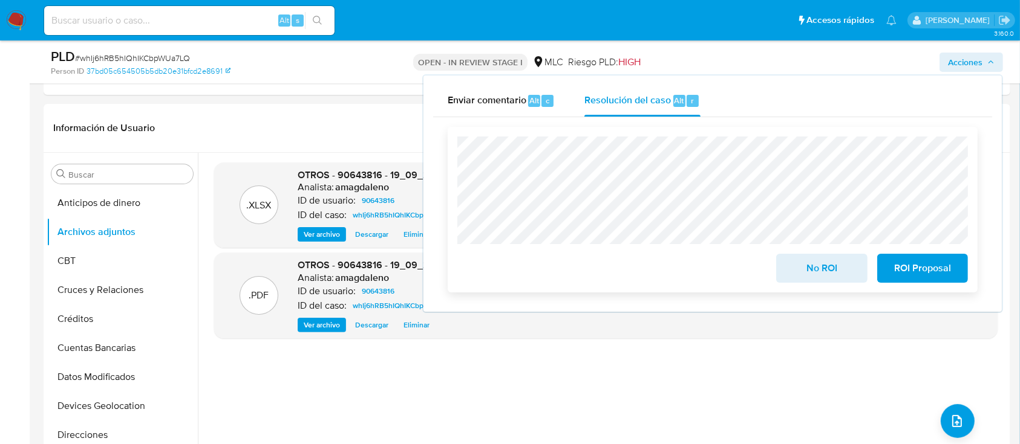
click at [819, 275] on span "No ROI" at bounding box center [821, 268] width 59 height 27
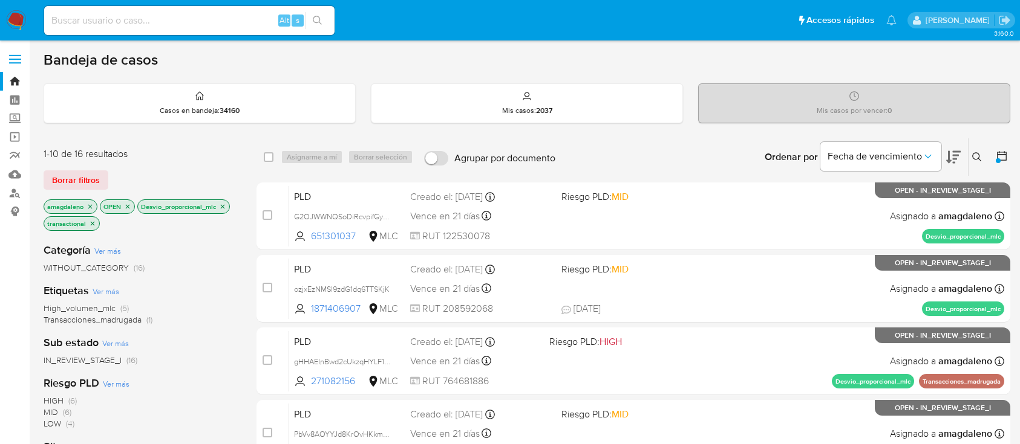
scroll to position [36, 0]
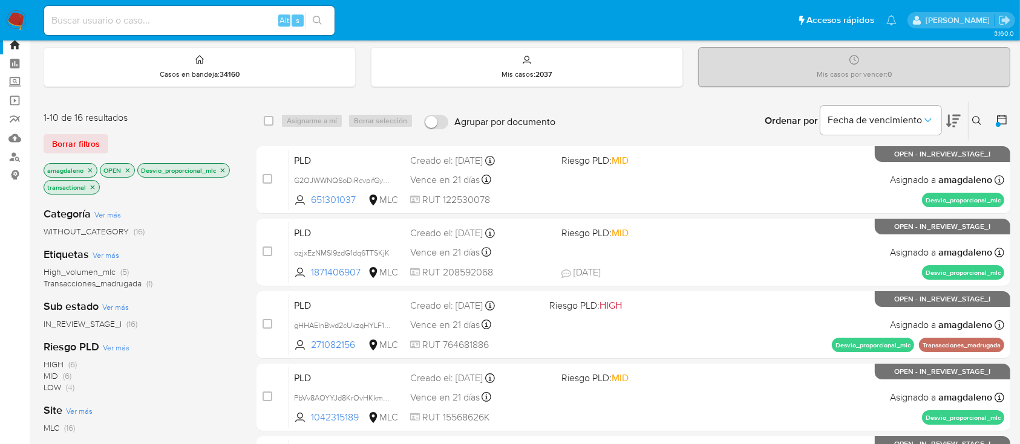
click at [152, 27] on input at bounding box center [189, 21] width 290 height 16
paste input "37367640"
type input "37367640"
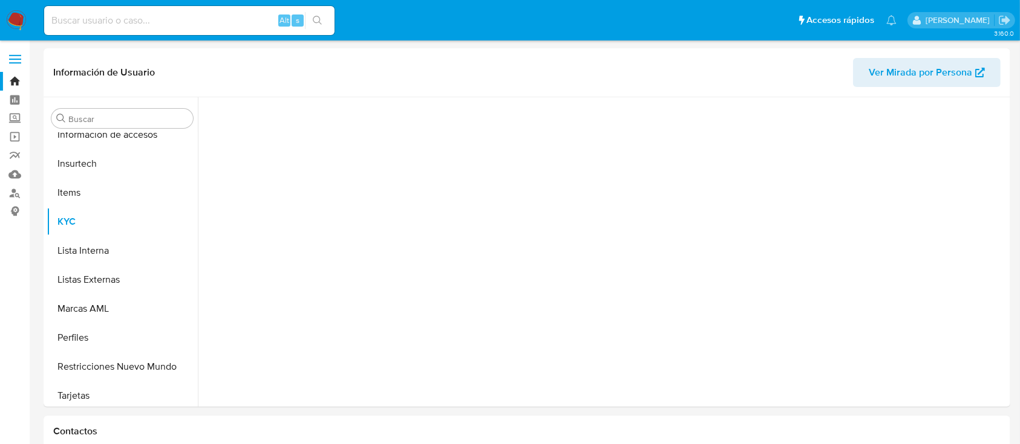
scroll to position [511, 0]
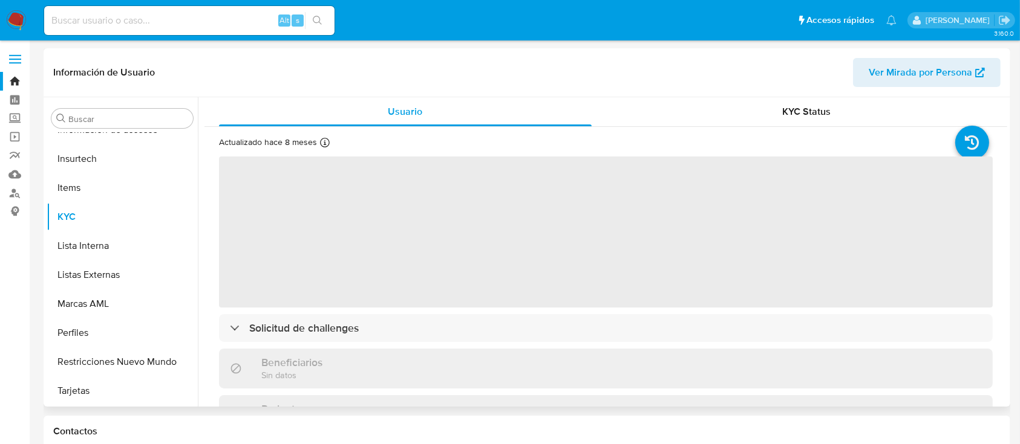
select select "10"
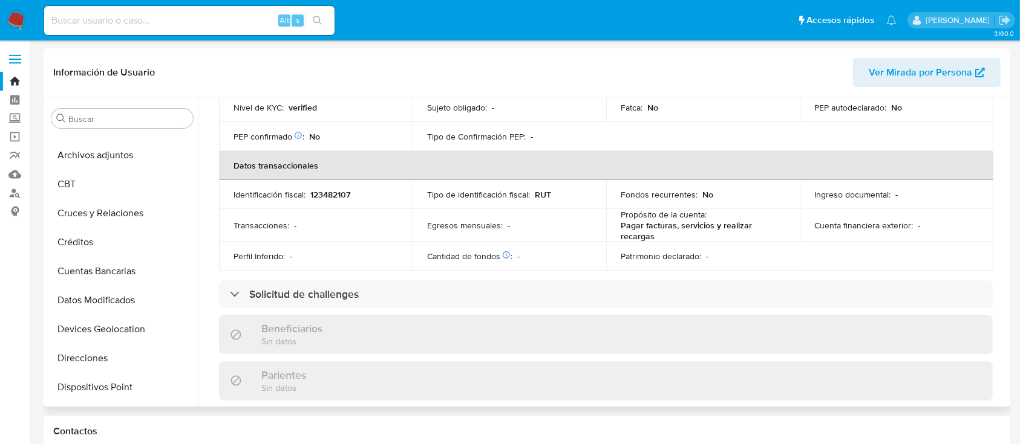
scroll to position [0, 0]
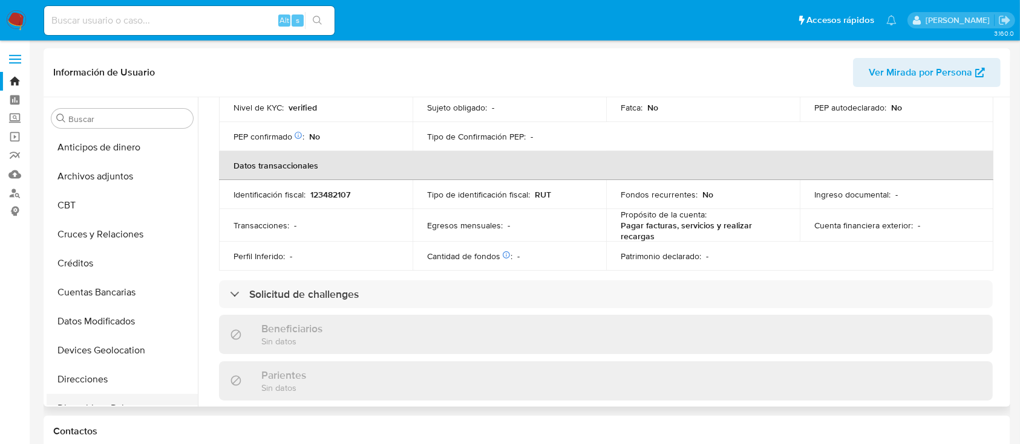
click at [122, 400] on button "Dispositivos Point" at bounding box center [117, 408] width 141 height 29
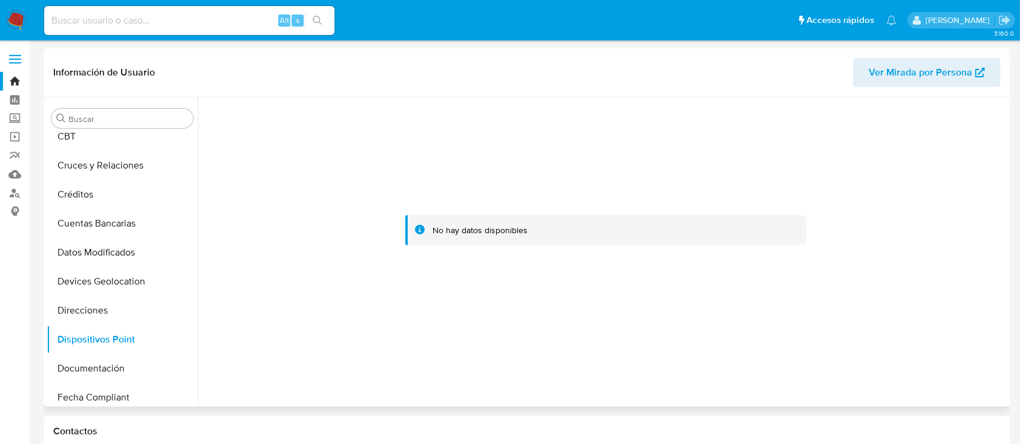
scroll to position [71, 0]
click at [131, 357] on button "Documentación" at bounding box center [117, 367] width 141 height 29
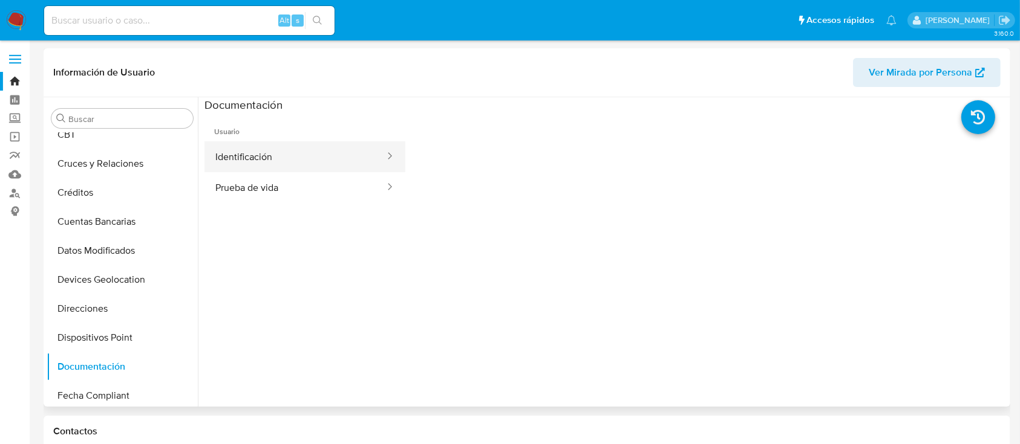
click at [325, 163] on button "Identificación" at bounding box center [294, 156] width 181 height 31
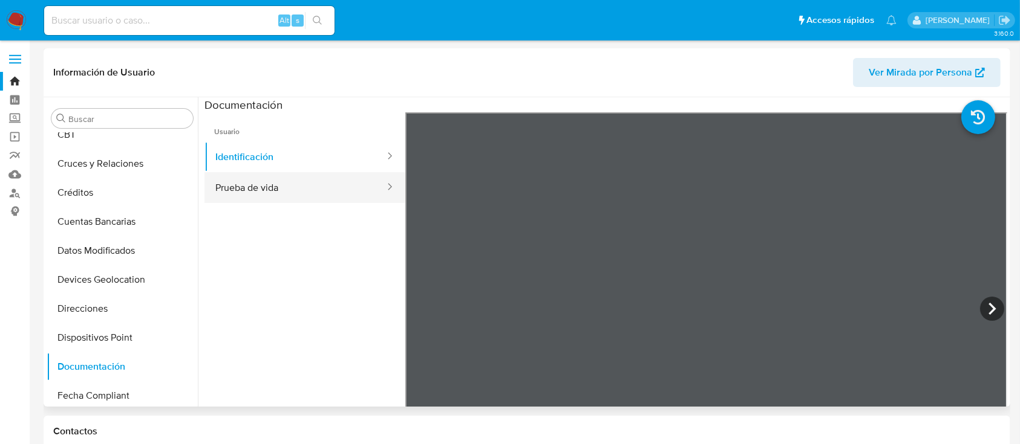
click at [300, 186] on button "Prueba de vida" at bounding box center [294, 187] width 181 height 31
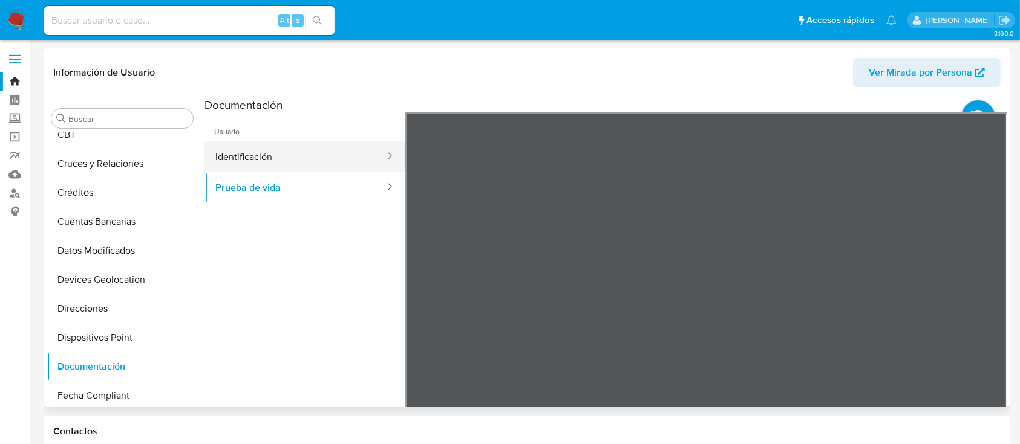
click at [252, 161] on button "Identificación" at bounding box center [294, 156] width 181 height 31
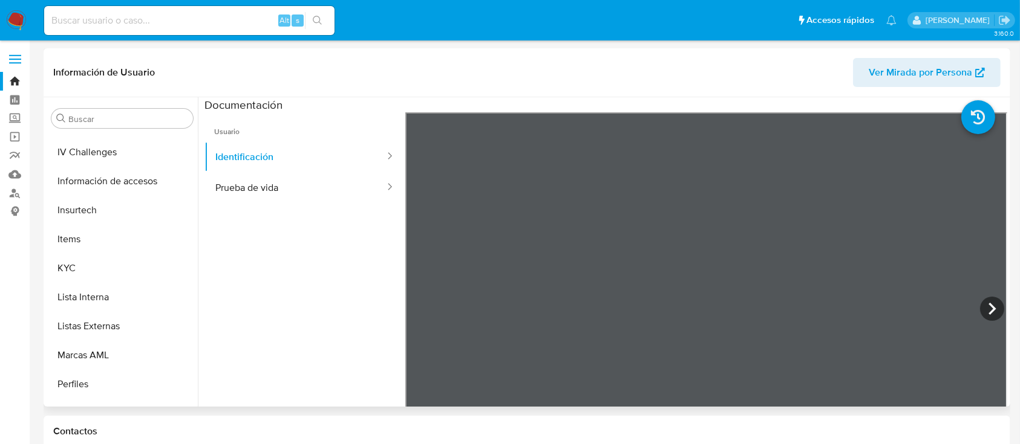
scroll to position [457, 0]
click at [99, 278] on button "KYC" at bounding box center [117, 271] width 141 height 29
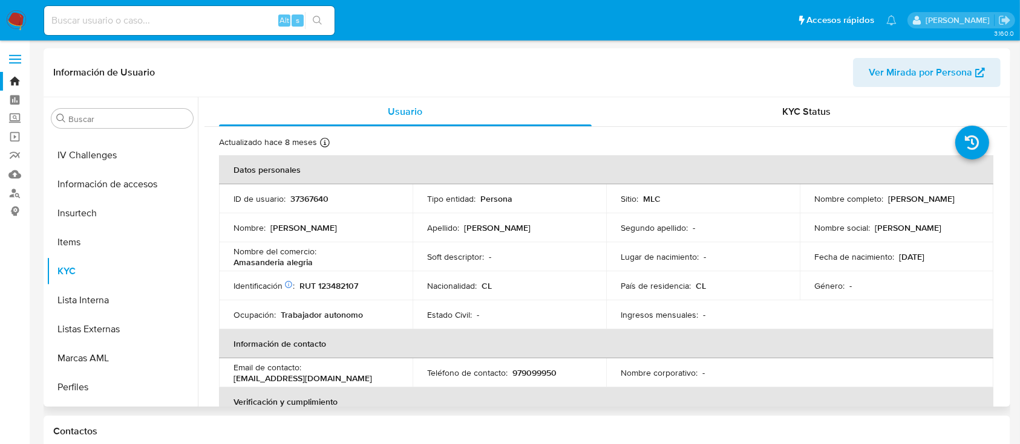
click at [340, 285] on p "RUT 123482107" at bounding box center [328, 286] width 59 height 11
copy p "123482107"
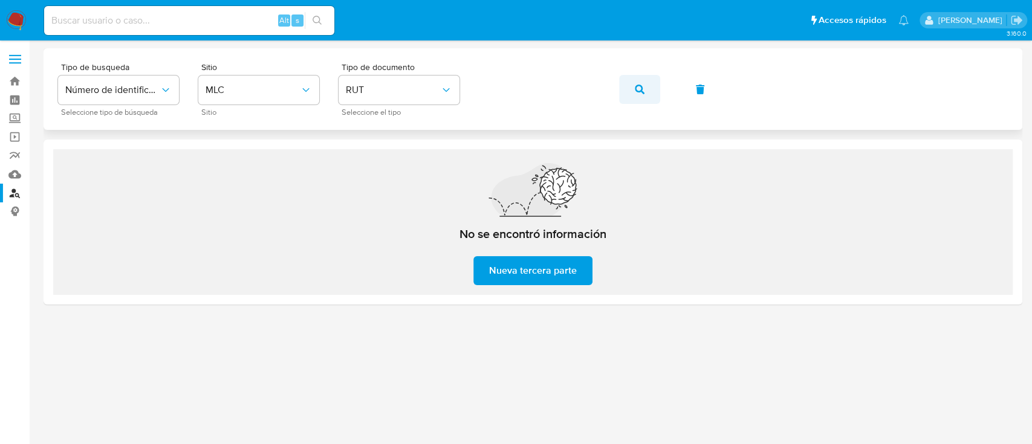
click at [638, 91] on icon "button" at bounding box center [640, 90] width 10 height 10
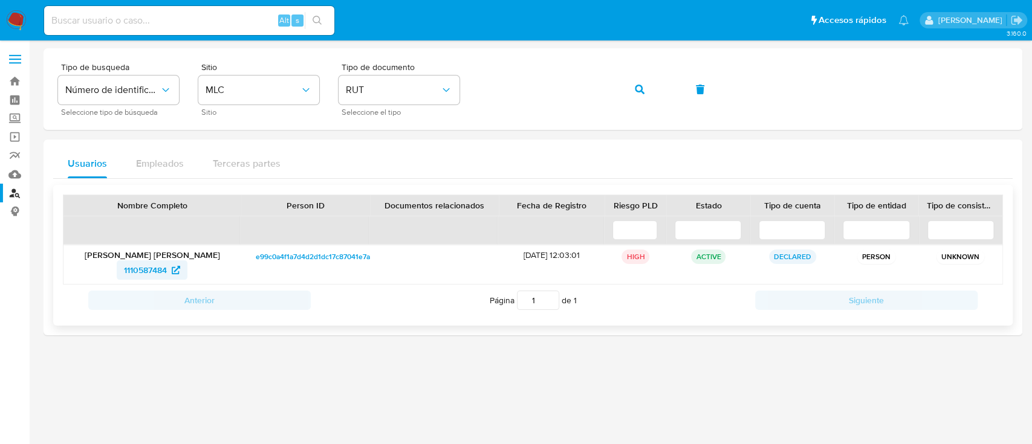
click at [134, 268] on span "1110587484" at bounding box center [145, 270] width 43 height 19
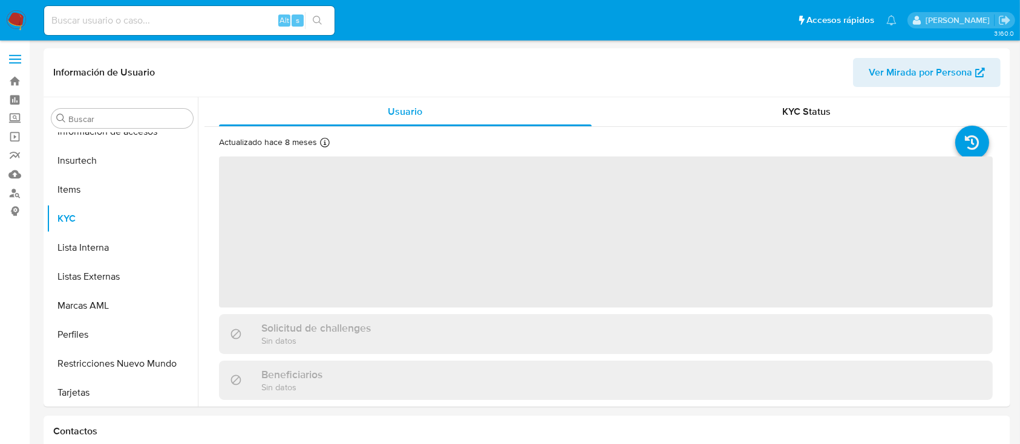
scroll to position [511, 0]
select select "10"
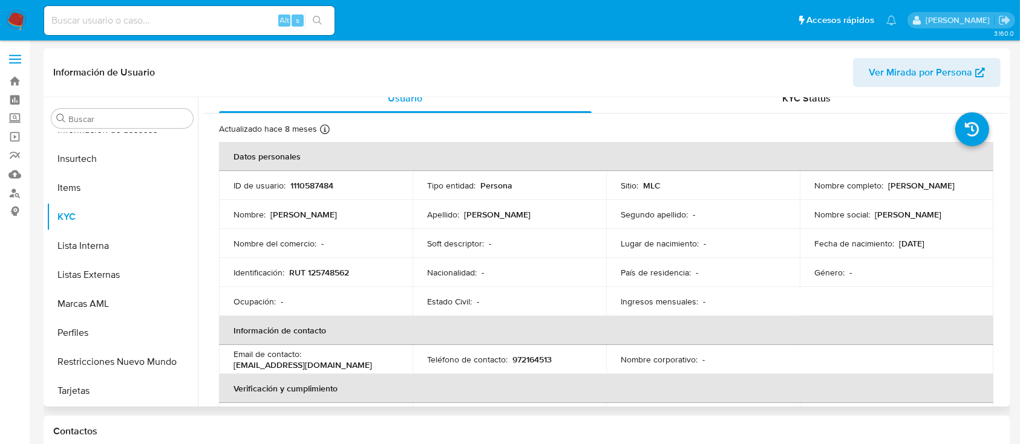
scroll to position [8, 0]
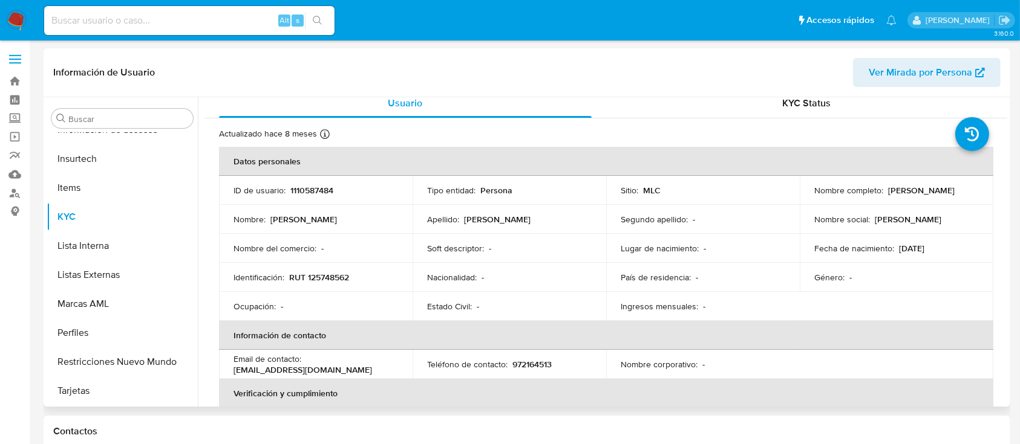
click at [198, 201] on div "Usuario KYC Status Actualizado [DATE] Creado: [DATE] 12:03:15 Actualizado: [DAT…" at bounding box center [602, 252] width 809 height 310
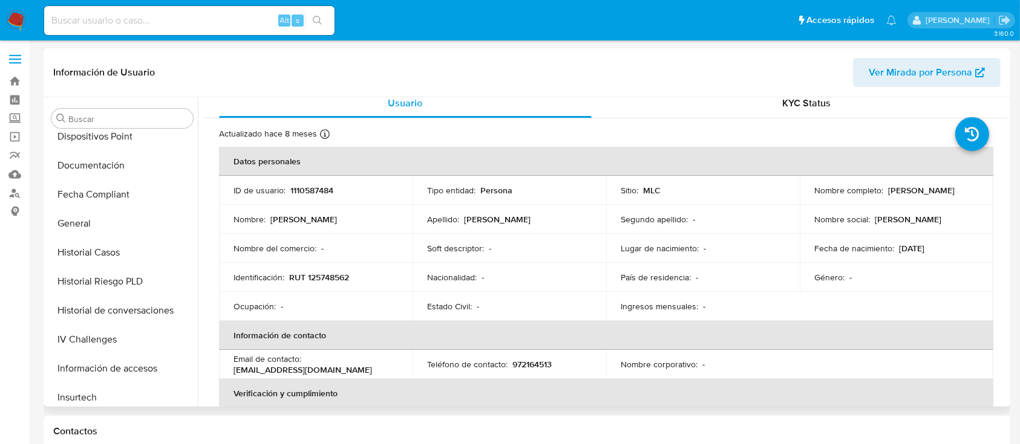
scroll to position [34, 0]
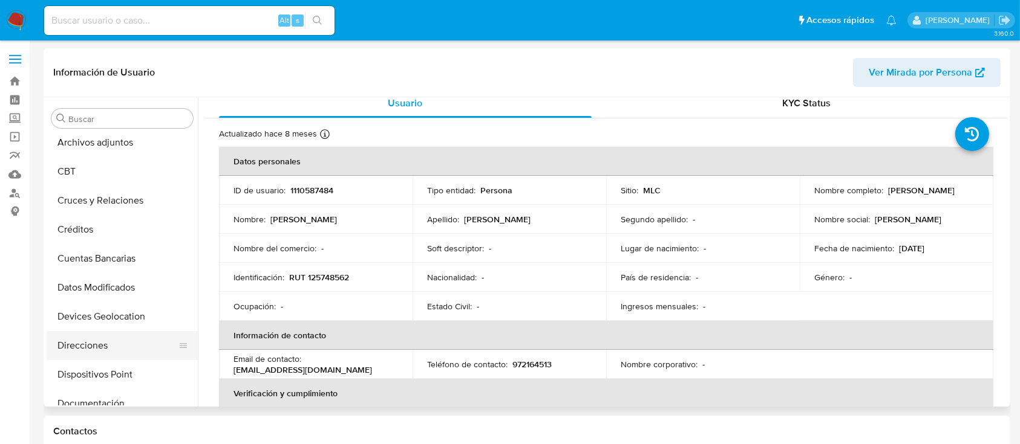
click at [127, 349] on button "Direcciones" at bounding box center [117, 345] width 141 height 29
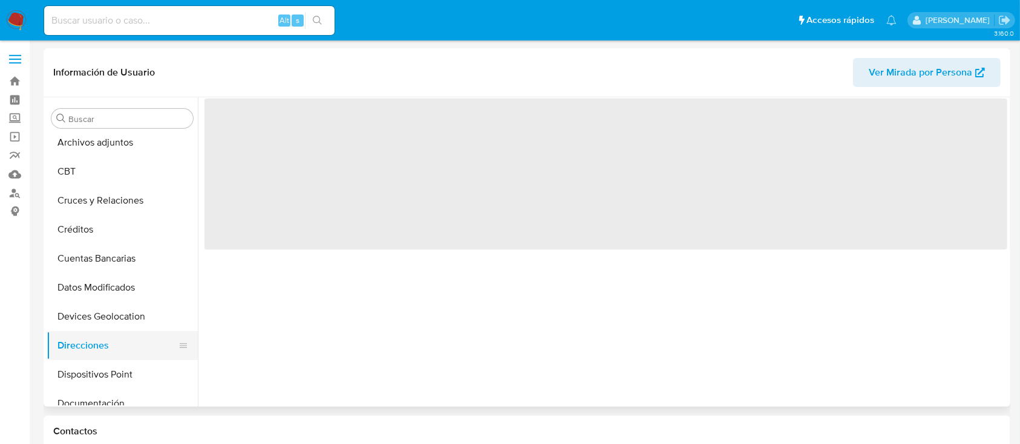
scroll to position [0, 0]
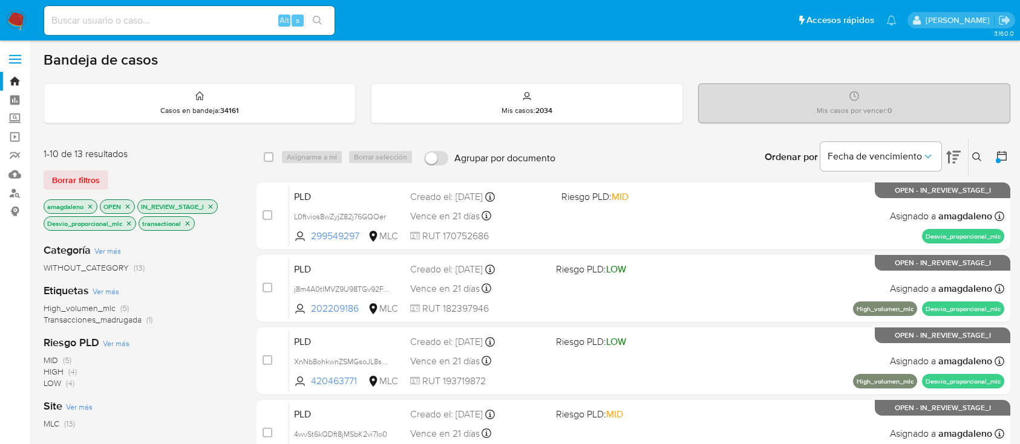
scroll to position [401, 0]
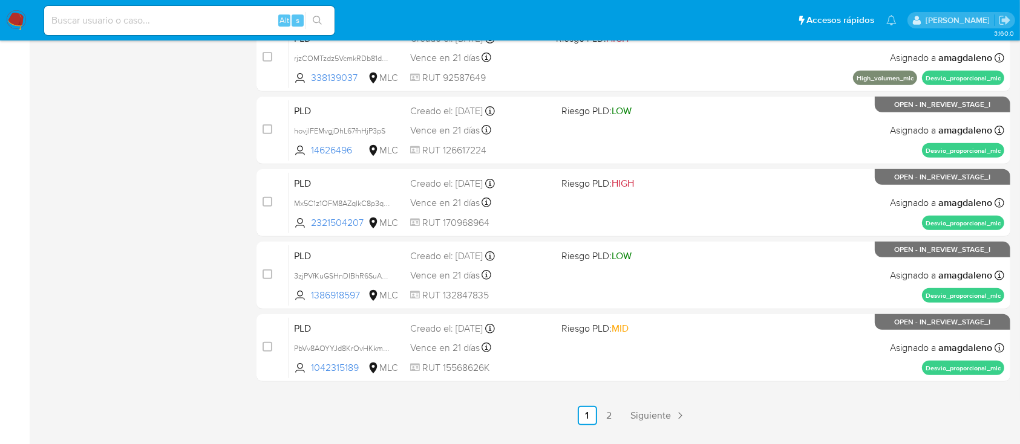
scroll to position [516, 0]
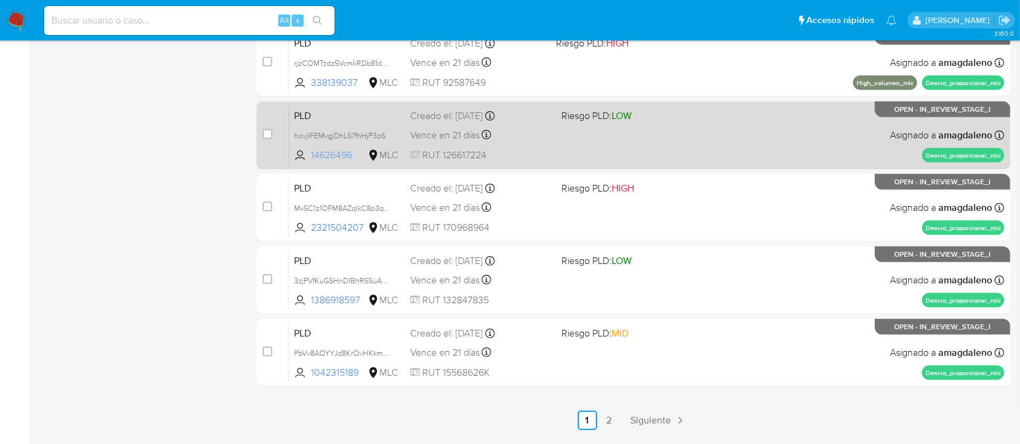
click at [339, 152] on span "14626496" at bounding box center [338, 155] width 54 height 13
click at [583, 145] on div "PLD hovjIFEMvgjDhL67fhHjP3pS 14626496 MLC Riesgo PLD: LOW Creado el: [DATE] Cre…" at bounding box center [646, 135] width 715 height 61
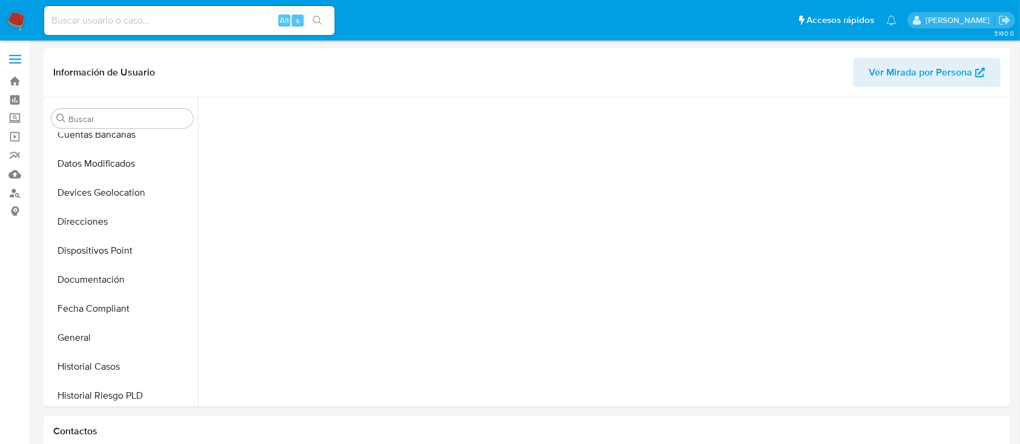
scroll to position [488, 0]
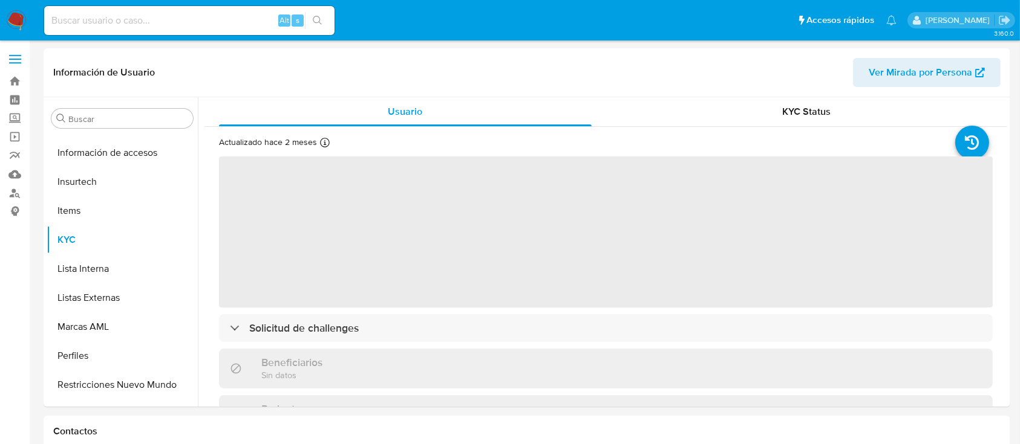
select select "10"
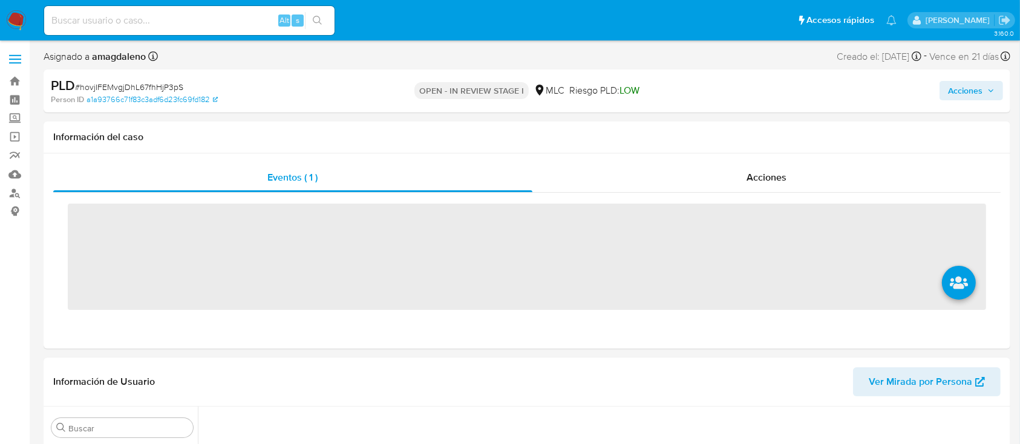
scroll to position [511, 0]
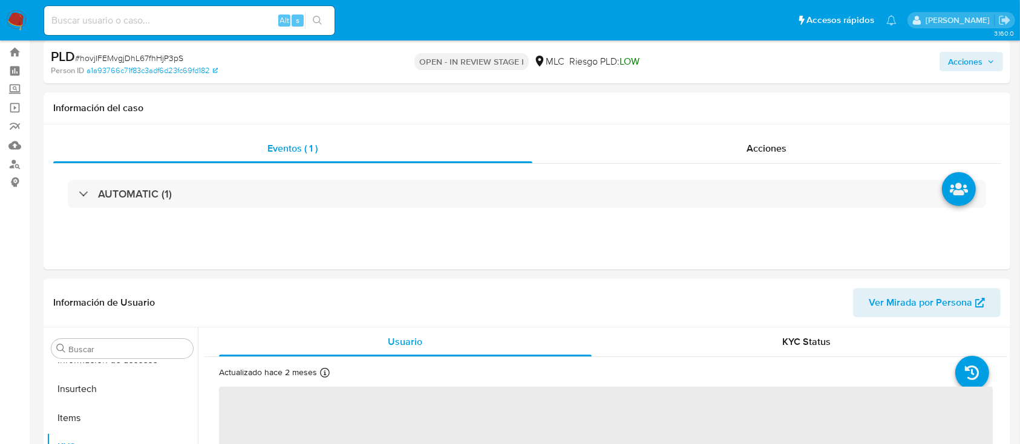
select select "10"
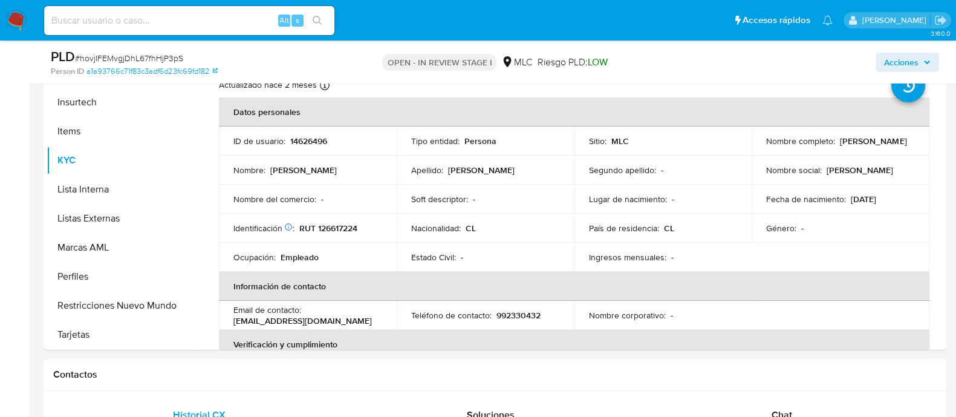
scroll to position [277, 0]
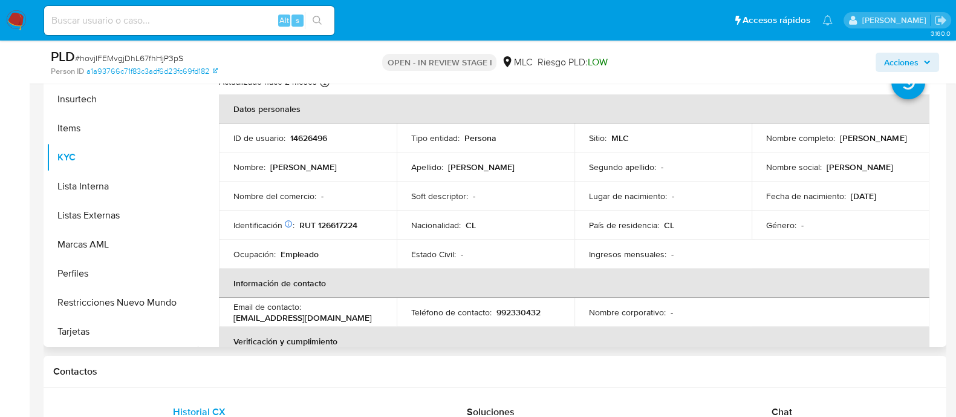
click at [328, 227] on p "RUT 126617224" at bounding box center [328, 225] width 58 height 11
copy p "126617224"
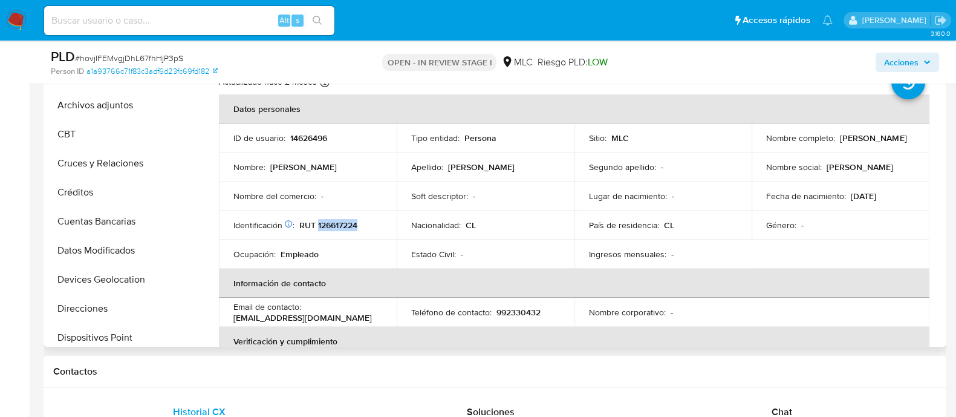
scroll to position [0, 0]
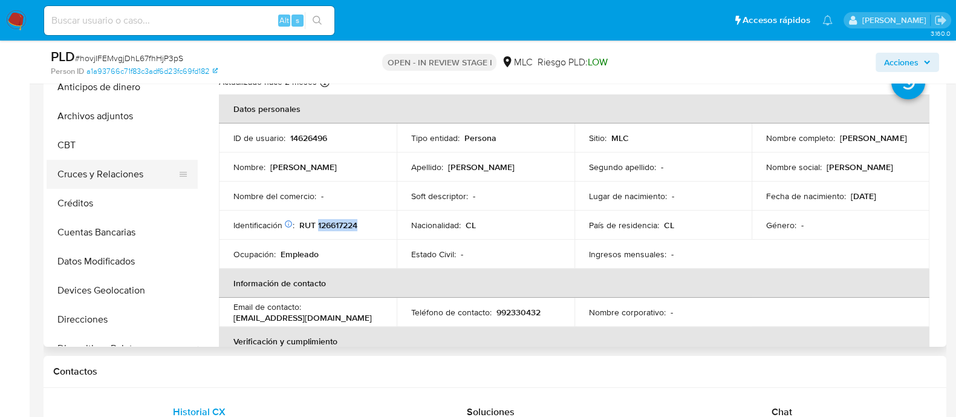
click at [100, 183] on button "Cruces y Relaciones" at bounding box center [117, 174] width 141 height 29
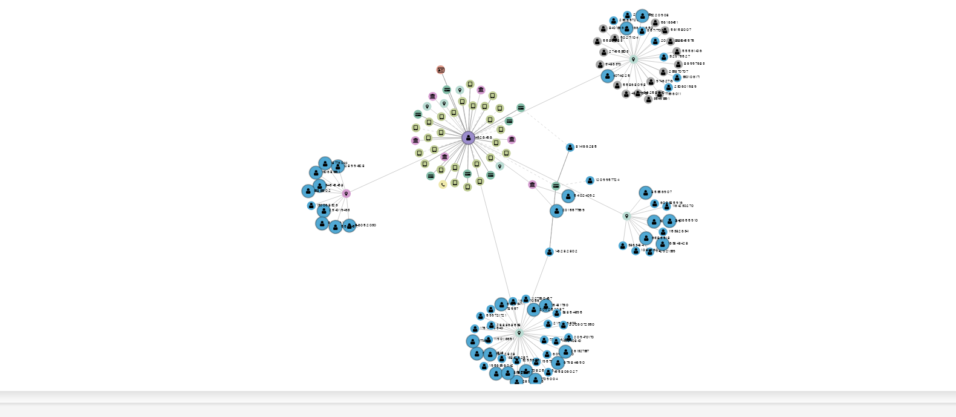
scroll to position [314, 0]
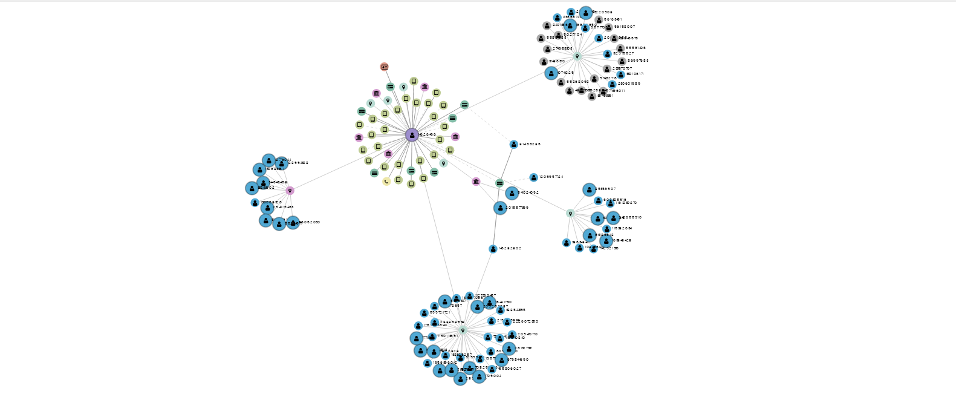
drag, startPoint x: 650, startPoint y: 221, endPoint x: 626, endPoint y: 206, distance: 28.3
click at [626, 206] on icon "device-6859ad1af9f8c9dc487a8768  user-14626496  14626496 device-5ff9fecd08813…" at bounding box center [582, 213] width 721 height 175
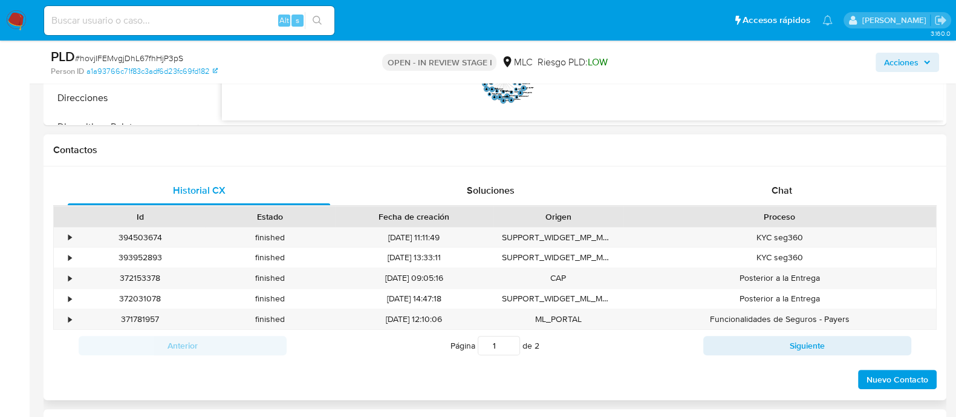
scroll to position [501, 0]
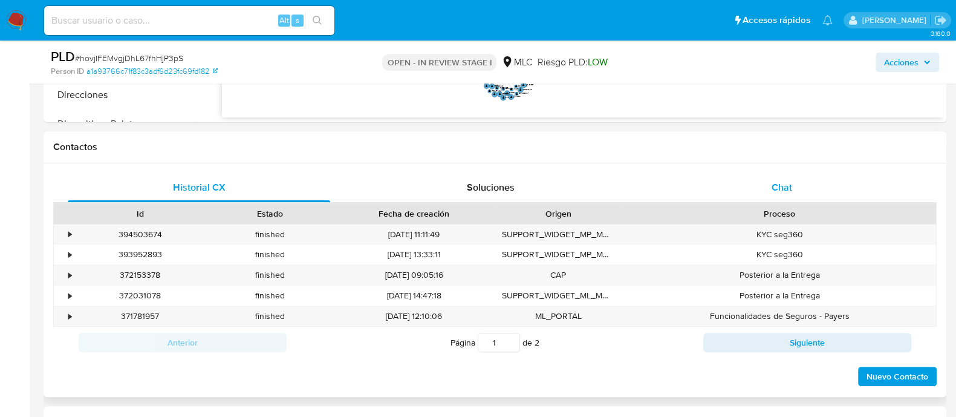
click at [766, 180] on div "Chat" at bounding box center [782, 187] width 262 height 29
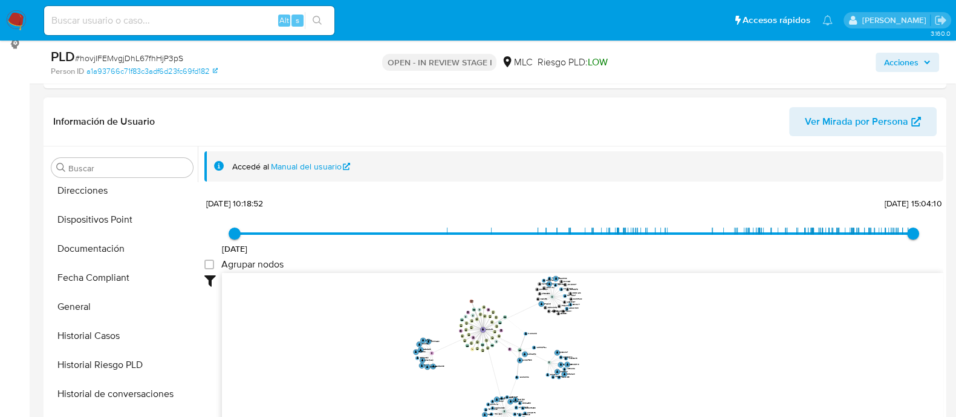
scroll to position [156, 0]
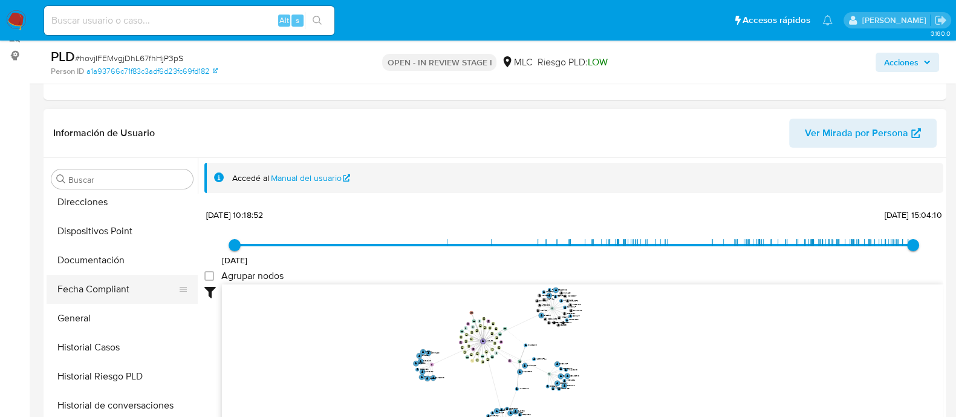
click at [112, 275] on button "Fecha Compliant" at bounding box center [117, 289] width 141 height 29
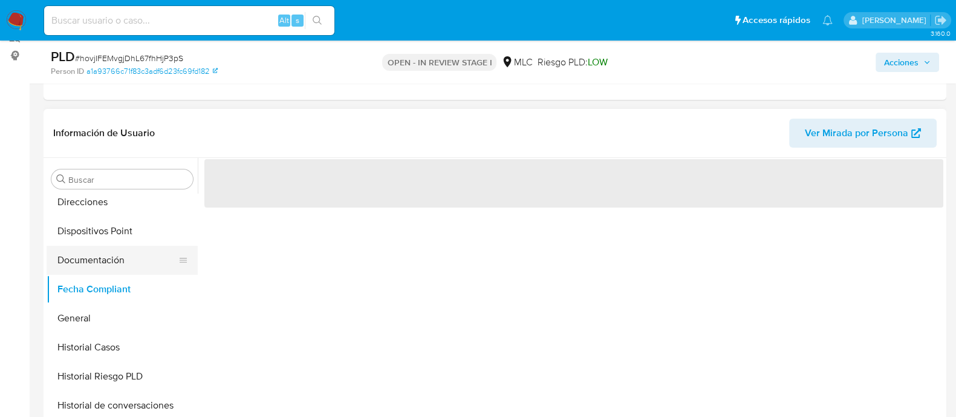
click at [114, 267] on button "Documentación" at bounding box center [117, 260] width 141 height 29
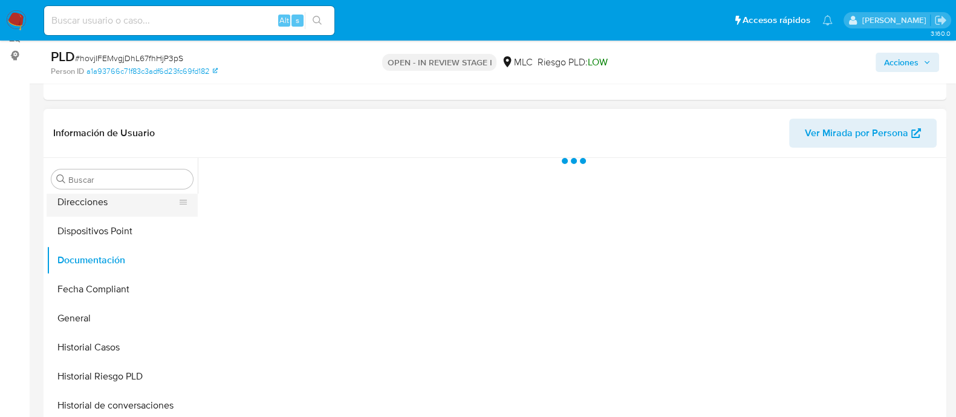
click at [128, 211] on button "Direcciones" at bounding box center [117, 201] width 141 height 29
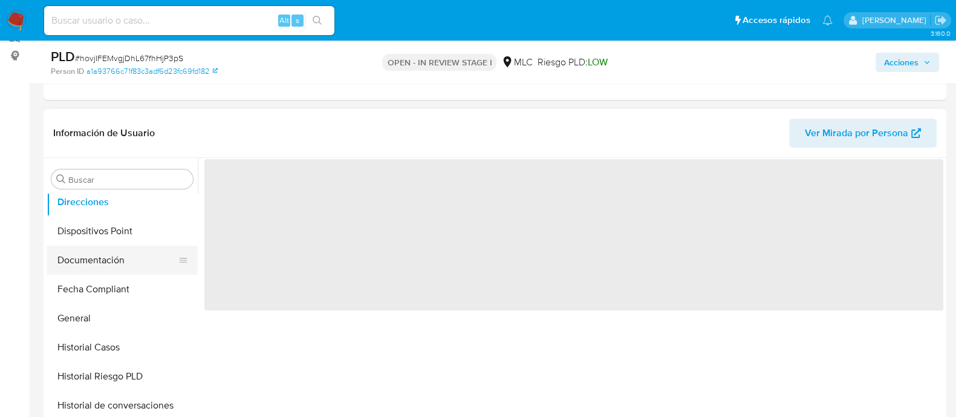
click at [115, 253] on button "Documentación" at bounding box center [117, 260] width 141 height 29
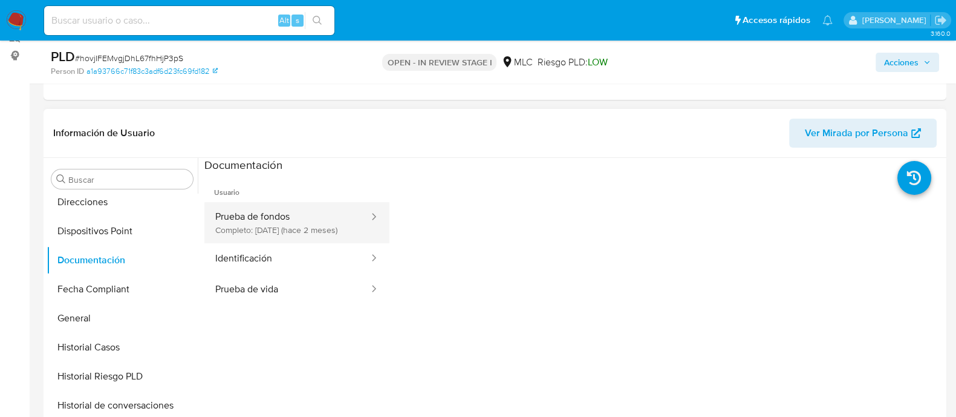
click at [286, 242] on button "Prueba de fondos Completo: [DATE] (hace 2 meses)" at bounding box center [287, 222] width 166 height 41
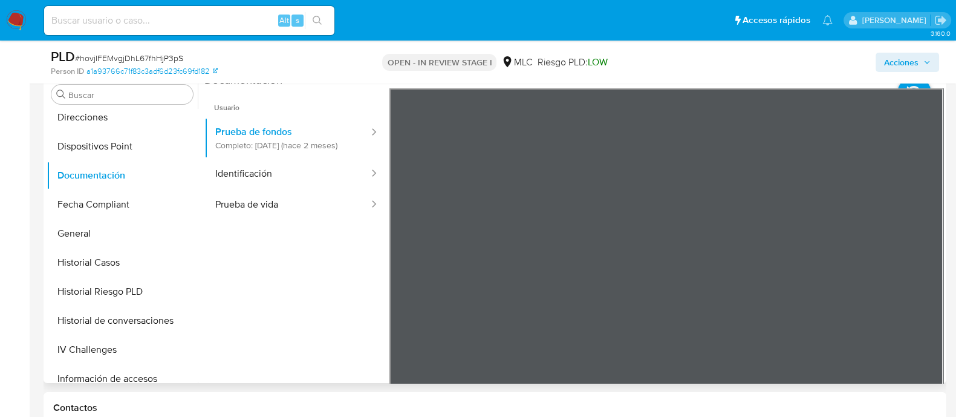
scroll to position [94, 0]
click at [295, 140] on button "Prueba de fondos Completo: 10/07/2025 (hace 2 meses)" at bounding box center [287, 137] width 166 height 41
click at [254, 188] on button "Identificación" at bounding box center [287, 173] width 166 height 31
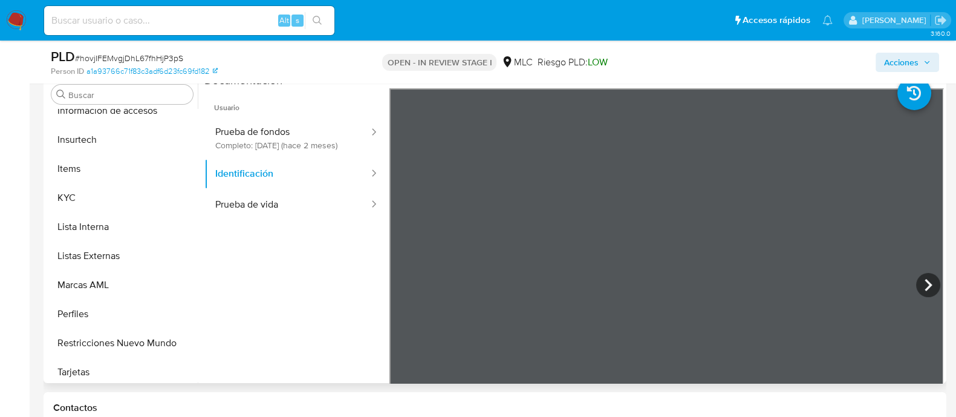
scroll to position [510, 0]
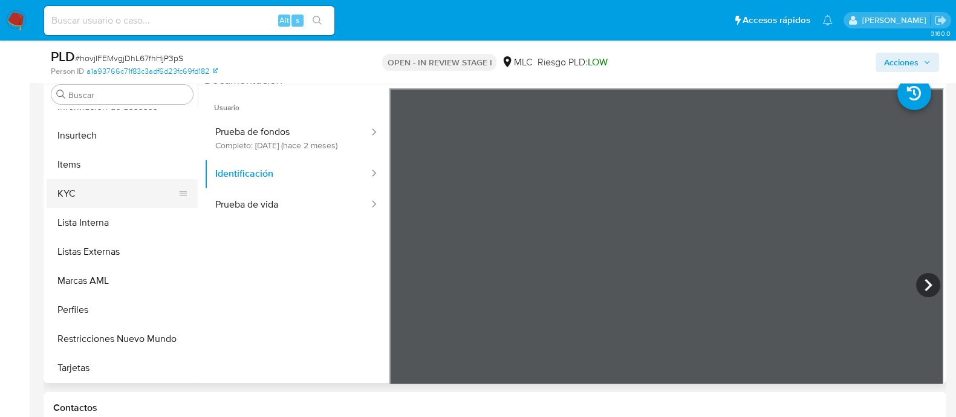
click at [90, 186] on button "KYC" at bounding box center [117, 193] width 141 height 29
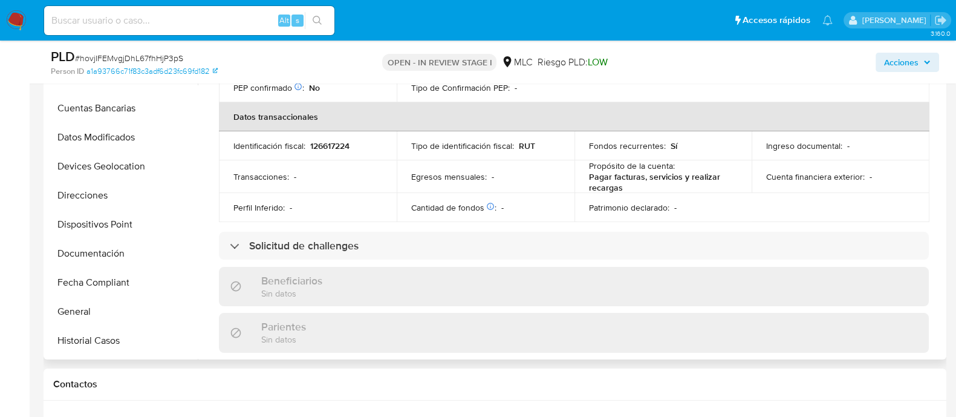
scroll to position [0, 0]
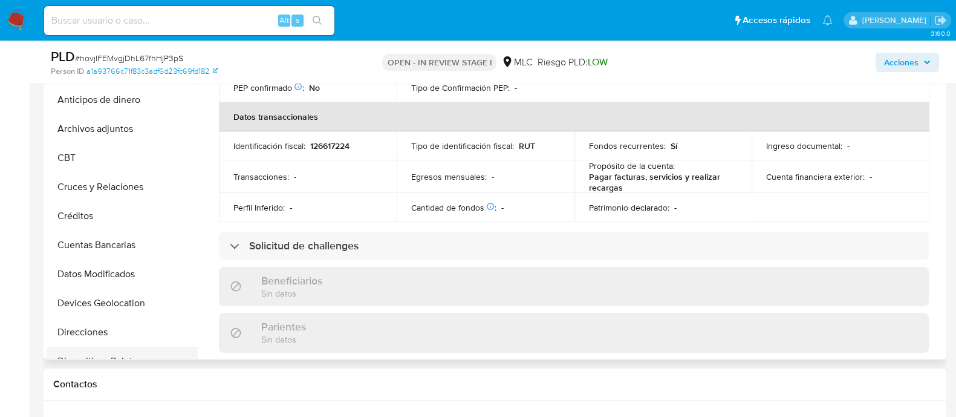
click at [140, 350] on button "Dispositivos Point" at bounding box center [117, 360] width 141 height 29
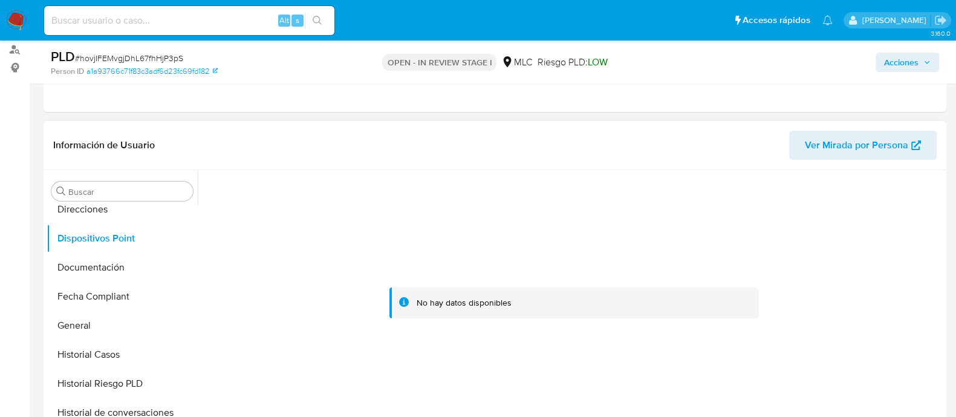
scroll to position [232, 0]
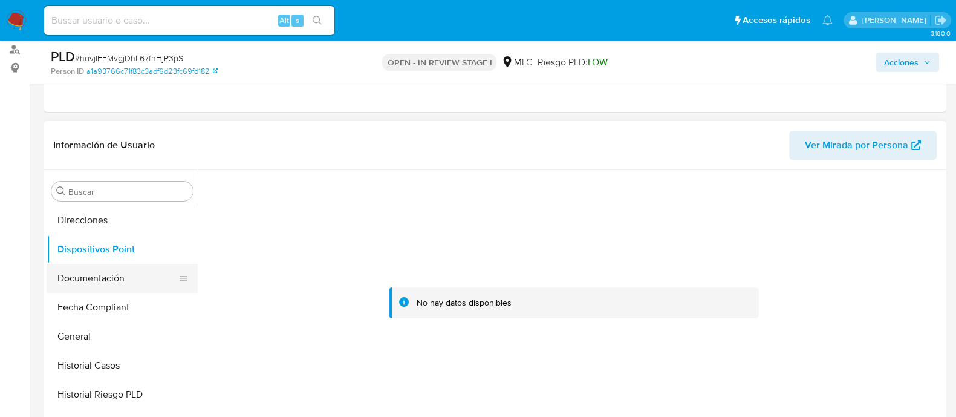
click at [144, 273] on button "Documentación" at bounding box center [117, 278] width 141 height 29
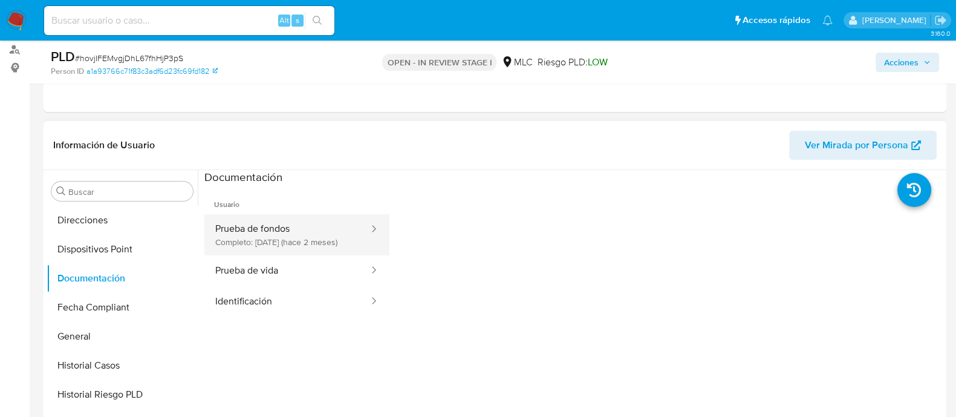
click at [310, 233] on button "Prueba de fondos Completo: 10/07/2025 (hace 2 meses)" at bounding box center [287, 234] width 166 height 41
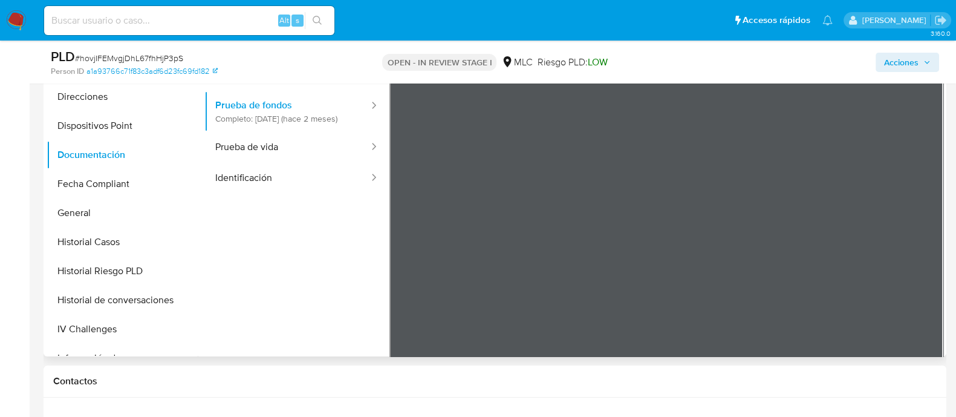
scroll to position [0, 0]
click at [134, 134] on button "Archivos adjuntos" at bounding box center [117, 125] width 141 height 29
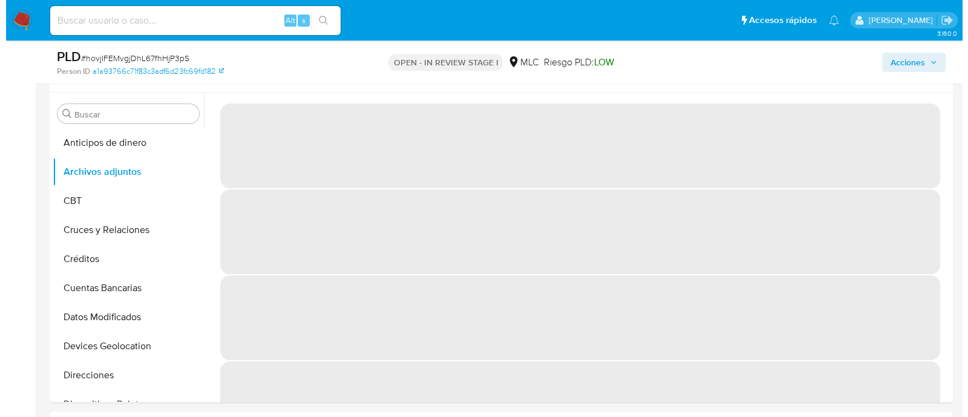
scroll to position [218, 0]
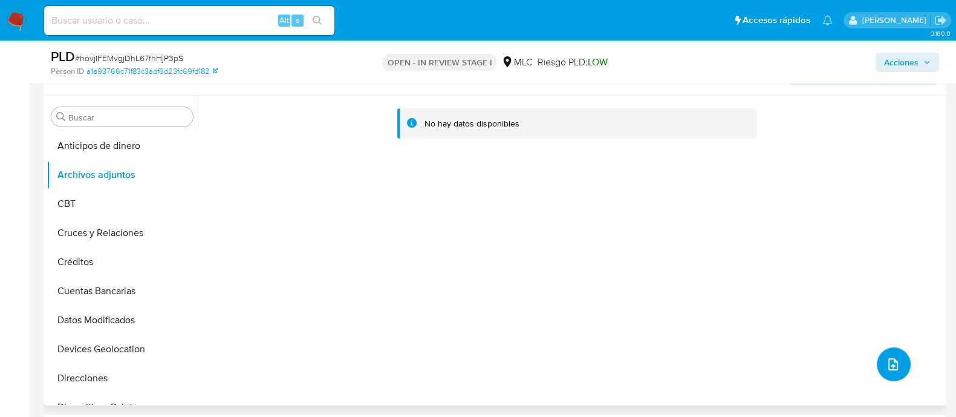
click at [887, 349] on button "upload-file" at bounding box center [894, 364] width 34 height 34
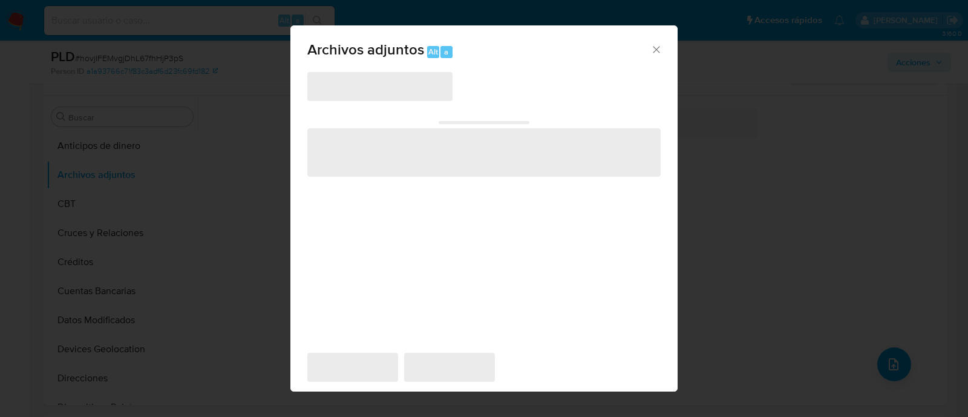
click at [398, 86] on span "‌" at bounding box center [379, 86] width 145 height 29
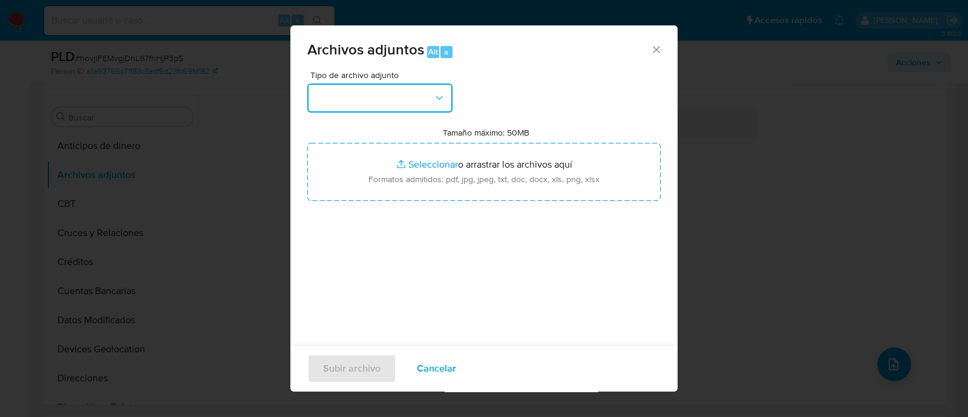
click at [398, 86] on button "button" at bounding box center [379, 97] width 145 height 29
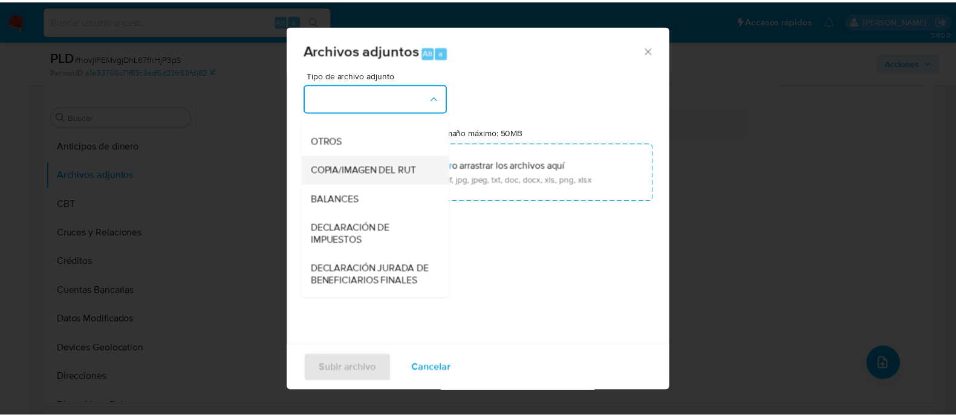
scroll to position [190, 0]
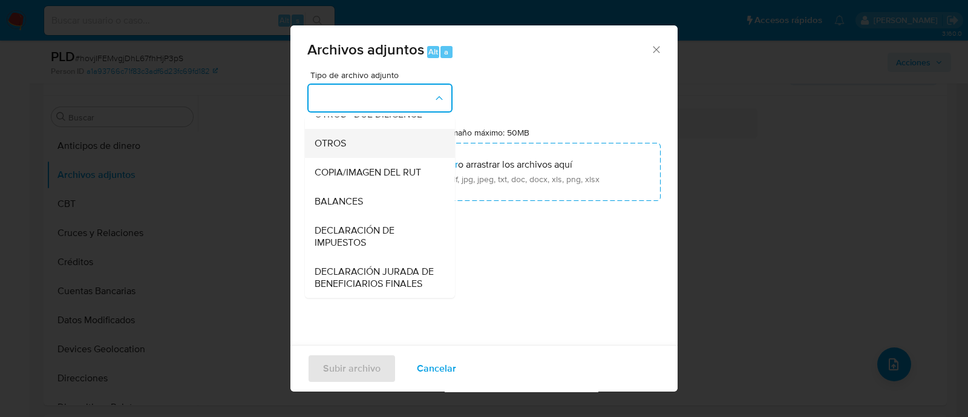
click at [389, 158] on div "OTROS" at bounding box center [375, 143] width 123 height 29
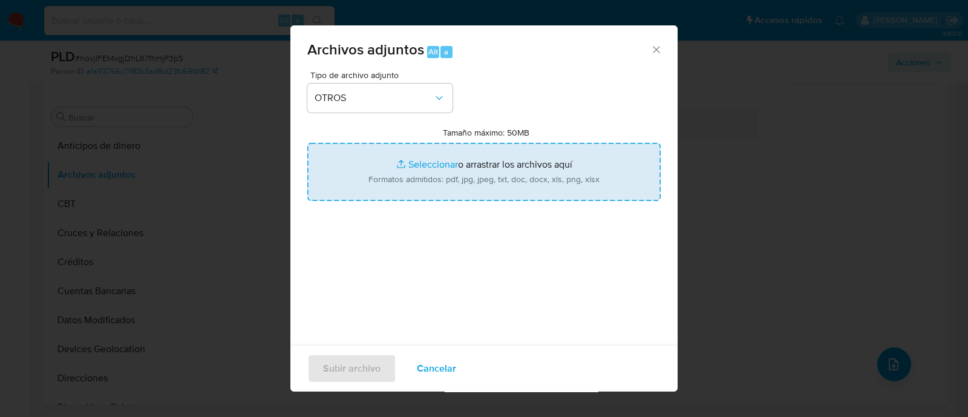
click at [422, 164] on input "Tamaño máximo: 50MB Seleccionar archivos" at bounding box center [483, 172] width 353 height 58
type input "C:\fakepath\14626496 - 19_09_2025.xlsx"
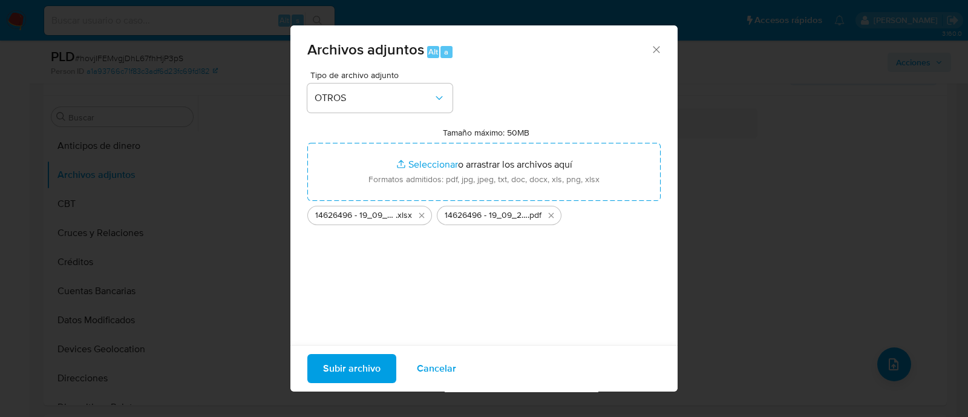
click at [357, 385] on div "Subir archivo Cancelar" at bounding box center [483, 368] width 387 height 47
click at [359, 373] on span "Subir archivo" at bounding box center [351, 368] width 57 height 27
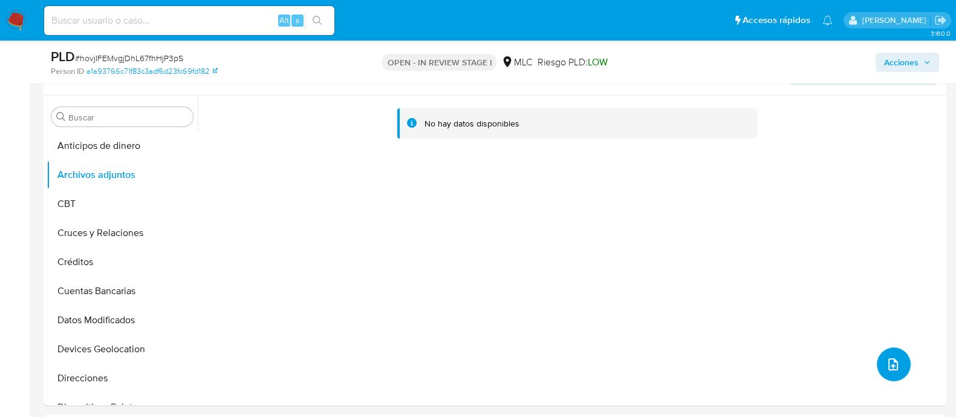
scroll to position [0, 0]
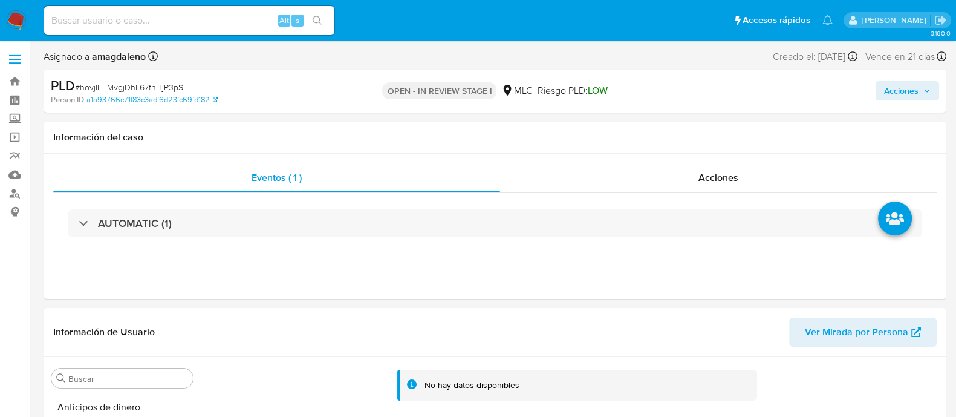
click at [898, 89] on span "Acciones" at bounding box center [901, 90] width 34 height 19
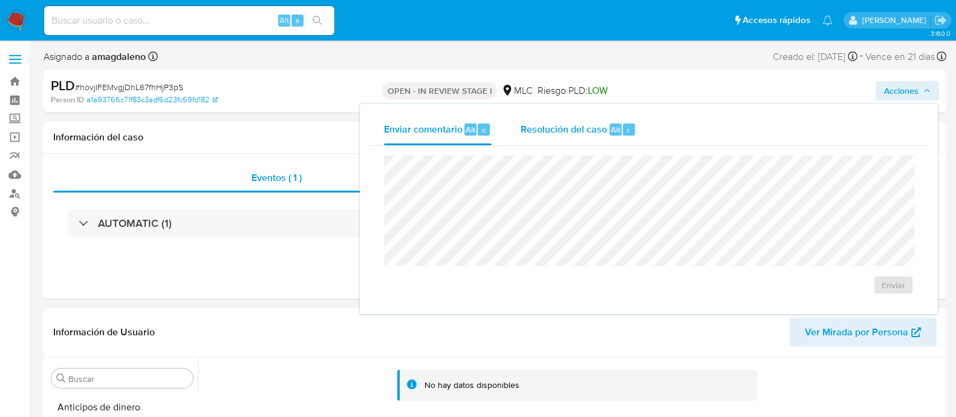
click at [551, 125] on span "Resolución del caso" at bounding box center [564, 129] width 86 height 14
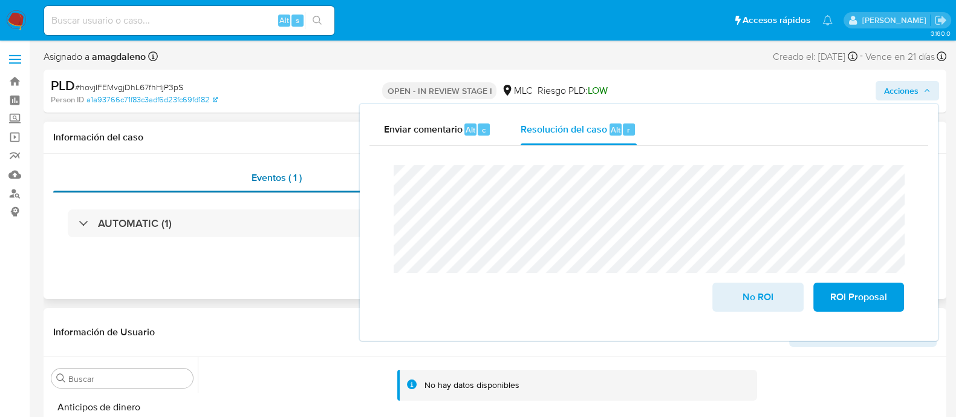
click at [320, 172] on div "Eventos ( 1 )" at bounding box center [276, 177] width 447 height 29
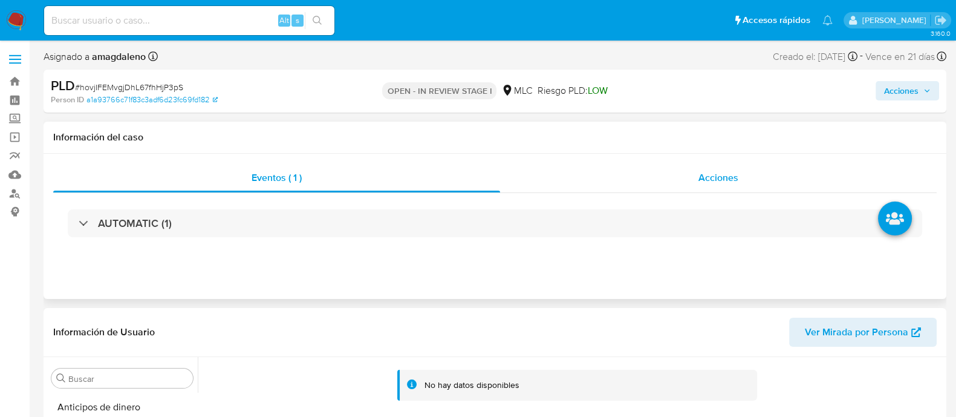
click at [574, 177] on div "Acciones" at bounding box center [718, 177] width 437 height 29
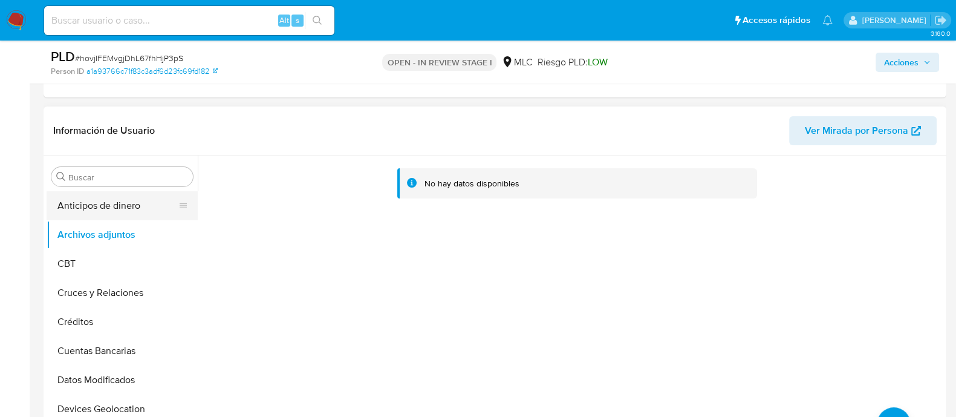
click at [149, 203] on button "Anticipos de dinero" at bounding box center [117, 205] width 141 height 29
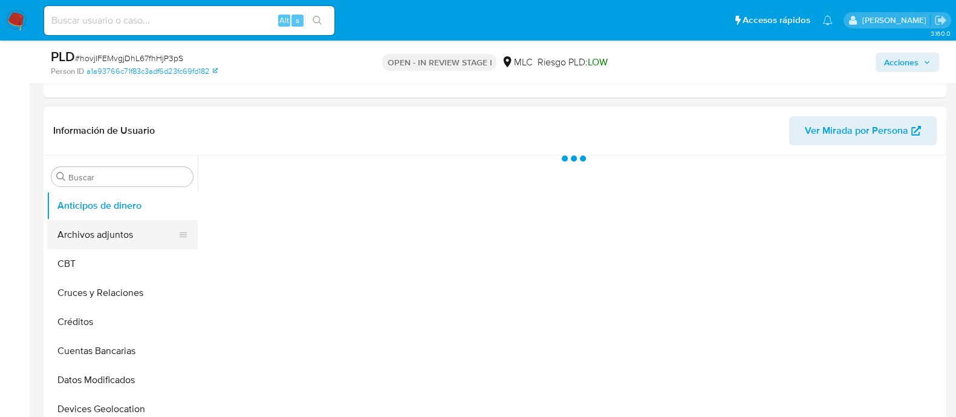
click at [143, 231] on button "Archivos adjuntos" at bounding box center [117, 234] width 141 height 29
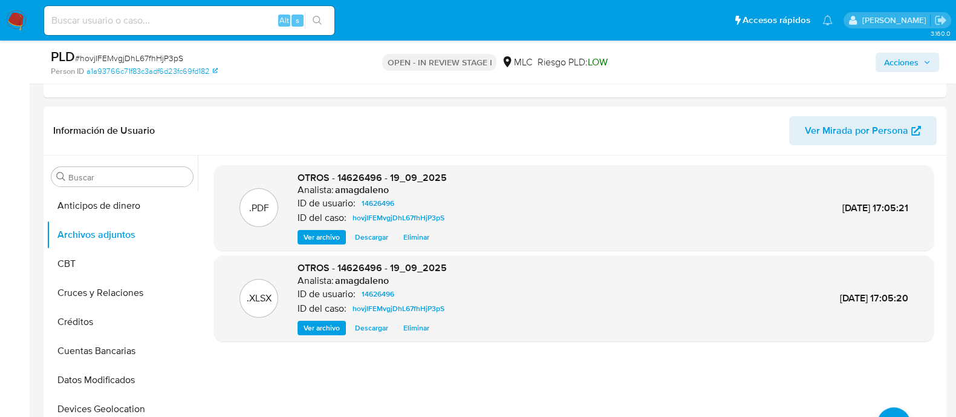
click at [914, 62] on span "Acciones" at bounding box center [901, 62] width 34 height 19
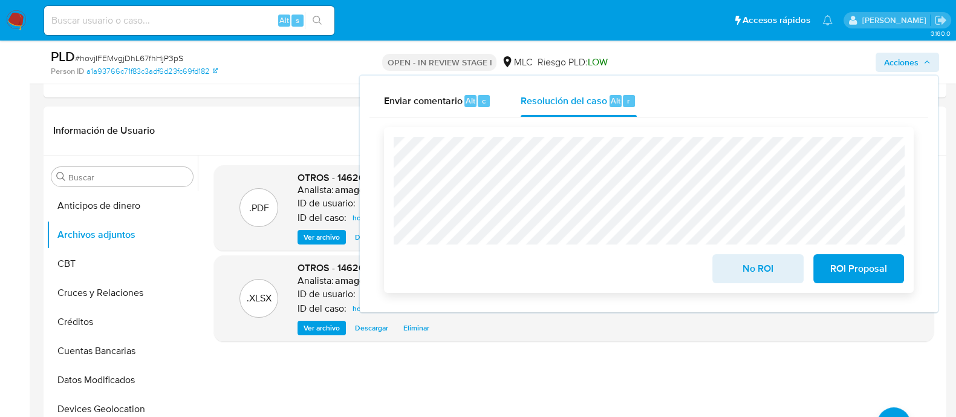
click at [762, 273] on span "No ROI" at bounding box center [757, 268] width 59 height 27
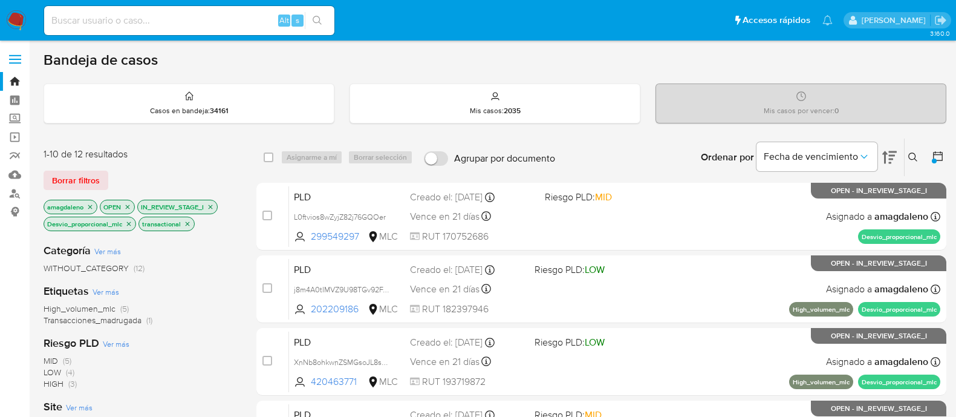
scroll to position [516, 0]
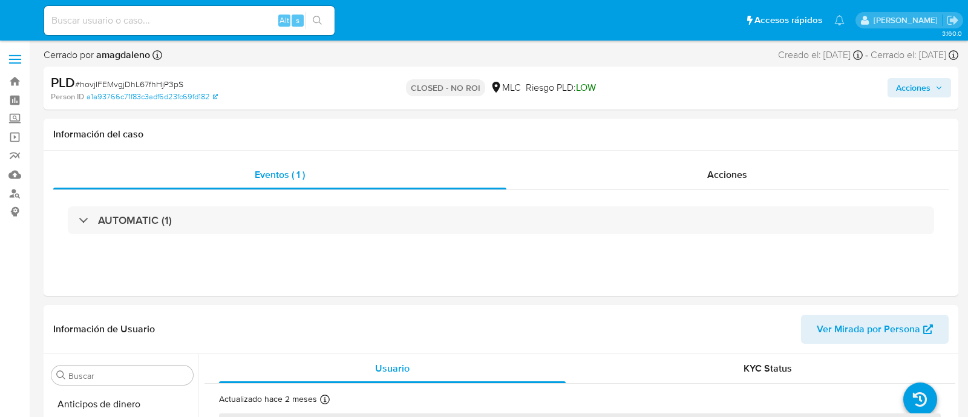
select select "10"
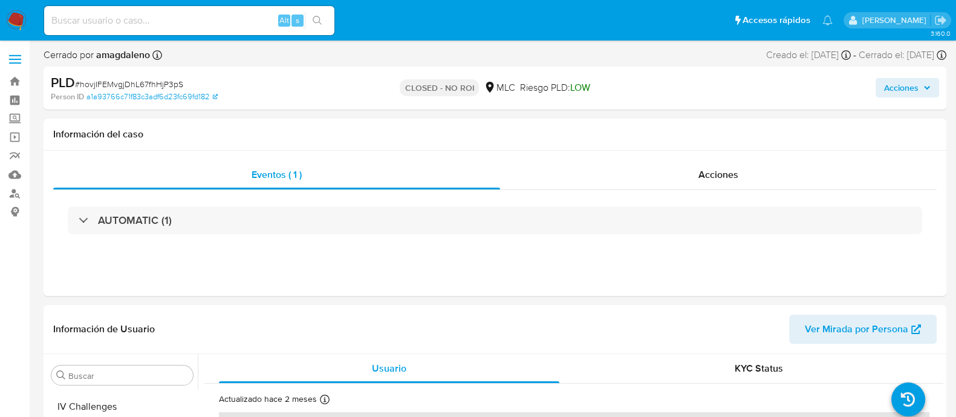
scroll to position [510, 0]
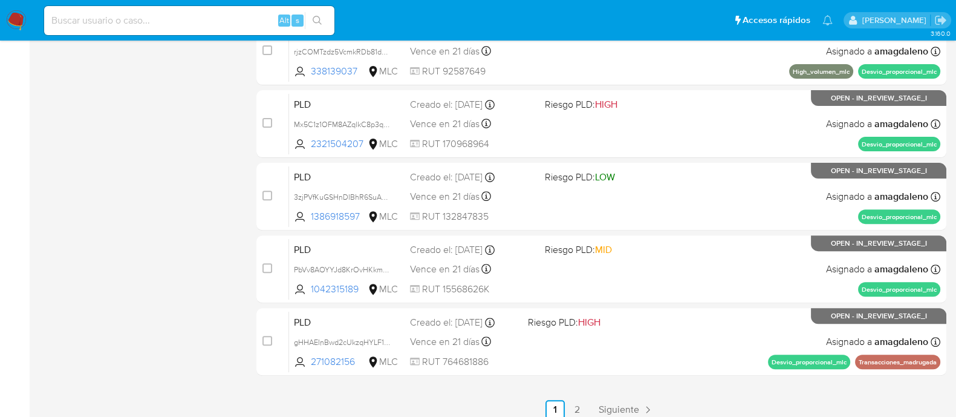
scroll to position [580, 0]
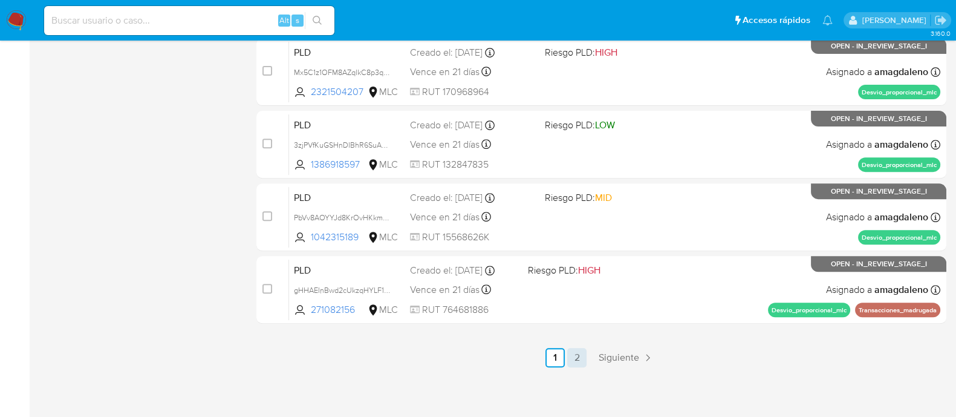
click at [579, 356] on link "2" at bounding box center [576, 357] width 19 height 19
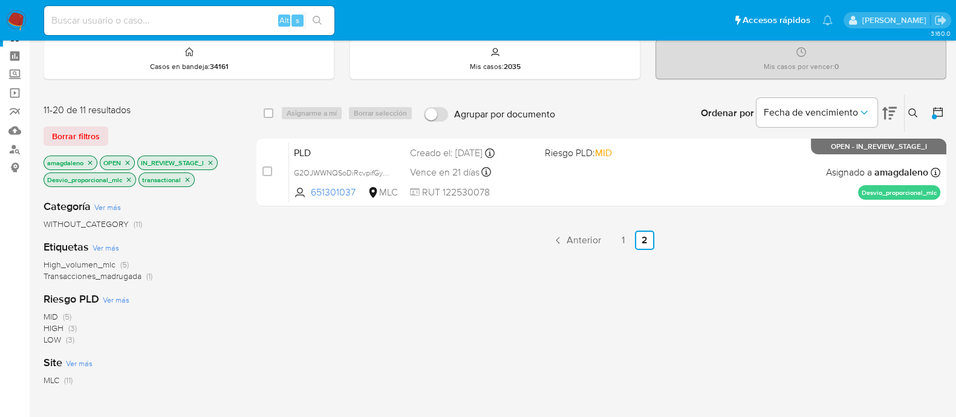
scroll to position [46, 0]
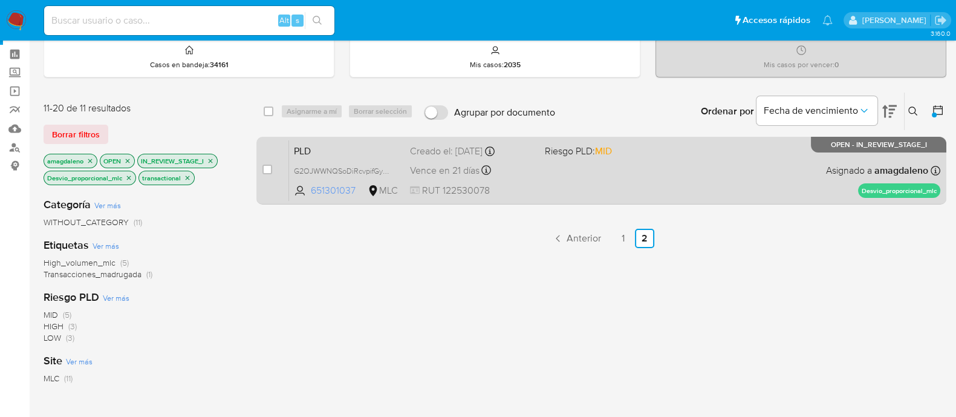
click at [337, 191] on span "651301037" at bounding box center [338, 190] width 54 height 13
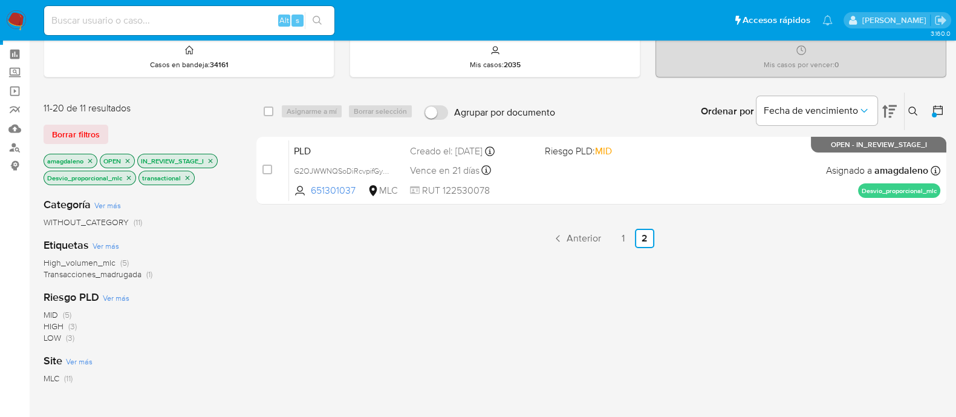
click at [132, 177] on icon "close-filter" at bounding box center [128, 177] width 7 height 7
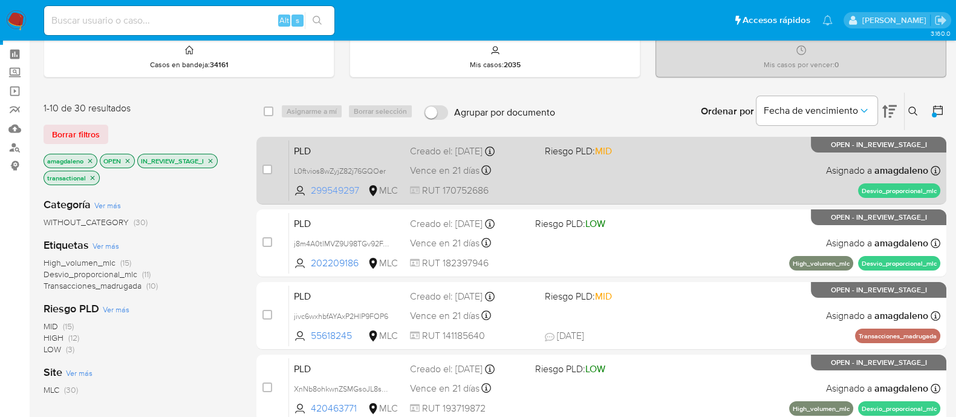
click at [350, 189] on span "299549297" at bounding box center [338, 190] width 54 height 13
click at [339, 187] on span "299549297" at bounding box center [338, 190] width 54 height 13
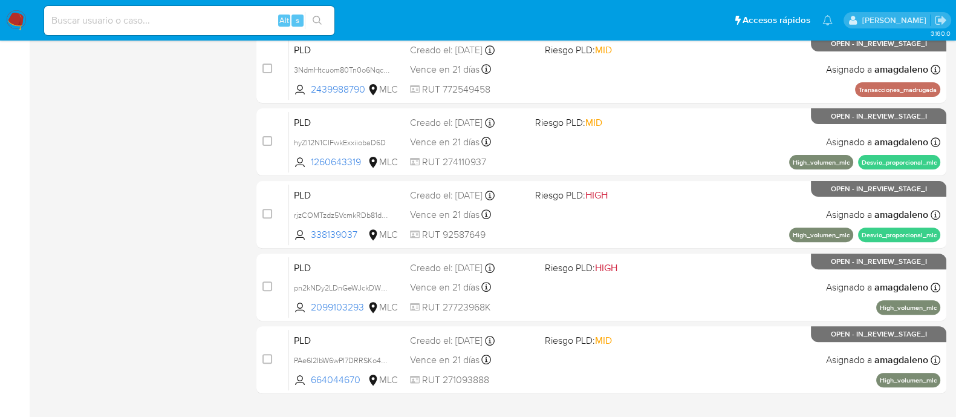
scroll to position [580, 0]
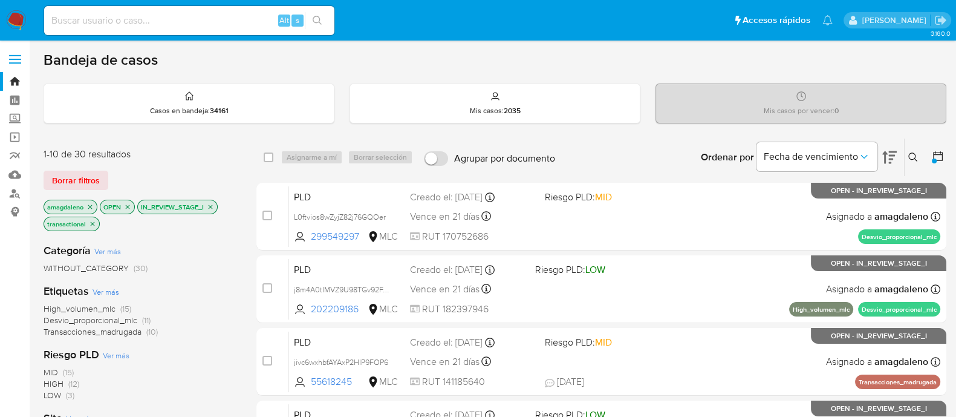
click at [81, 319] on span "Desvio_proporcional_mlc" at bounding box center [91, 320] width 94 height 12
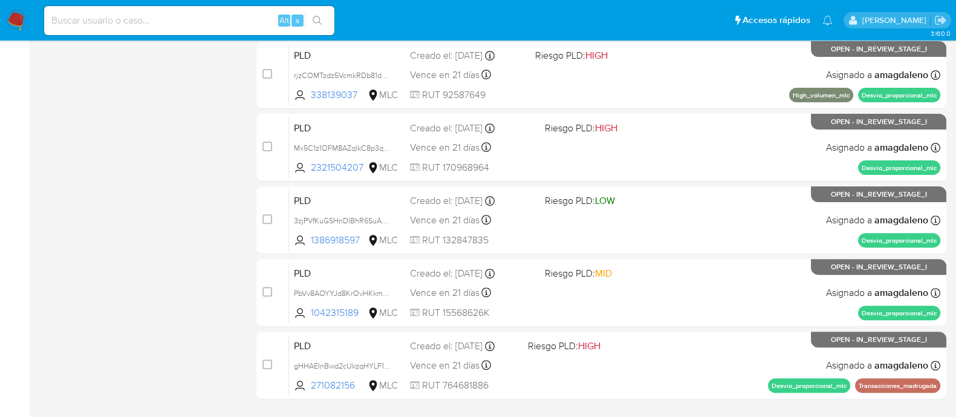
scroll to position [502, 0]
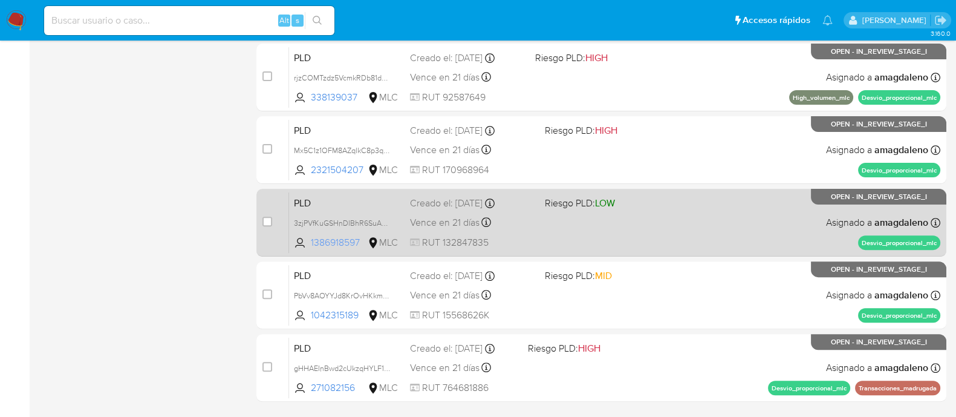
click at [331, 236] on span "1386918597" at bounding box center [338, 242] width 54 height 13
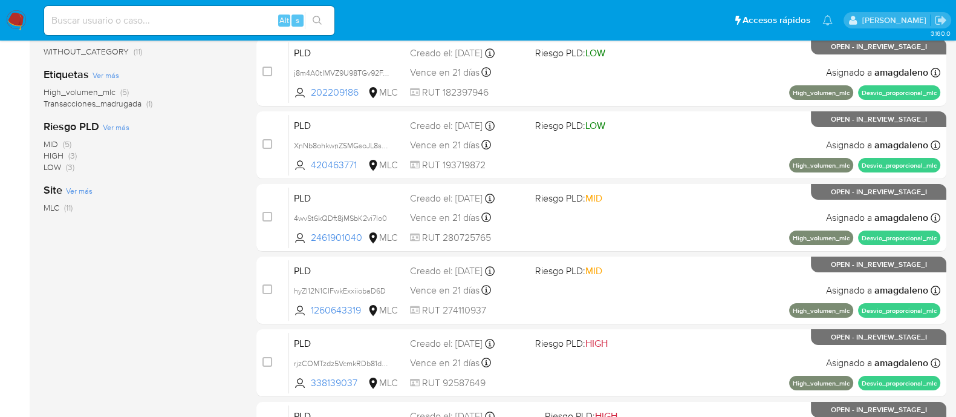
scroll to position [580, 0]
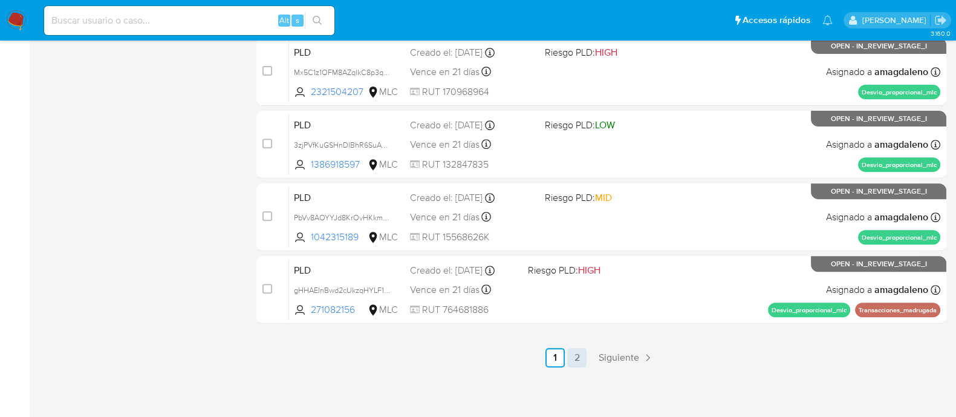
click at [578, 356] on link "2" at bounding box center [576, 357] width 19 height 19
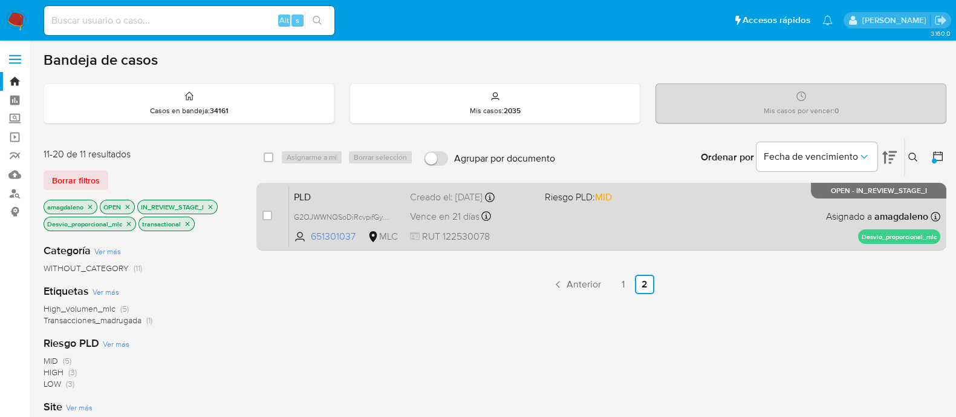
click at [581, 223] on div "PLD G2OJWWNQSoDiRcvpifGyN2AC 651301037 MLC Riesgo PLD: MID Creado el: [DATE] Cr…" at bounding box center [614, 216] width 651 height 61
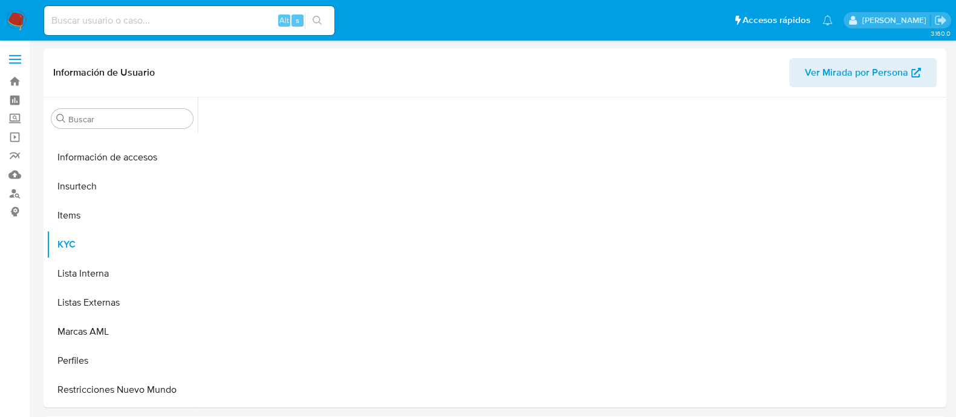
scroll to position [510, 0]
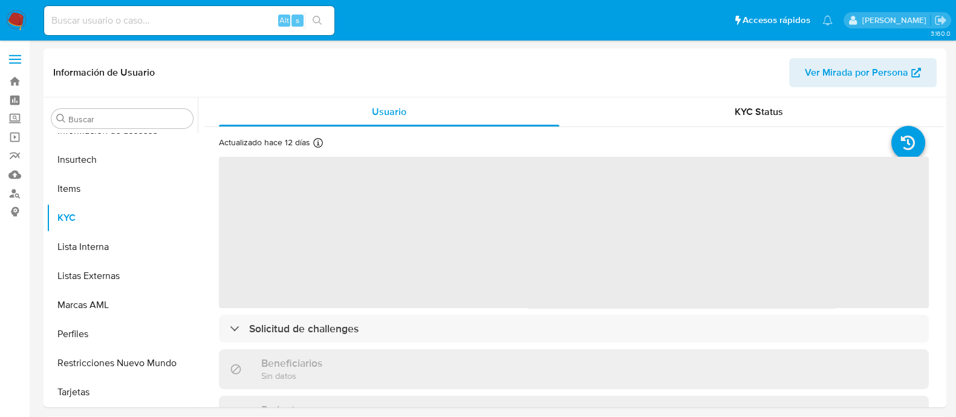
select select "10"
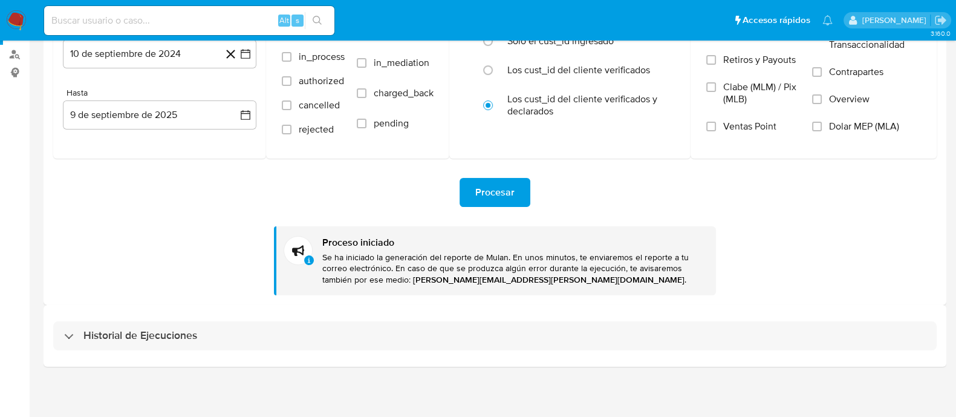
scroll to position [140, 0]
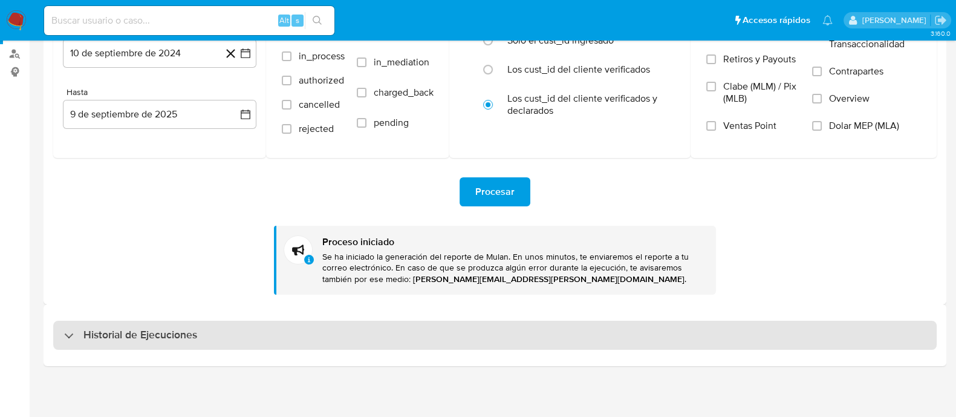
click at [489, 328] on div "Historial de Ejecuciones" at bounding box center [494, 334] width 883 height 29
select select "10"
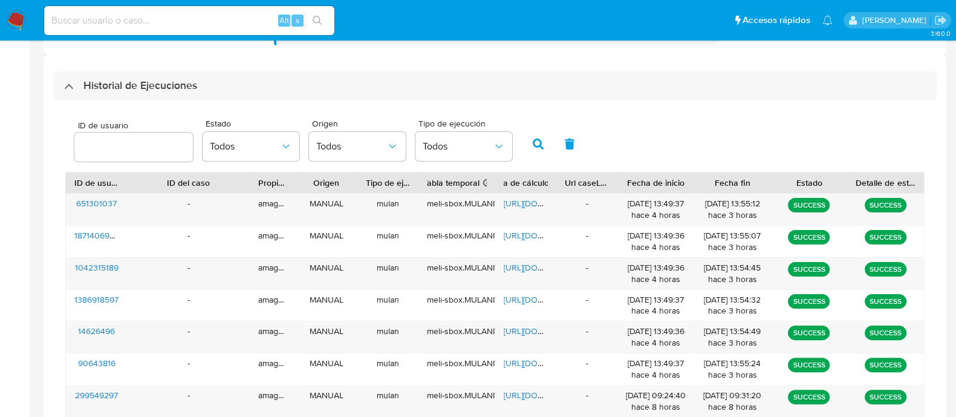
scroll to position [414, 0]
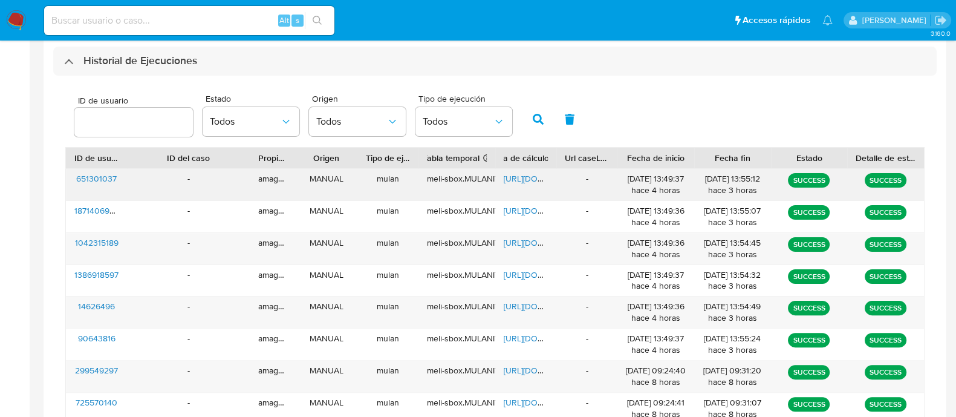
click at [513, 179] on span "[URL][DOMAIN_NAME]" at bounding box center [545, 178] width 83 height 12
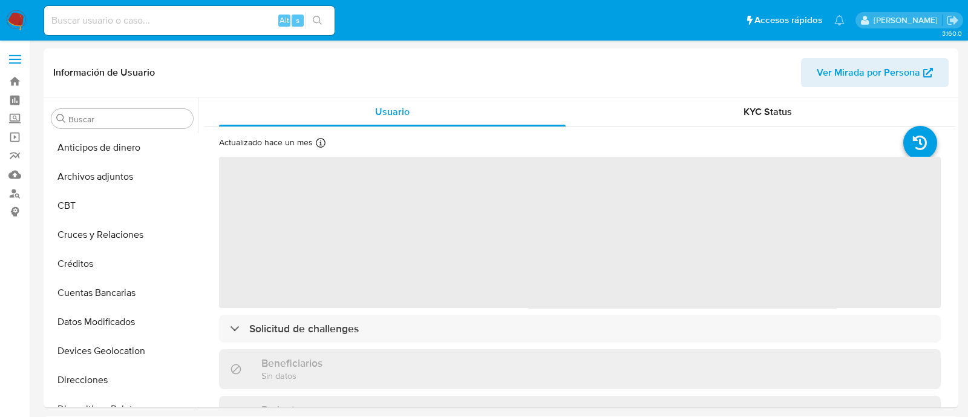
select select "10"
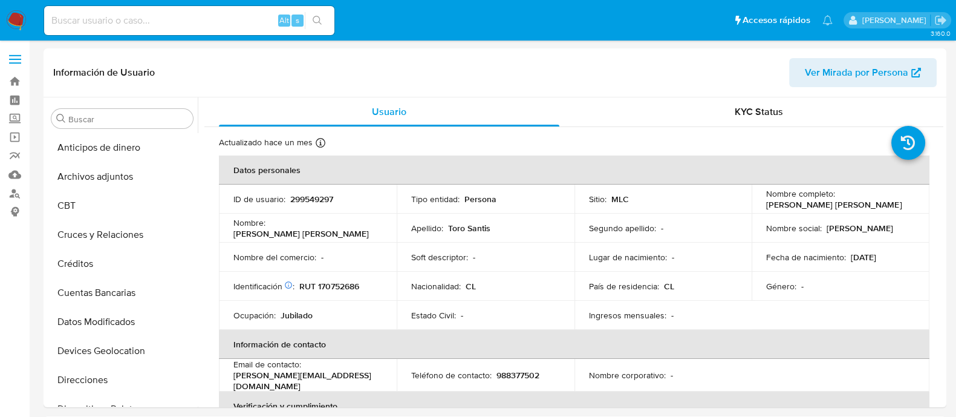
scroll to position [510, 0]
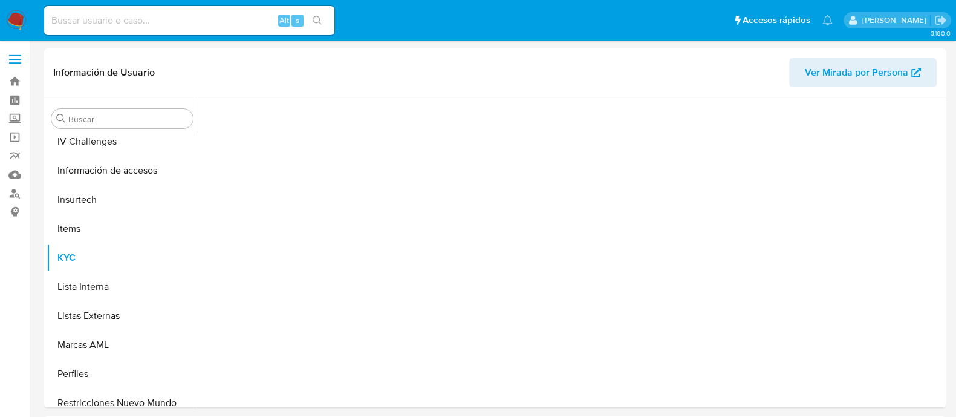
scroll to position [510, 0]
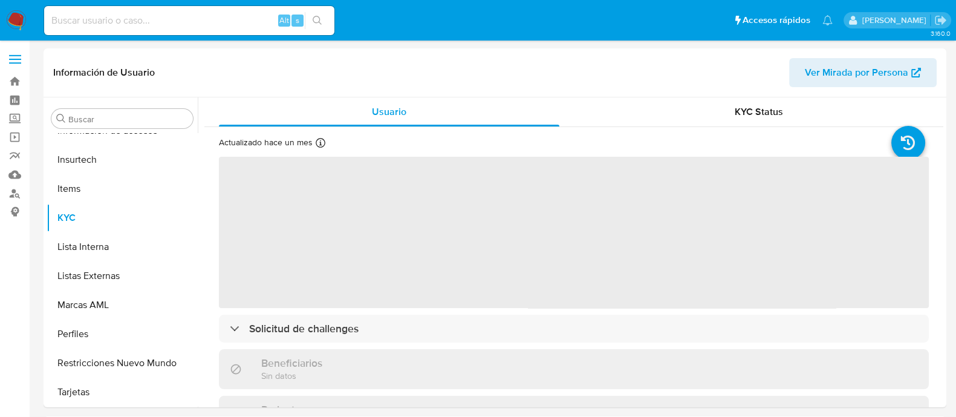
select select "10"
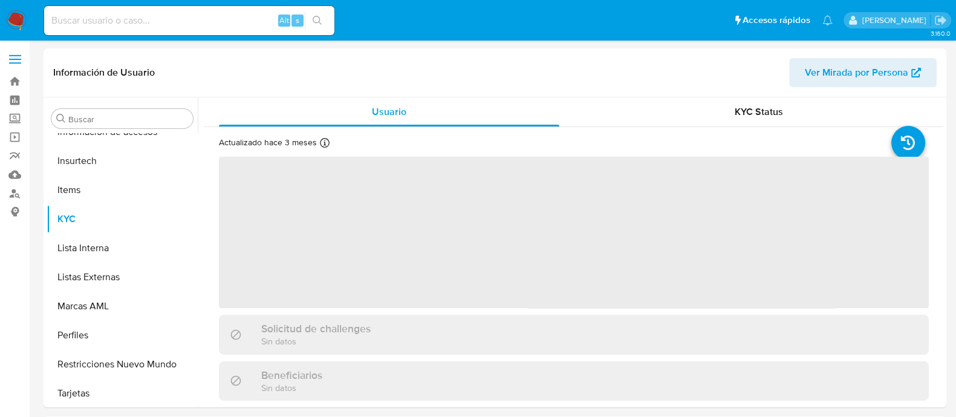
scroll to position [510, 0]
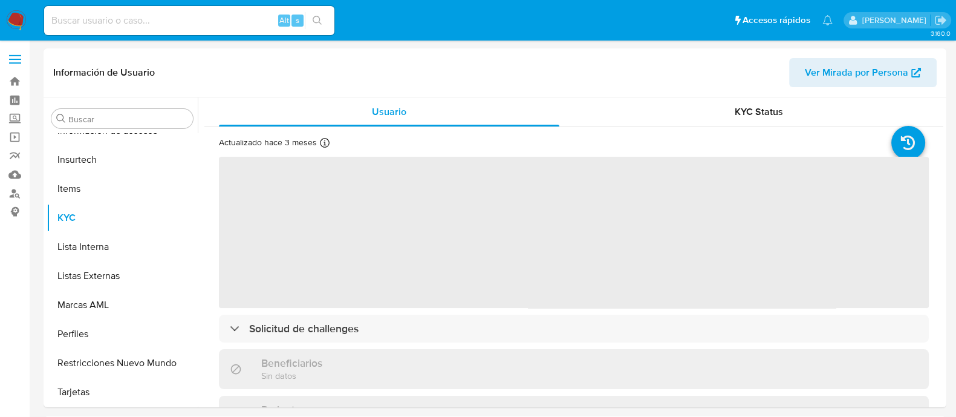
select select "10"
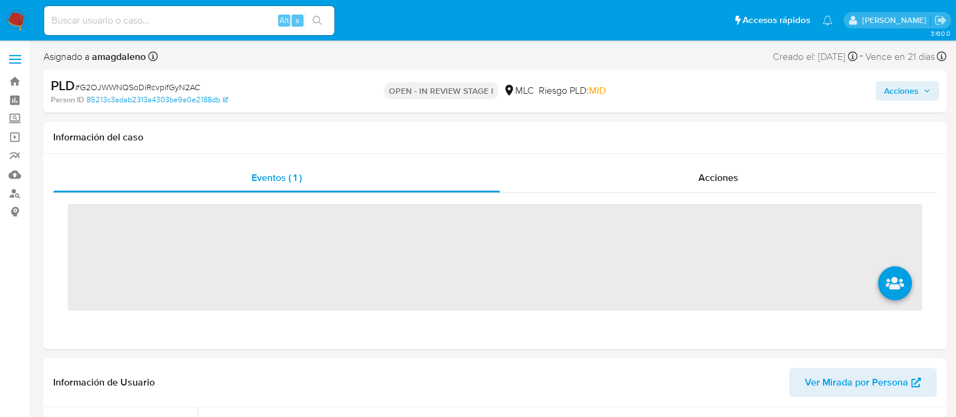
scroll to position [510, 0]
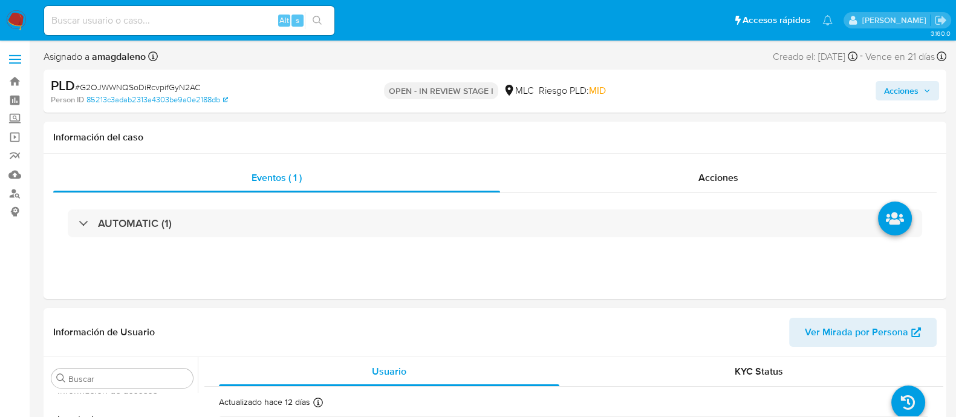
select select "10"
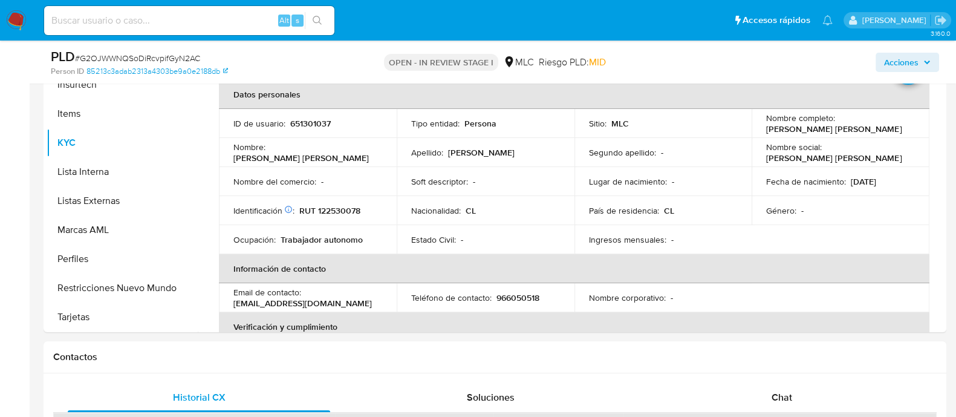
scroll to position [294, 0]
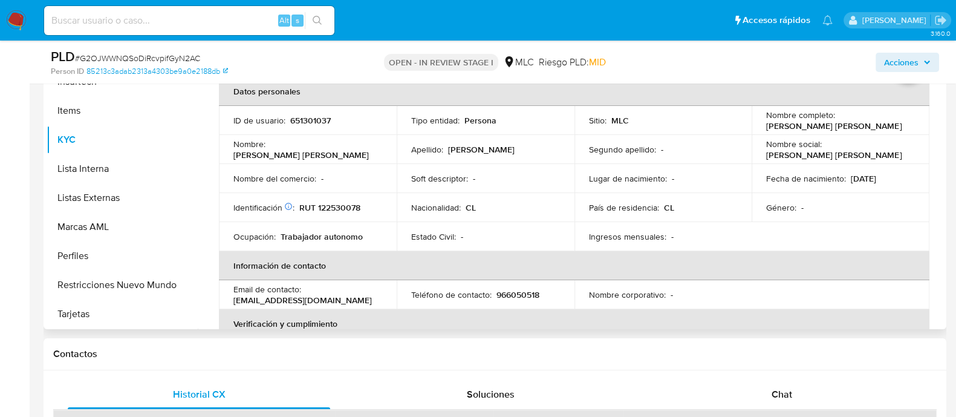
click at [342, 204] on p "RUT 122530078" at bounding box center [329, 207] width 61 height 11
copy p "122530078"
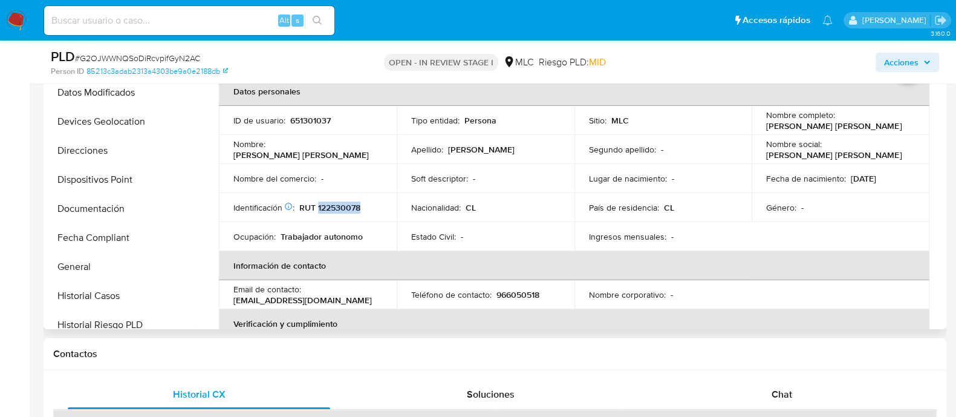
scroll to position [0, 0]
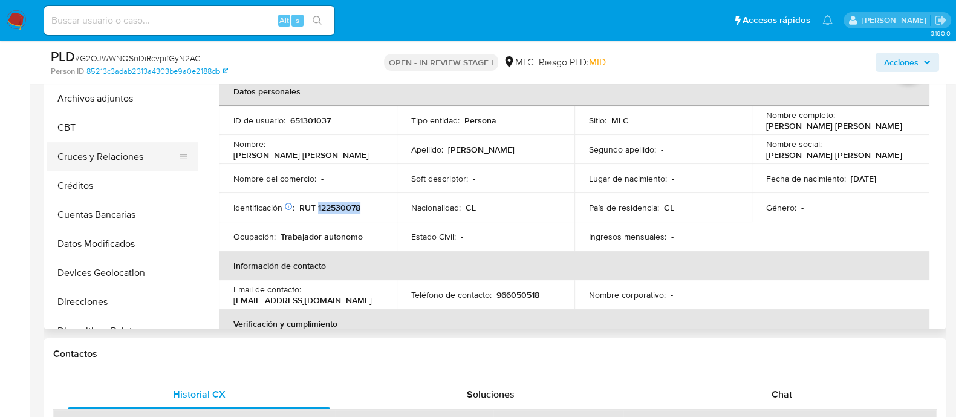
click at [132, 161] on button "Cruces y Relaciones" at bounding box center [117, 156] width 141 height 29
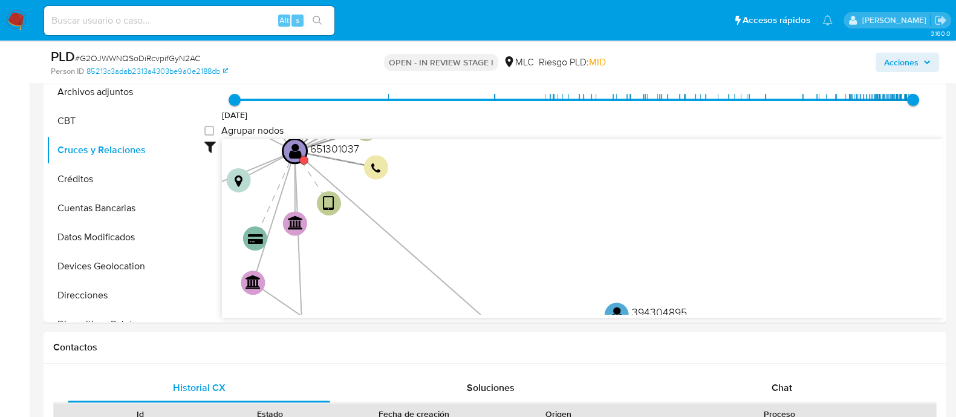
scroll to position [299, 0]
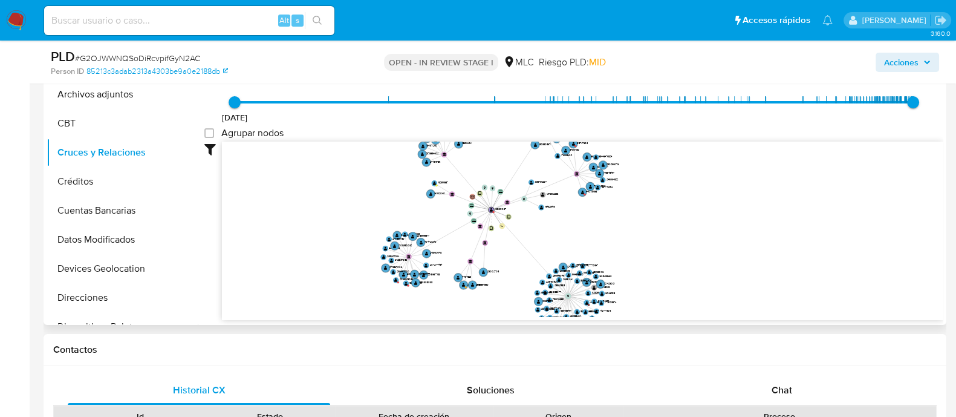
drag, startPoint x: 650, startPoint y: 228, endPoint x: 535, endPoint y: 233, distance: 115.6
click at [535, 233] on icon "device-65242ace20747d4ac8a07be1  user-651301037  651301037 device-6352c29c088…" at bounding box center [582, 228] width 721 height 175
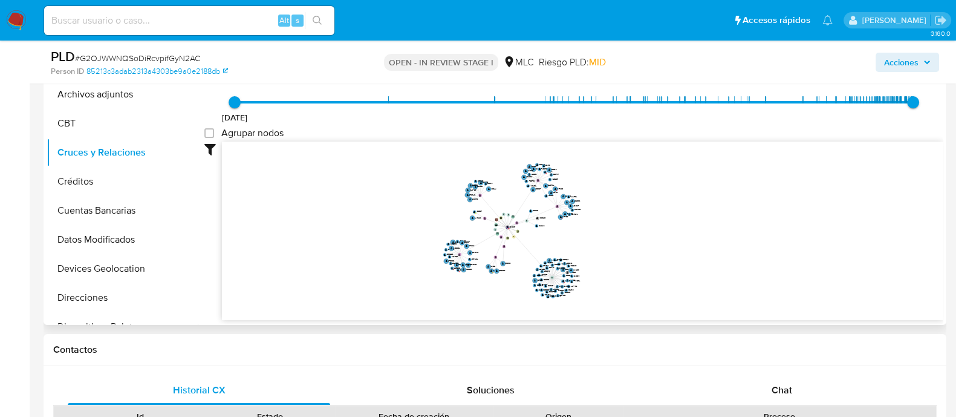
drag, startPoint x: 535, startPoint y: 233, endPoint x: 528, endPoint y: 243, distance: 11.9
click at [528, 243] on icon "device-65242ace20747d4ac8a07be1  user-651301037  651301037 device-6352c29c088…" at bounding box center [582, 228] width 721 height 175
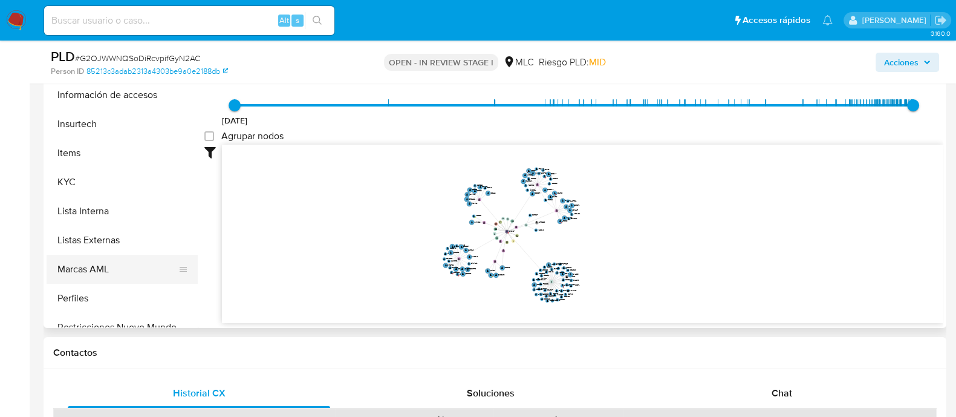
scroll to position [464, 0]
drag, startPoint x: 193, startPoint y: 300, endPoint x: 209, endPoint y: 340, distance: 43.5
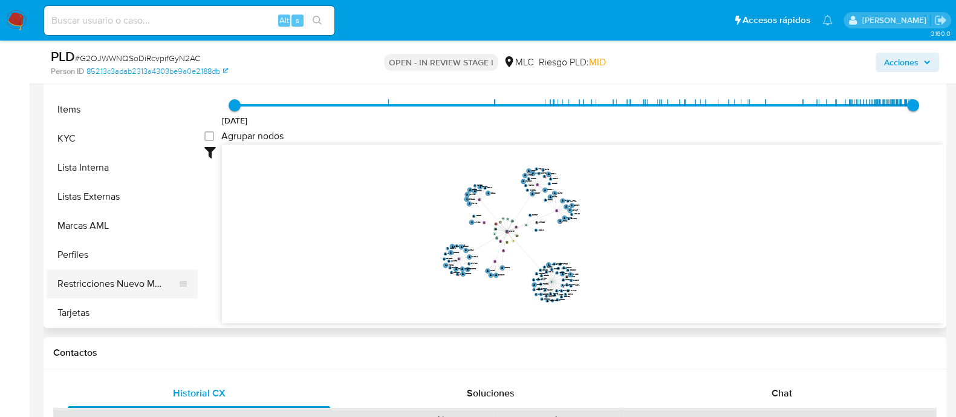
click at [142, 271] on button "Restricciones Nuevo Mundo" at bounding box center [117, 283] width 141 height 29
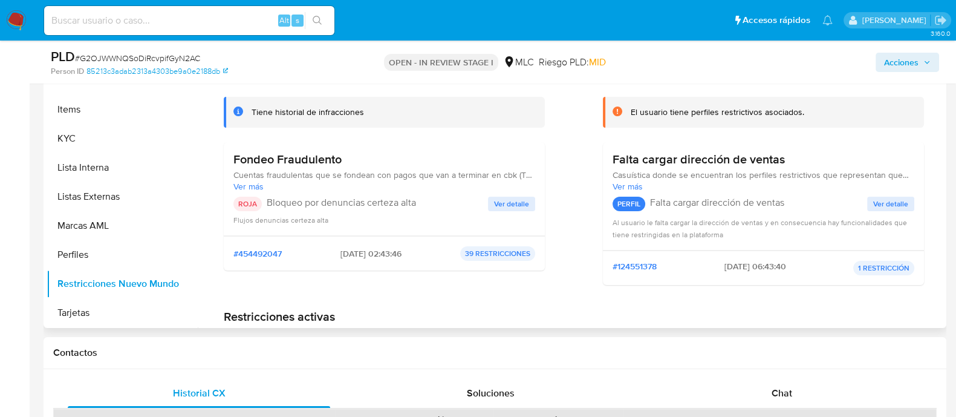
click at [516, 206] on span "Ver detalle" at bounding box center [511, 204] width 35 height 12
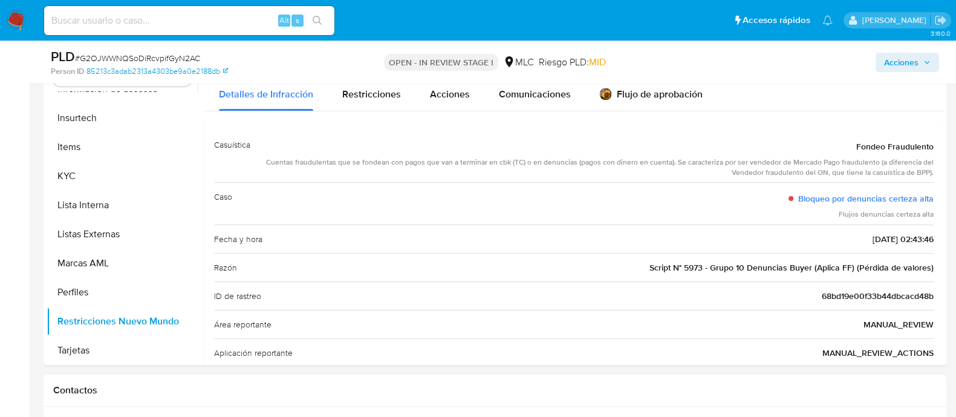
scroll to position [267, 0]
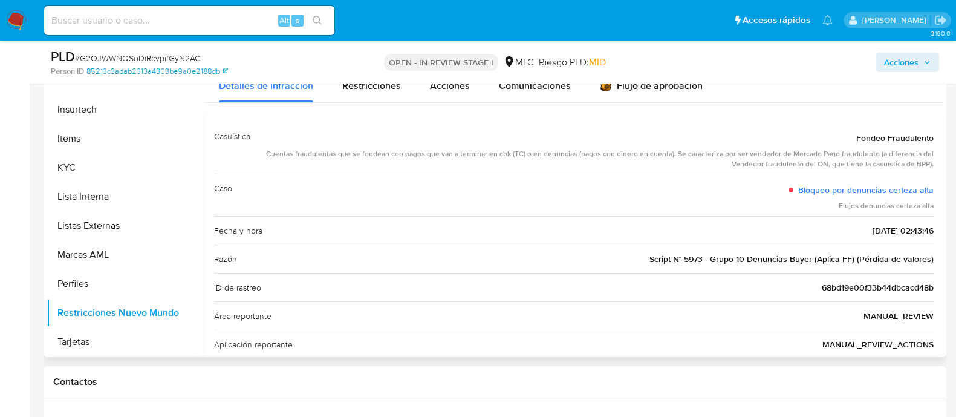
click at [887, 135] on span "Fondeo Fraudulento" at bounding box center [894, 138] width 77 height 12
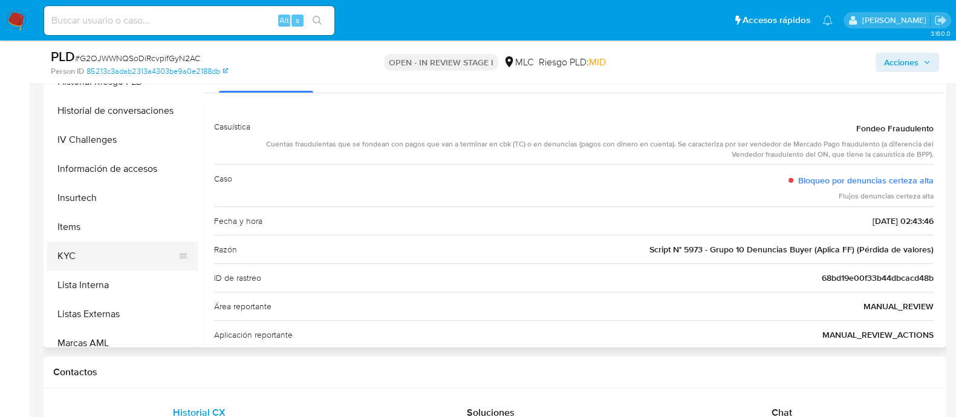
scroll to position [396, 0]
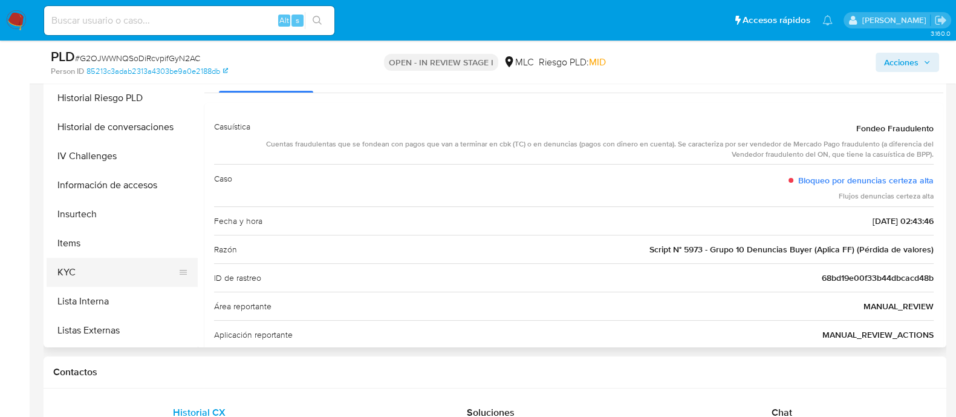
click at [130, 270] on button "KYC" at bounding box center [117, 272] width 141 height 29
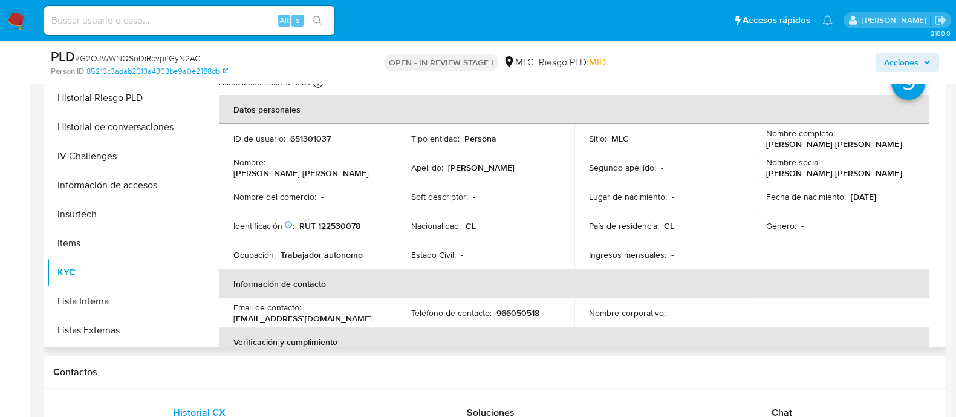
click at [820, 142] on p "[PERSON_NAME]" at bounding box center [833, 143] width 135 height 11
click at [819, 143] on p "[PERSON_NAME]" at bounding box center [833, 143] width 135 height 11
drag, startPoint x: 763, startPoint y: 143, endPoint x: 886, endPoint y: 150, distance: 123.5
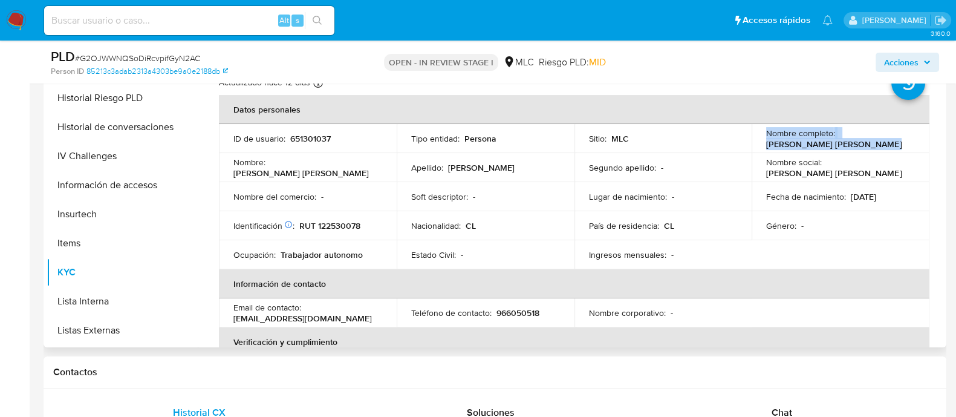
click at [886, 150] on td "Nombre completo : Patricia Andrea Palma Castro" at bounding box center [841, 138] width 178 height 29
copy p "[PERSON_NAME]"
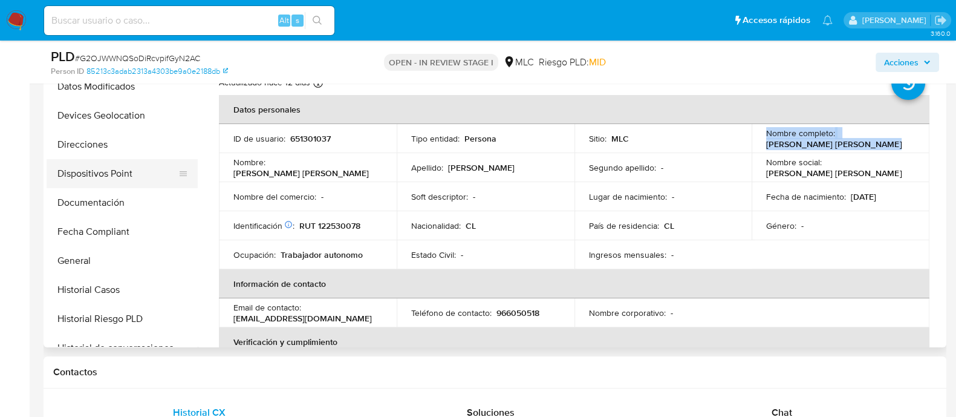
scroll to position [178, 0]
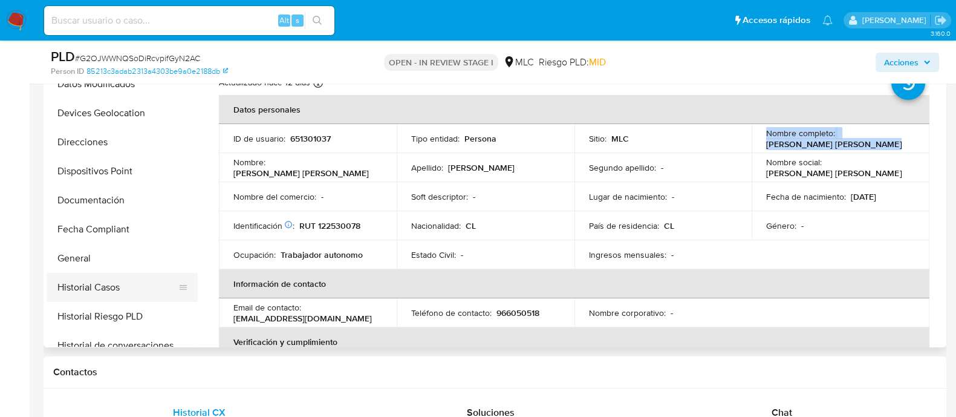
click at [150, 286] on button "Historial Casos" at bounding box center [117, 287] width 141 height 29
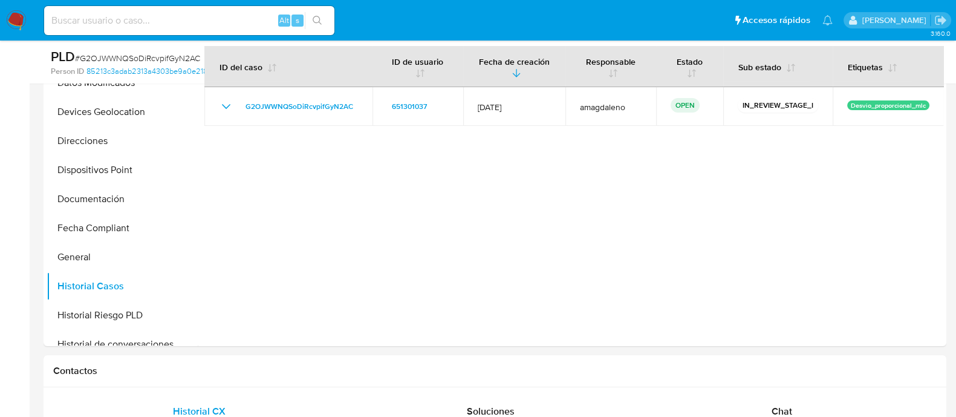
scroll to position [269, 0]
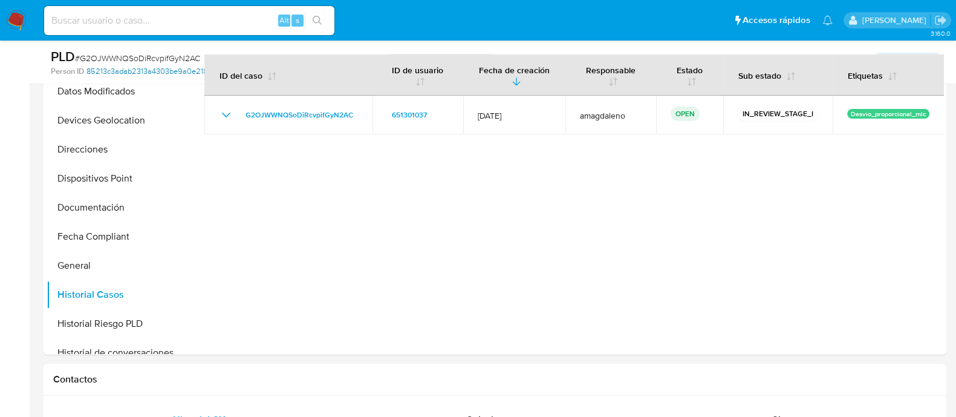
click at [148, 71] on link "85213c3adab2313a4303be9a0e2188db" at bounding box center [156, 71] width 141 height 11
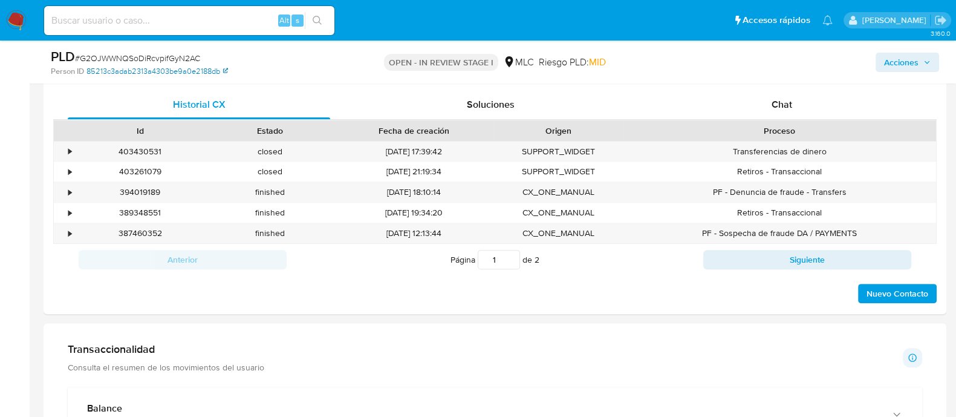
scroll to position [524, 0]
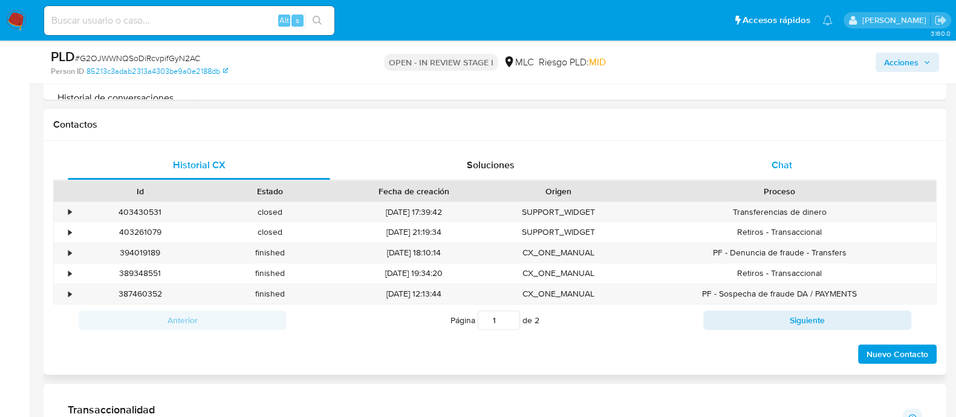
click at [754, 166] on div "Chat" at bounding box center [782, 165] width 262 height 29
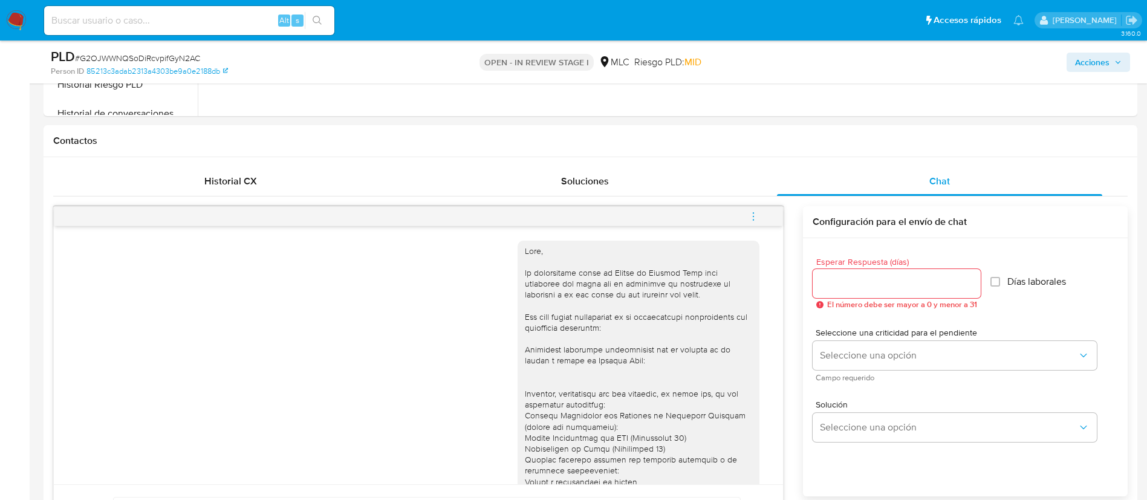
scroll to position [486, 0]
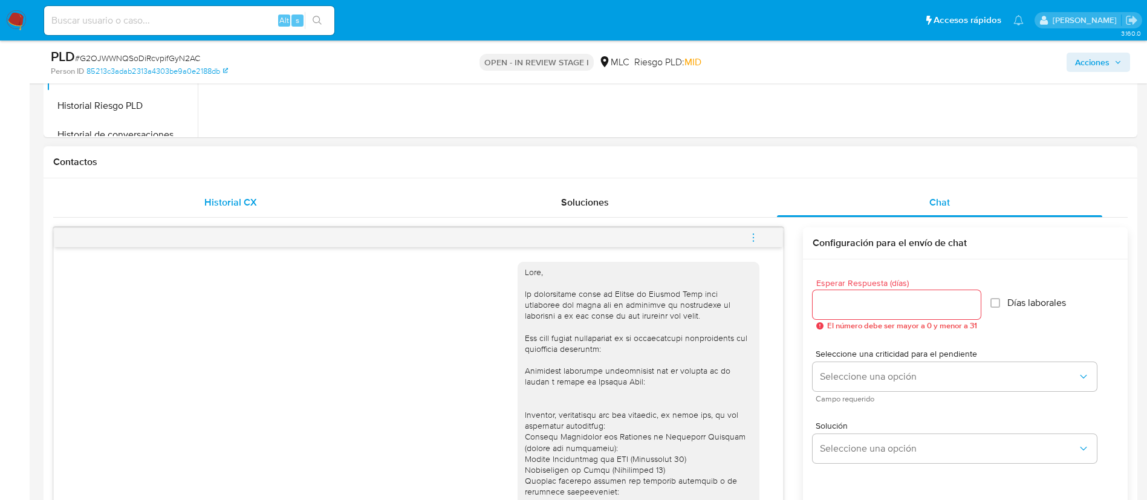
click at [232, 203] on span "Historial CX" at bounding box center [230, 202] width 53 height 14
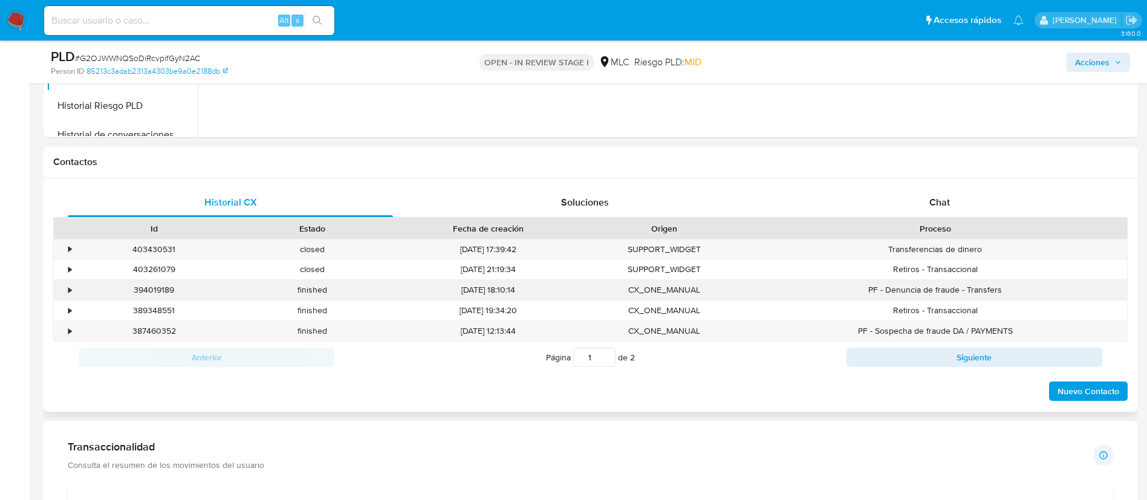
click at [76, 289] on div "394019189" at bounding box center [154, 290] width 158 height 20
click at [68, 286] on div "•" at bounding box center [64, 290] width 21 height 20
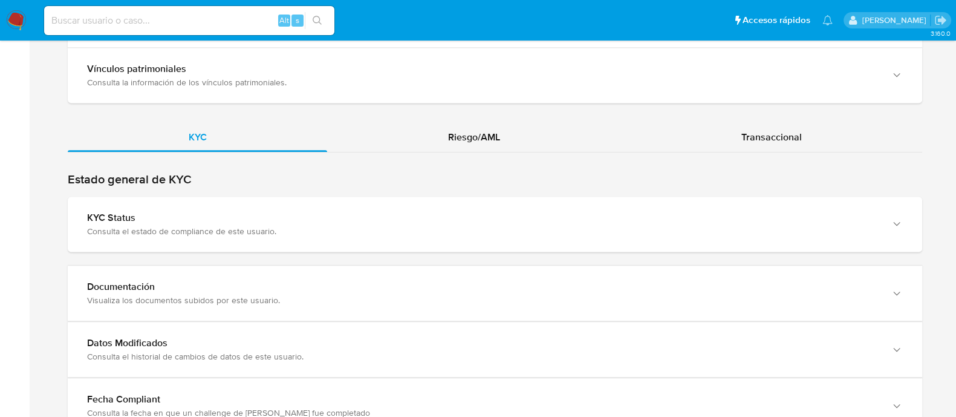
scroll to position [1030, 0]
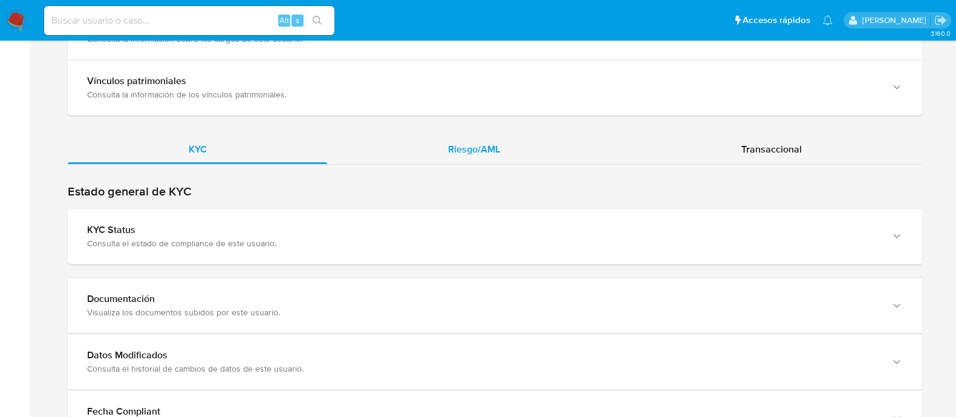
click at [526, 161] on div "Riesgo/AML" at bounding box center [473, 149] width 293 height 29
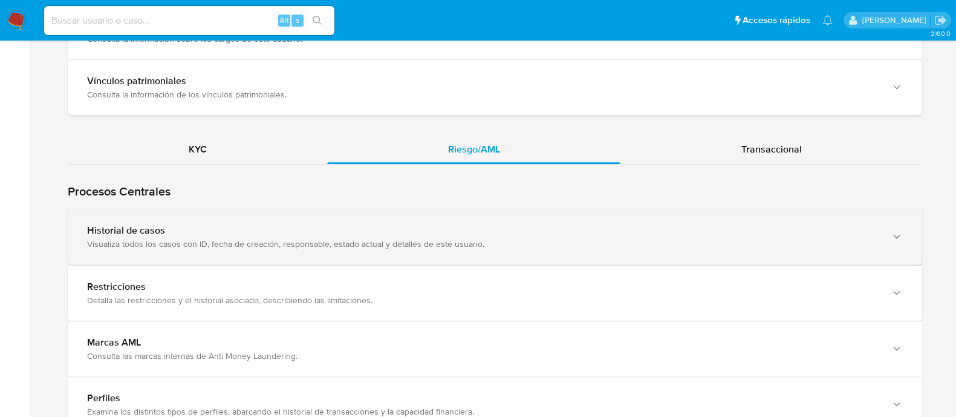
click at [336, 247] on div "Historial de casos Visualiza todos los casos con ID, fecha de creación, respons…" at bounding box center [495, 236] width 854 height 55
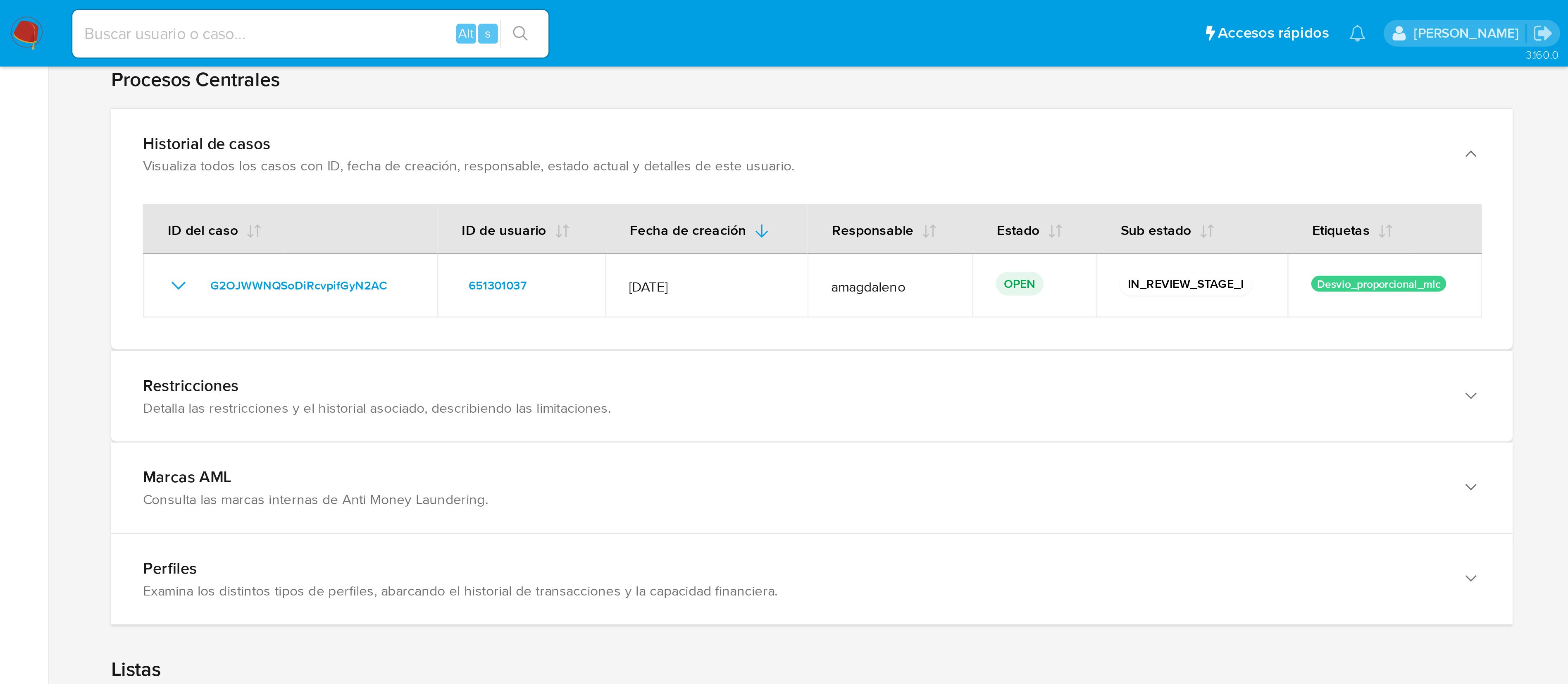
scroll to position [802, 0]
